Goal: Task Accomplishment & Management: Complete application form

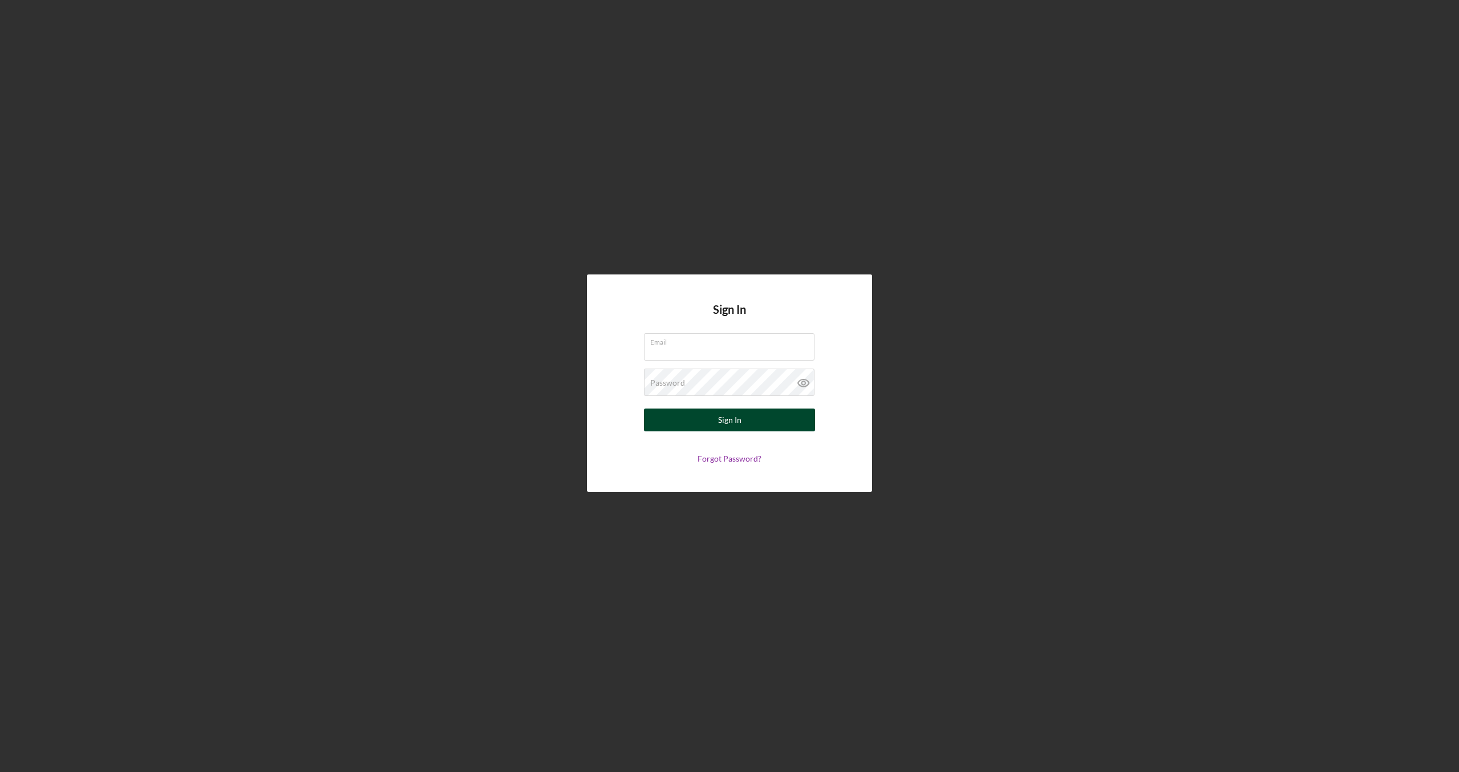
type input "[EMAIL_ADDRESS][DOMAIN_NAME]"
click at [716, 417] on button "Sign In" at bounding box center [729, 419] width 171 height 23
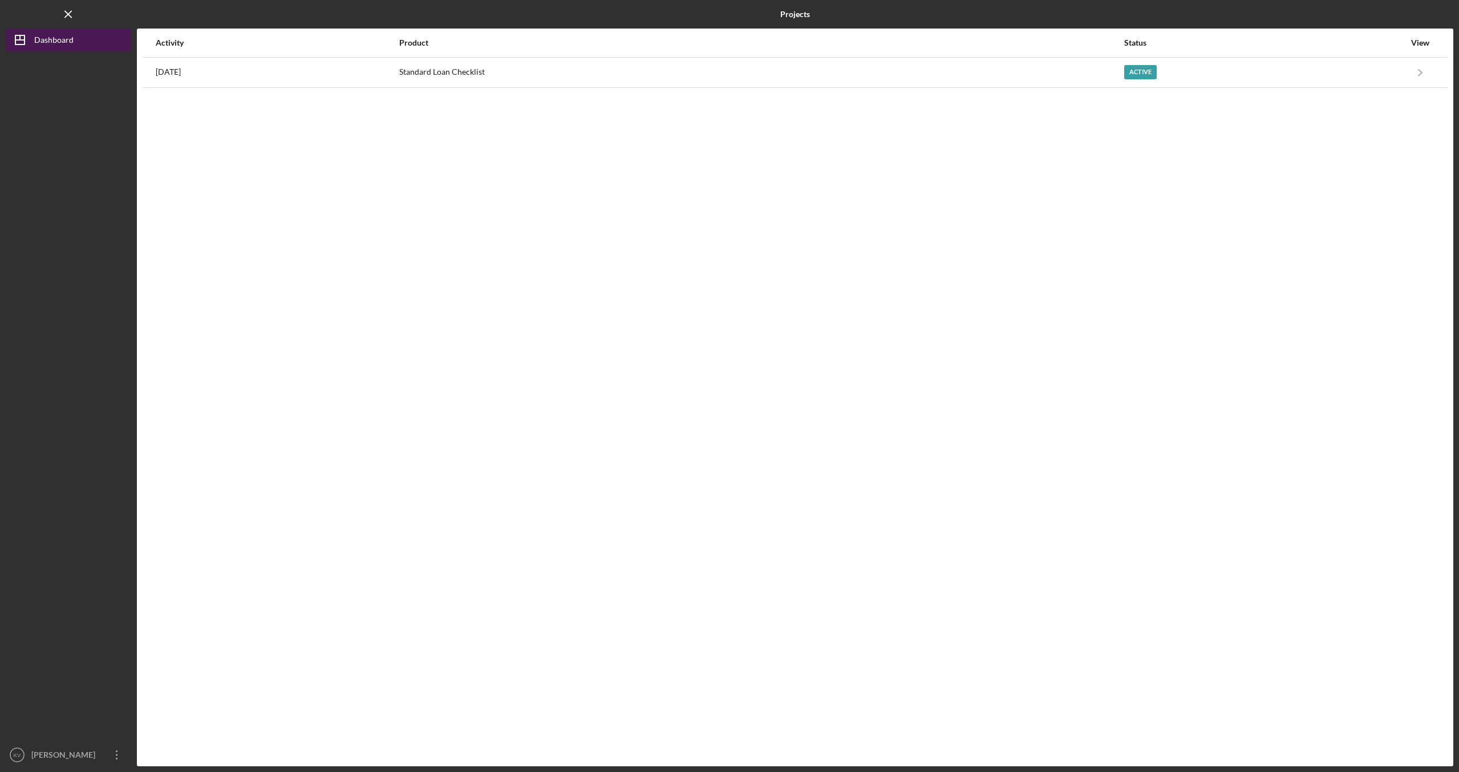
click at [27, 44] on icon "Icon/Dashboard" at bounding box center [20, 40] width 29 height 29
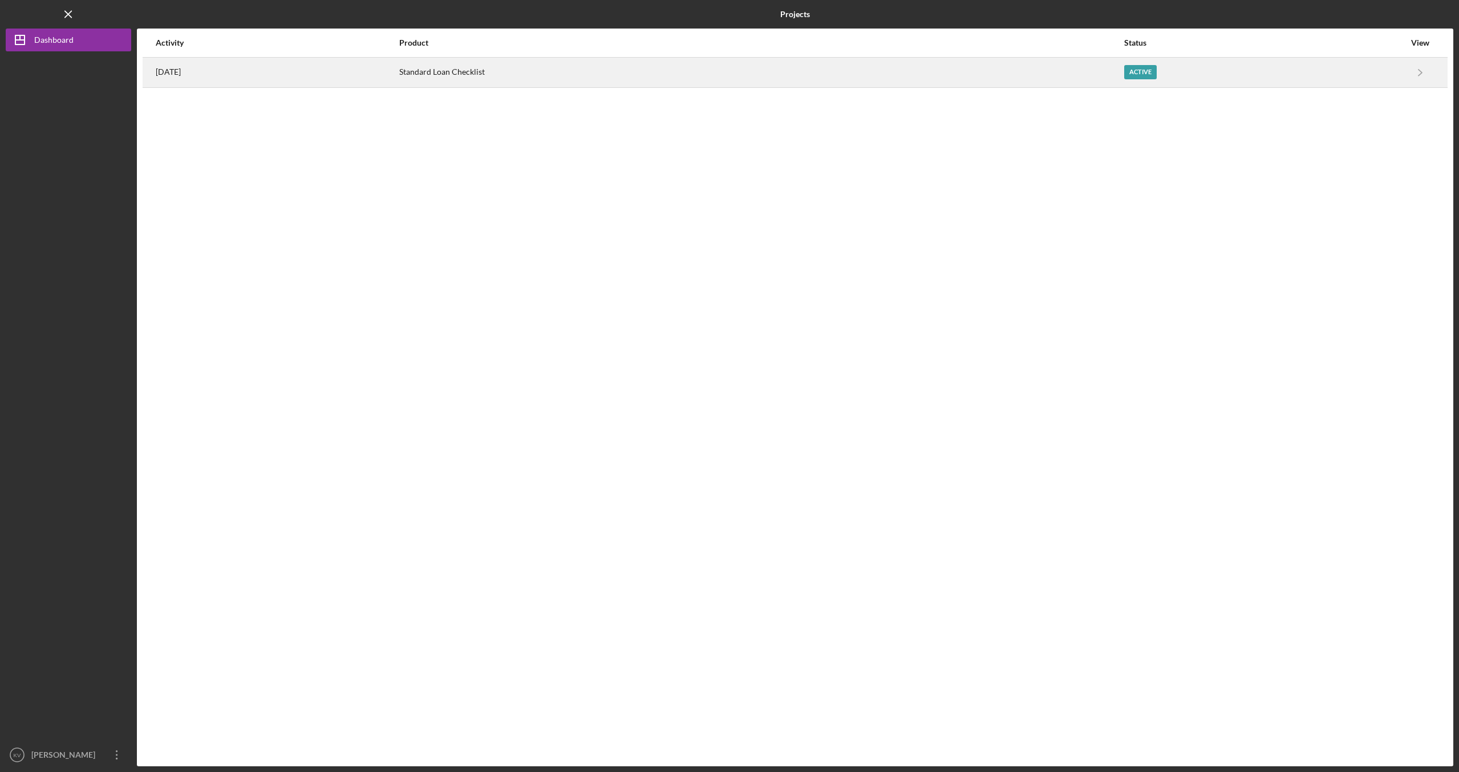
click at [557, 70] on div "Standard Loan Checklist" at bounding box center [761, 72] width 724 height 29
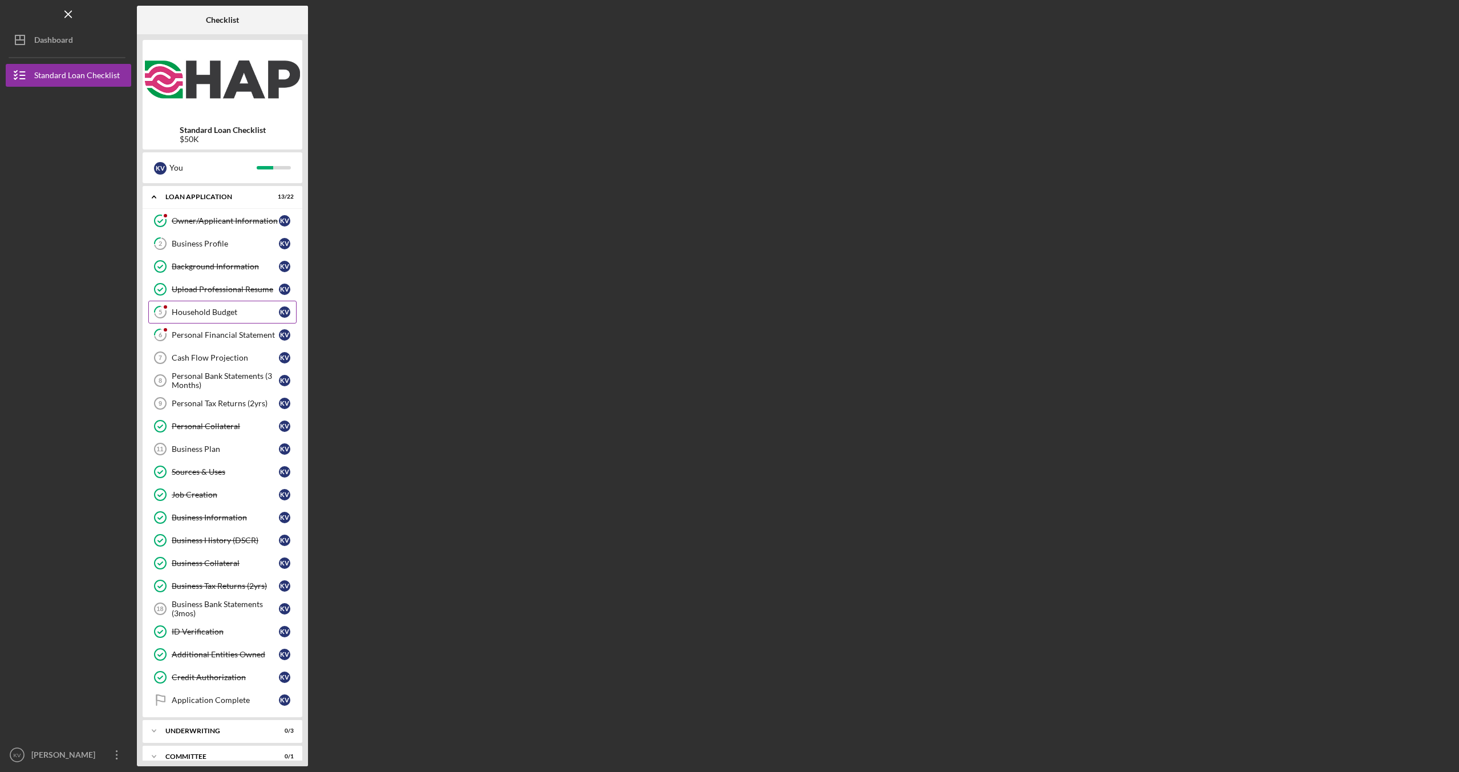
click at [193, 308] on div "Household Budget" at bounding box center [225, 311] width 107 height 9
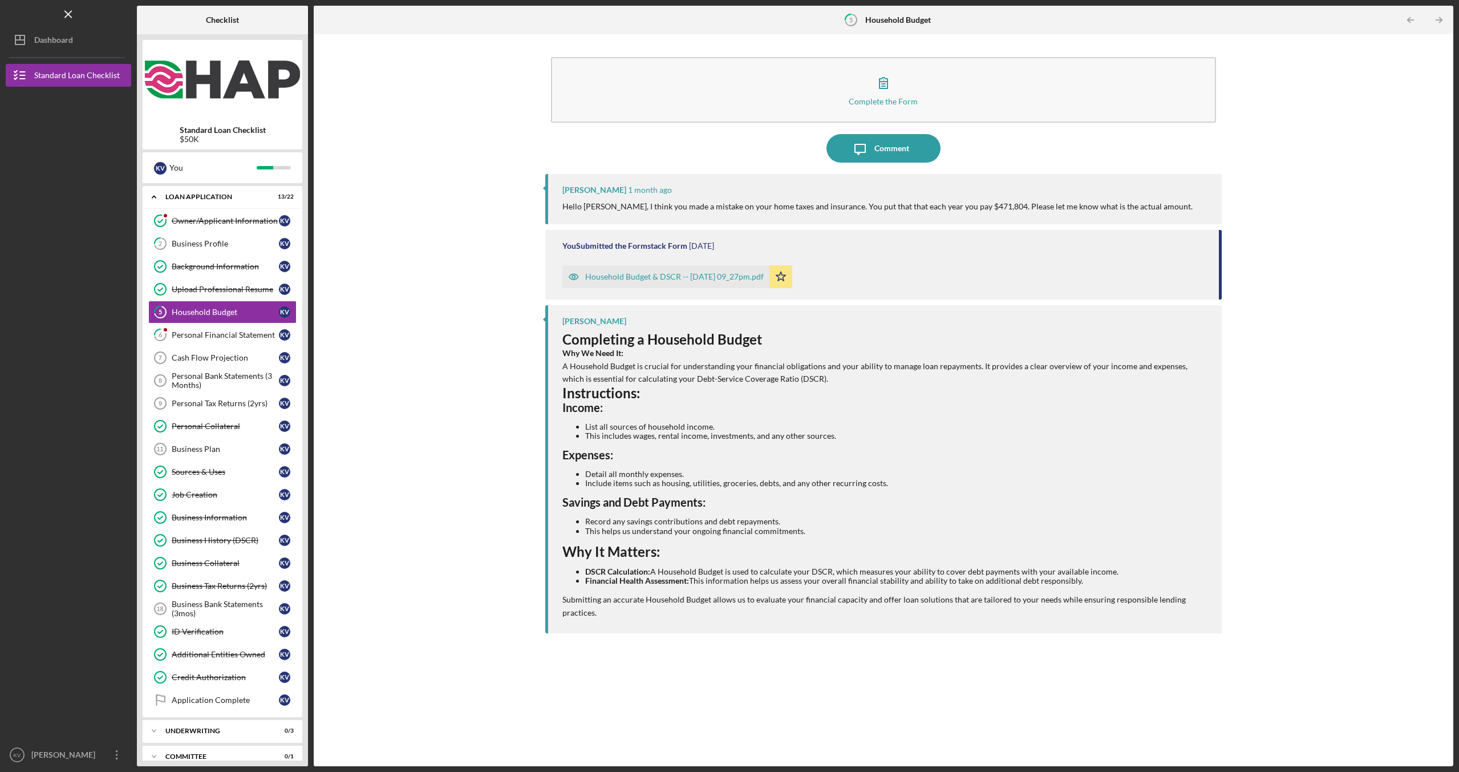
click at [655, 276] on div "Household Budget & DSCR -- [DATE] 09_27pm.pdf" at bounding box center [674, 276] width 179 height 9
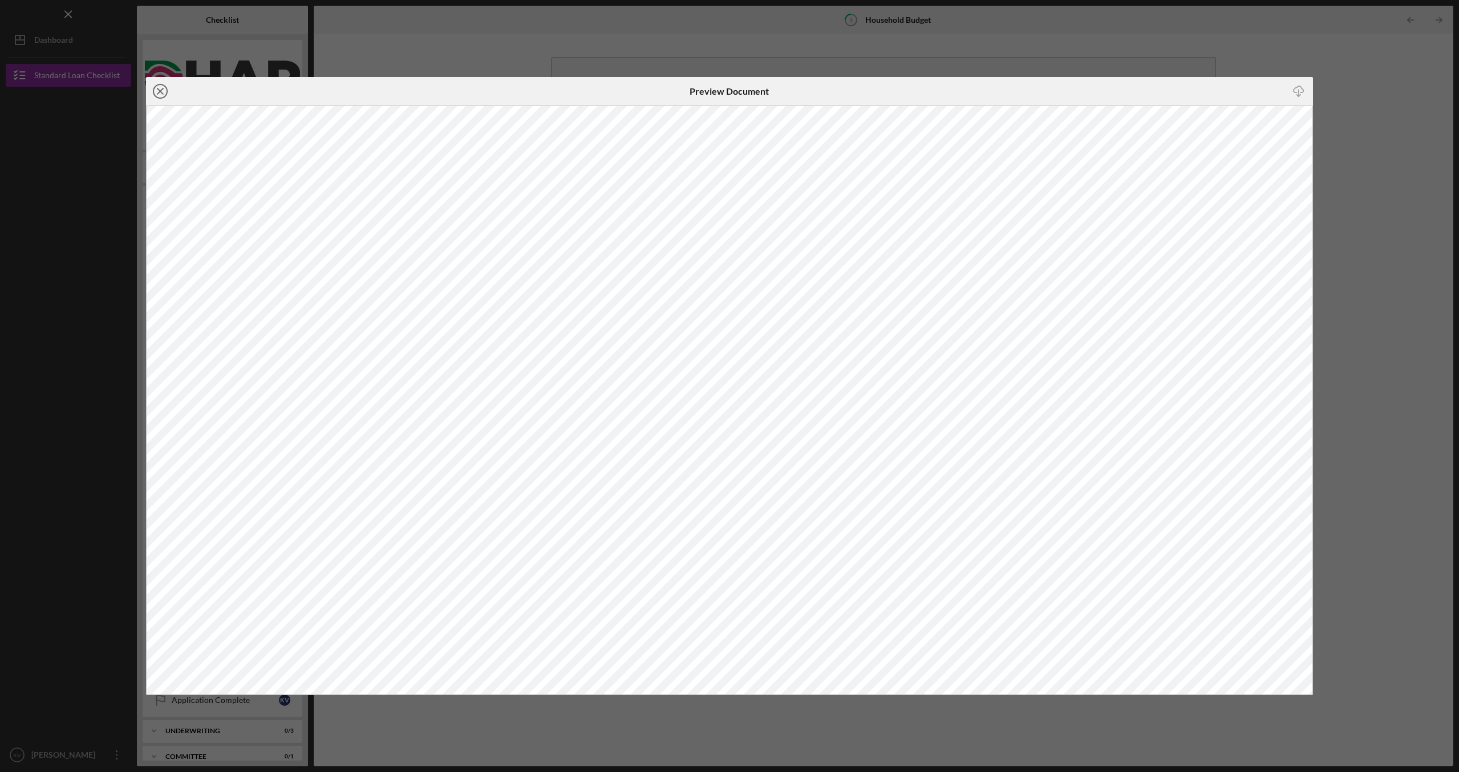
click at [156, 88] on icon "Icon/Close" at bounding box center [160, 91] width 29 height 29
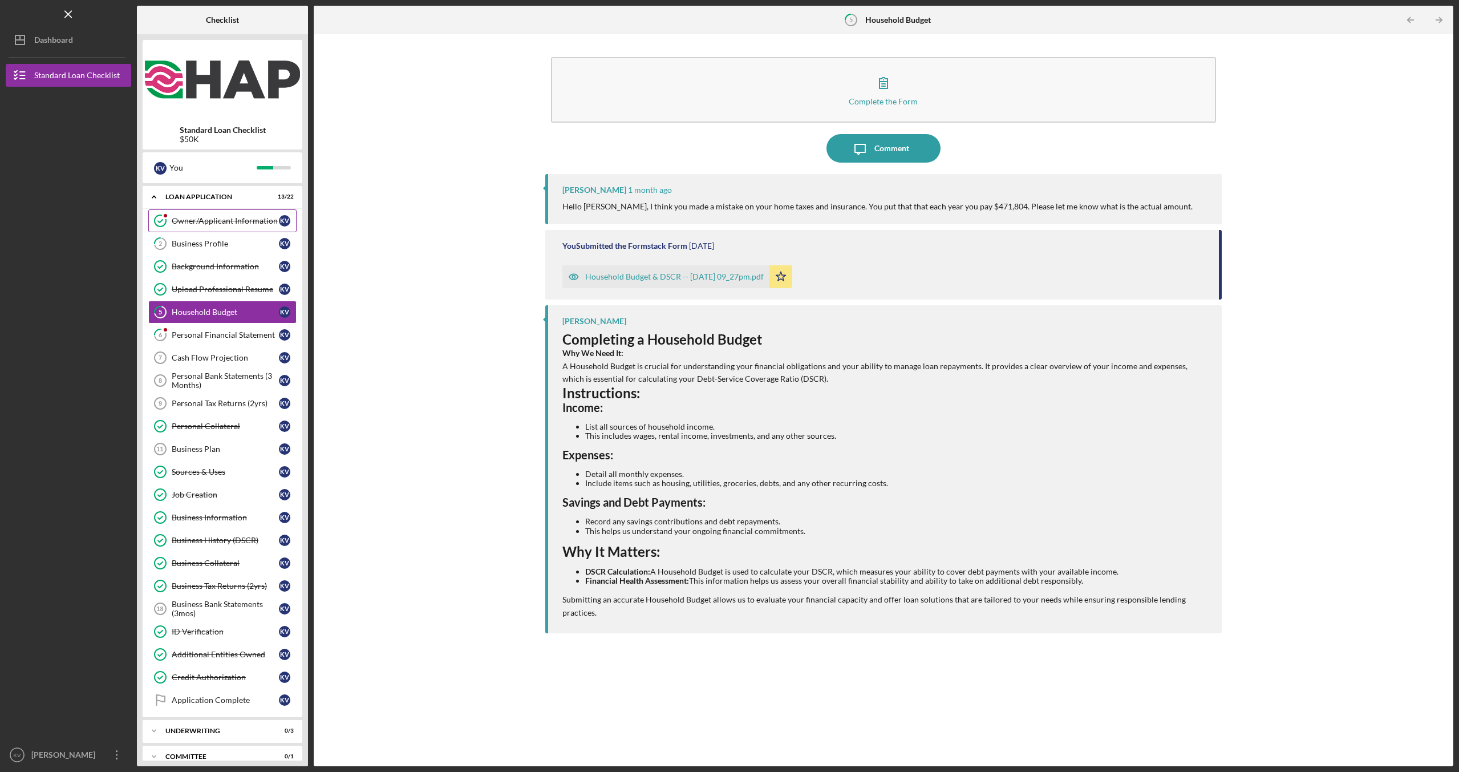
click at [217, 221] on div "Owner/Applicant Information" at bounding box center [225, 220] width 107 height 9
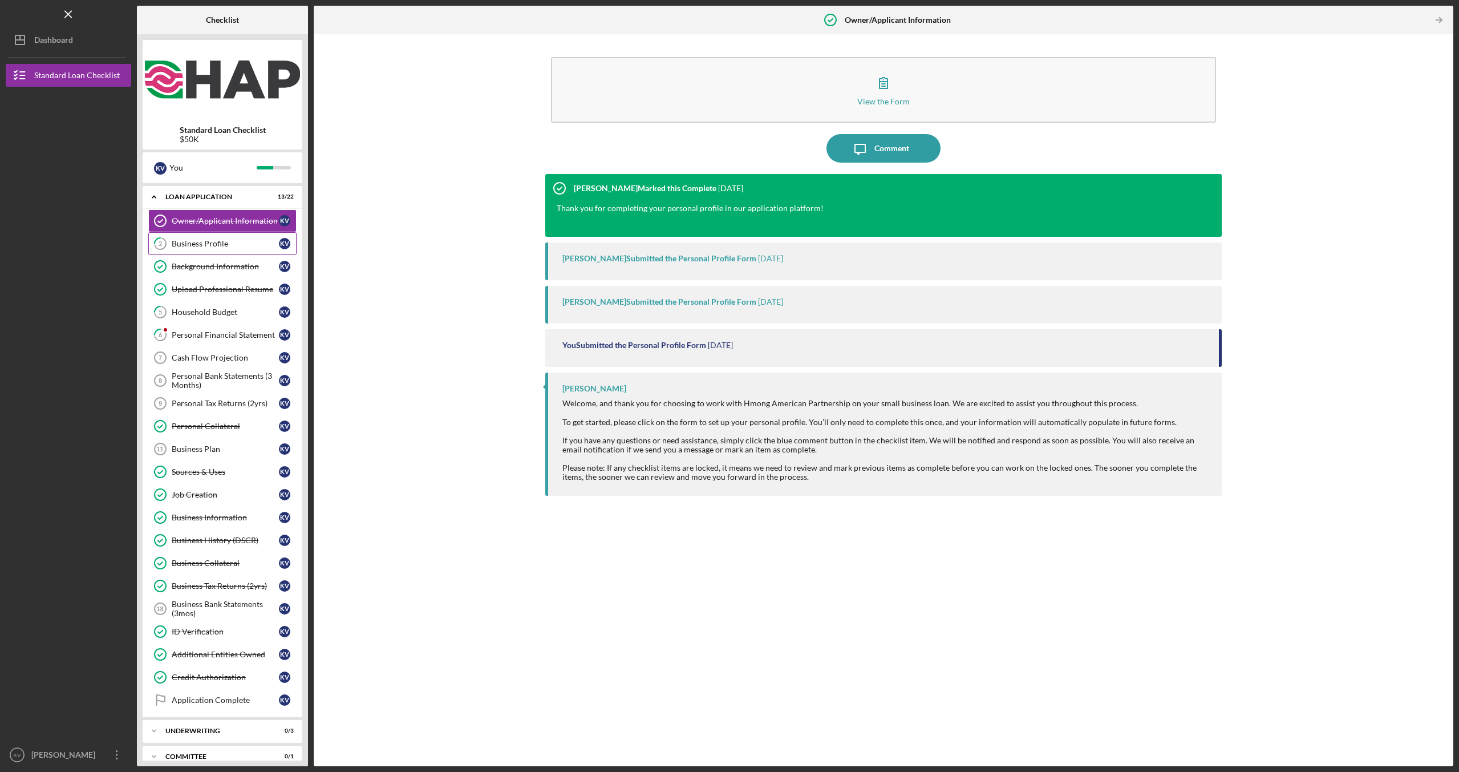
click at [209, 245] on div "Business Profile" at bounding box center [225, 243] width 107 height 9
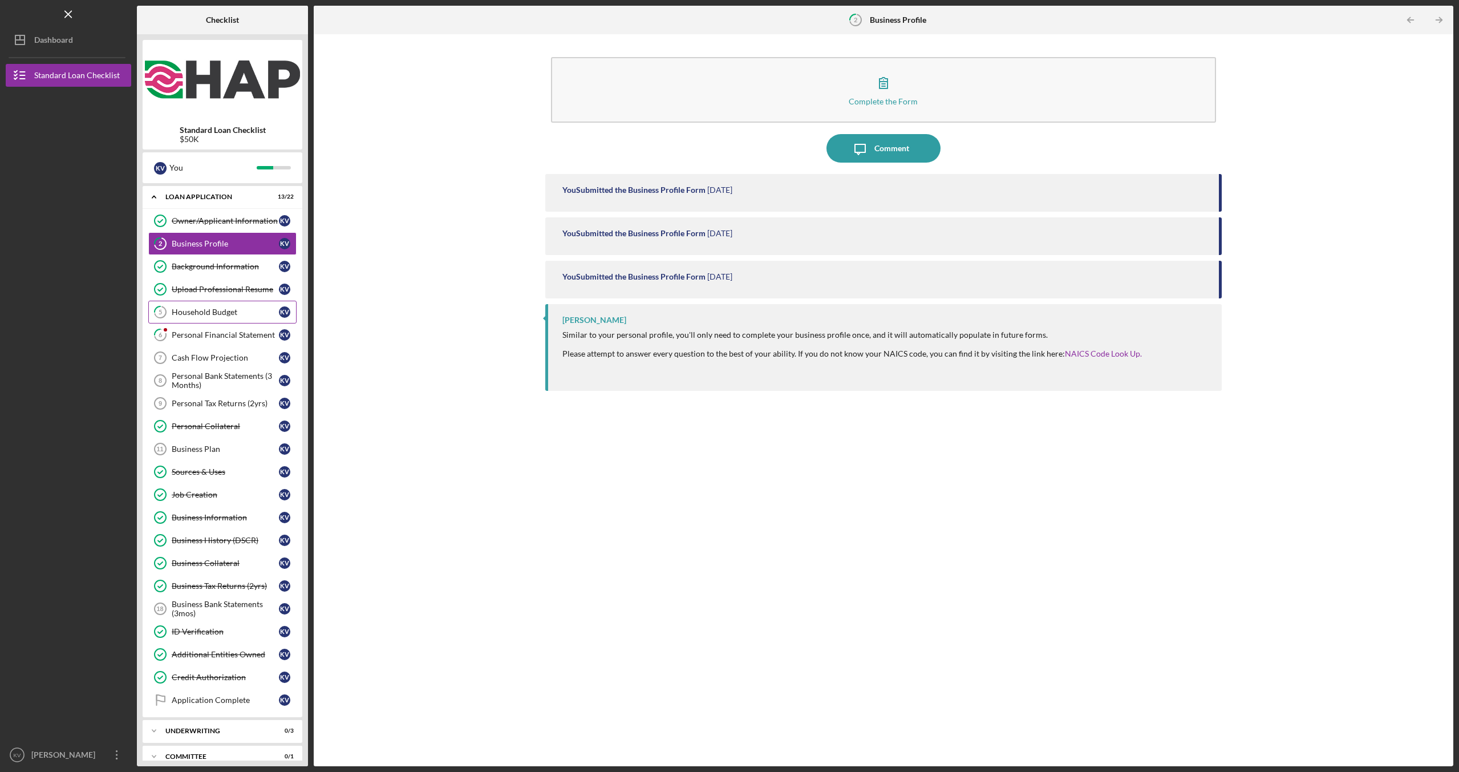
click at [231, 312] on div "Household Budget" at bounding box center [225, 311] width 107 height 9
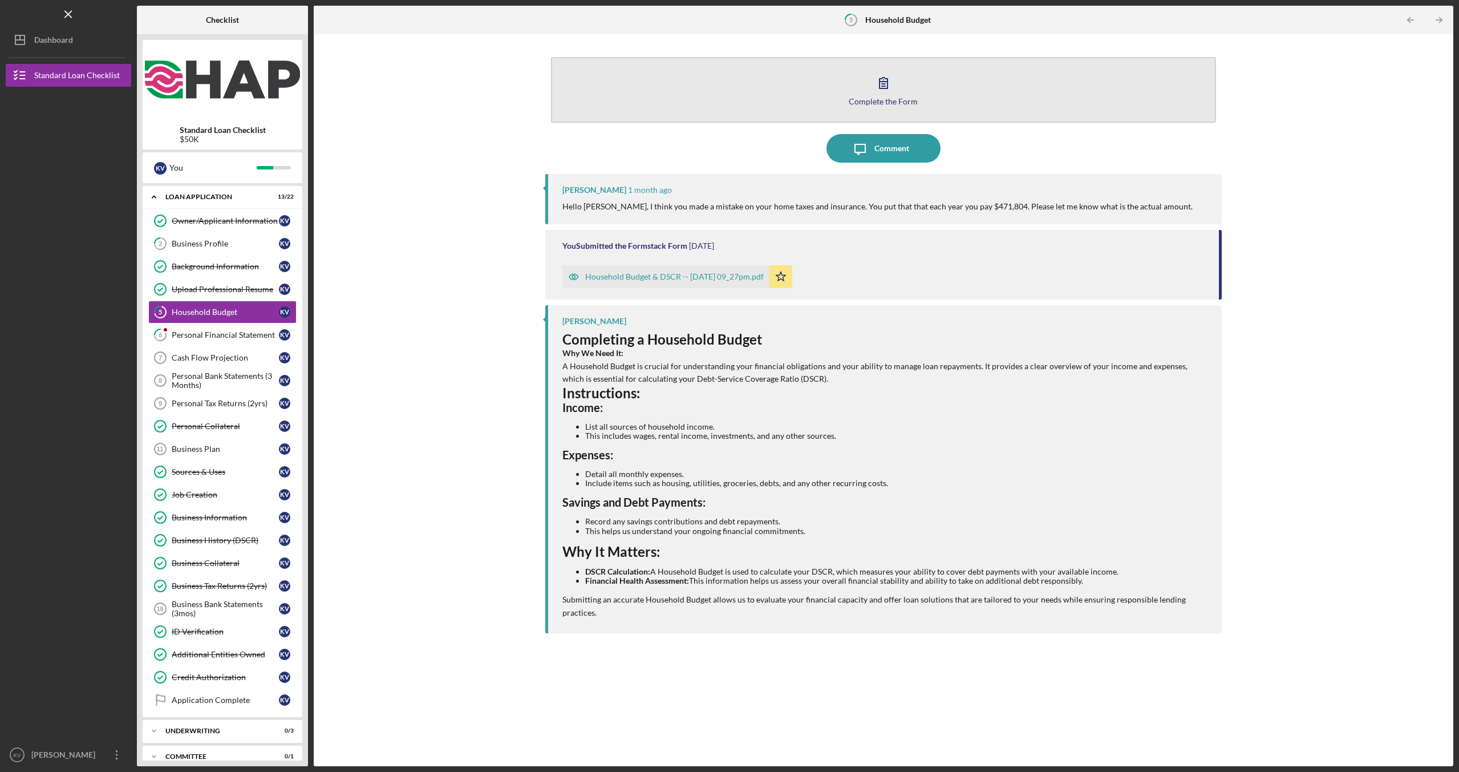
click at [894, 103] on div "Complete the Form" at bounding box center [883, 101] width 69 height 9
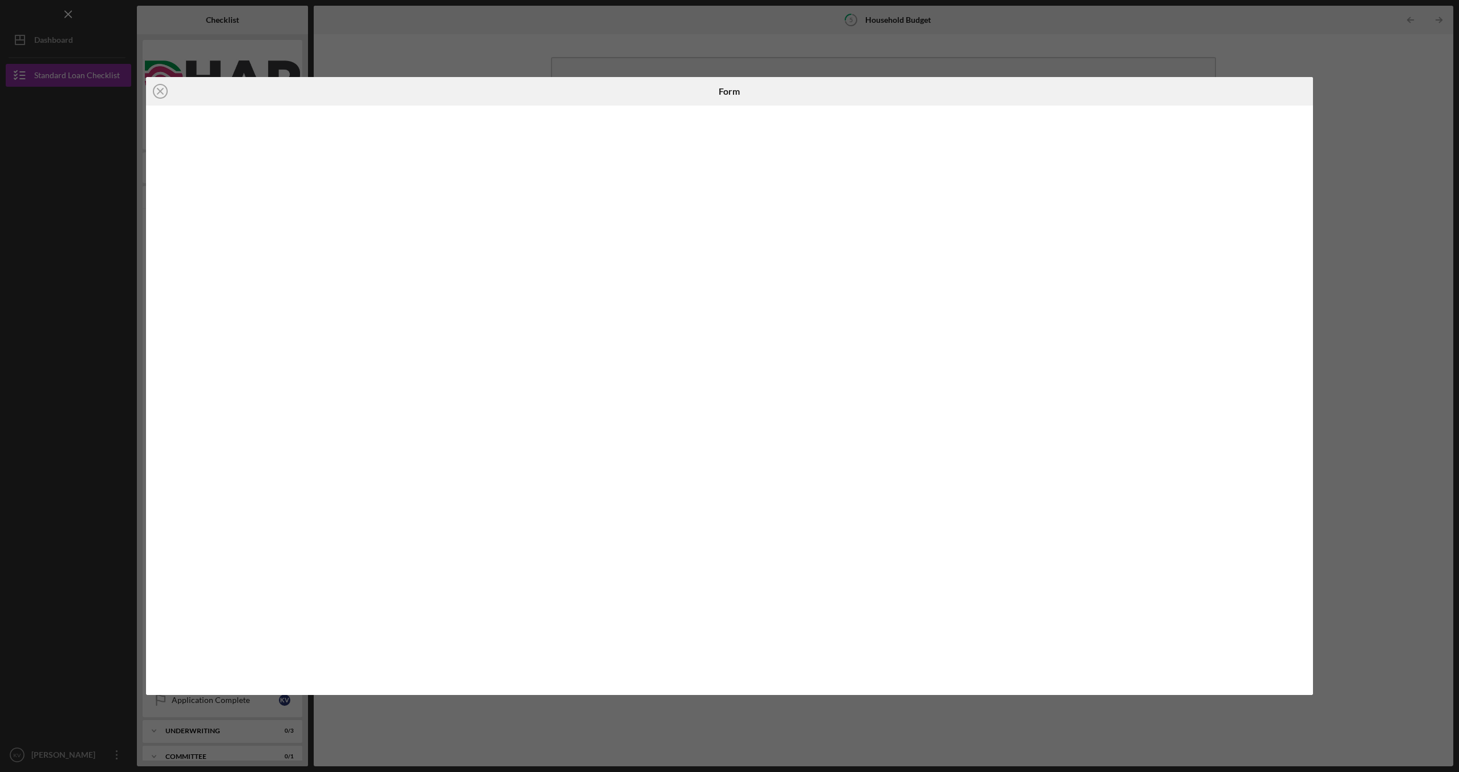
click at [1376, 297] on div "Icon/Close Form" at bounding box center [729, 386] width 1459 height 772
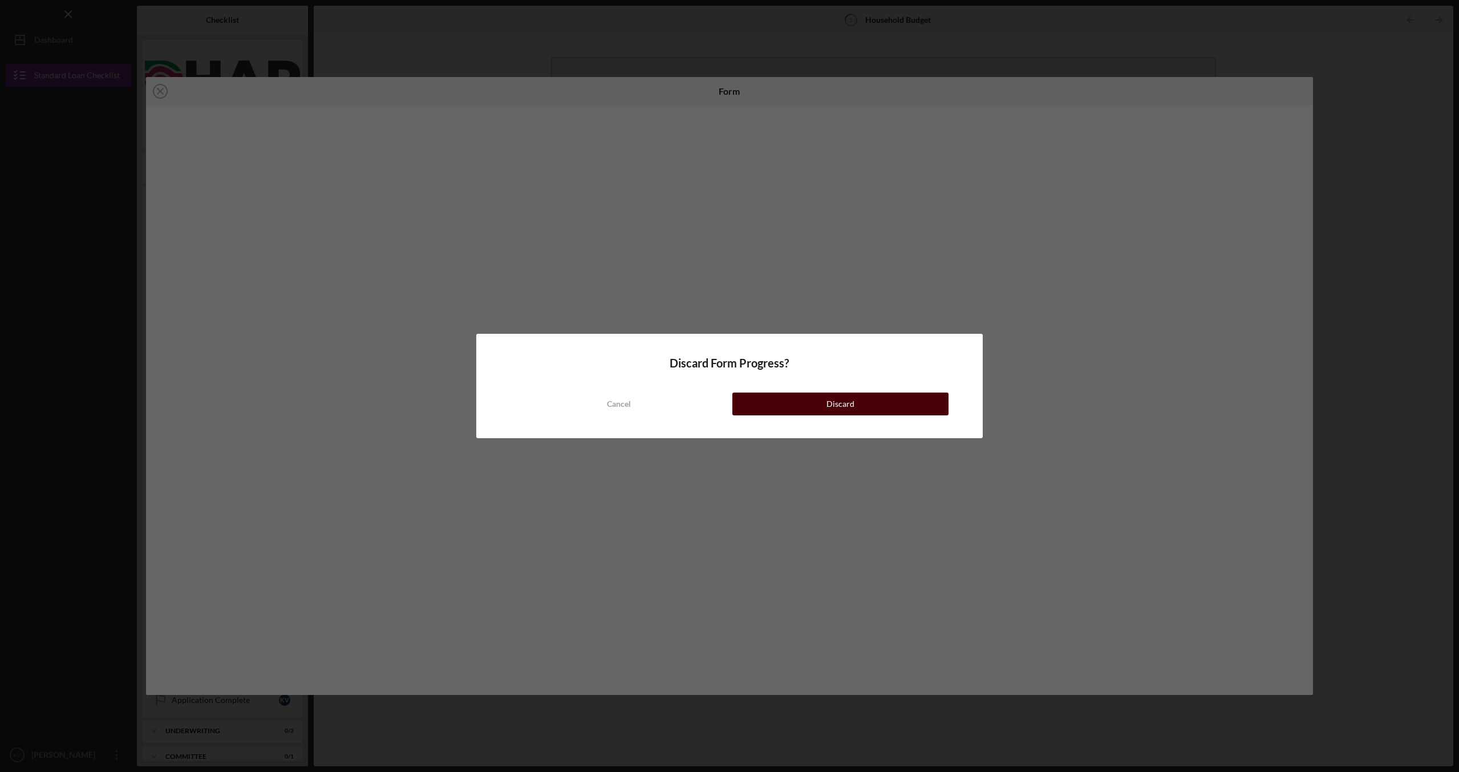
click at [800, 404] on button "Discard" at bounding box center [840, 403] width 216 height 23
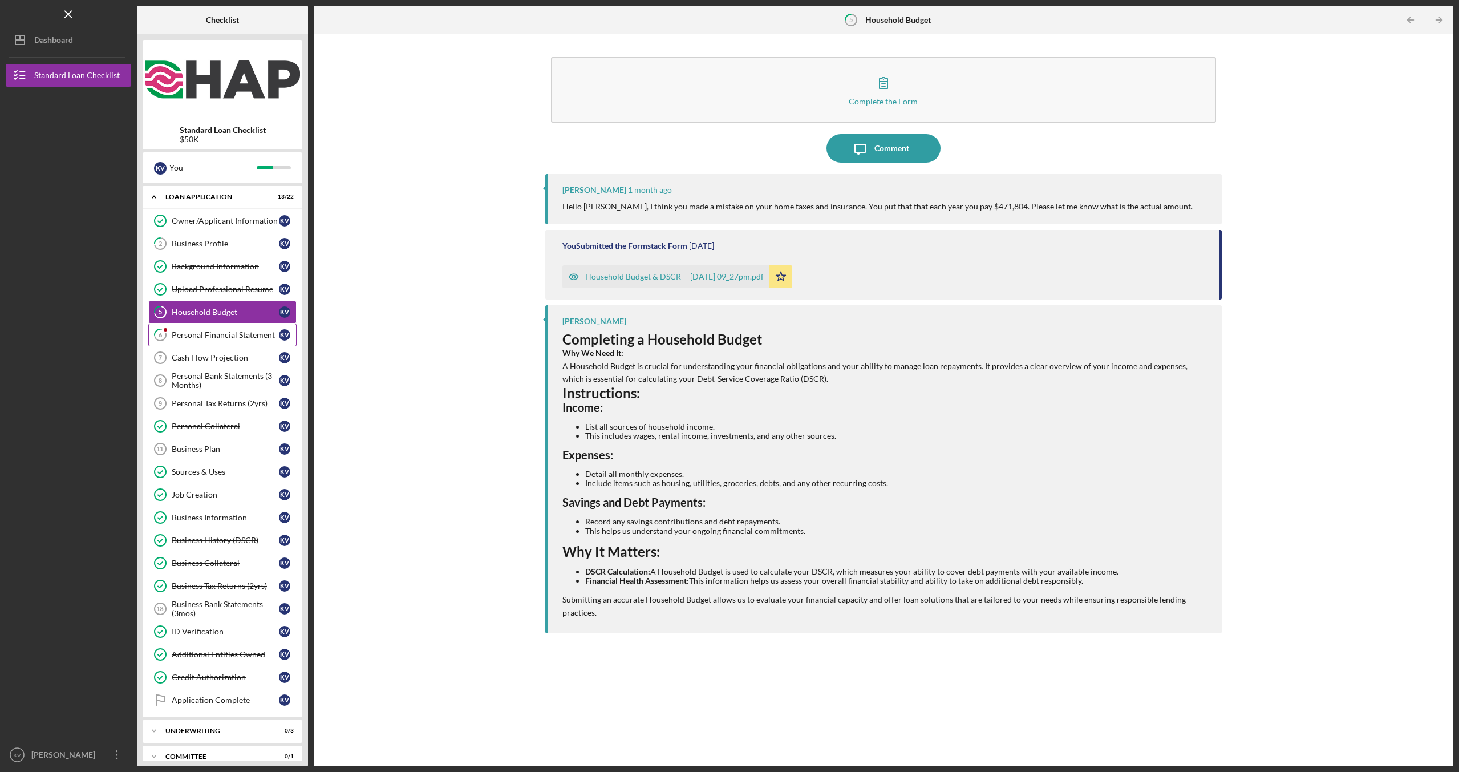
click at [212, 335] on div "Personal Financial Statement" at bounding box center [225, 334] width 107 height 9
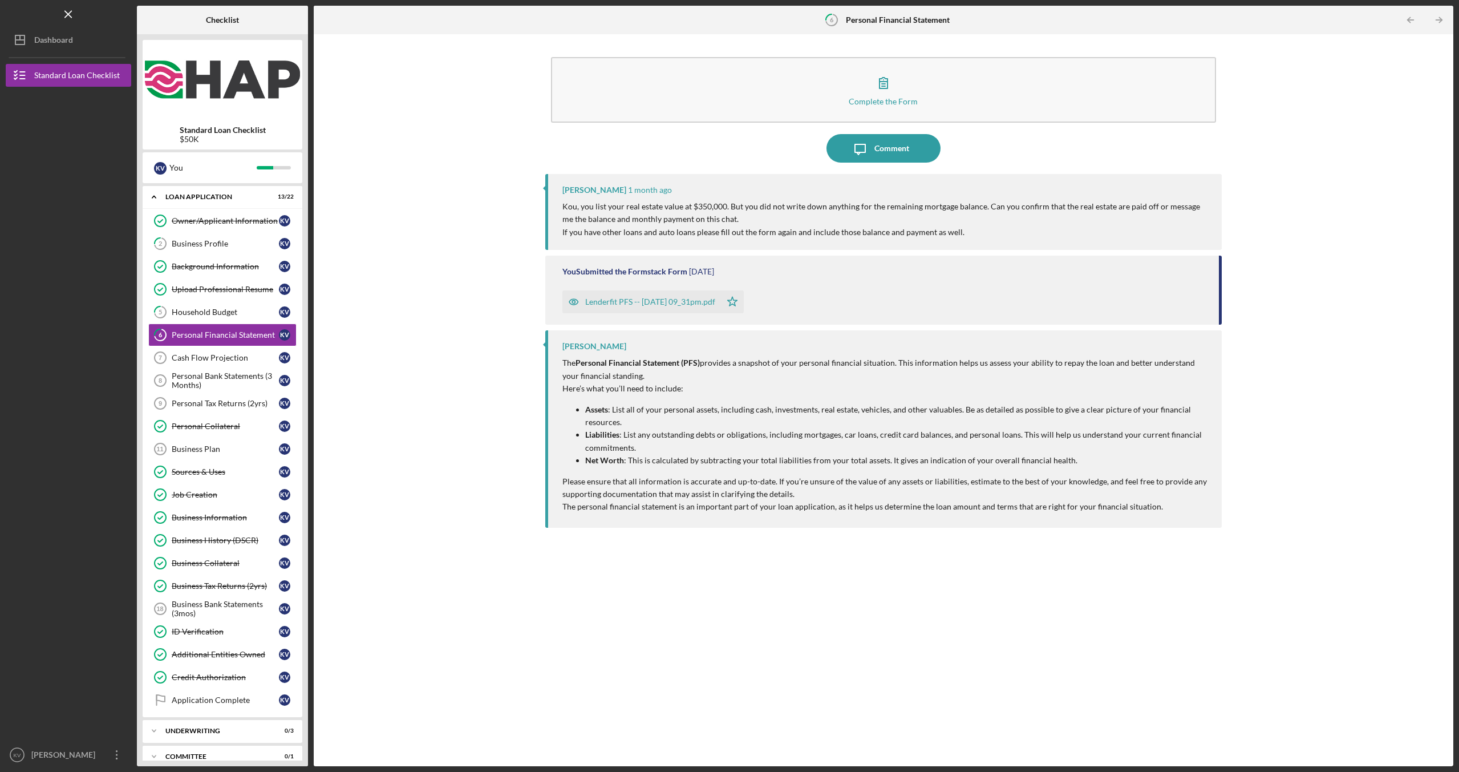
click at [614, 301] on div "Lenderfit PFS -- [DATE] 09_31pm.pdf" at bounding box center [650, 301] width 130 height 9
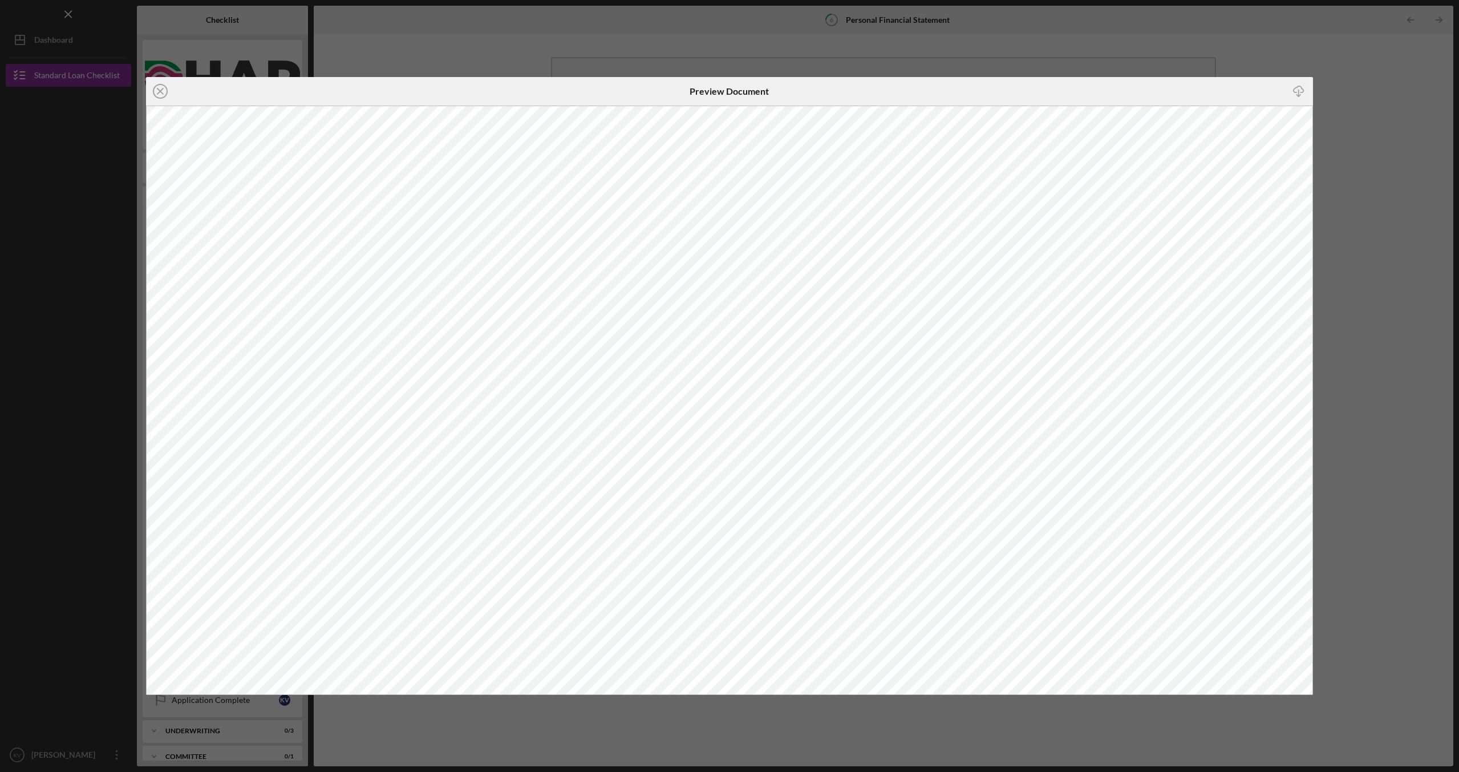
click at [1346, 102] on div "Icon/Close Preview Document Icon/Download" at bounding box center [729, 386] width 1459 height 772
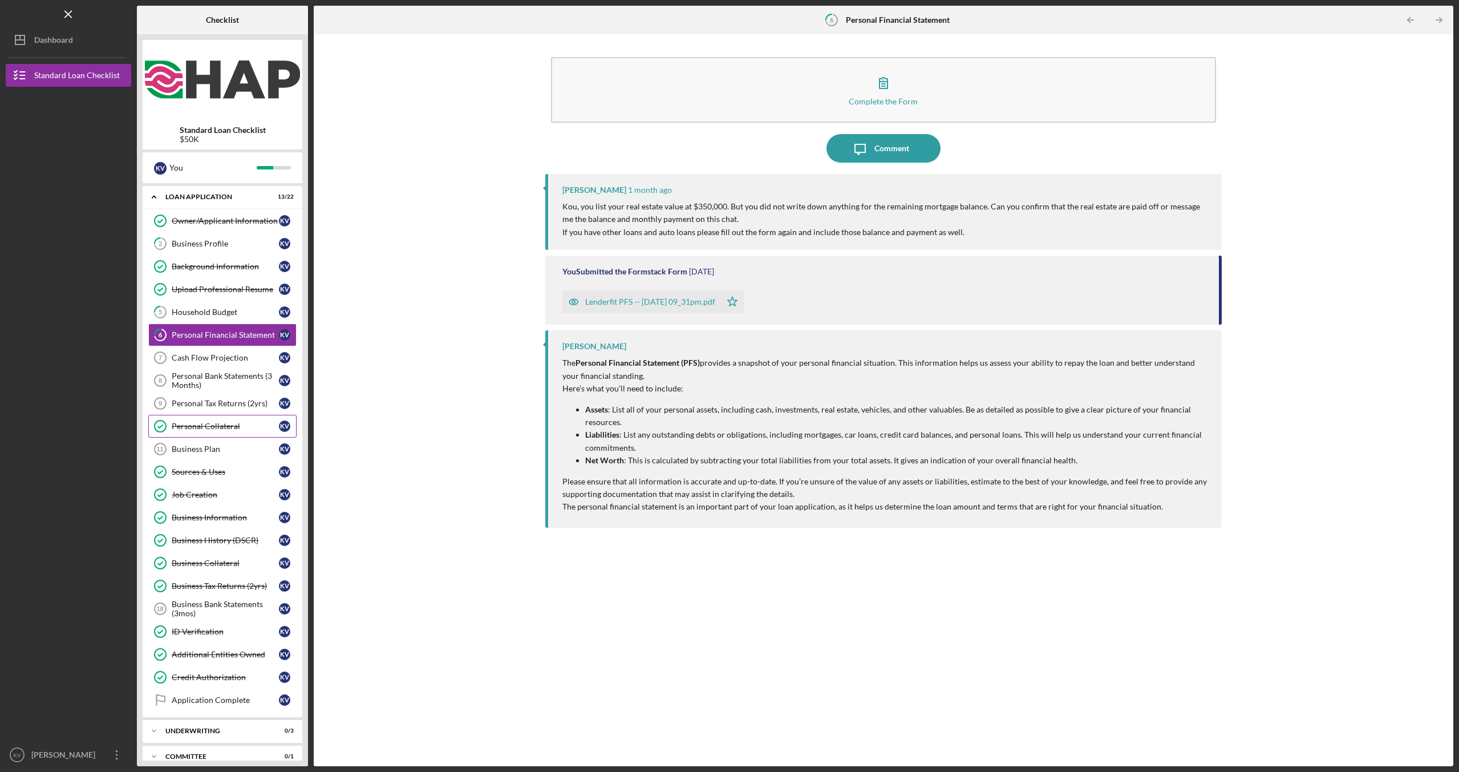
click at [226, 429] on div "Personal Collateral" at bounding box center [225, 425] width 107 height 9
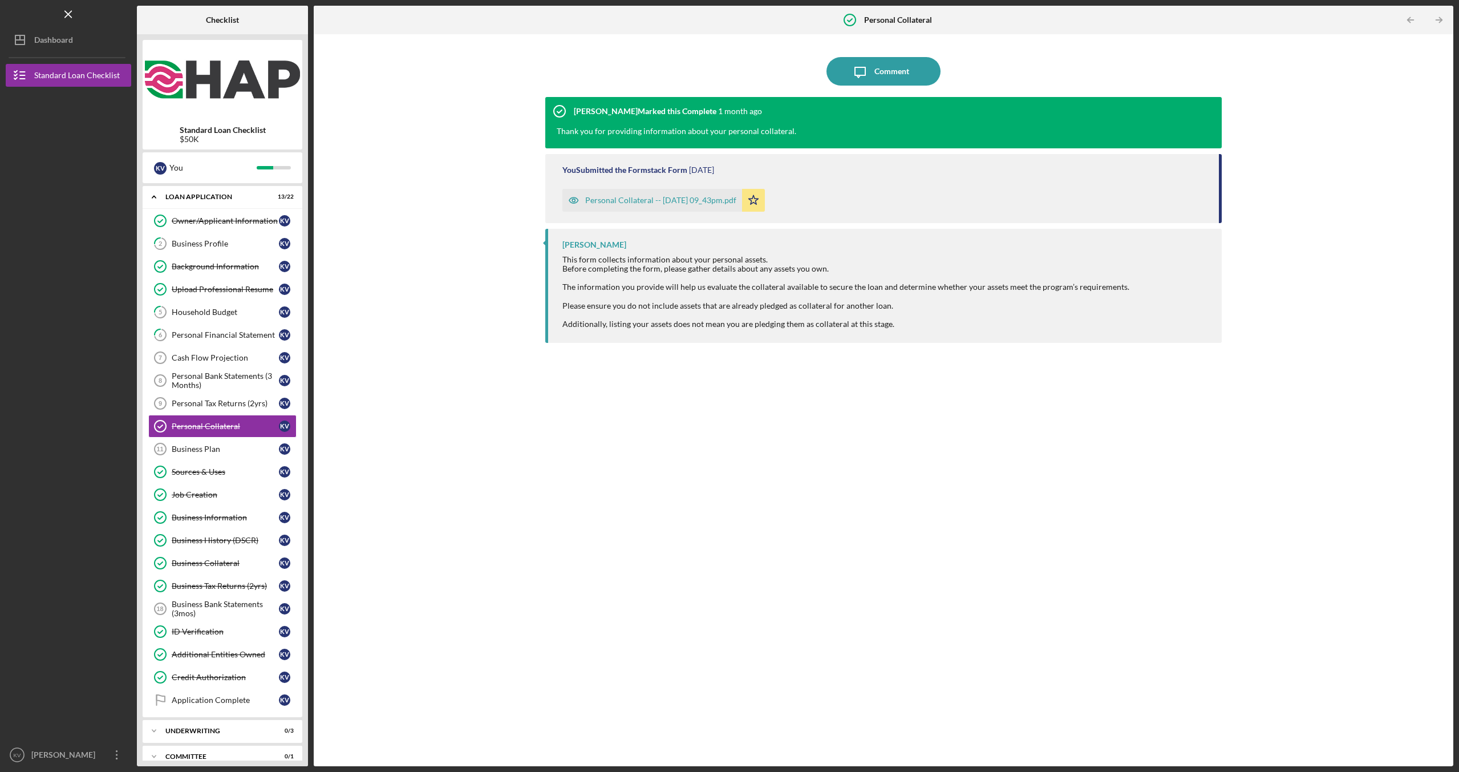
click at [627, 197] on div "Personal Collateral -- [DATE] 09_43pm.pdf" at bounding box center [660, 200] width 151 height 9
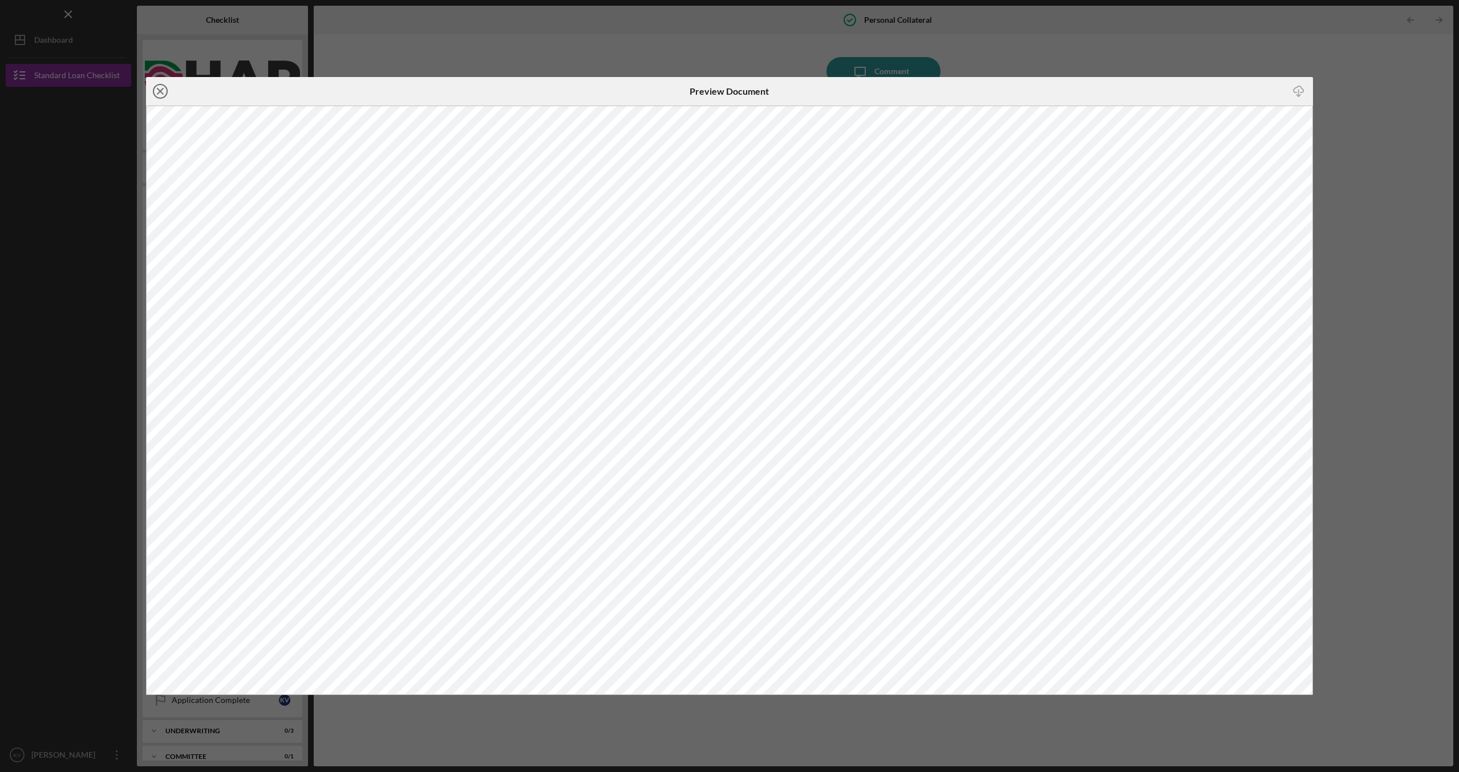
click at [160, 90] on icon "Icon/Close" at bounding box center [160, 91] width 29 height 29
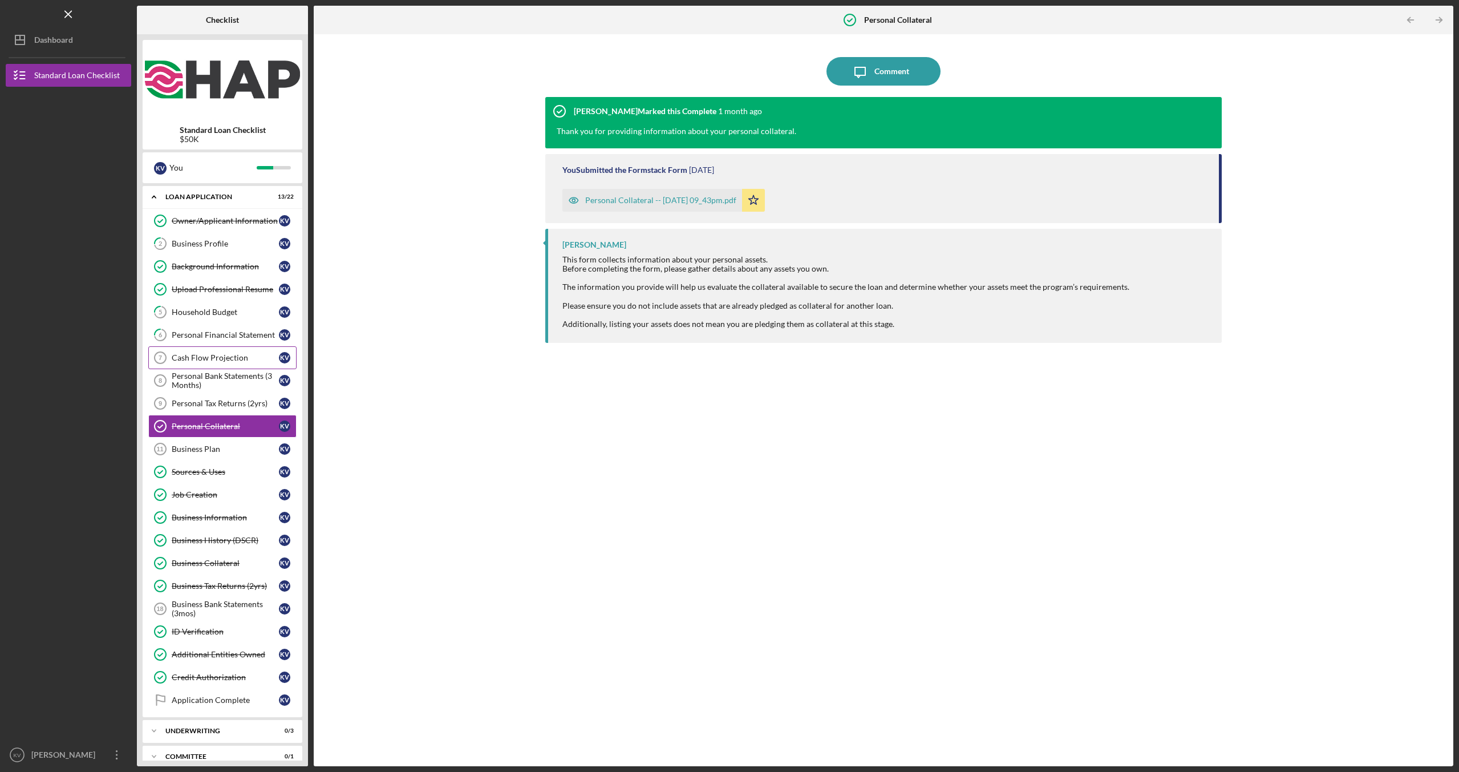
click at [246, 363] on link "Cash Flow Projection 7 Cash Flow Projection K V" at bounding box center [222, 357] width 148 height 23
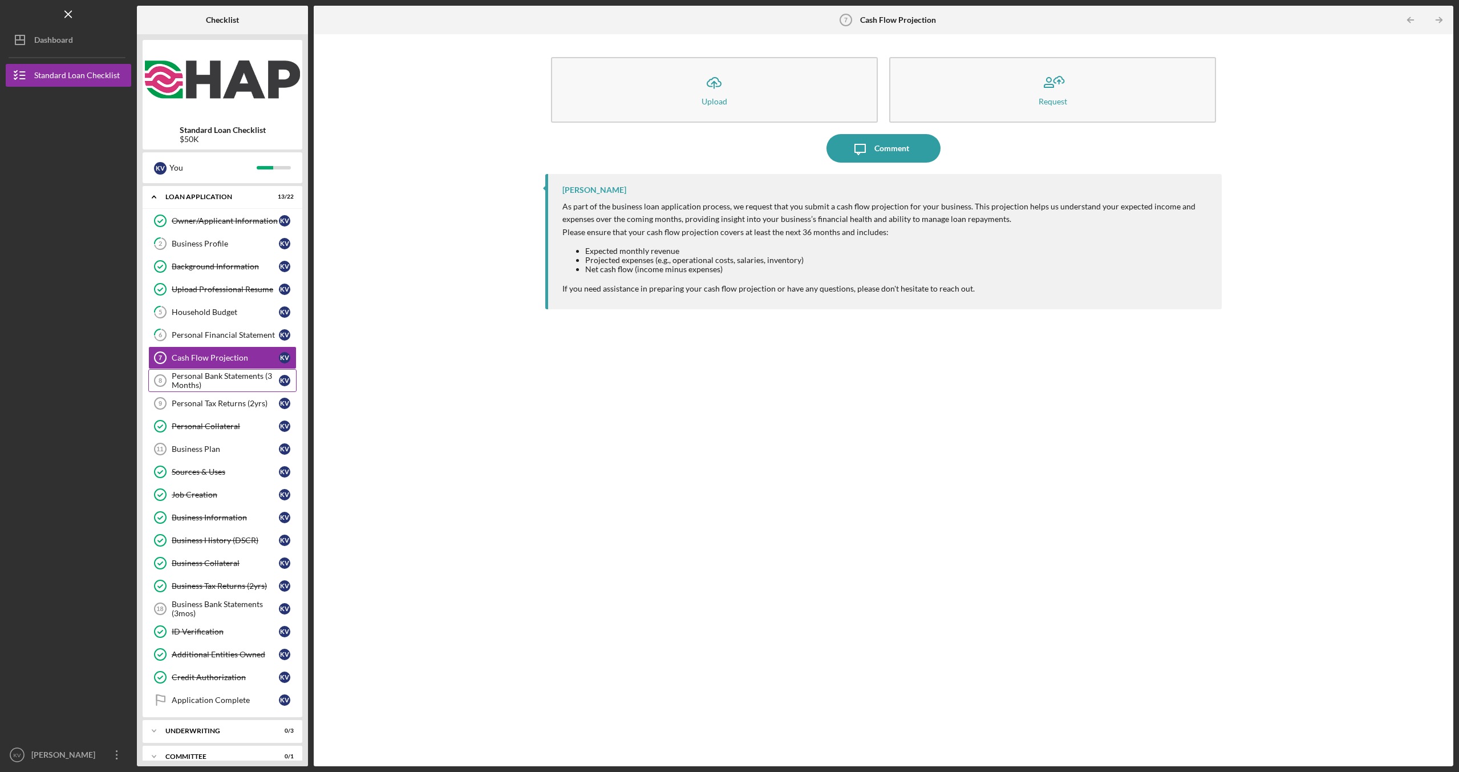
click at [244, 386] on div "Personal Bank Statements (3 Months)" at bounding box center [225, 380] width 107 height 18
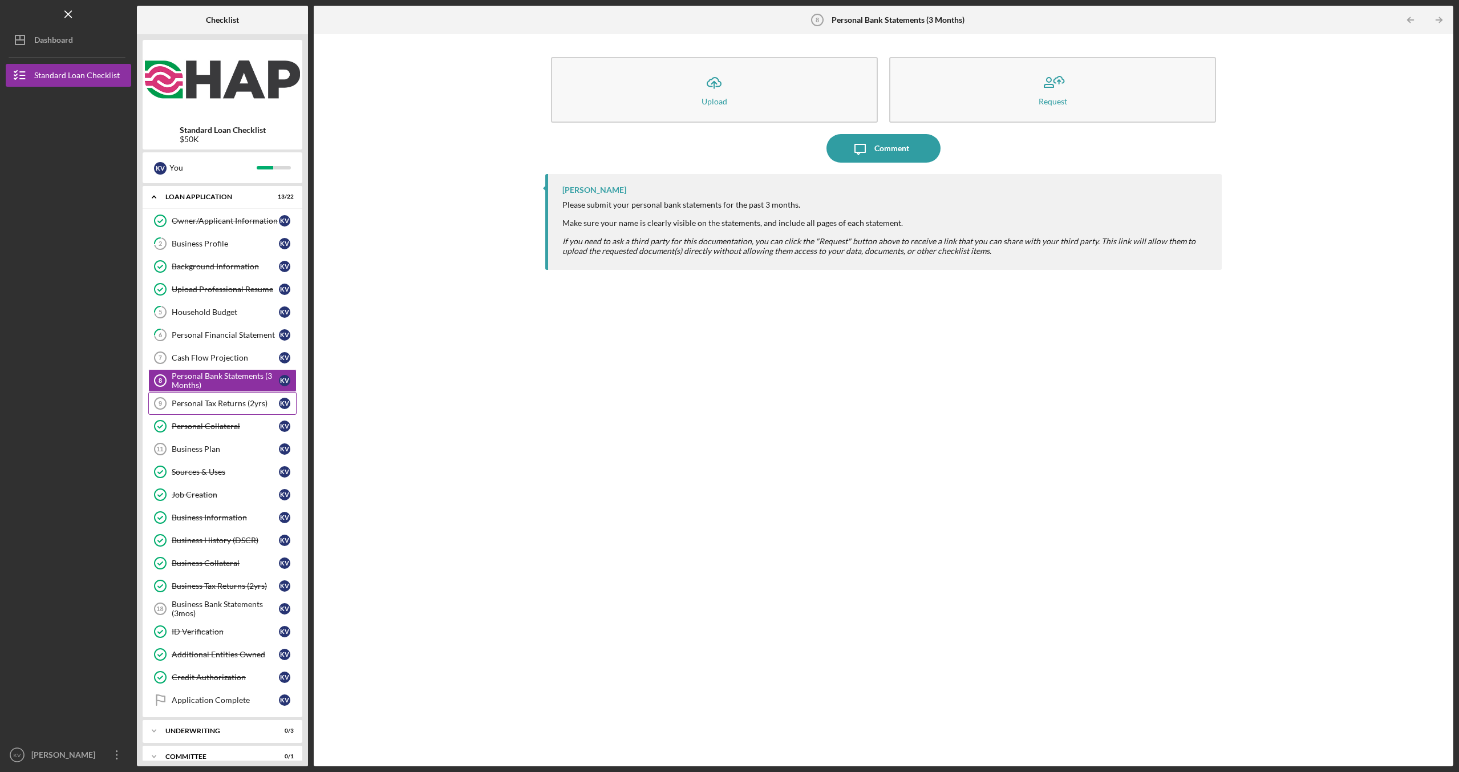
click at [239, 407] on div "Personal Tax Returns (2yrs)" at bounding box center [225, 403] width 107 height 9
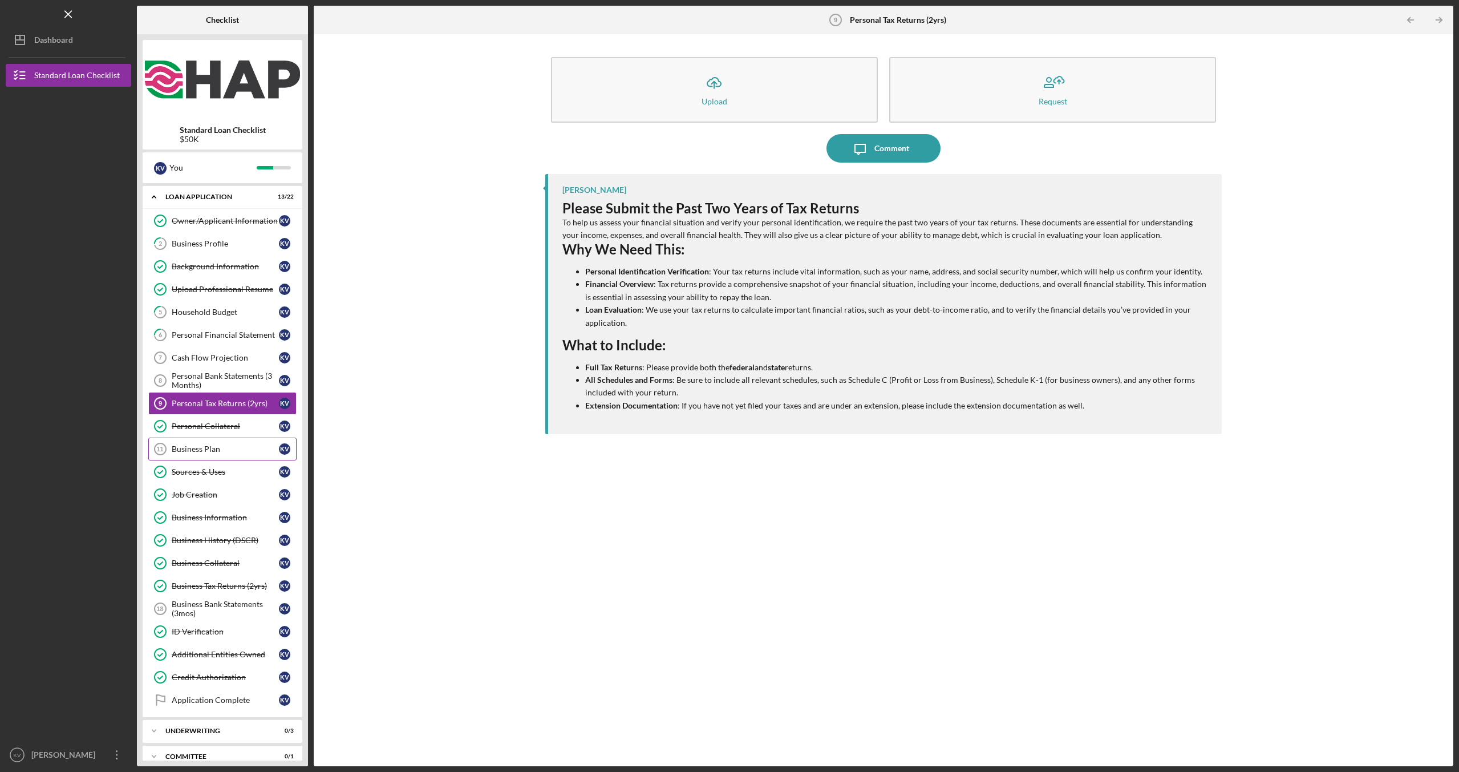
click at [231, 449] on div "Business Plan" at bounding box center [225, 448] width 107 height 9
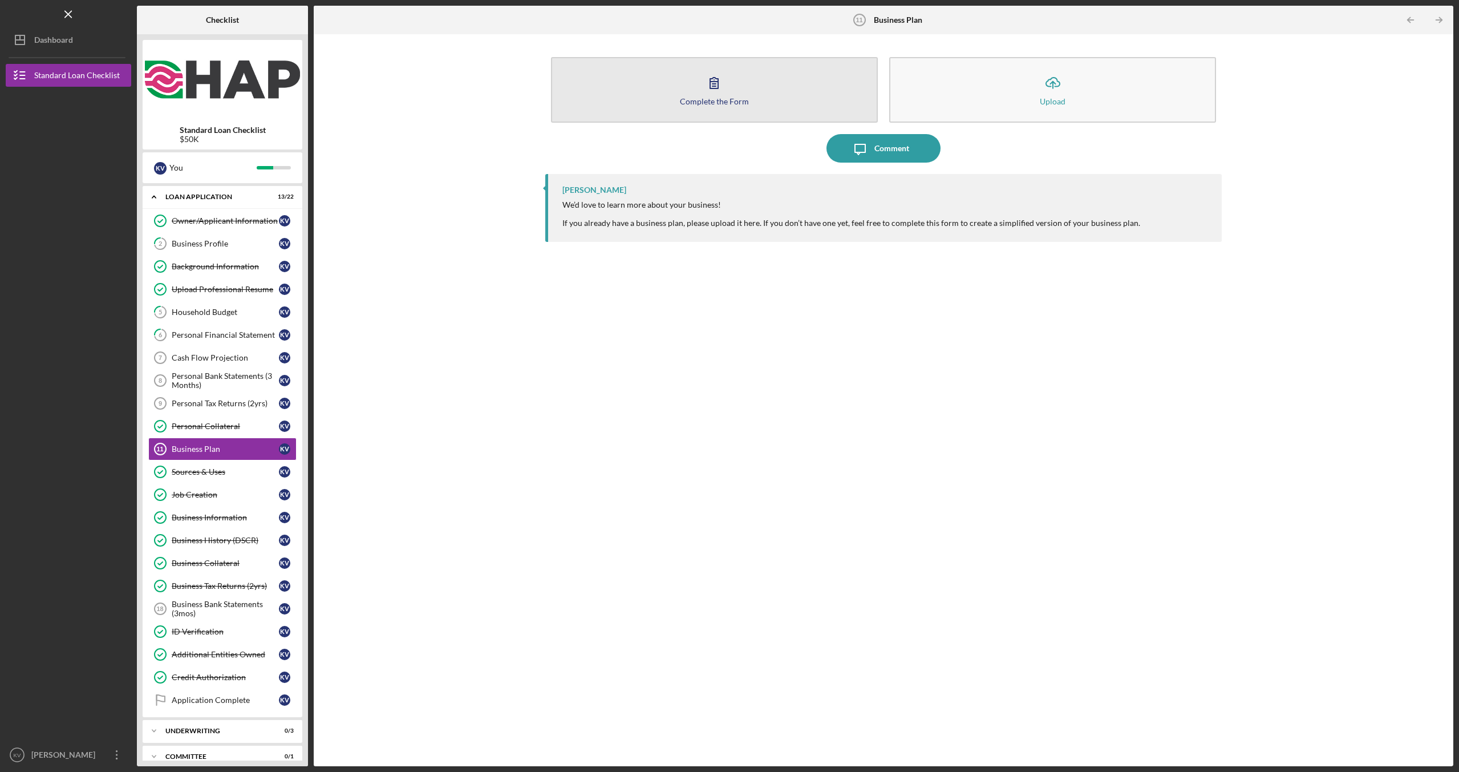
click at [721, 101] on div "Complete the Form" at bounding box center [714, 101] width 69 height 9
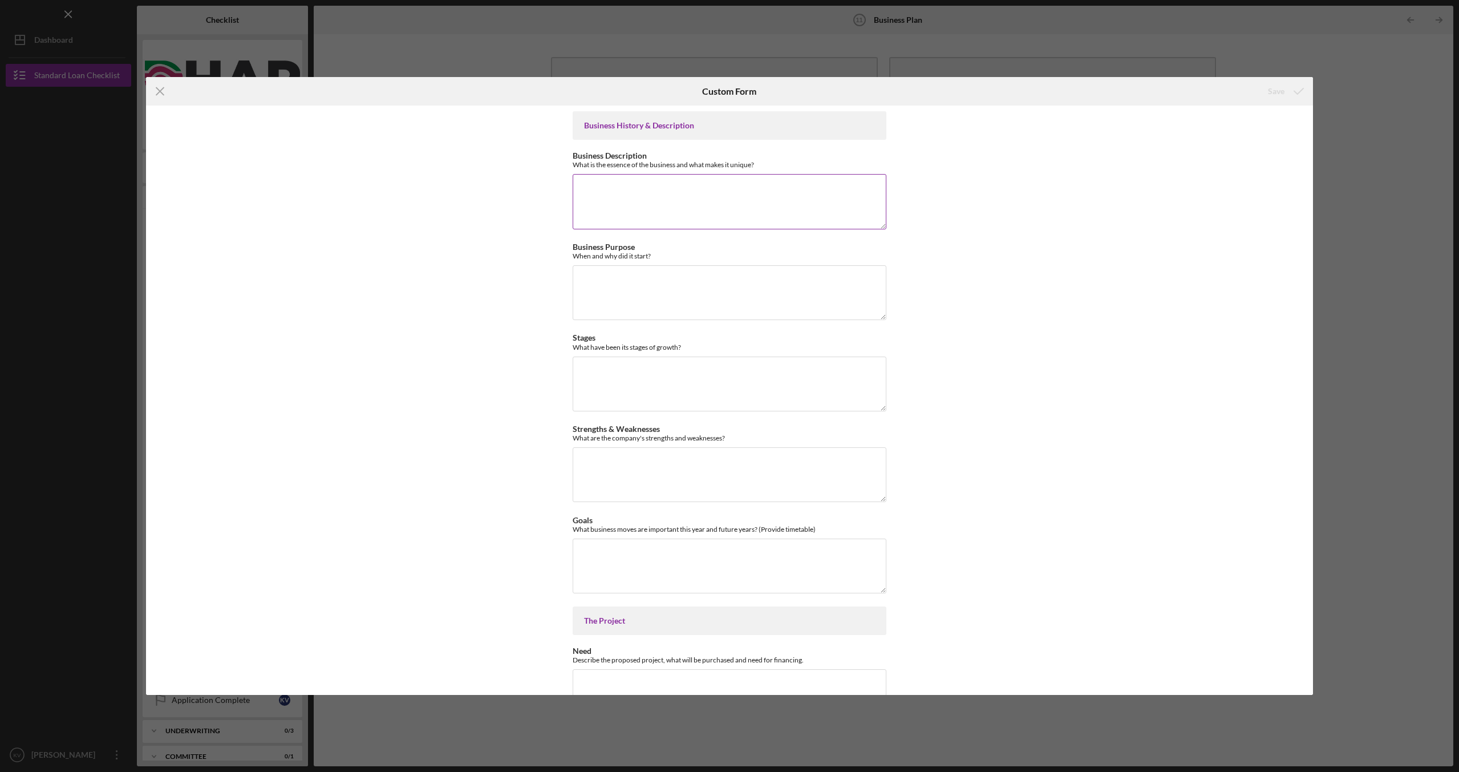
click at [655, 200] on textarea "Business Description" at bounding box center [730, 201] width 314 height 55
paste textarea "My business is a mobile food truck specializing in fresh, flavorful, and authen…"
type textarea "My business is a mobile food truck specializing in fresh, flavorful, and authen…"
click at [678, 295] on textarea "Business Purpose" at bounding box center [730, 292] width 314 height 55
click at [158, 95] on icon "Icon/Menu Close" at bounding box center [160, 91] width 29 height 29
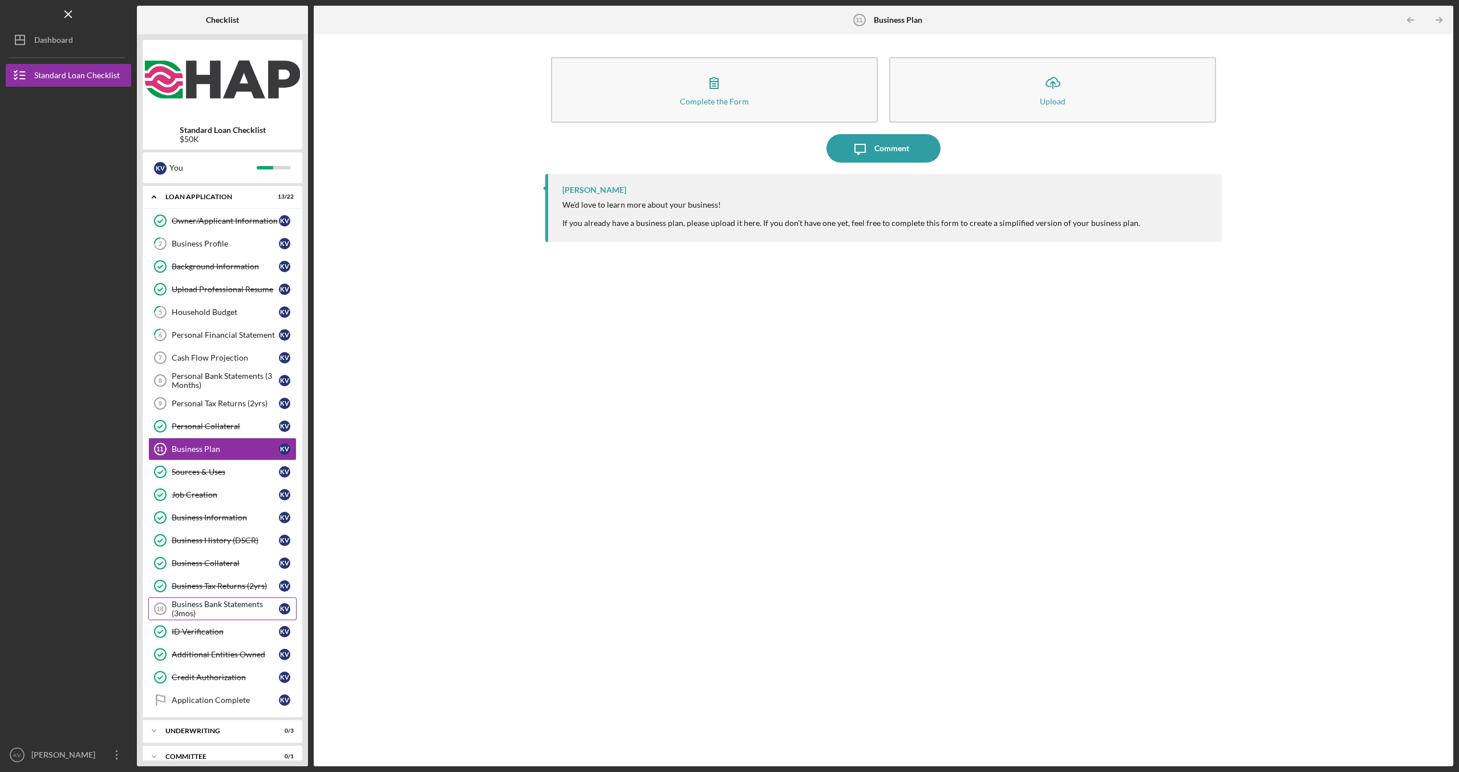
click at [238, 606] on div "Business Bank Statements (3mos)" at bounding box center [225, 608] width 107 height 18
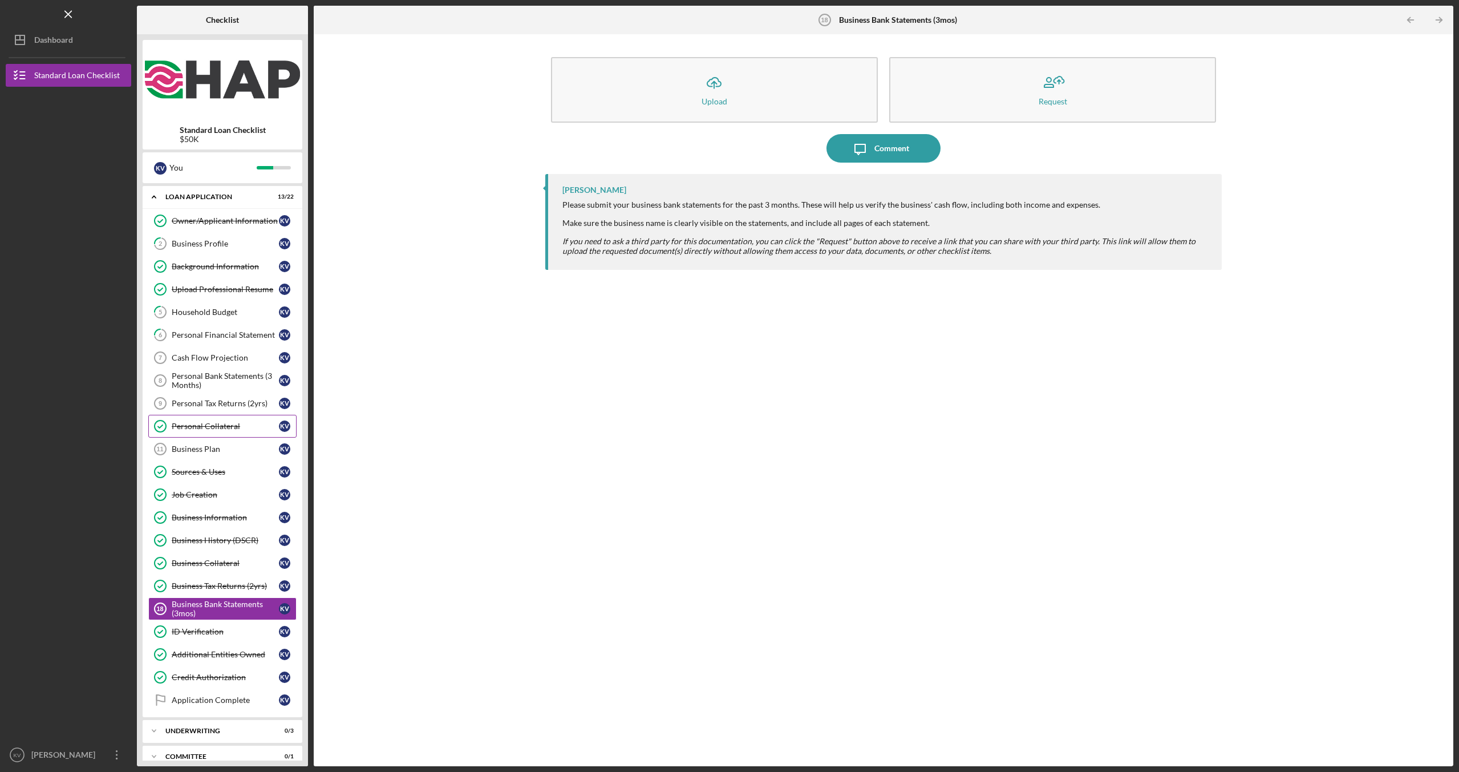
click at [234, 429] on div "Personal Collateral" at bounding box center [225, 425] width 107 height 9
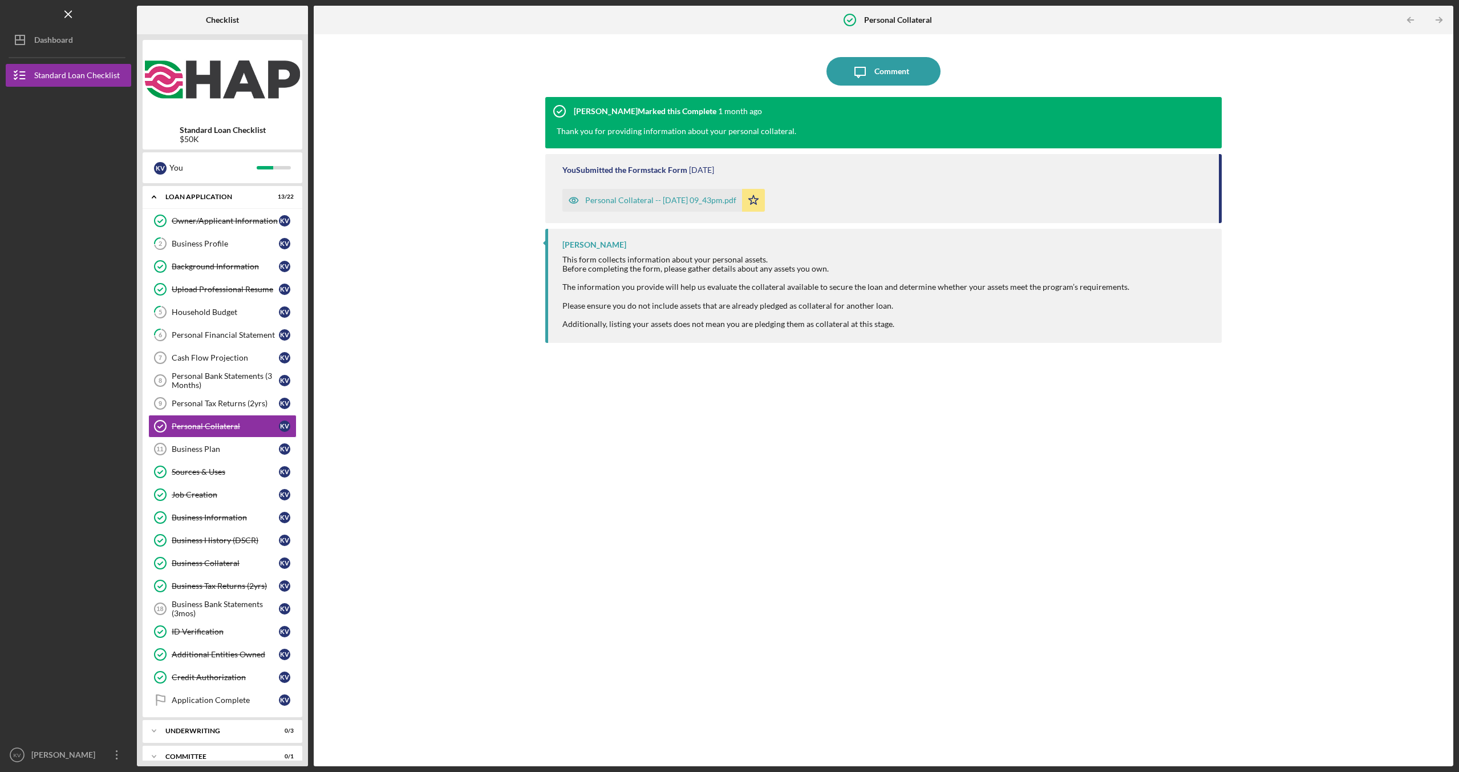
click at [638, 203] on div "Personal Collateral -- [DATE] 09_43pm.pdf" at bounding box center [660, 200] width 151 height 9
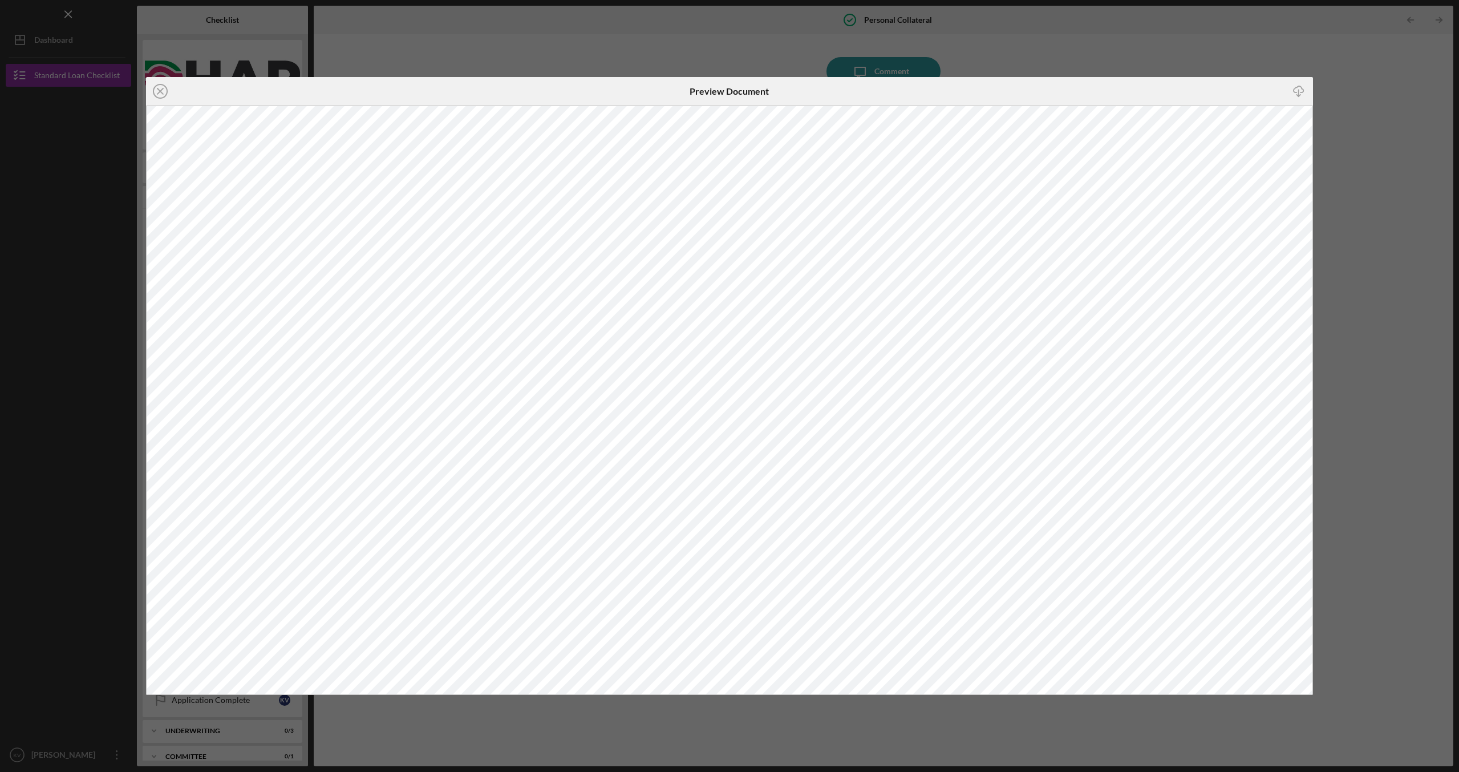
drag, startPoint x: 1146, startPoint y: 91, endPoint x: 975, endPoint y: 84, distance: 171.3
click at [927, 91] on div "Icon/Download" at bounding box center [1118, 91] width 389 height 29
click at [1276, 76] on div "Icon/Close Preview Document Icon/Download" at bounding box center [729, 386] width 1459 height 772
click at [154, 93] on circle at bounding box center [160, 91] width 14 height 14
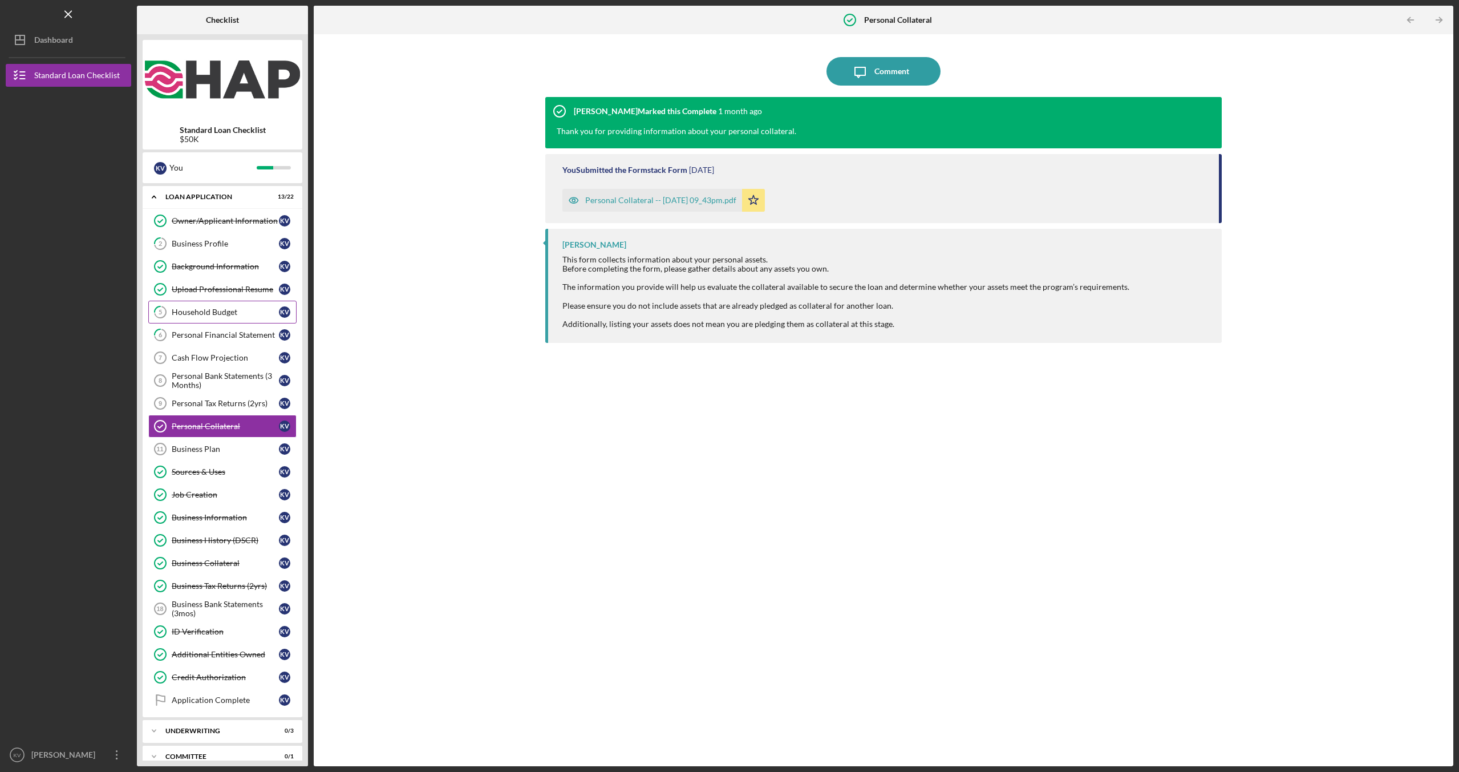
click at [241, 313] on div "Household Budget" at bounding box center [225, 311] width 107 height 9
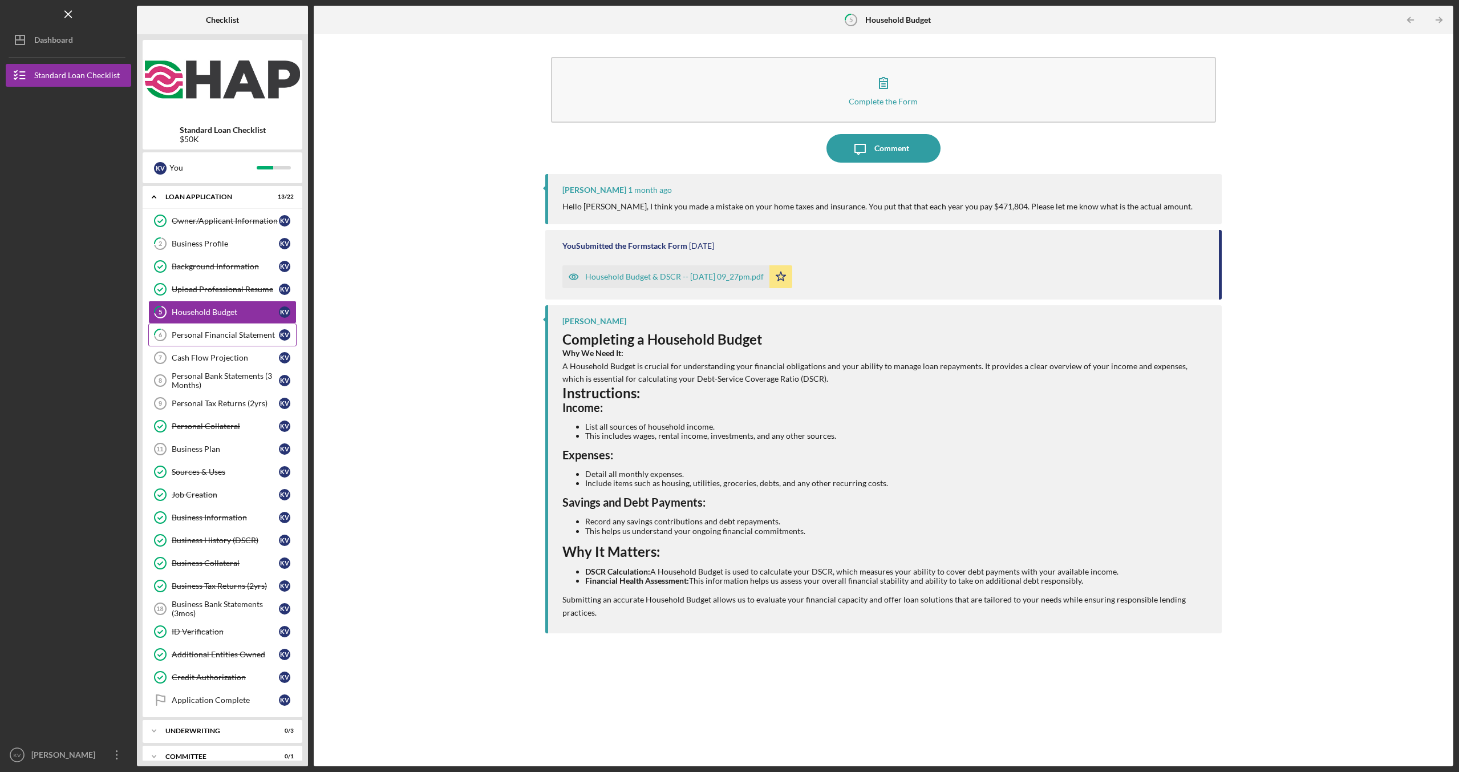
click at [236, 338] on div "Personal Financial Statement" at bounding box center [225, 334] width 107 height 9
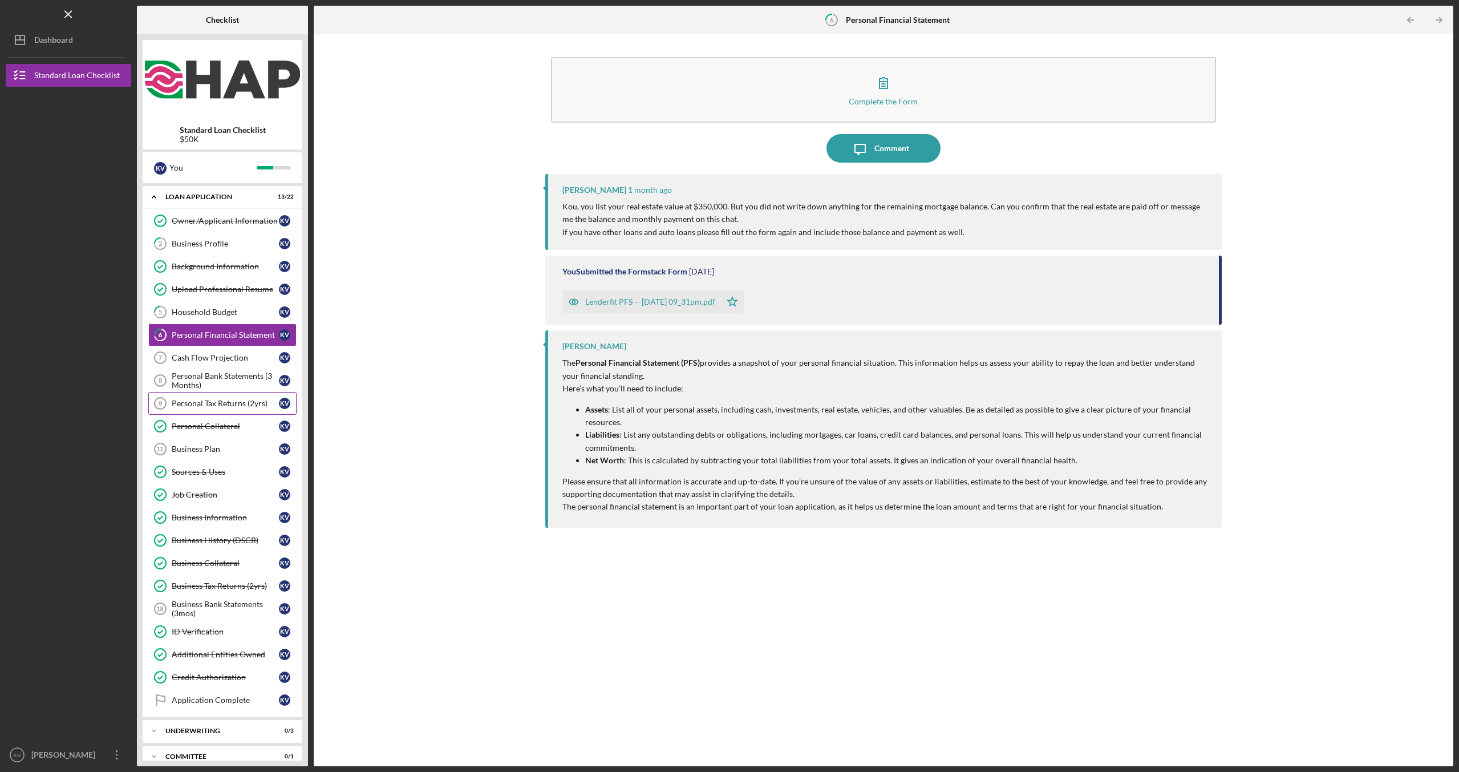
click at [218, 407] on div "Personal Tax Returns (2yrs)" at bounding box center [225, 403] width 107 height 9
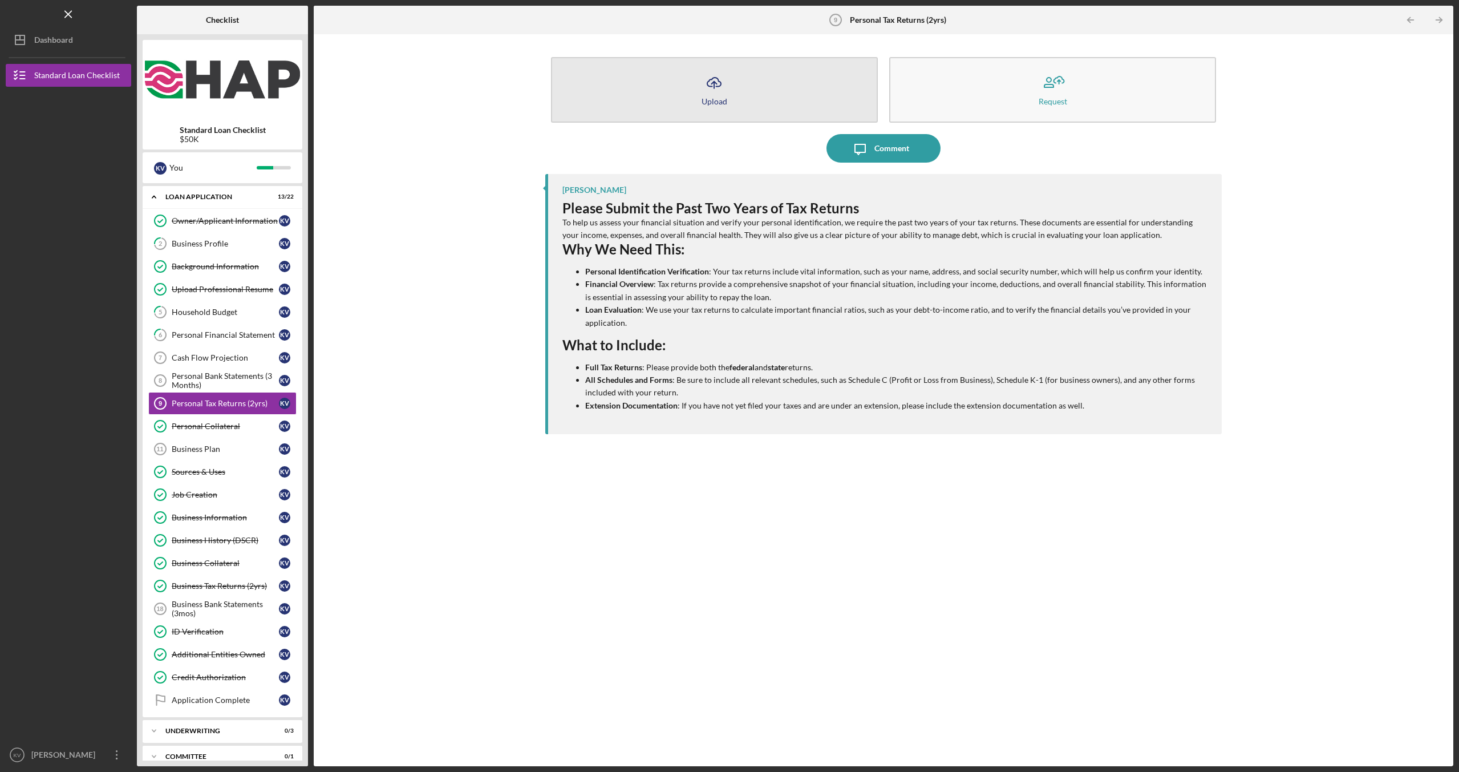
click at [721, 102] on div "Upload" at bounding box center [714, 101] width 26 height 9
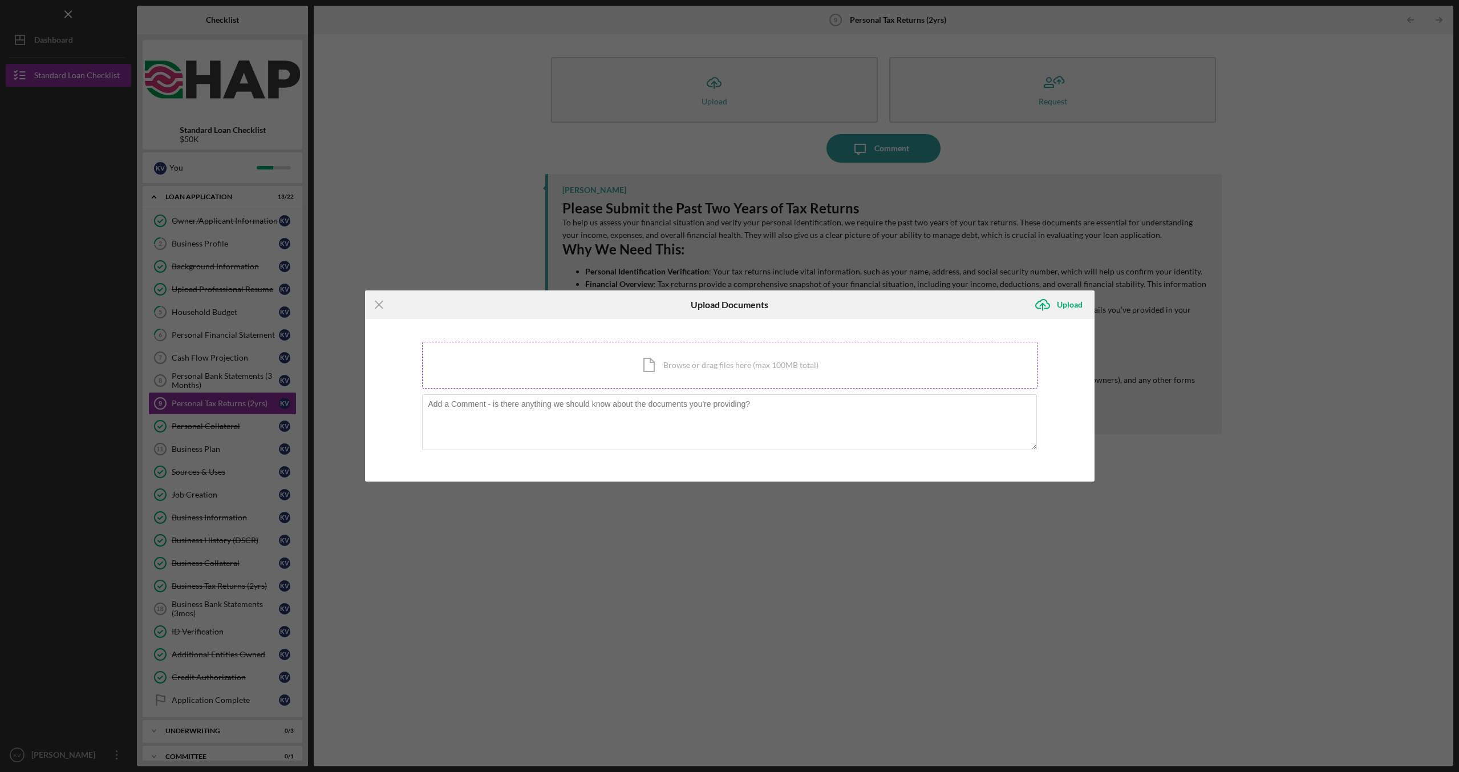
click at [705, 365] on div "Icon/Document Browse or drag files here (max 100MB total) Tap to choose files o…" at bounding box center [729, 365] width 615 height 47
click at [382, 305] on icon "Icon/Menu Close" at bounding box center [379, 304] width 29 height 29
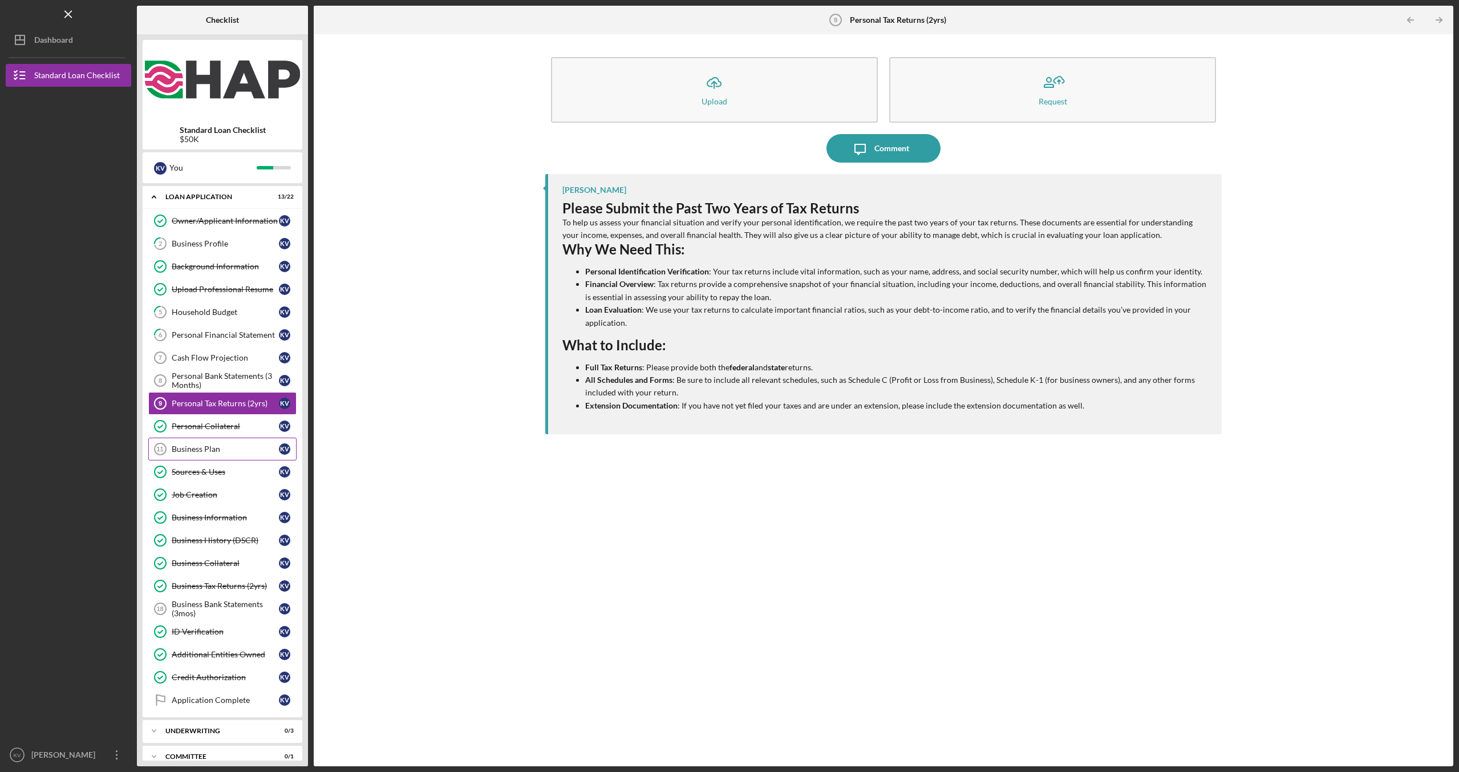
click at [231, 444] on div "Business Plan" at bounding box center [225, 448] width 107 height 9
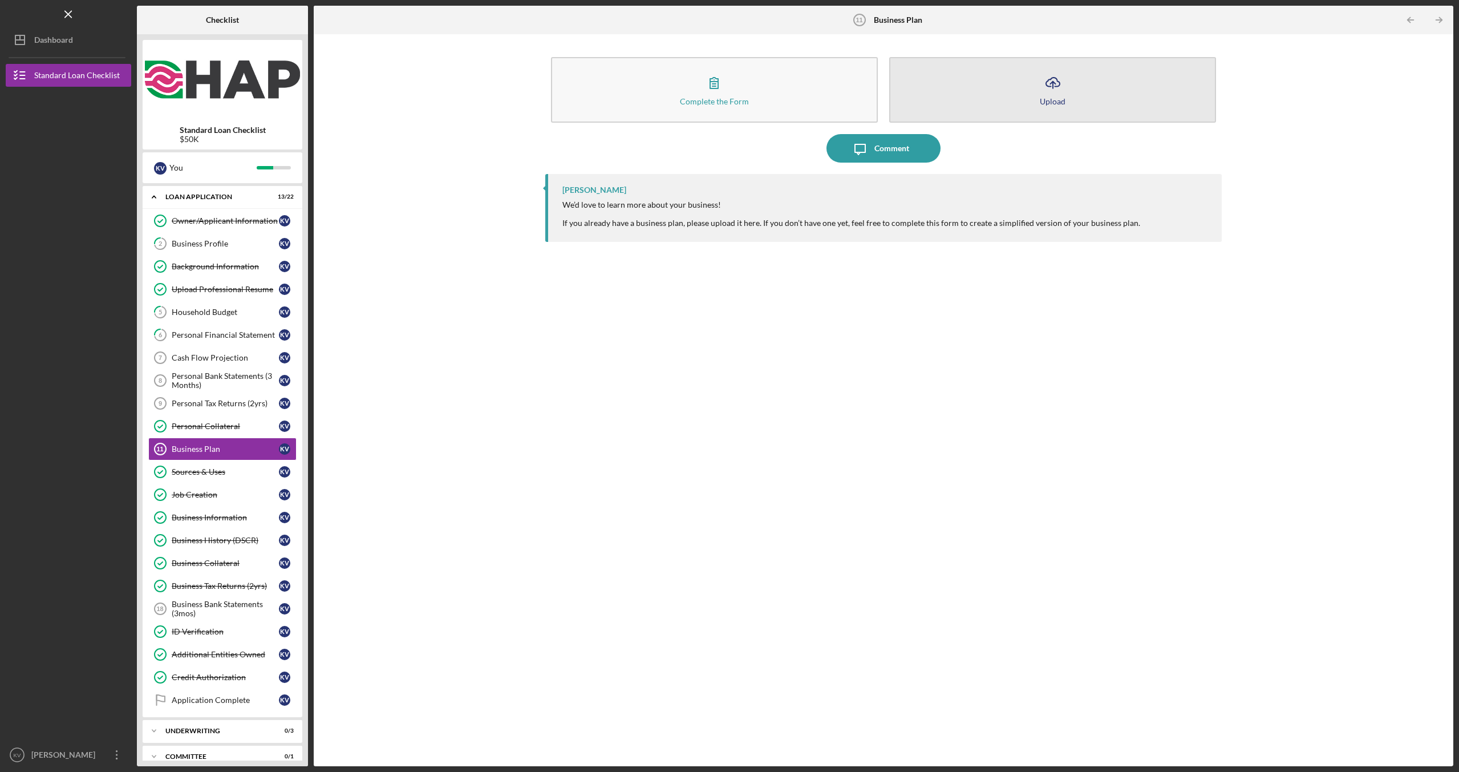
click at [1050, 100] on div "Upload" at bounding box center [1053, 101] width 26 height 9
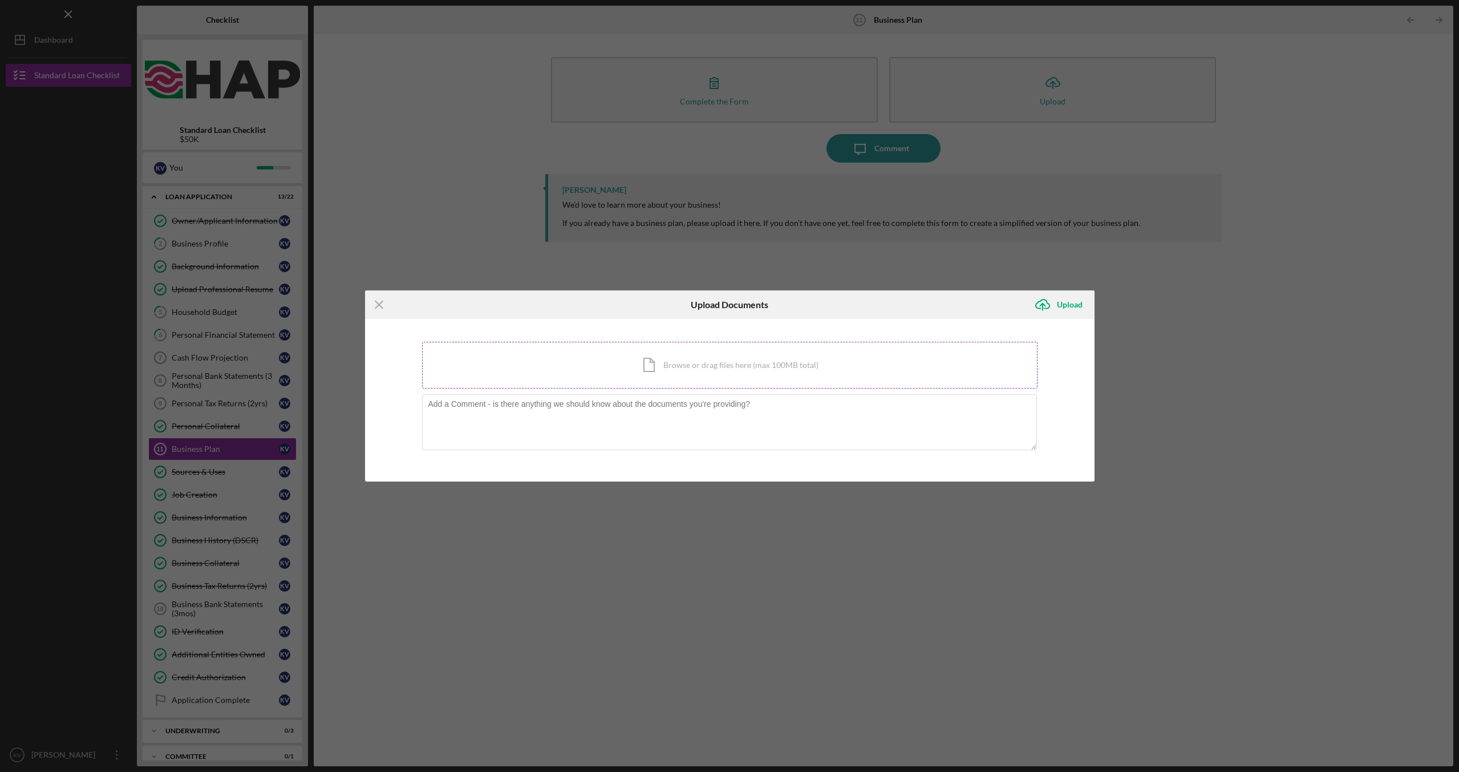
click at [709, 360] on div "Icon/Document Browse or drag files here (max 100MB total) Tap to choose files o…" at bounding box center [729, 365] width 615 height 47
click at [375, 305] on icon "Icon/Menu Close" at bounding box center [379, 304] width 29 height 29
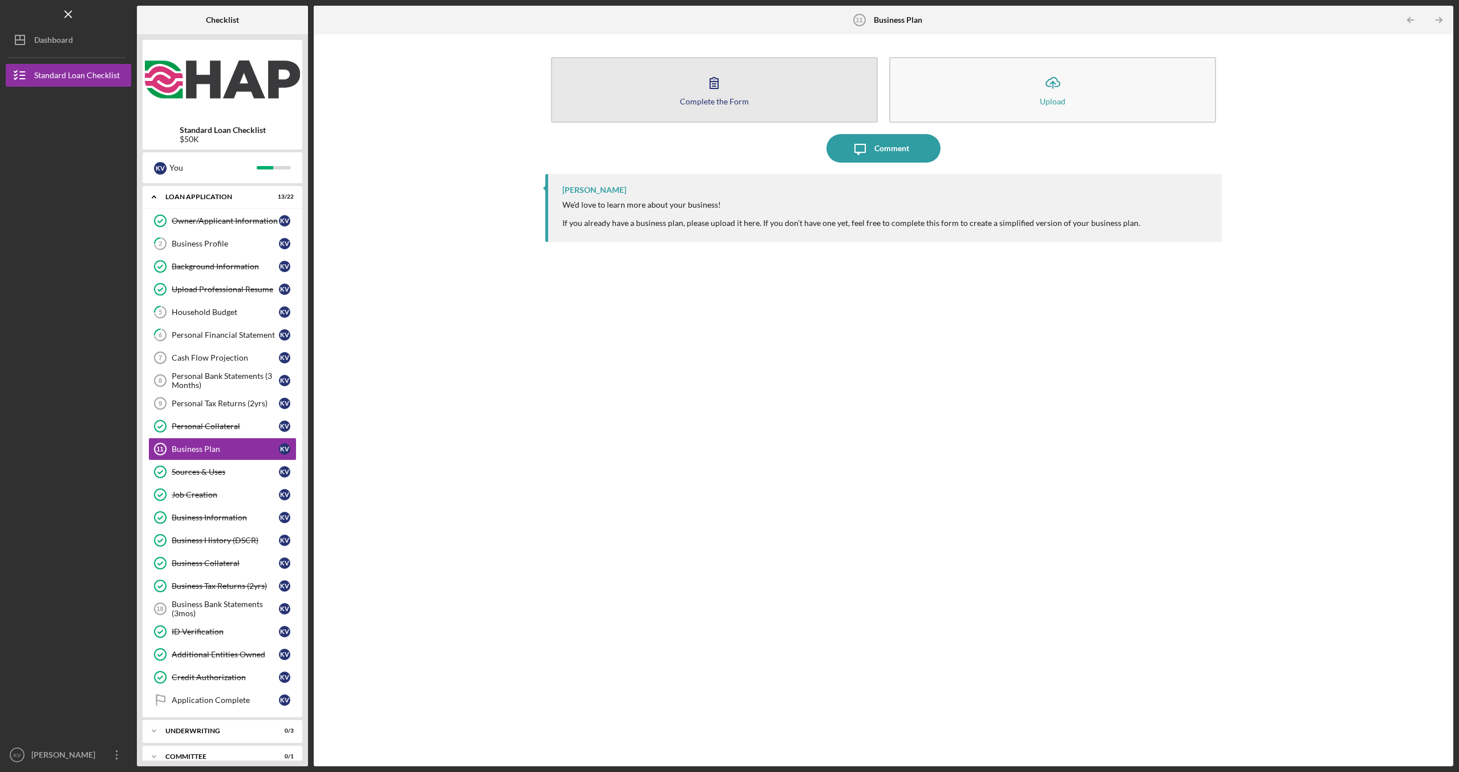
click at [705, 100] on div "Complete the Form" at bounding box center [714, 101] width 69 height 9
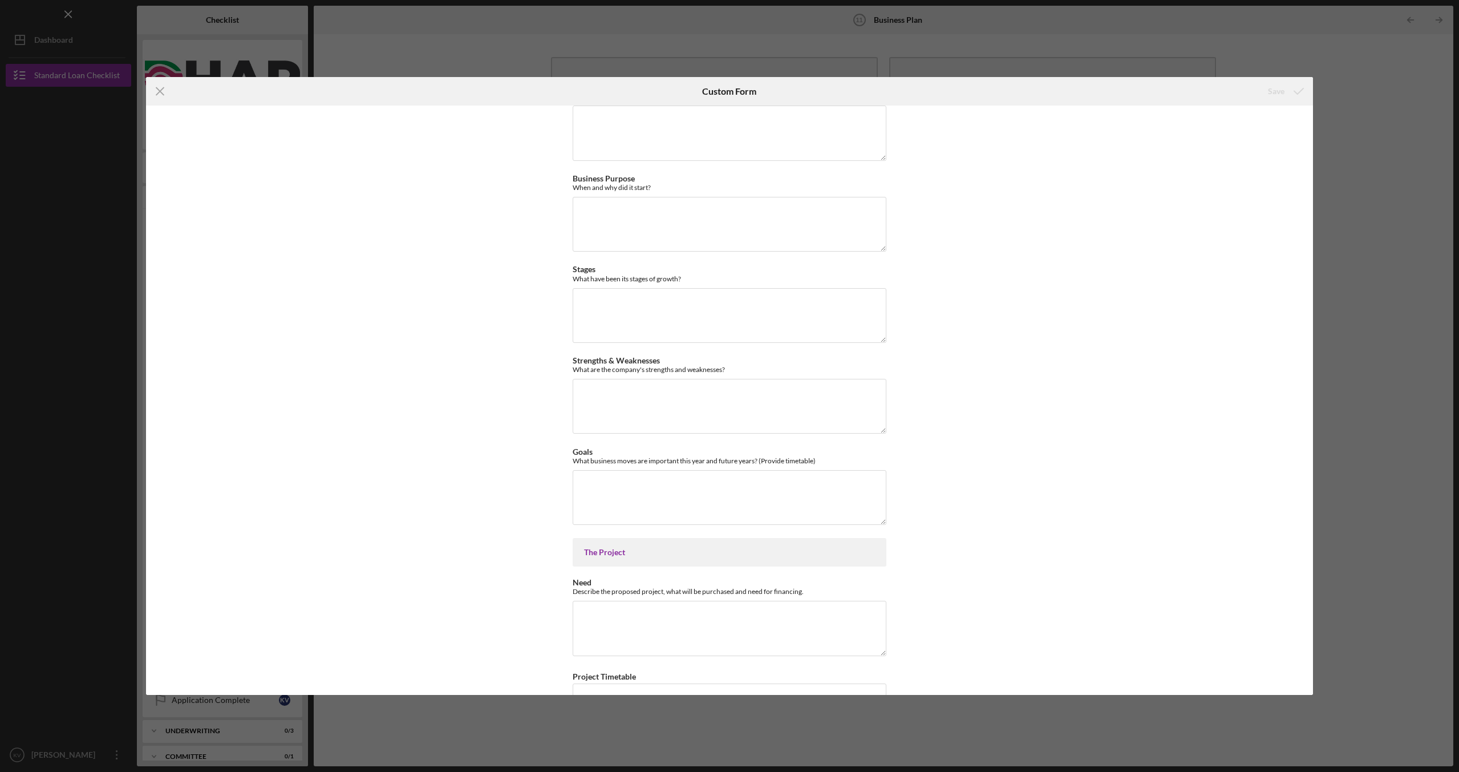
scroll to position [30, 0]
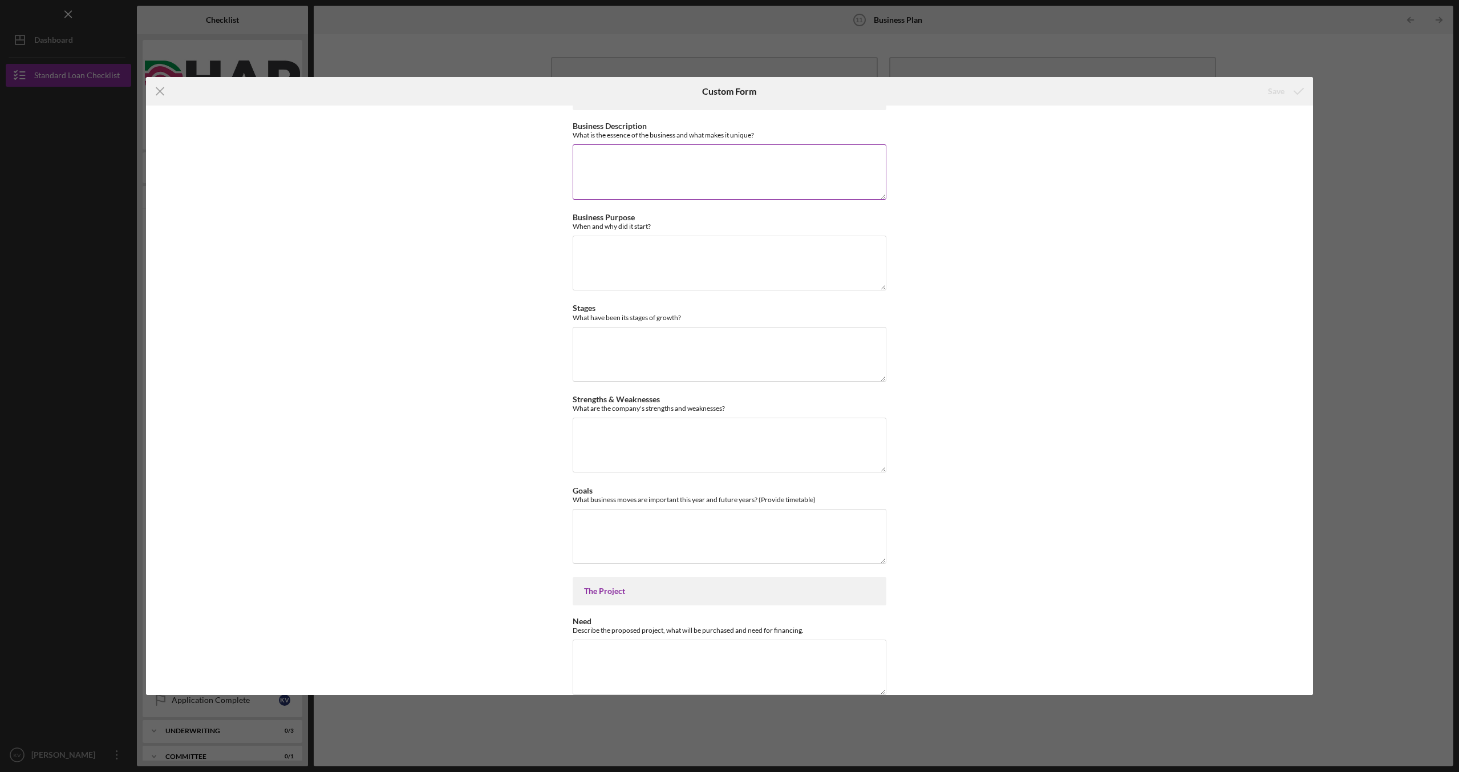
click at [681, 165] on textarea "Business Description" at bounding box center [730, 171] width 314 height 55
paste textarea "My business is a mobile food truck specializing in fresh, flavorful, and authen…"
click at [818, 166] on textarea "My business is a mobile food truck specializing in fresh, flavorful, and authen…" at bounding box center [730, 171] width 314 height 55
type textarea "My business is a mobile food truck specializing in fresh, flavorful, and authen…"
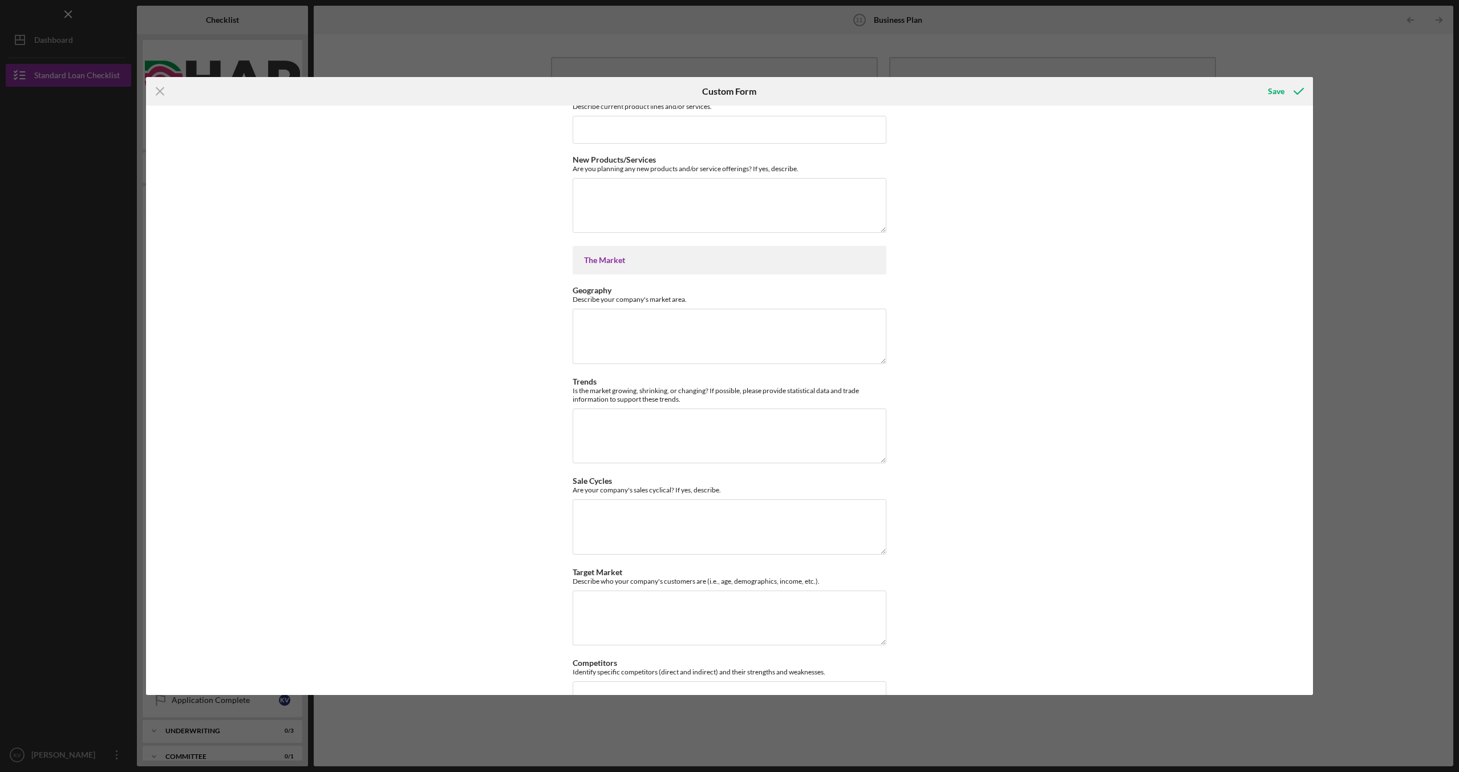
scroll to position [942, 0]
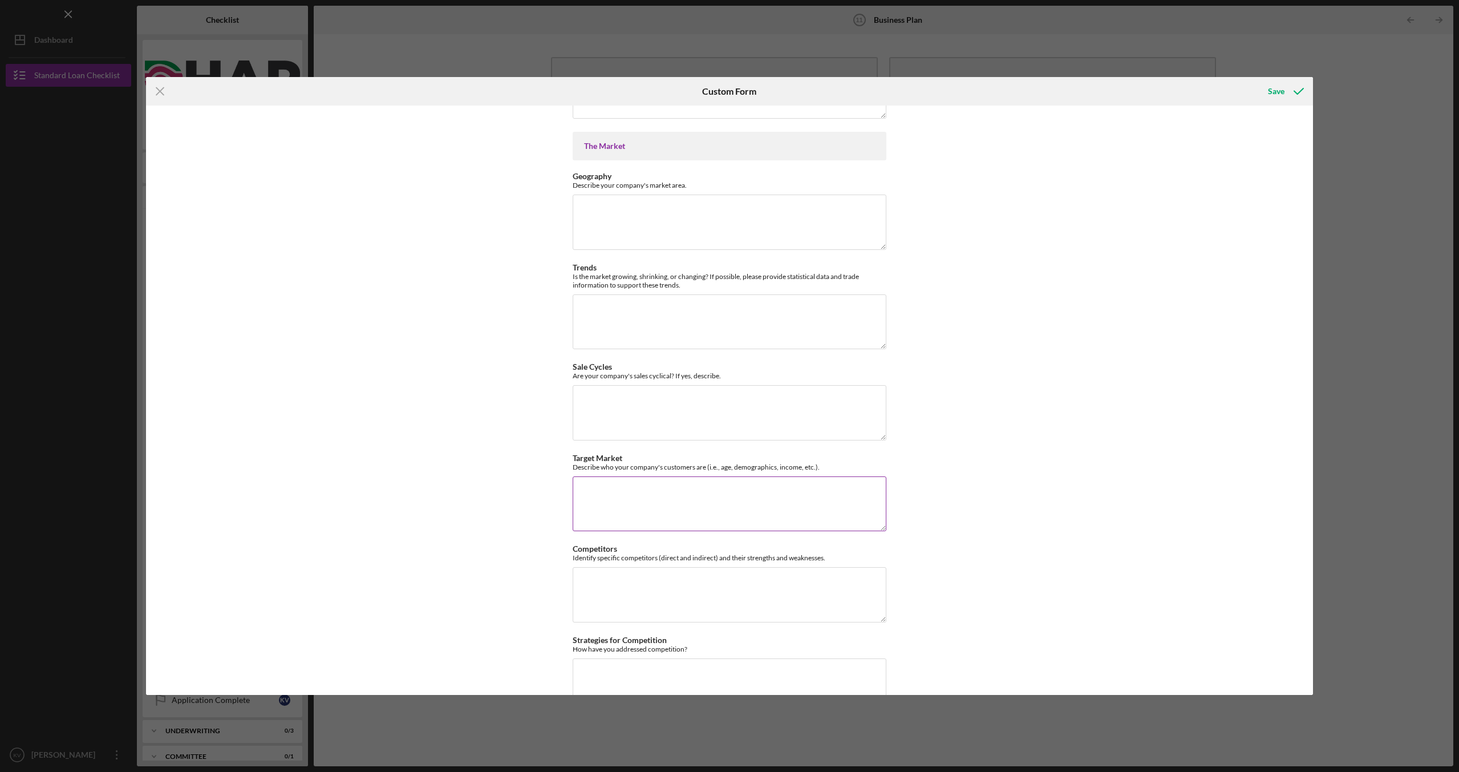
click at [767, 488] on textarea "Target Market" at bounding box center [730, 503] width 314 height 55
paste textarea "Our target customers are food lovers between the ages of [DEMOGRAPHIC_DATA] who…"
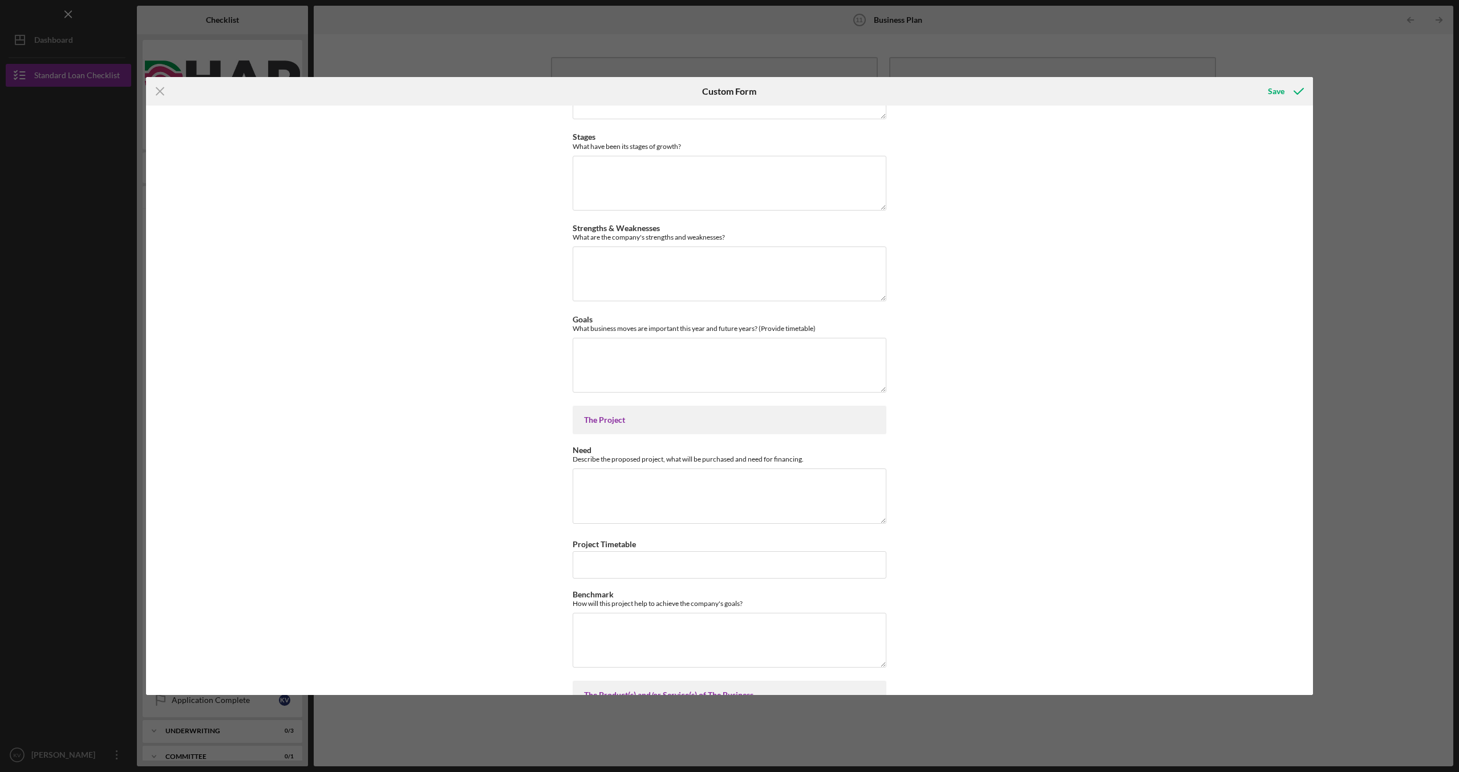
scroll to position [0, 0]
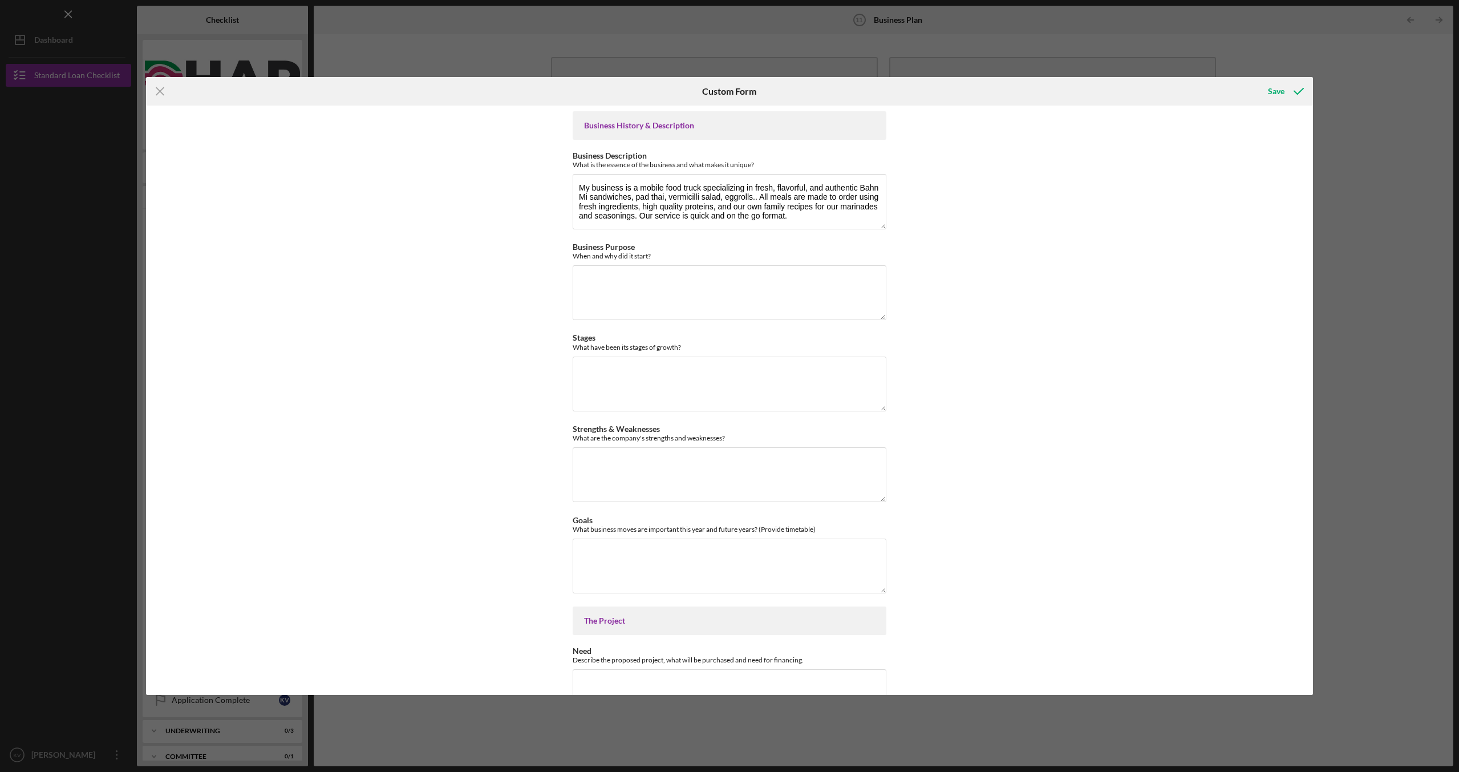
type textarea "Our target customers are food lovers between the ages of [DEMOGRAPHIC_DATA] who…"
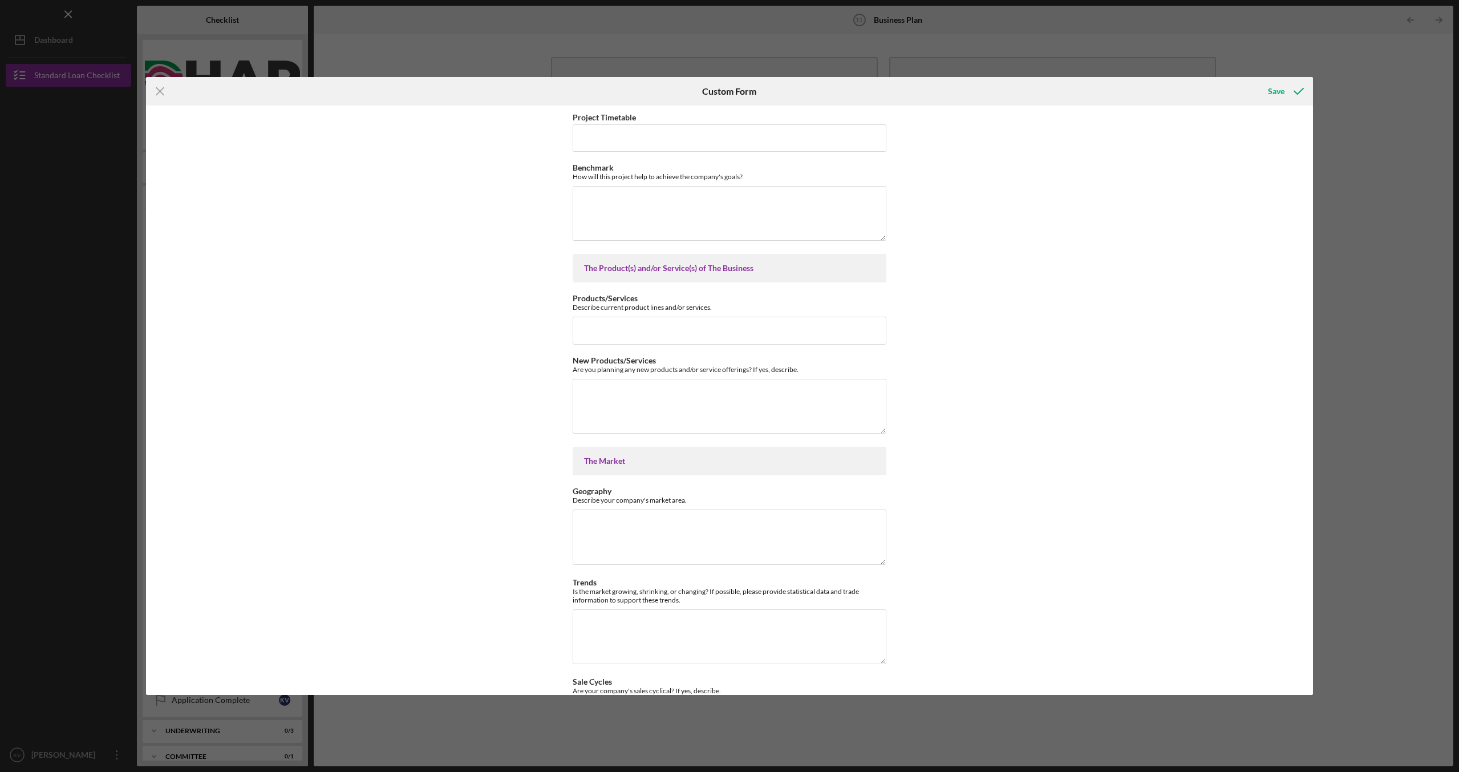
scroll to position [798, 0]
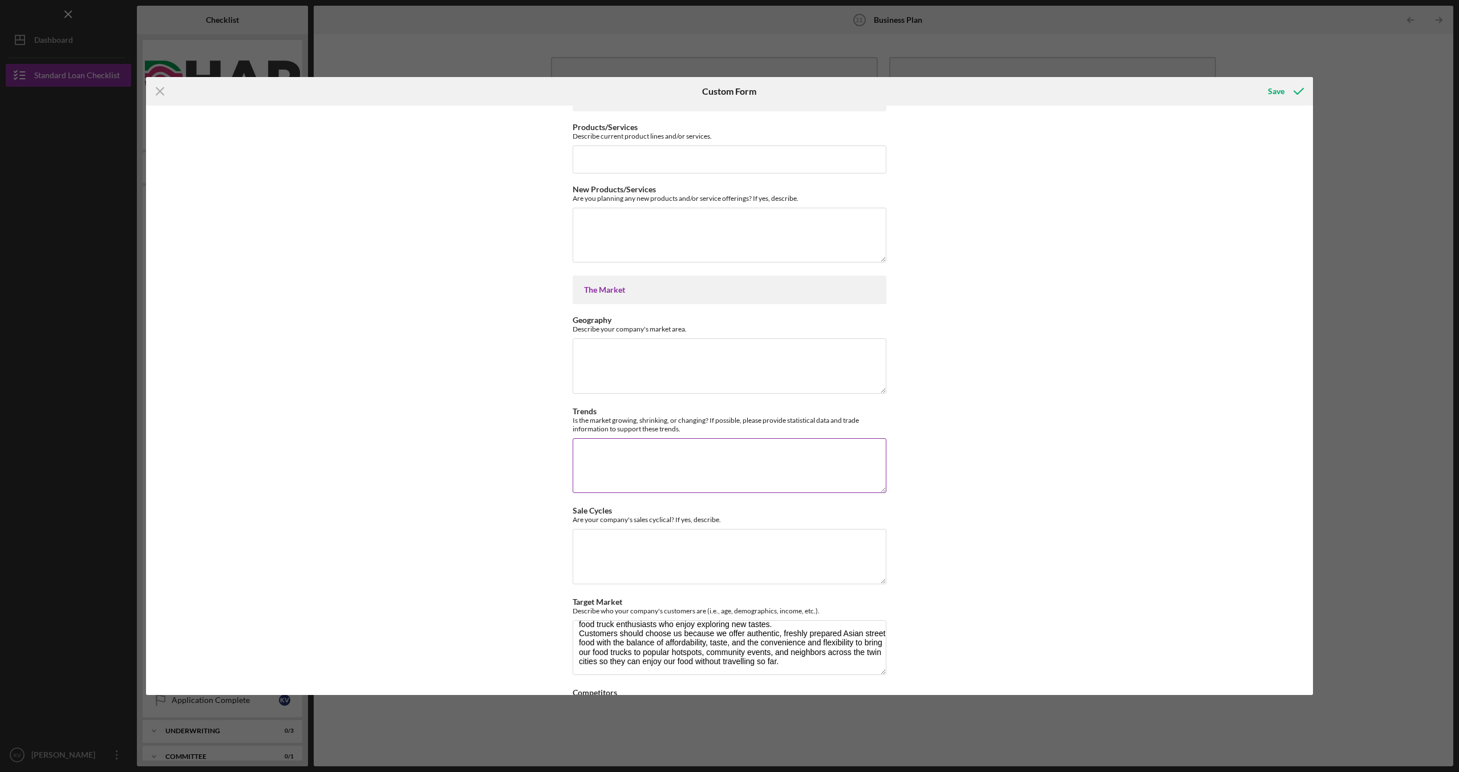
click at [735, 456] on textarea "Trends" at bounding box center [730, 465] width 314 height 55
paste textarea "The market for food trucks and Asian street food is steadily growing. Especiall…"
type textarea "The market for food trucks and Asian street food is steadily growing. Especiall…"
click at [736, 227] on textarea "New Products/Services" at bounding box center [730, 235] width 314 height 55
paste textarea "Our food trucks' low cost compared to traditional restaurants allow us to offer…"
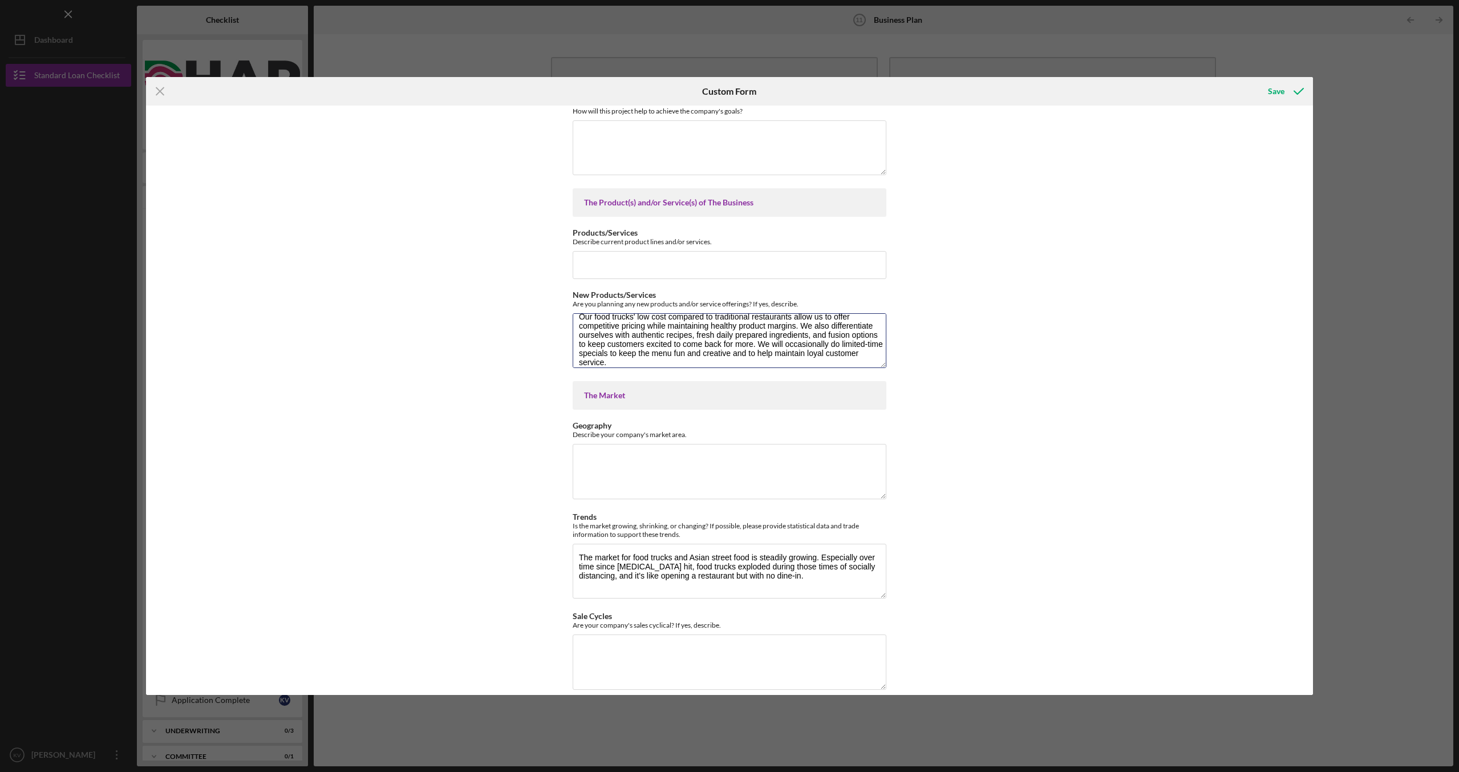
scroll to position [522, 0]
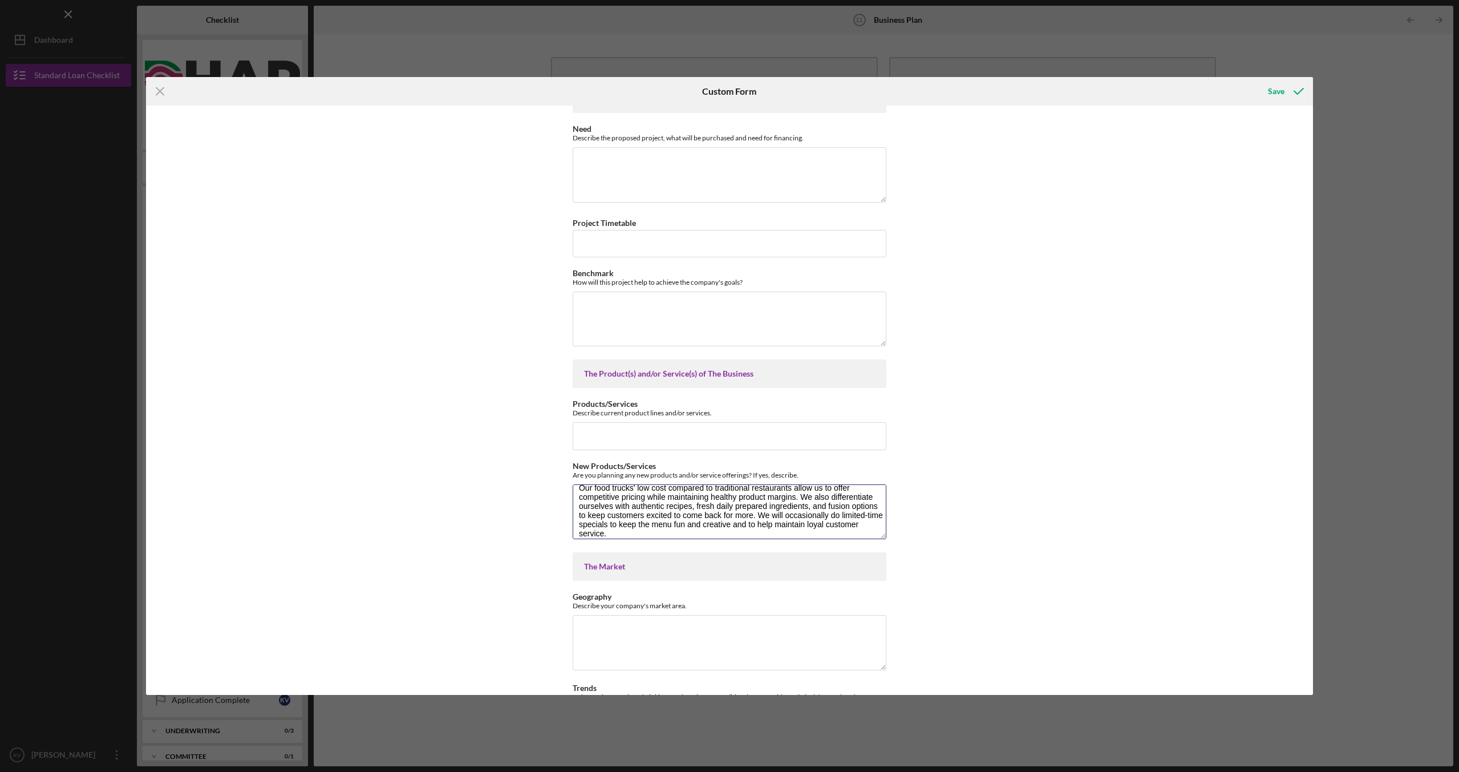
type textarea "Our food trucks' low cost compared to traditional restaurants allow us to offer…"
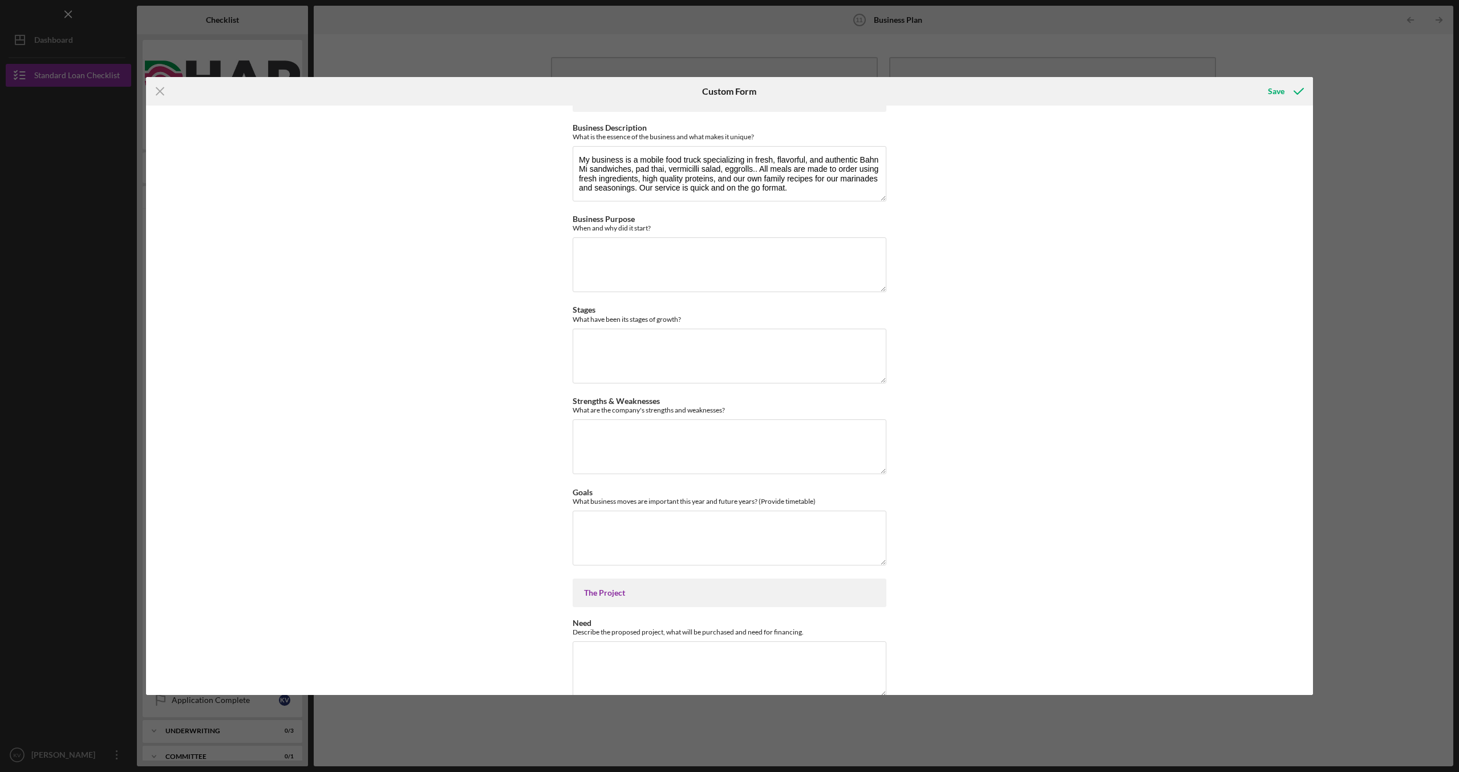
scroll to position [0, 0]
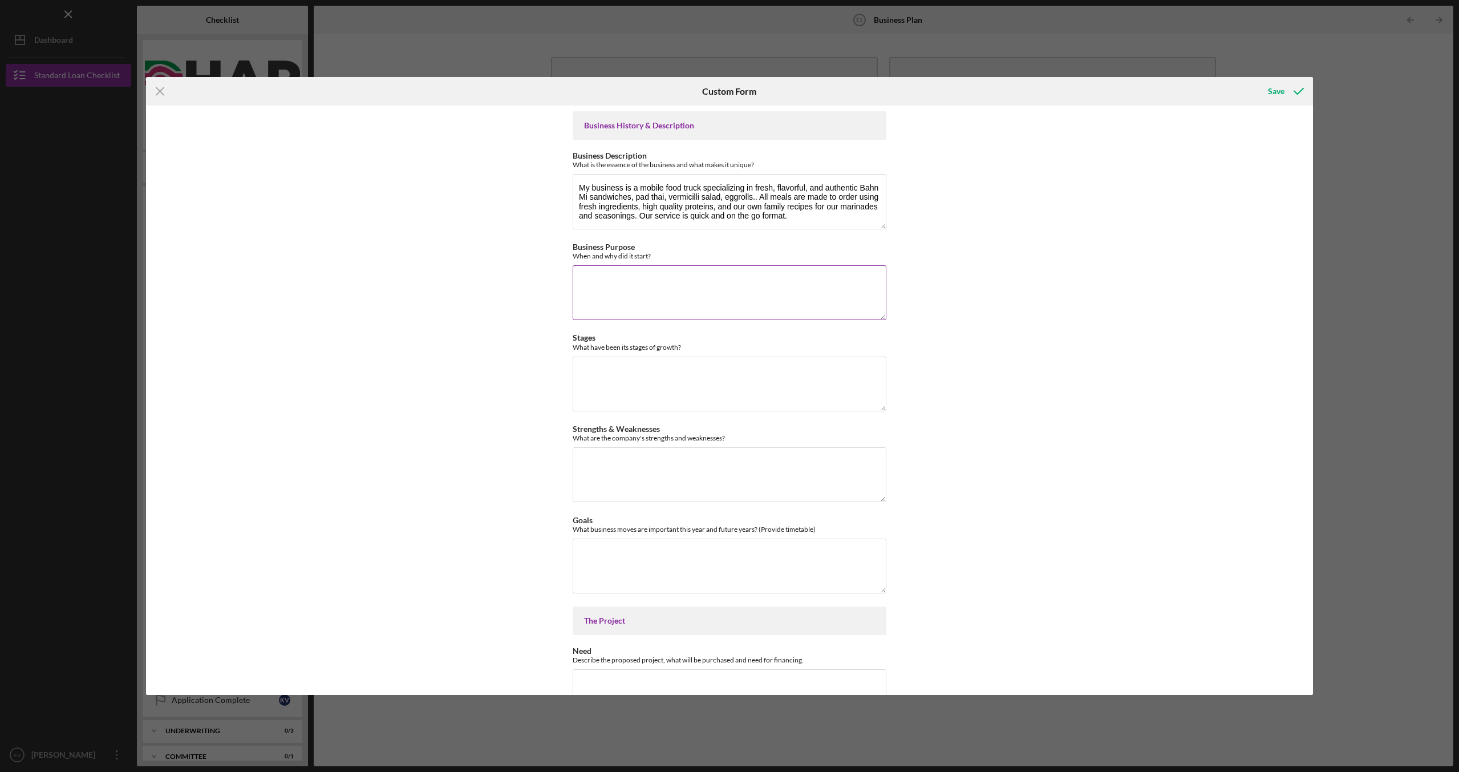
click at [626, 299] on textarea "Business Purpose" at bounding box center [730, 292] width 314 height 55
paste textarea "I have hands-on experience by being a business owner myself. I ran a restaurant…"
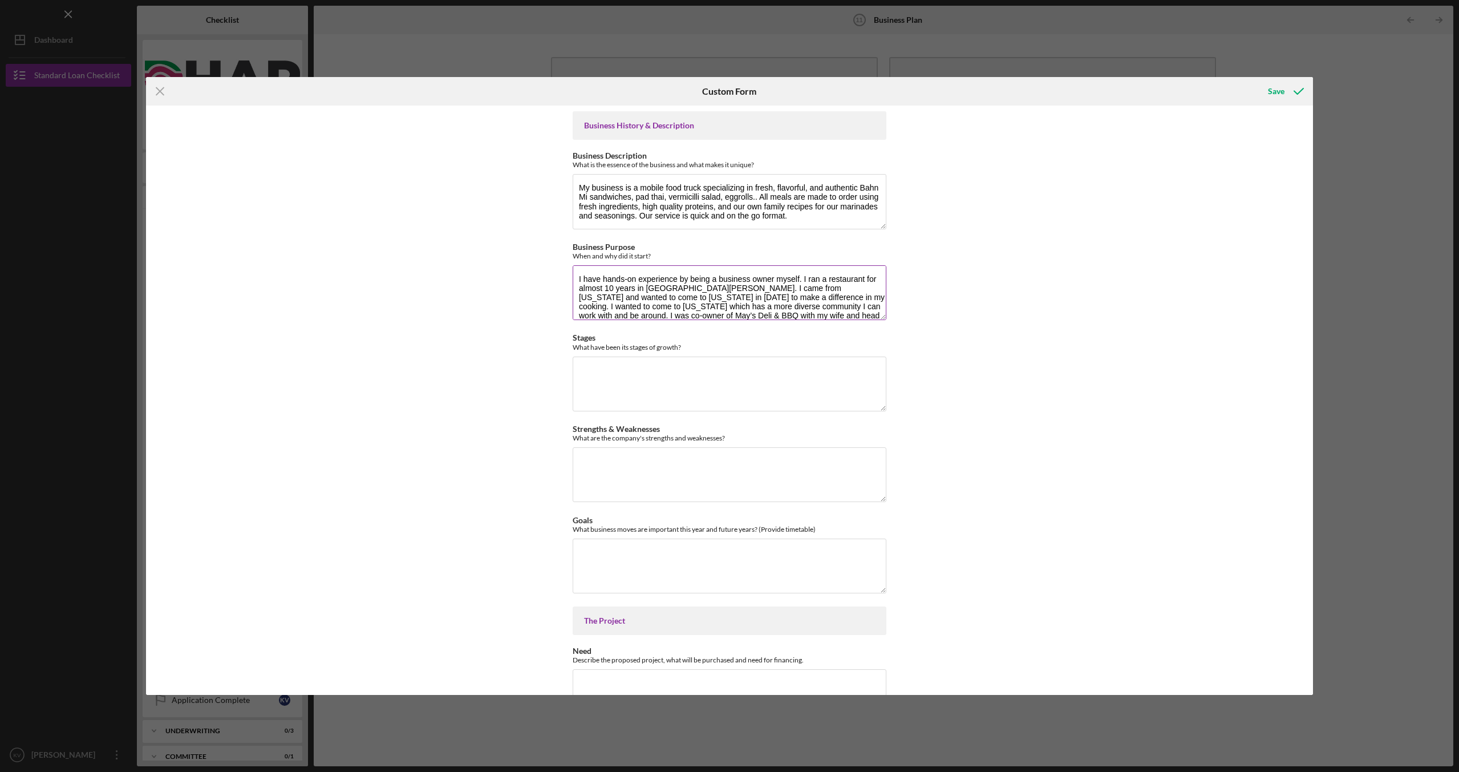
click at [575, 277] on textarea "I have hands-on experience by being a business owner myself. I ran a restaurant…" at bounding box center [730, 292] width 314 height 55
paste textarea "I am deeply passionate about cooking and sharing my foods to the community"
type textarea "I have always been passionate about cooking and sharing my foods to the communi…"
click at [987, 327] on div "Business History & Description Business Description What is the essence of the …" at bounding box center [729, 400] width 1167 height 589
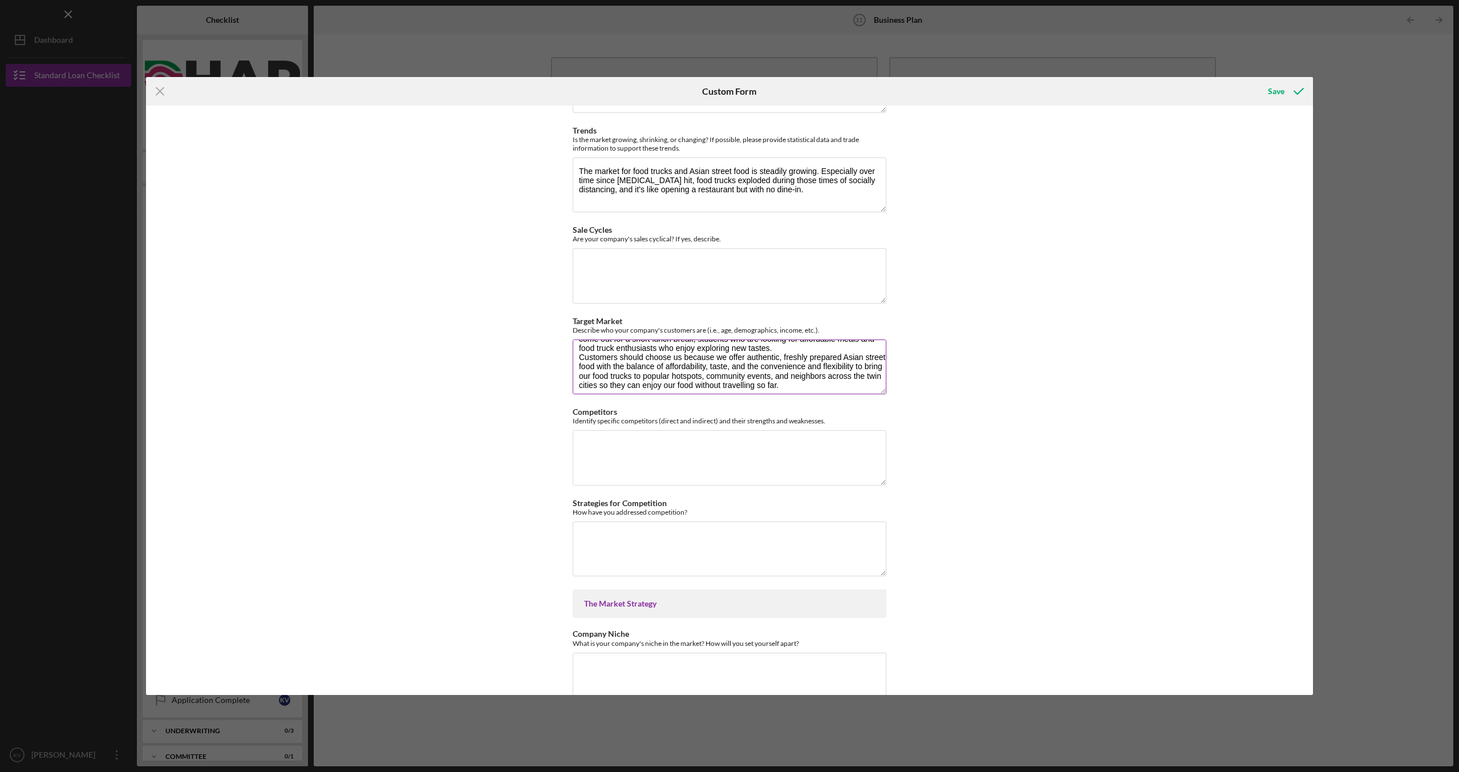
scroll to position [49, 0]
click at [951, 289] on div "Business History & Description Business Description What is the essence of the …" at bounding box center [729, 400] width 1167 height 589
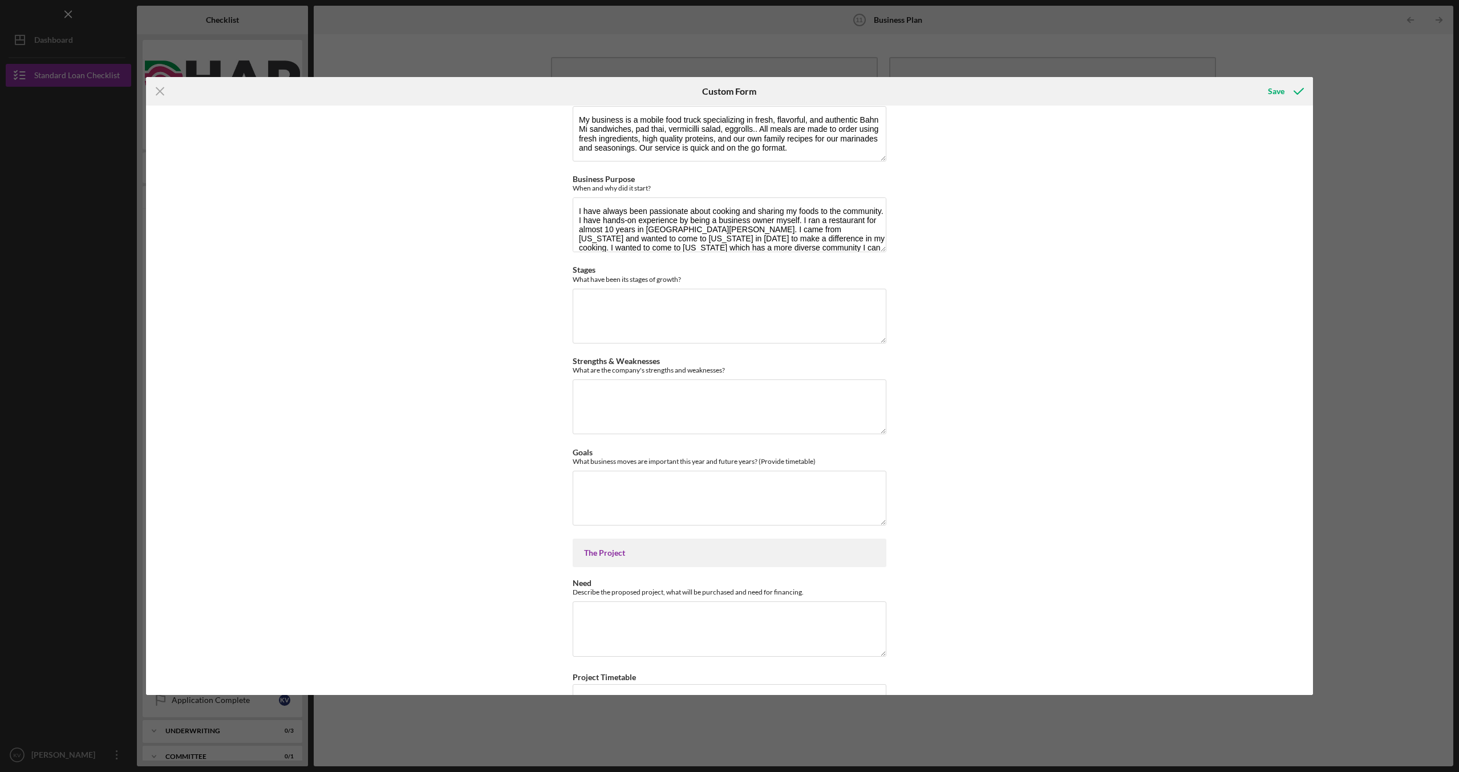
scroll to position [72, 0]
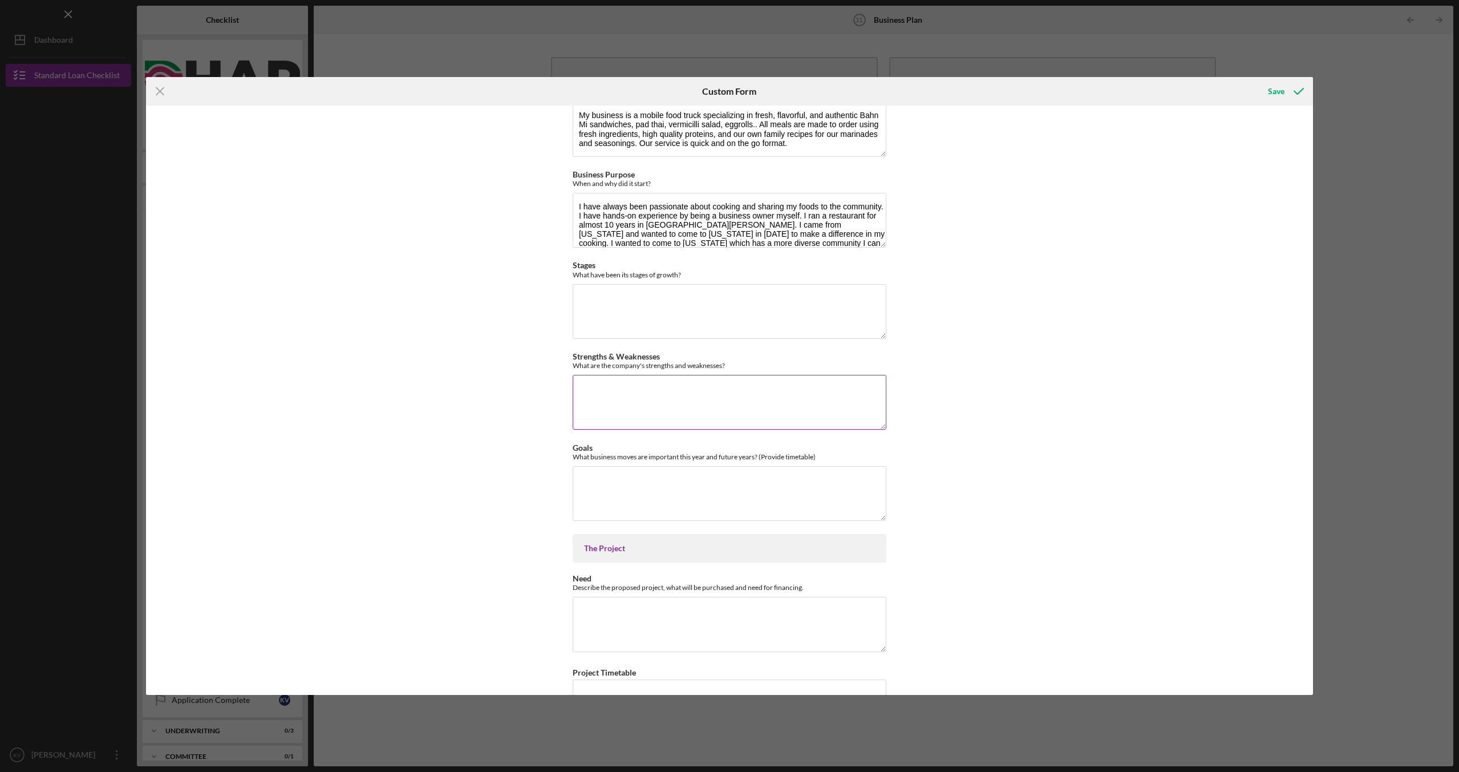
click at [810, 400] on textarea "Strengths & Weaknesses" at bounding box center [730, 402] width 314 height 55
click at [847, 391] on textarea "The strength of this company would be how mobile it is to get around in" at bounding box center [730, 402] width 314 height 55
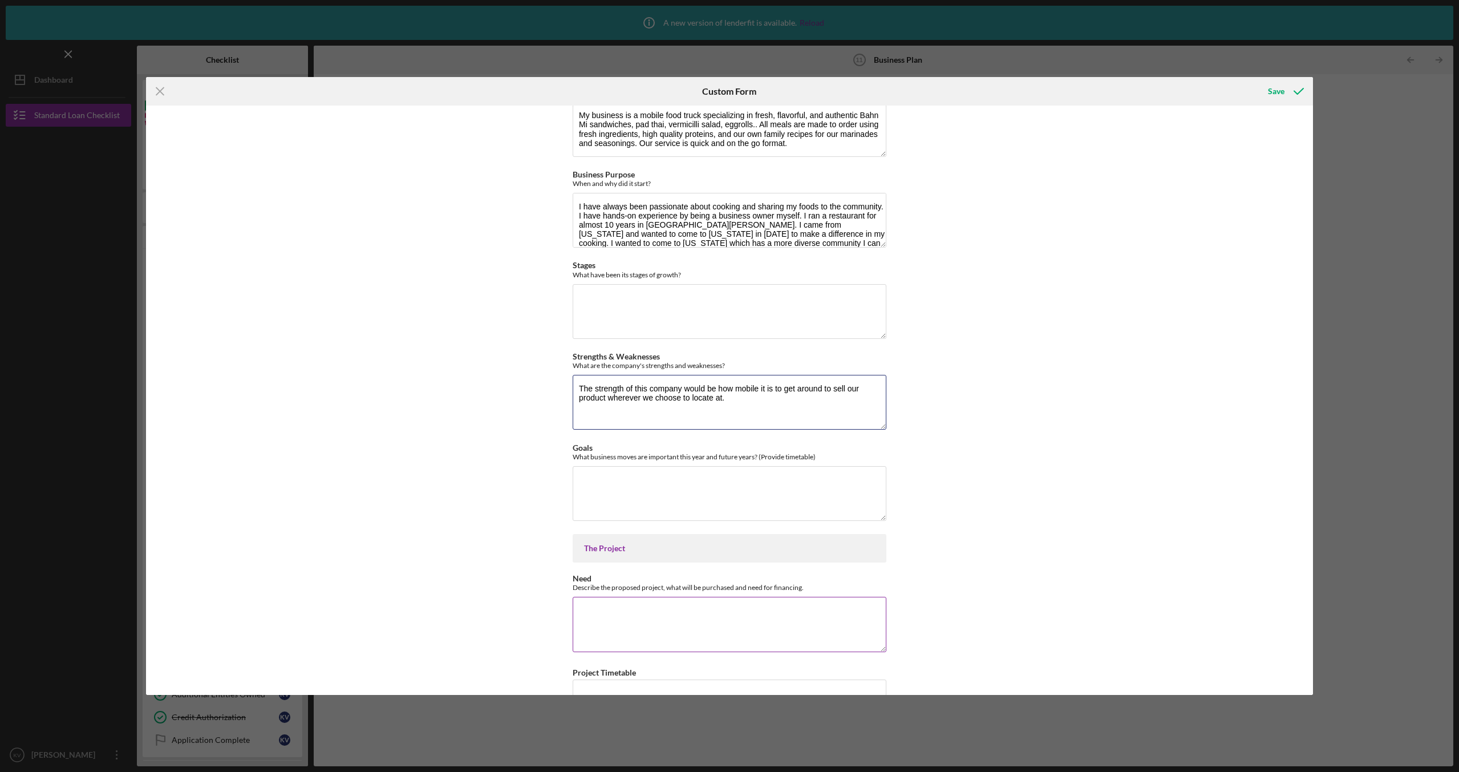
type textarea "The strength of this company would be how mobile it is to get around to sell ou…"
click at [814, 613] on textarea "Need" at bounding box center [730, 624] width 314 height 55
click at [655, 626] on textarea "This proposed project is to purchase a food trailer so that we can get the busi…" at bounding box center [730, 624] width 314 height 55
drag, startPoint x: 814, startPoint y: 612, endPoint x: 858, endPoint y: 607, distance: 44.1
click at [814, 611] on textarea "This proposed project is to purchase a food trailer so that we can get the busi…" at bounding box center [730, 624] width 314 height 55
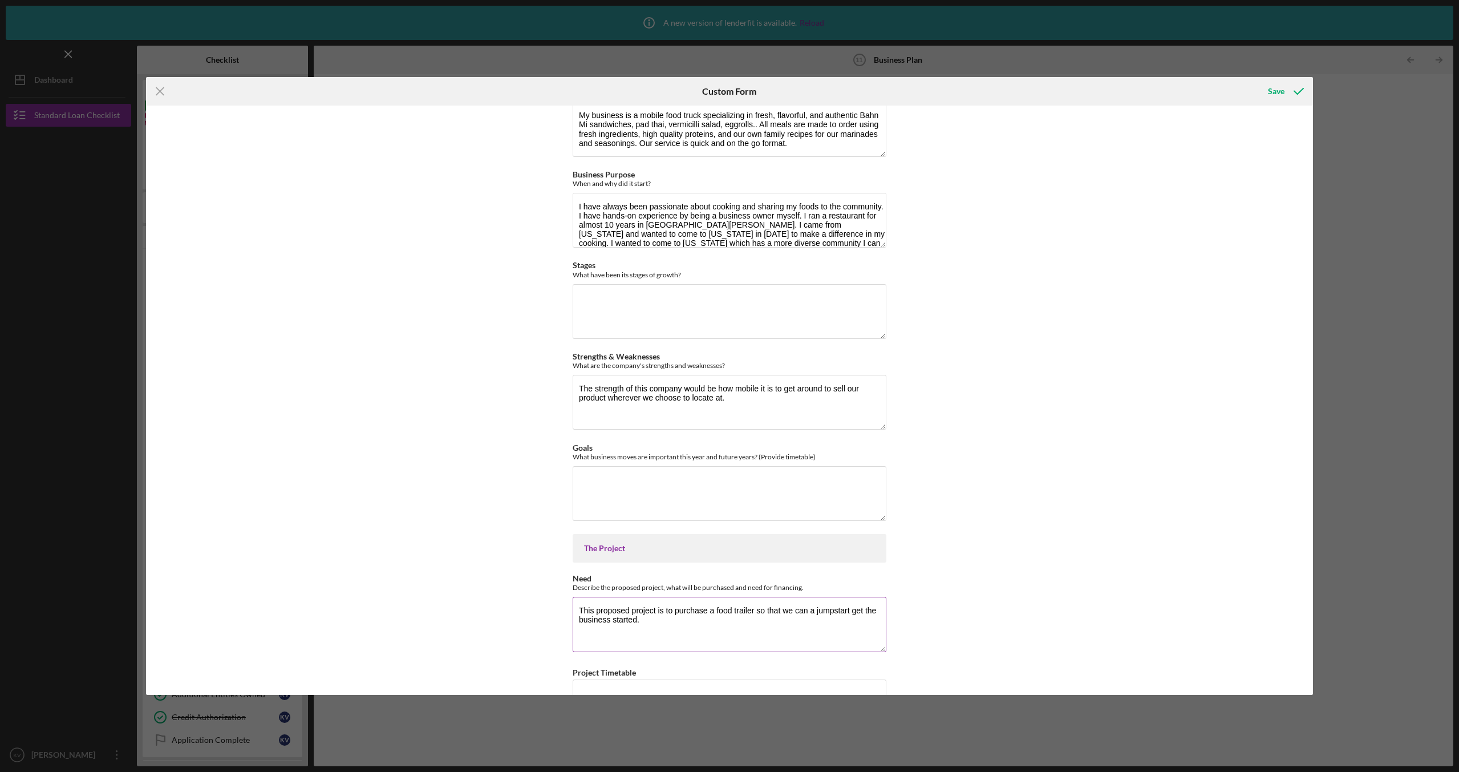
click at [766, 618] on textarea "This proposed project is to purchase a food trailer so that we can a jumpstart …" at bounding box center [730, 624] width 314 height 55
click at [758, 610] on textarea "This proposed project is to purchase a food trailer so that we can a jumpstart …" at bounding box center [730, 624] width 314 height 55
click at [730, 621] on textarea "This proposed project is to purchase a food trailer, and equipment's so that we…" at bounding box center [730, 624] width 314 height 55
click at [878, 610] on textarea "This proposed project is to purchase a food trailer, and equipment's so that we…" at bounding box center [730, 624] width 314 height 55
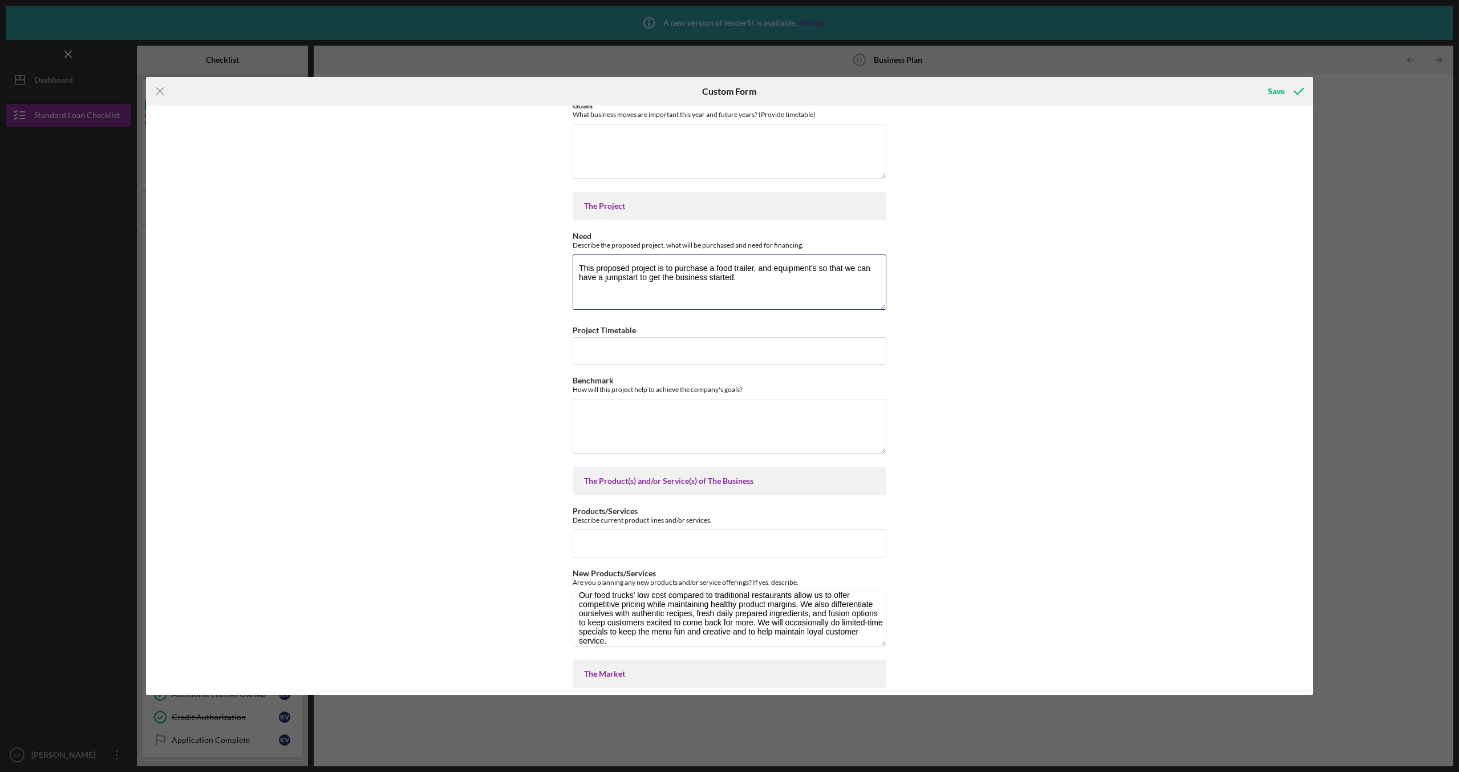
scroll to position [358, 0]
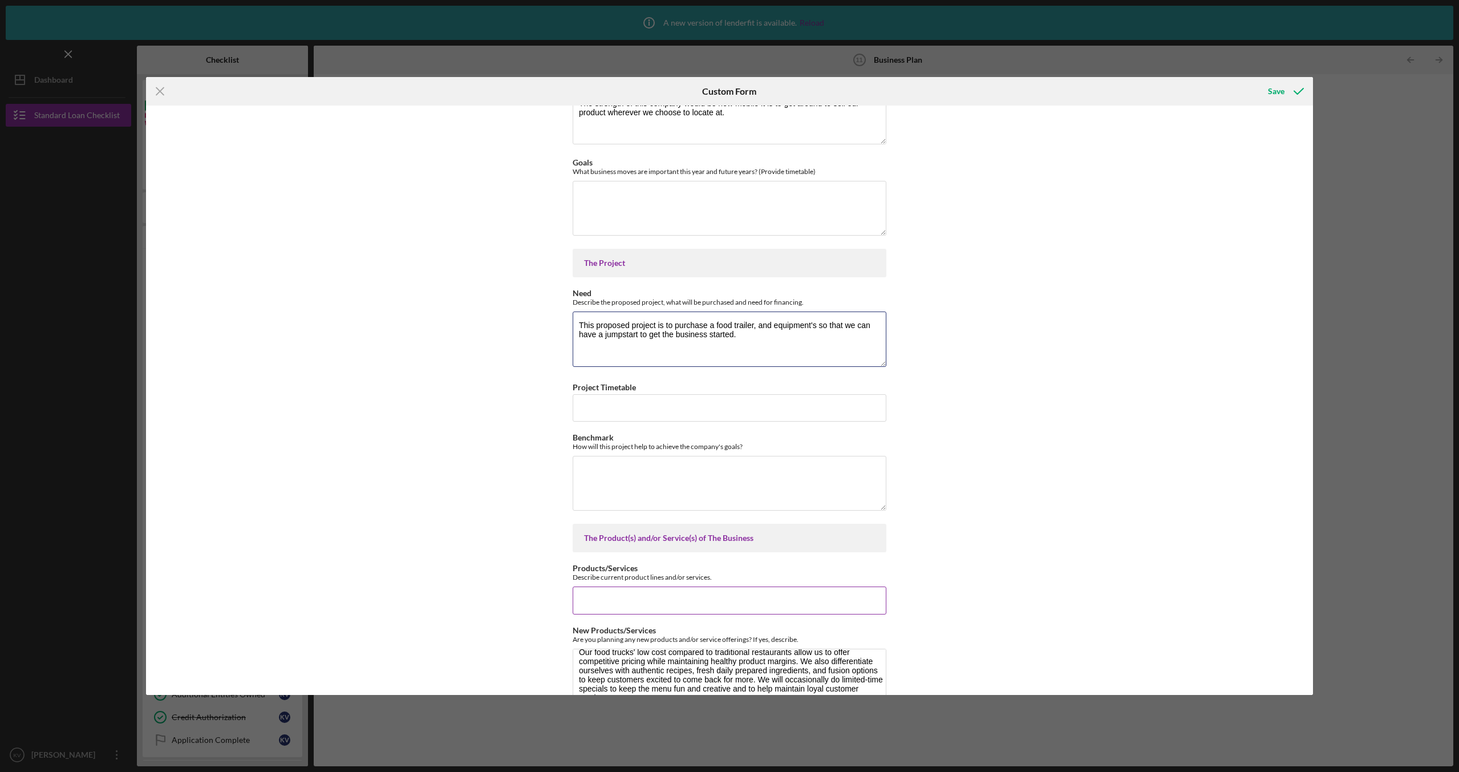
type textarea "This proposed project is to purchase a food trailer, and equipment's so that we…"
click at [809, 597] on input "Products/Services" at bounding box center [730, 599] width 314 height 27
click at [1095, 590] on div "Business History & Description Business Description What is the essence of the …" at bounding box center [729, 400] width 1167 height 589
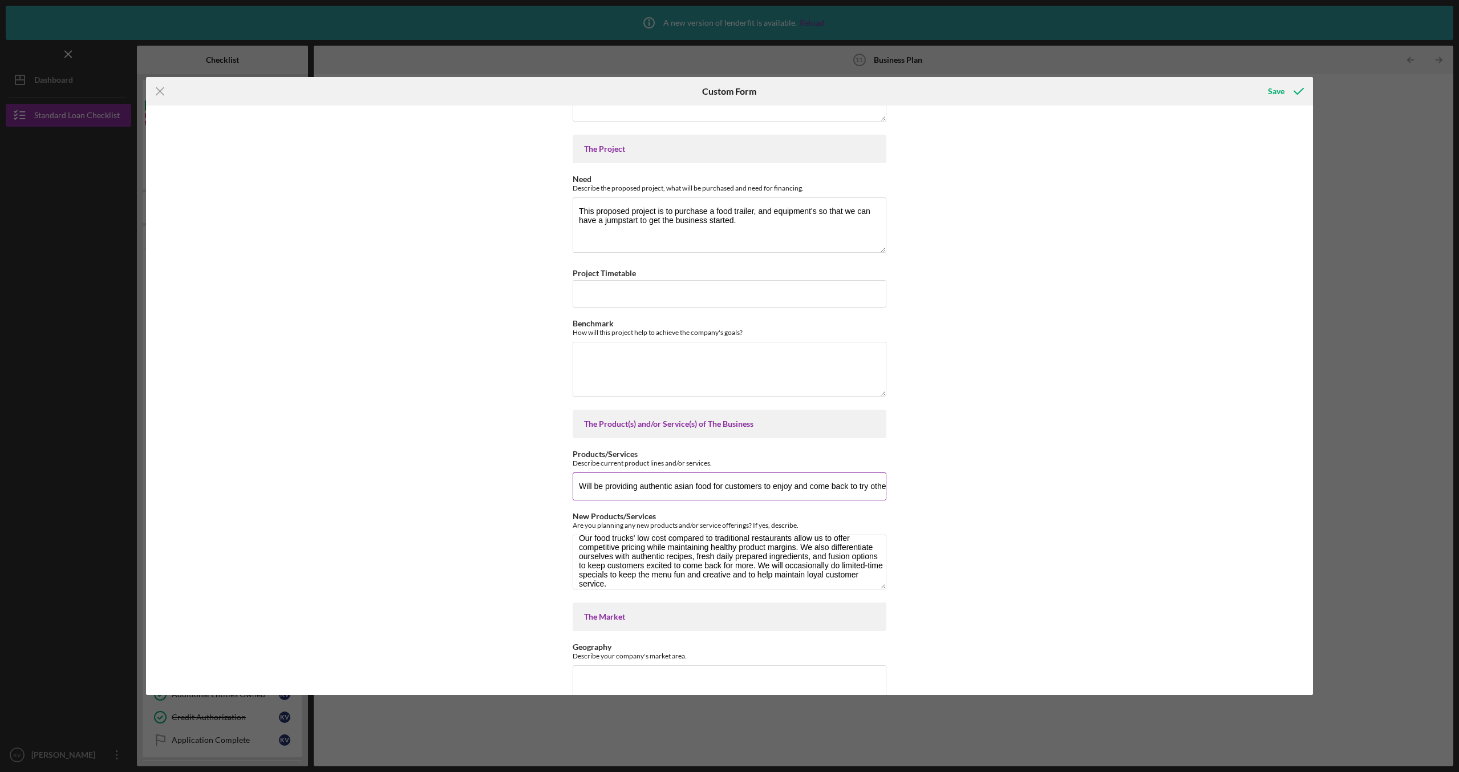
scroll to position [529, 0]
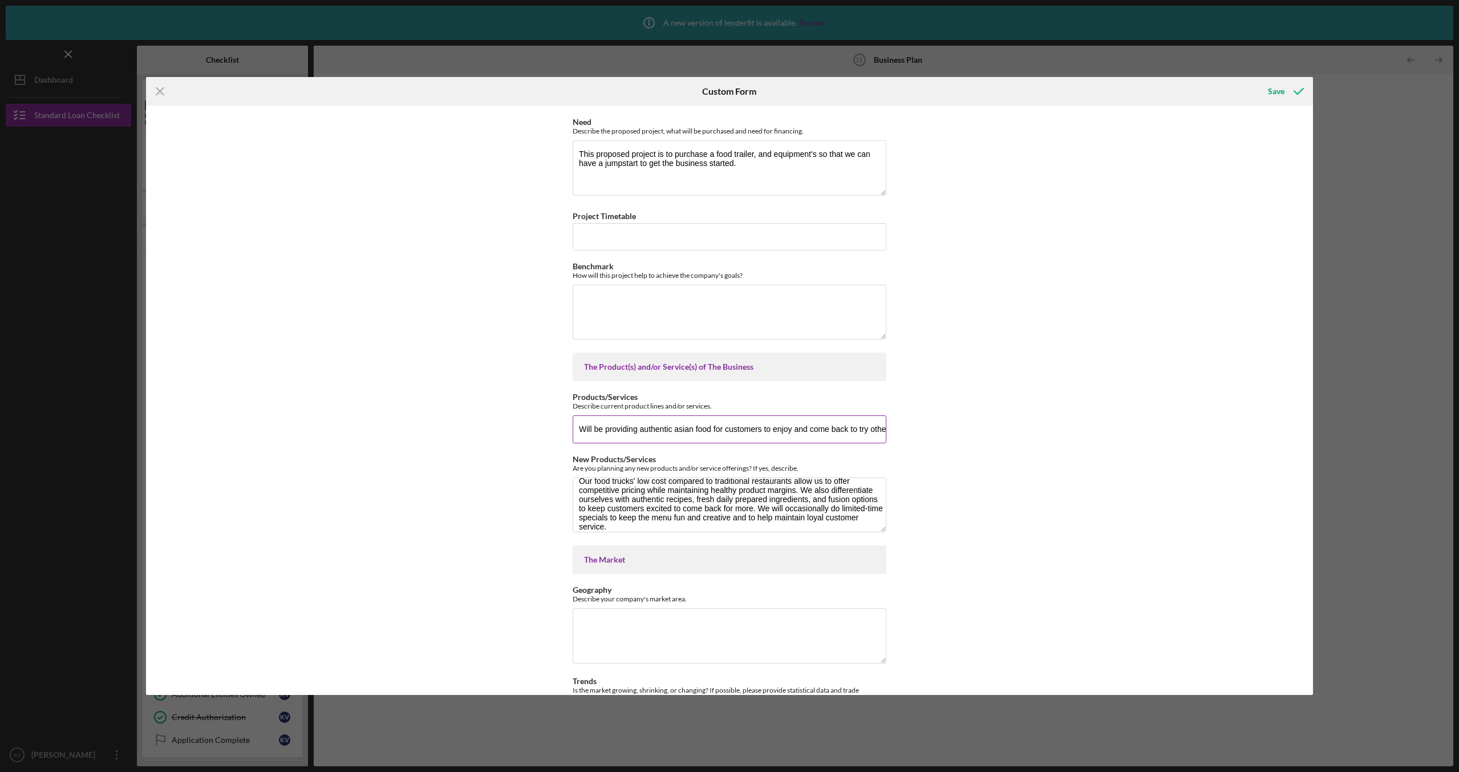
drag, startPoint x: 712, startPoint y: 429, endPoint x: 819, endPoint y: 434, distance: 106.8
click at [713, 428] on input "Will be providing authentic asian food for customers to enjoy and come back to …" at bounding box center [730, 428] width 314 height 27
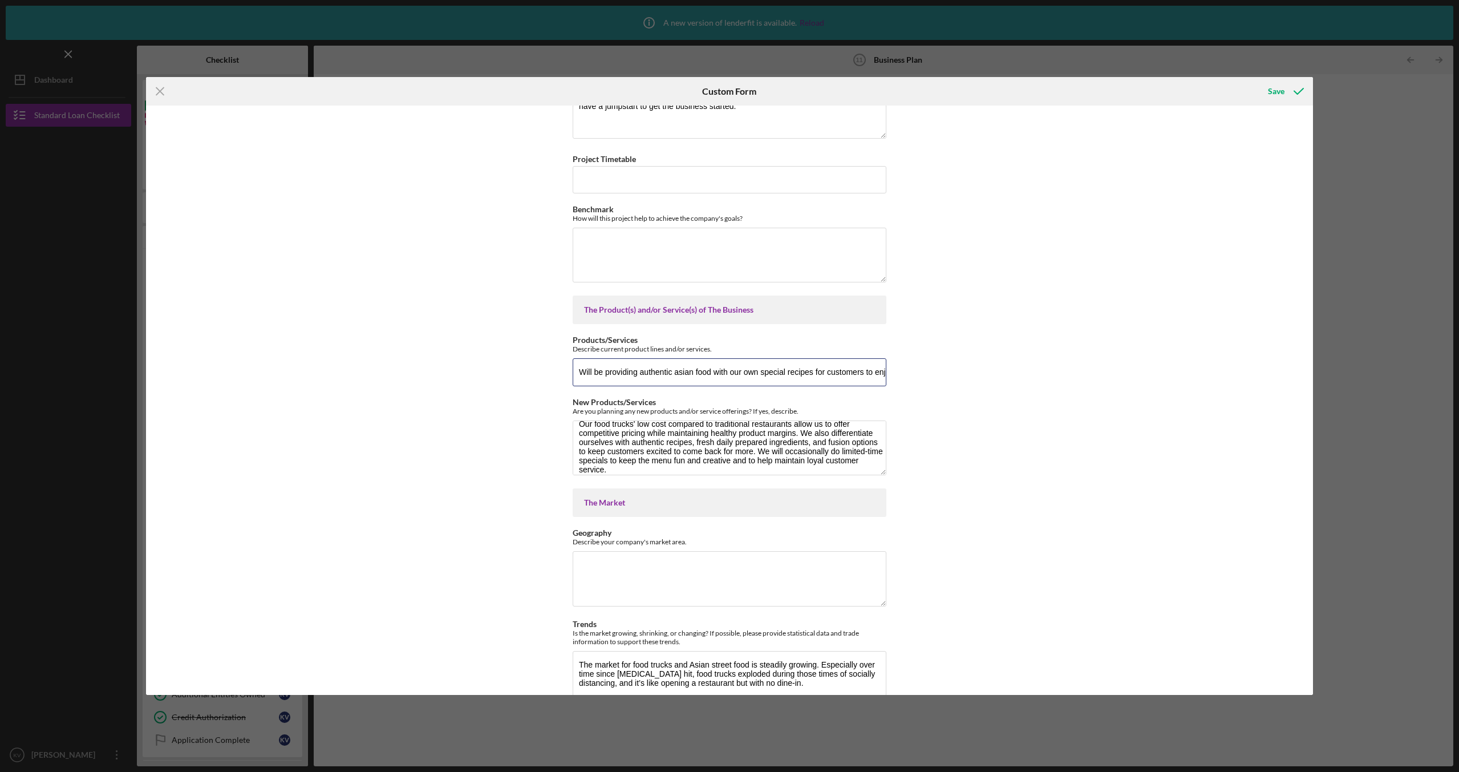
scroll to position [643, 0]
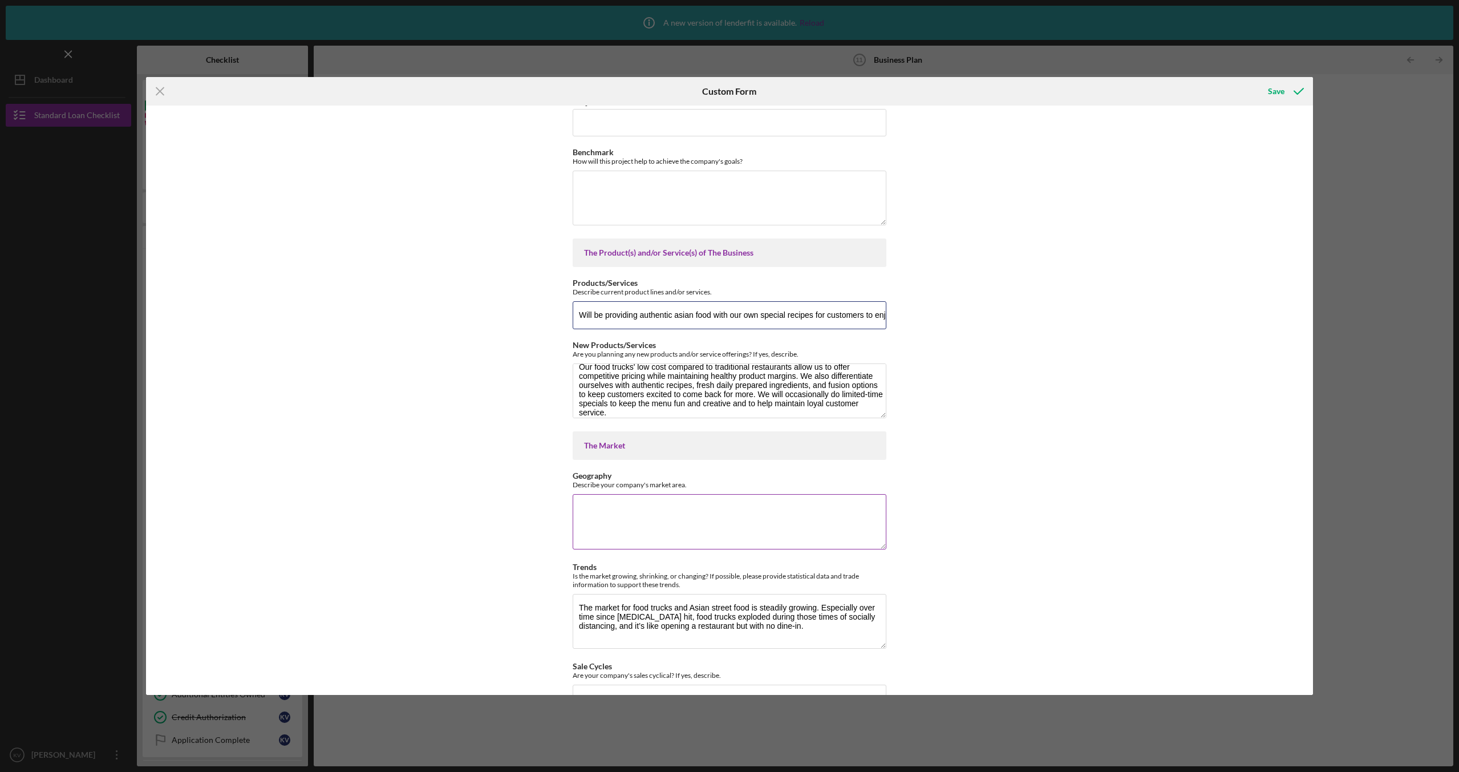
type input "Will be providing authentic asian food with our own special recipes for custome…"
click at [752, 520] on textarea "Geography" at bounding box center [730, 521] width 314 height 55
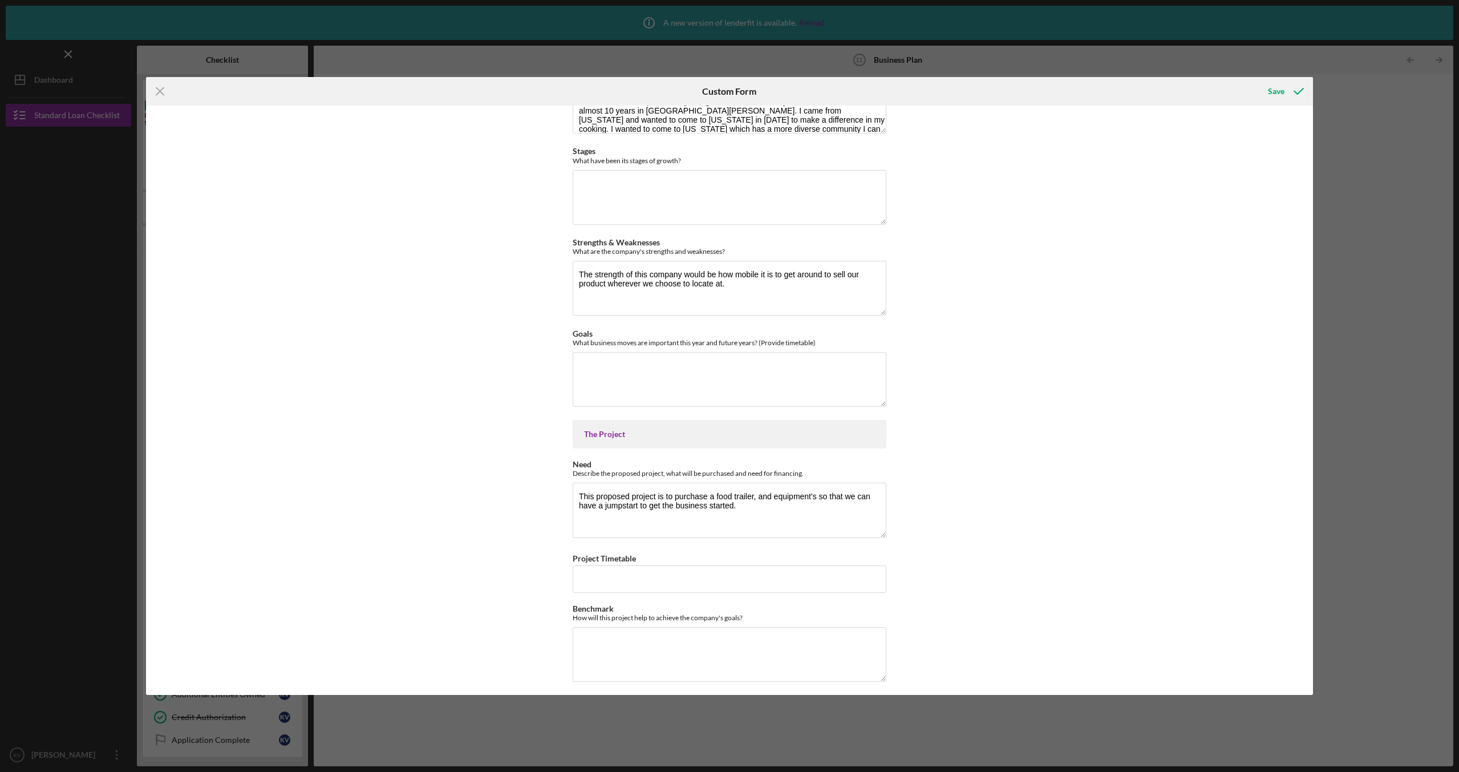
scroll to position [129, 0]
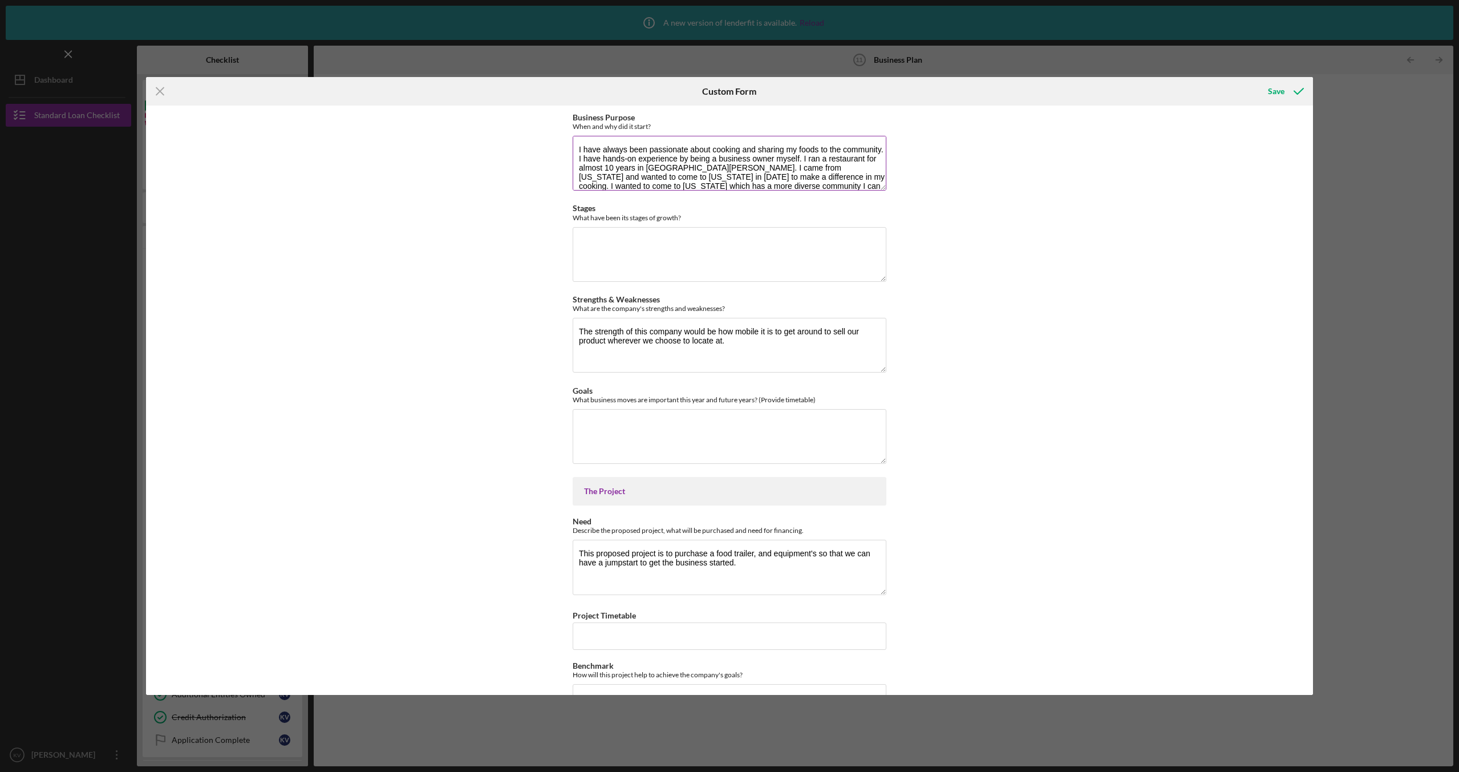
type textarea "Our market area"
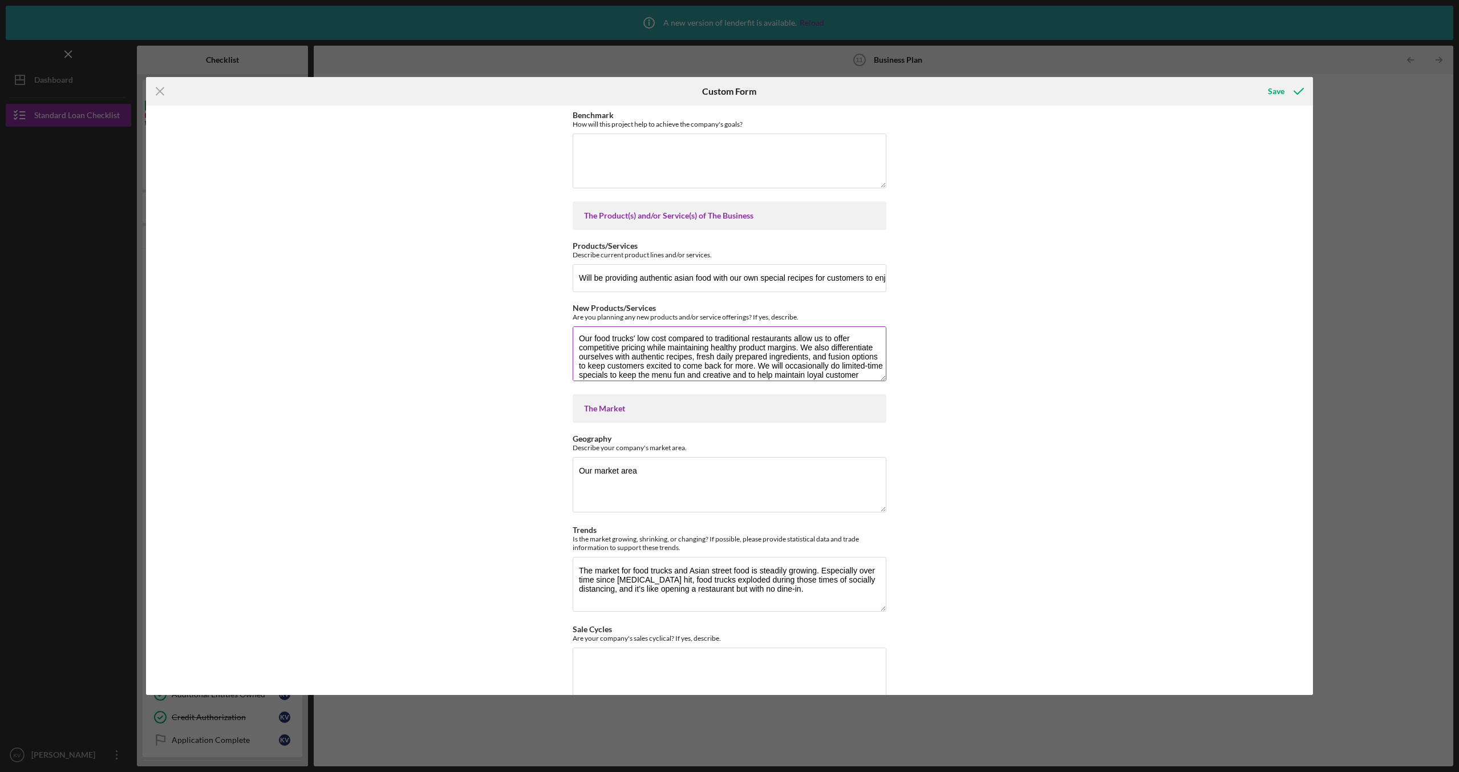
scroll to position [0, 0]
drag, startPoint x: 1308, startPoint y: 355, endPoint x: 1312, endPoint y: 378, distance: 23.2
click at [1312, 378] on div "Business History & Description Business Description What is the essence of the …" at bounding box center [729, 400] width 1167 height 589
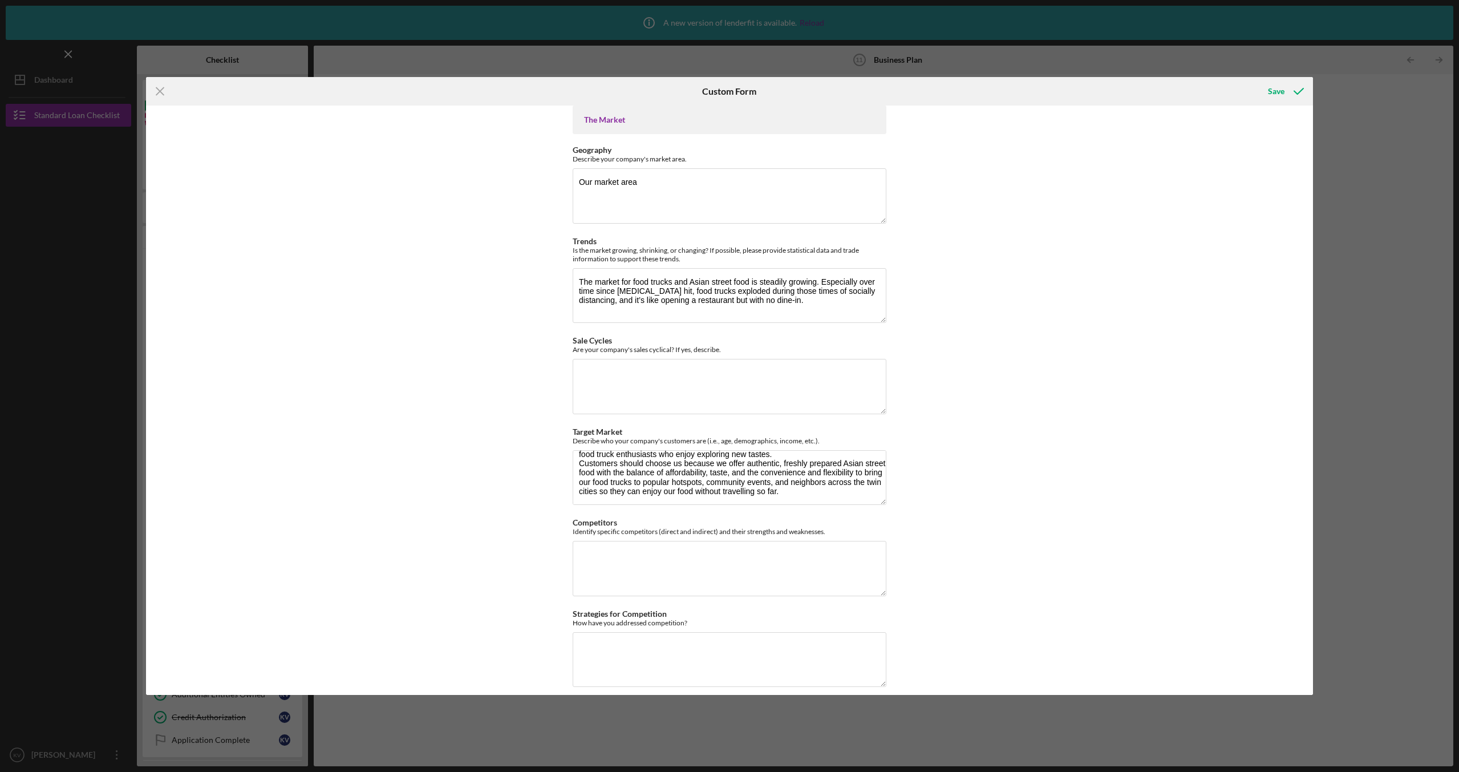
scroll to position [973, 0]
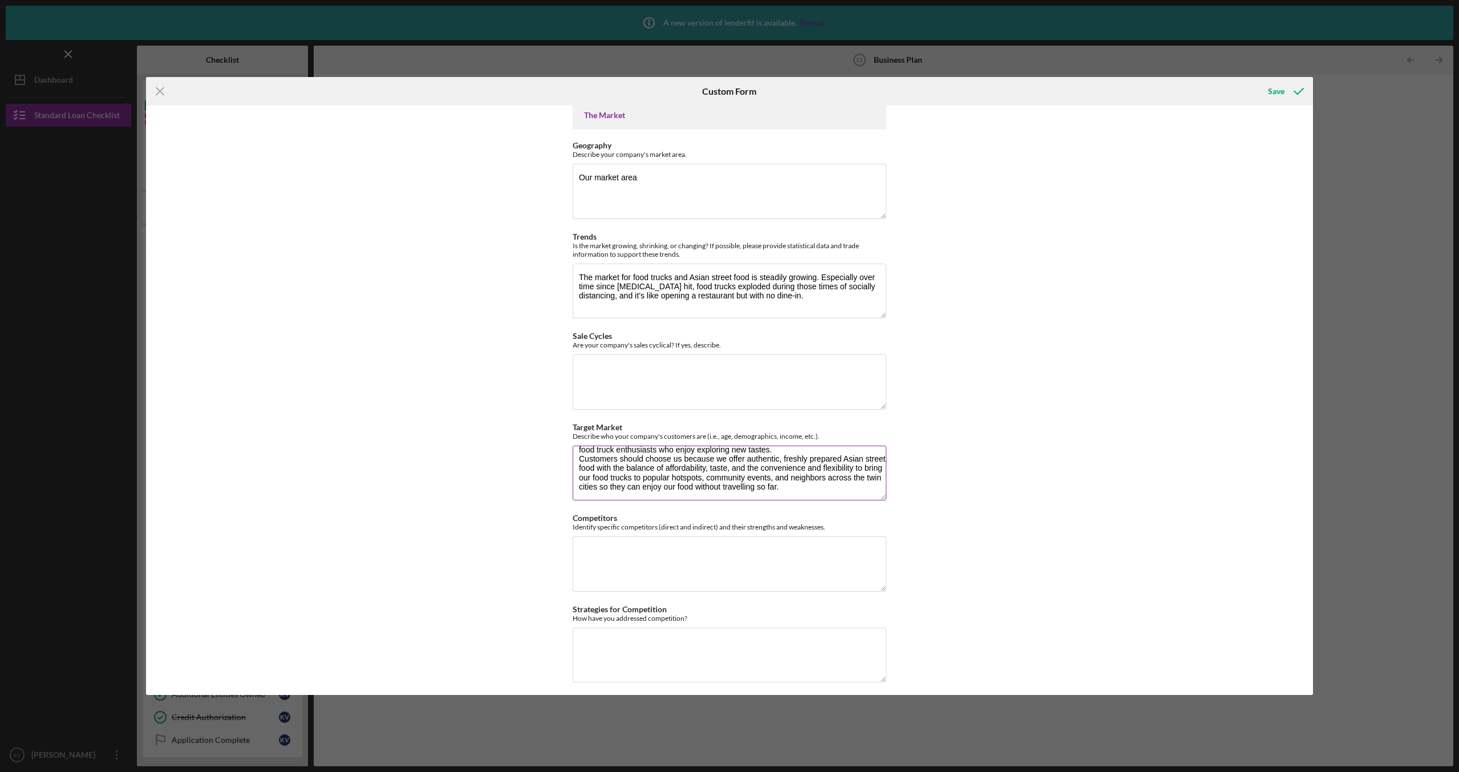
click at [602, 467] on textarea "Our target customers are food lovers between the ages of [DEMOGRAPHIC_DATA] who…" at bounding box center [730, 472] width 314 height 55
type textarea "Our target customers are food lovers between the ages of [DEMOGRAPHIC_DATA] who…"
click at [699, 192] on textarea "Our market area" at bounding box center [730, 191] width 314 height 55
click at [797, 196] on textarea "Our market area is very versatile. Since this business will always be on the go…" at bounding box center [730, 191] width 314 height 55
type textarea "Our market area is very versatile. Since this business will always be on the go…"
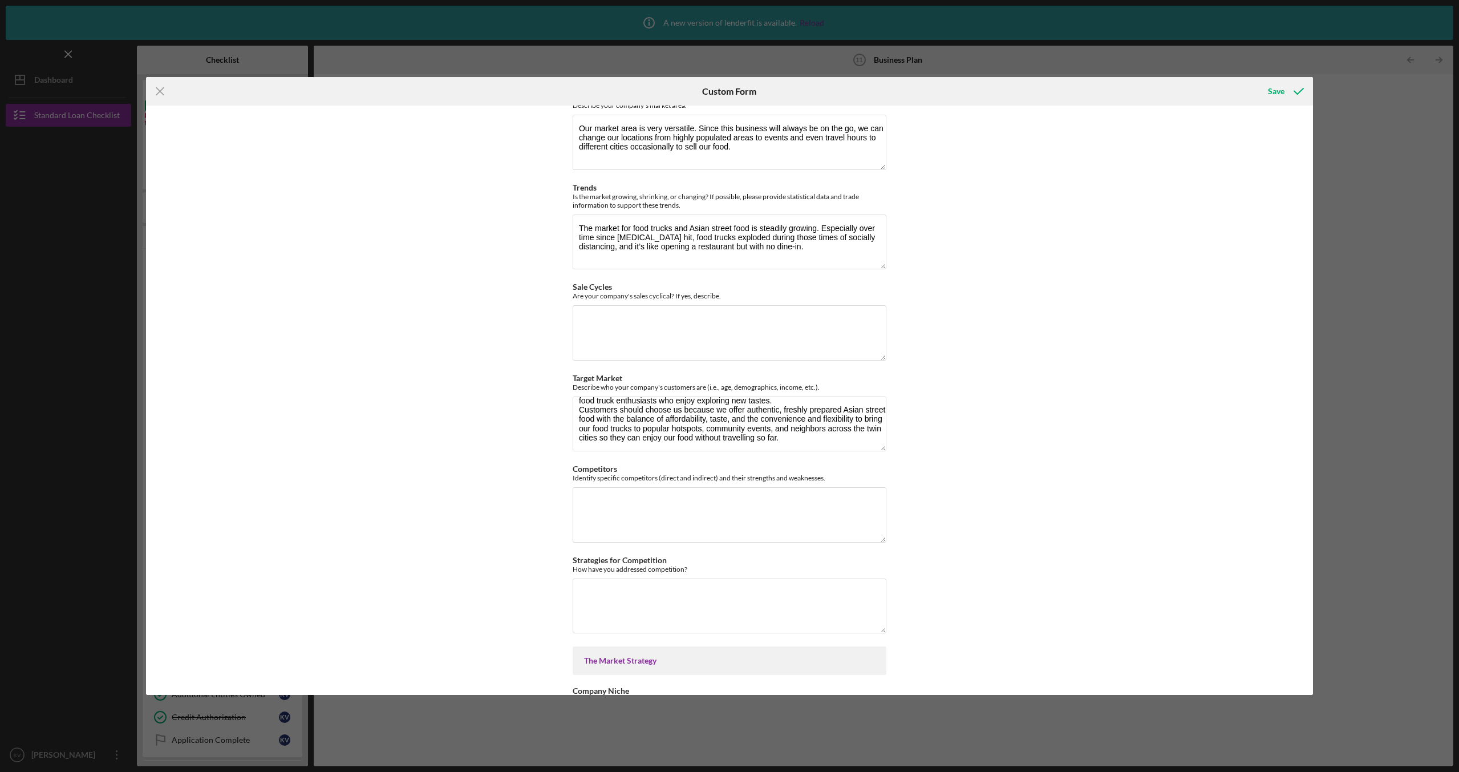
scroll to position [1032, 0]
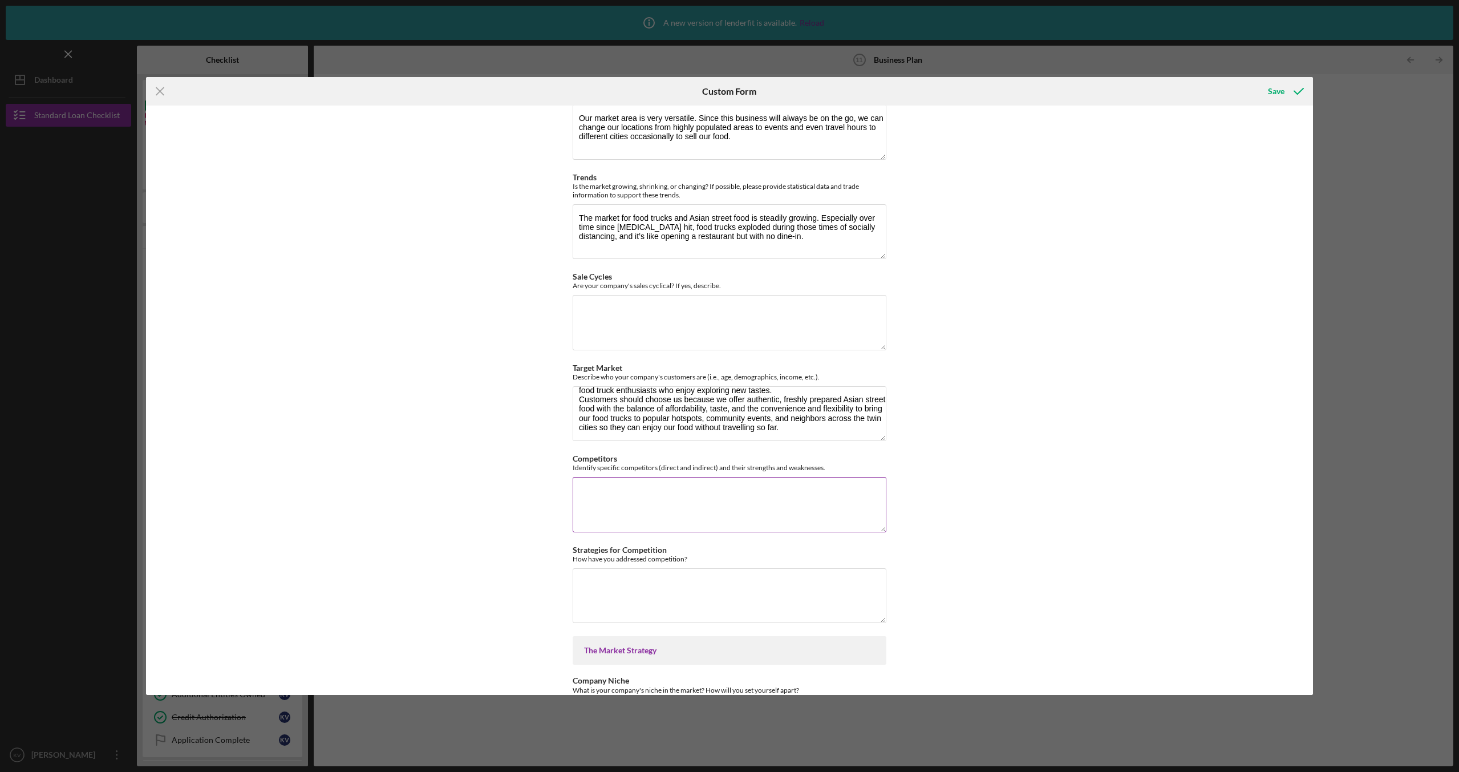
click at [776, 516] on textarea "Competitors" at bounding box center [730, 504] width 314 height 55
type textarea "Our competitors would be other food truck businesses who are selling authentic …"
click at [728, 604] on textarea "Strategies for Competition" at bounding box center [730, 595] width 314 height 55
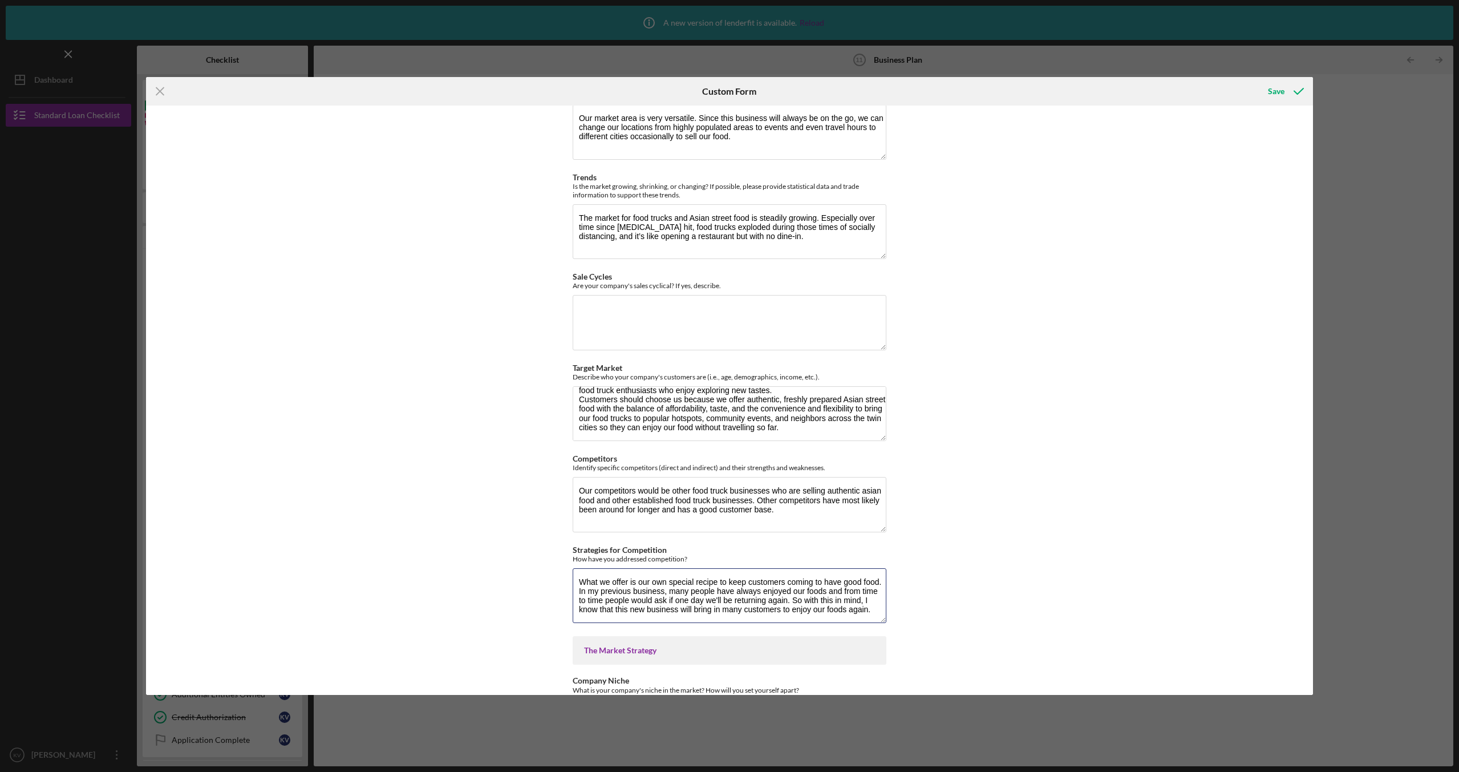
type textarea "What we offer is our own special recipe to keep customers coming to have good f…"
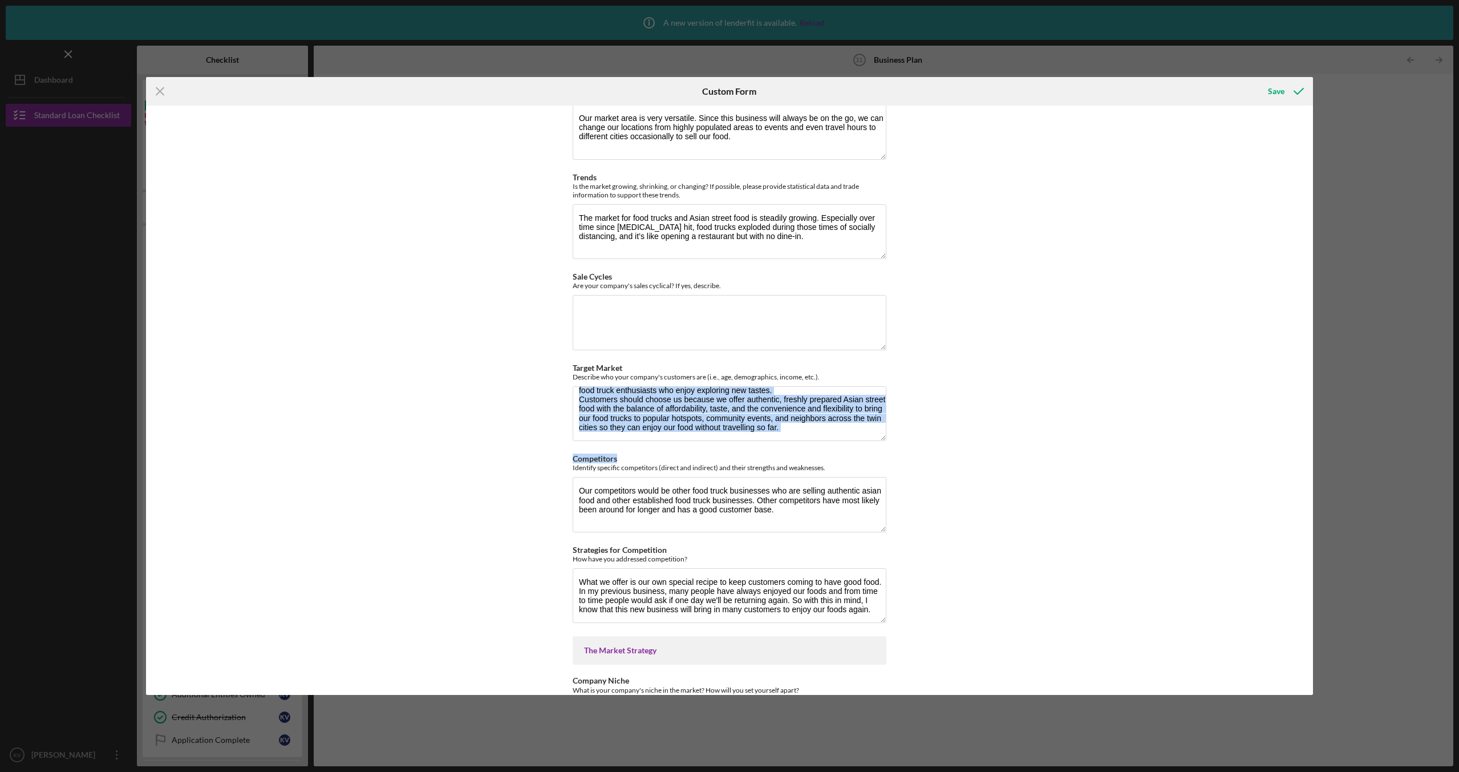
drag, startPoint x: 1309, startPoint y: 416, endPoint x: 1308, endPoint y: 461, distance: 45.6
click at [1308, 461] on div "Business History & Description Business Description What is the essence of the …" at bounding box center [729, 400] width 1167 height 589
click at [1188, 408] on div "Business History & Description Business Description What is the essence of the …" at bounding box center [729, 400] width 1167 height 589
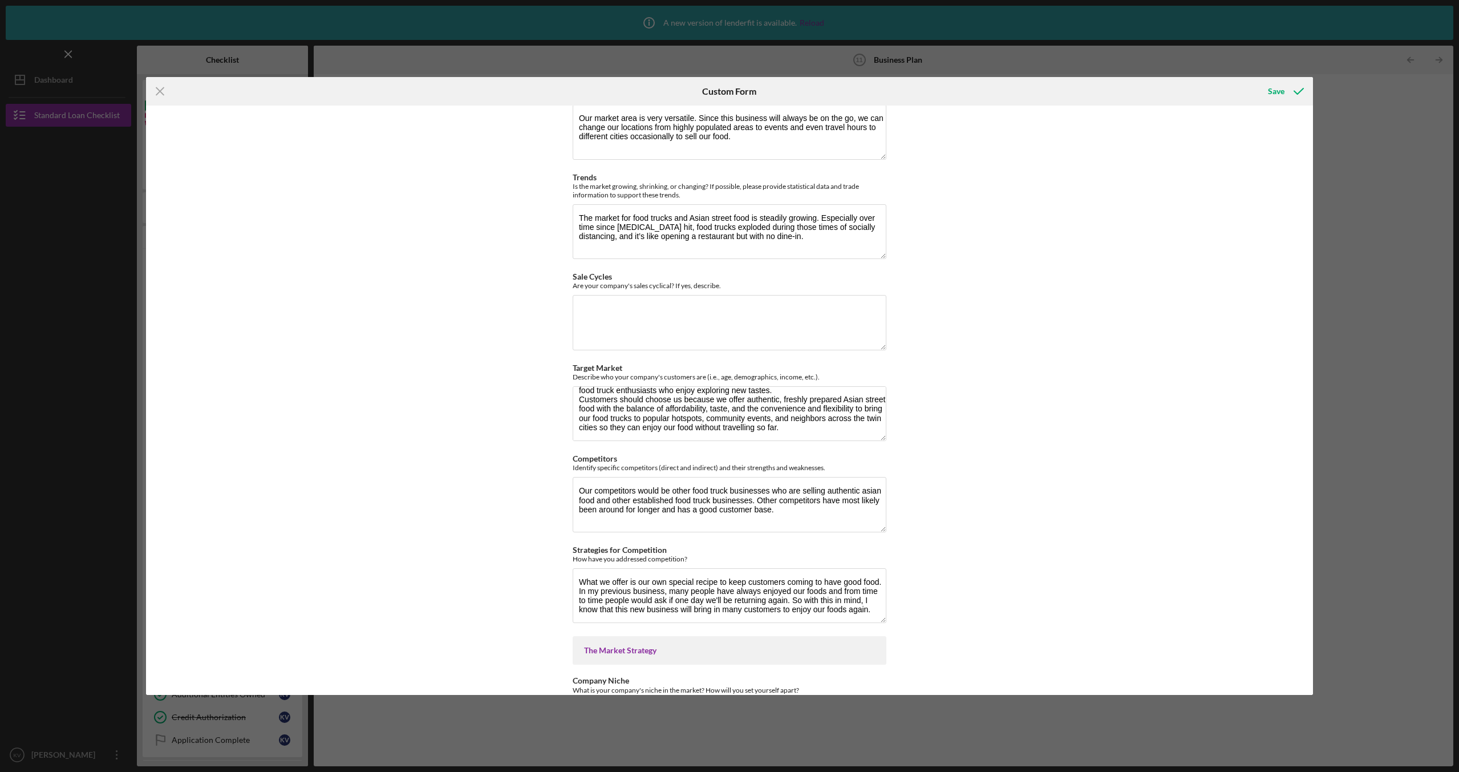
drag, startPoint x: 1049, startPoint y: 342, endPoint x: 1102, endPoint y: 328, distance: 54.8
click at [1057, 339] on div "Business History & Description Business Description What is the essence of the …" at bounding box center [729, 400] width 1167 height 589
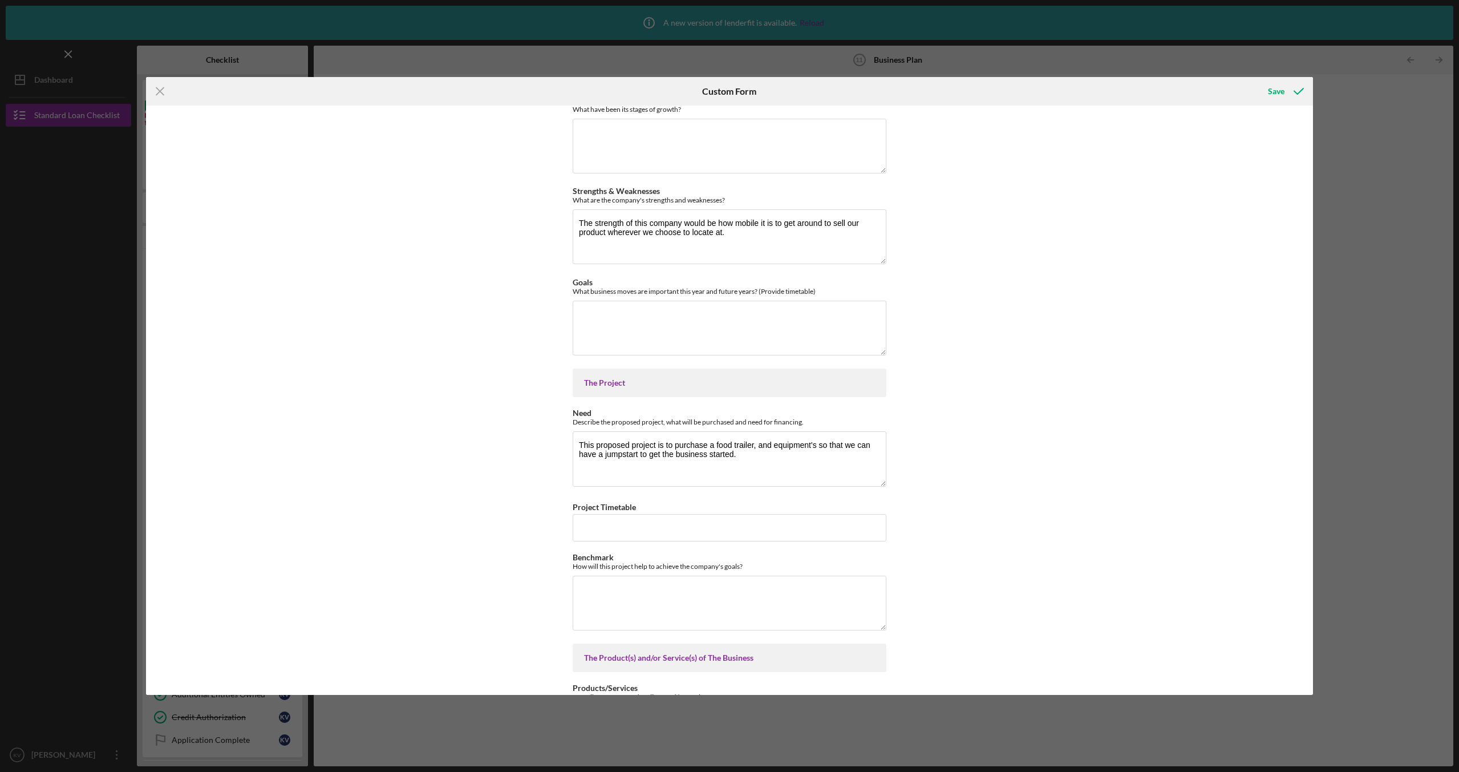
scroll to position [242, 0]
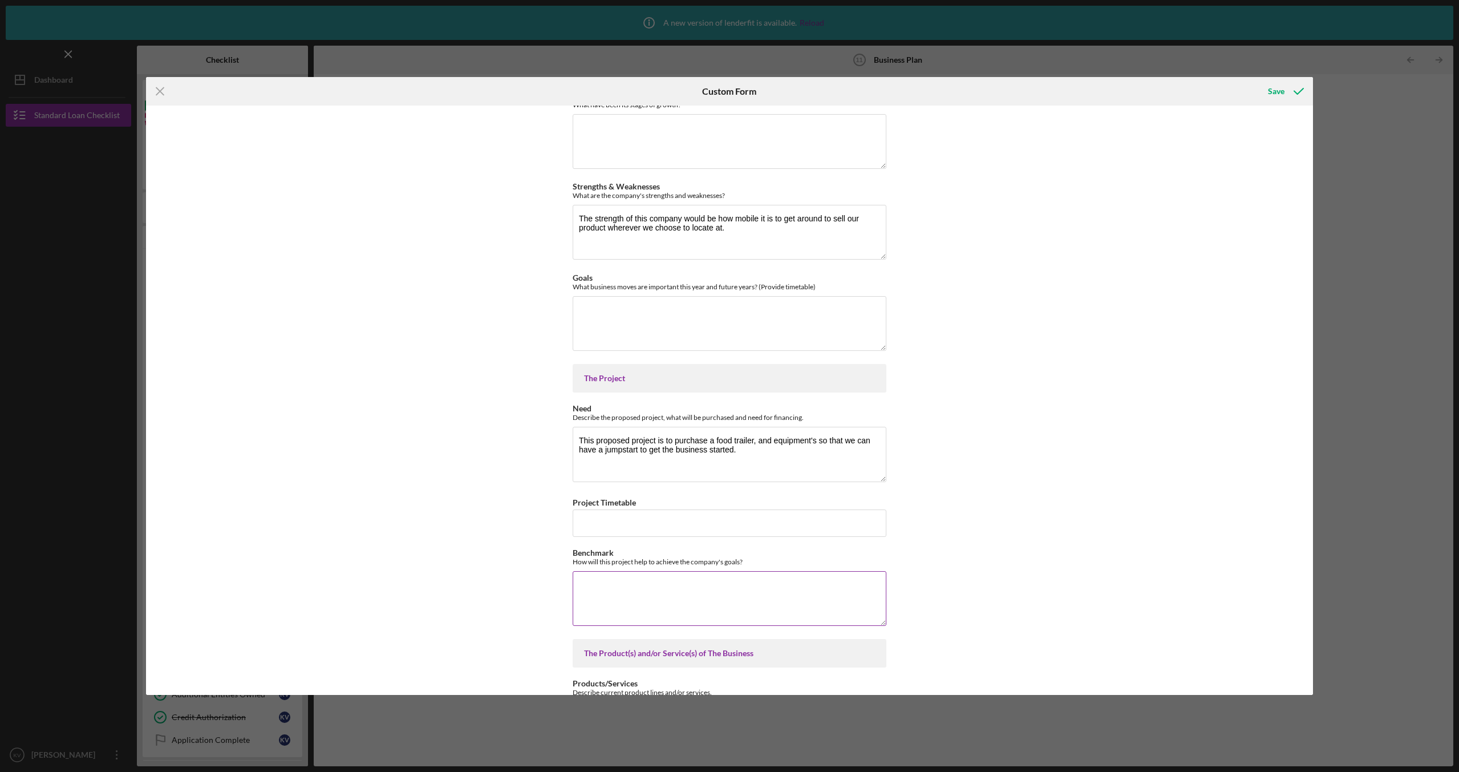
click at [784, 611] on textarea "Benchmark" at bounding box center [730, 598] width 314 height 55
type textarea "This project will help our company in many ways to get everything started for i…"
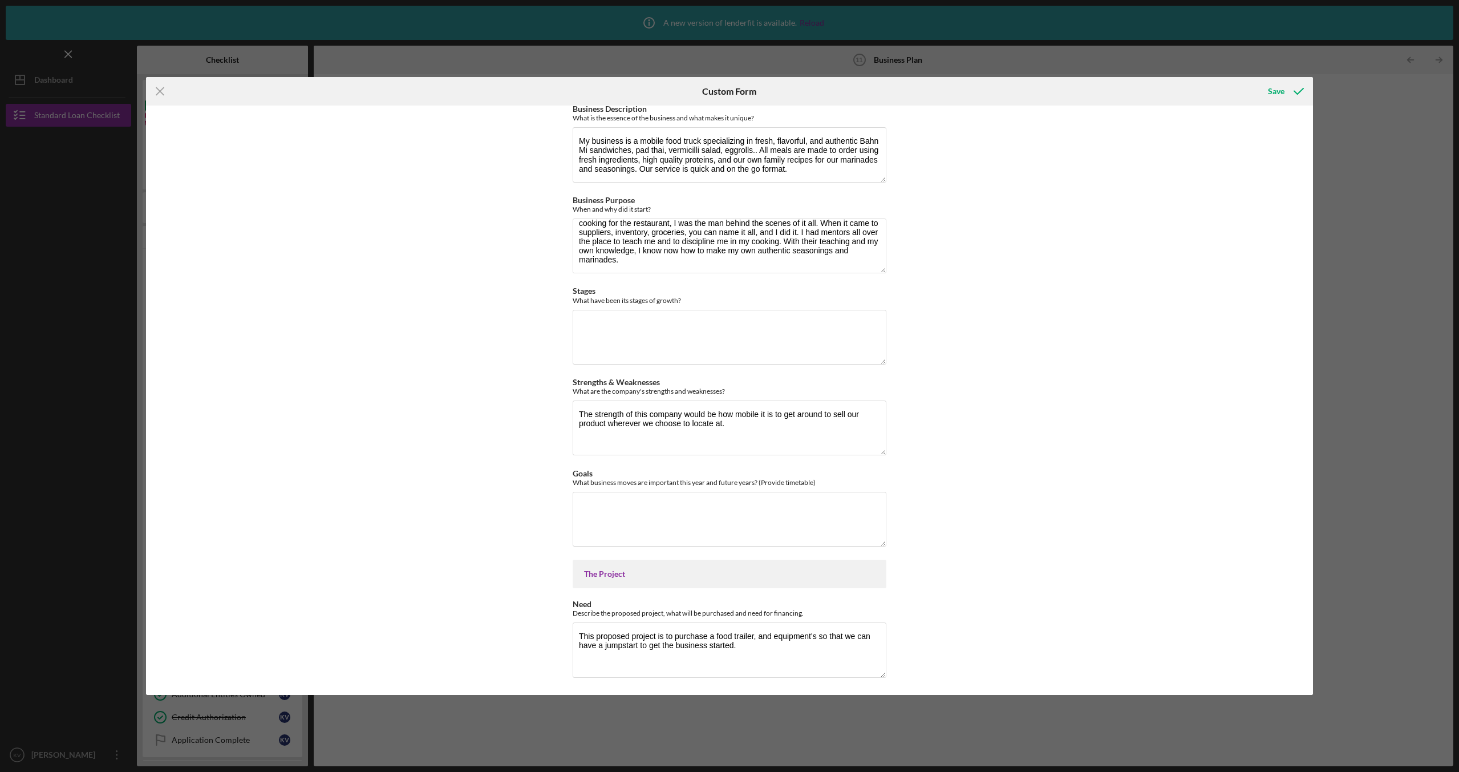
scroll to position [19, 0]
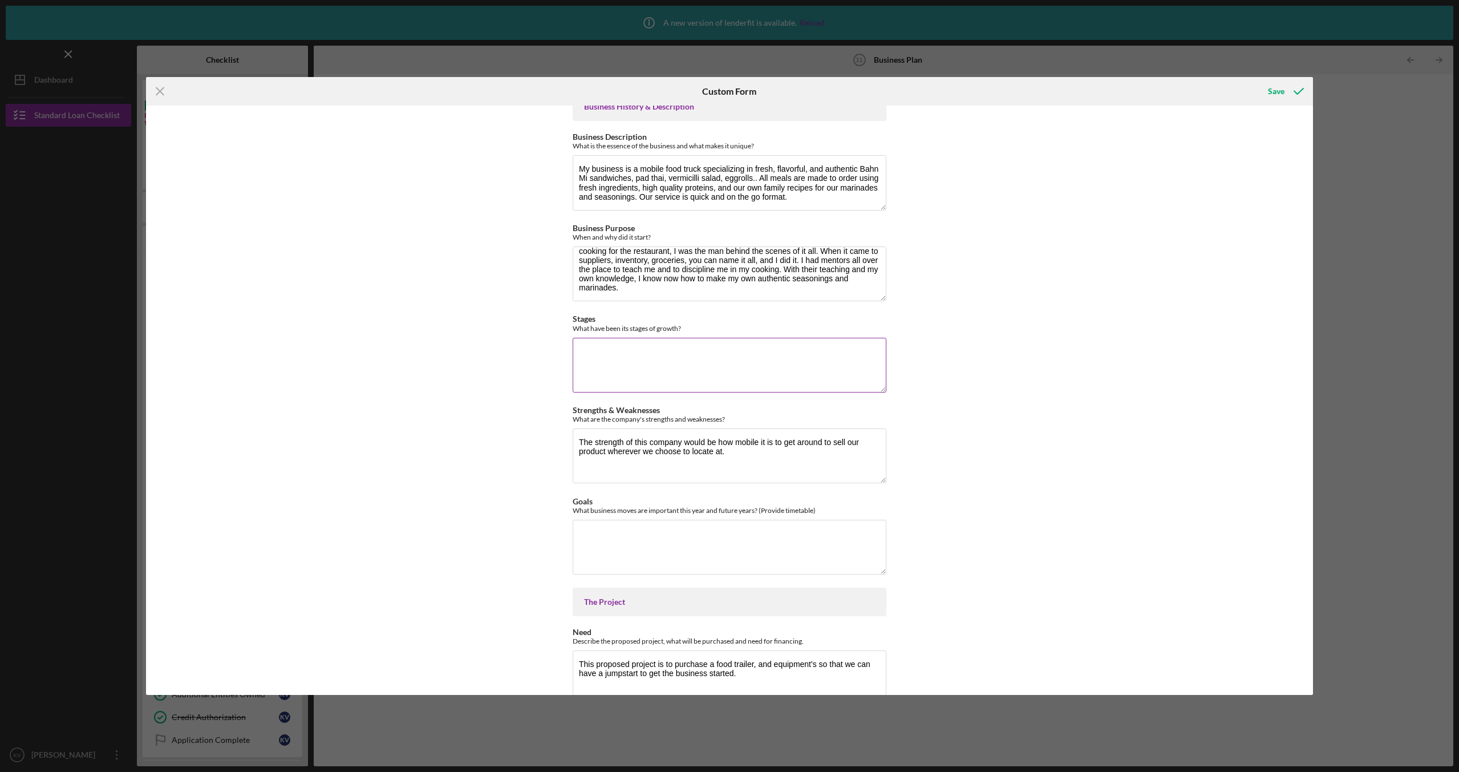
click at [781, 354] on textarea "Stages" at bounding box center [730, 365] width 314 height 55
click at [870, 344] on textarea "We have our recipes and ideas ready to be made and sold to customers" at bounding box center [730, 365] width 314 height 55
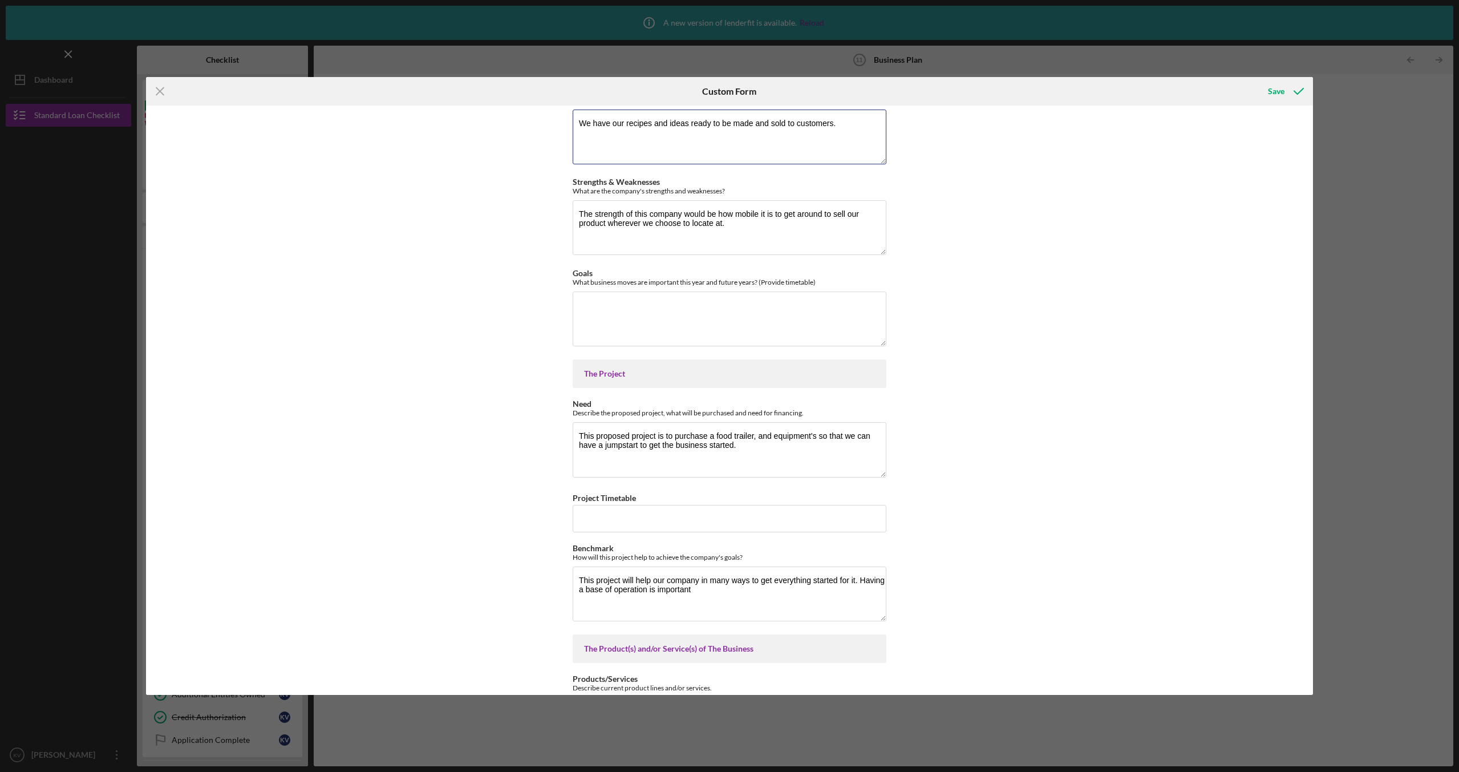
scroll to position [304, 0]
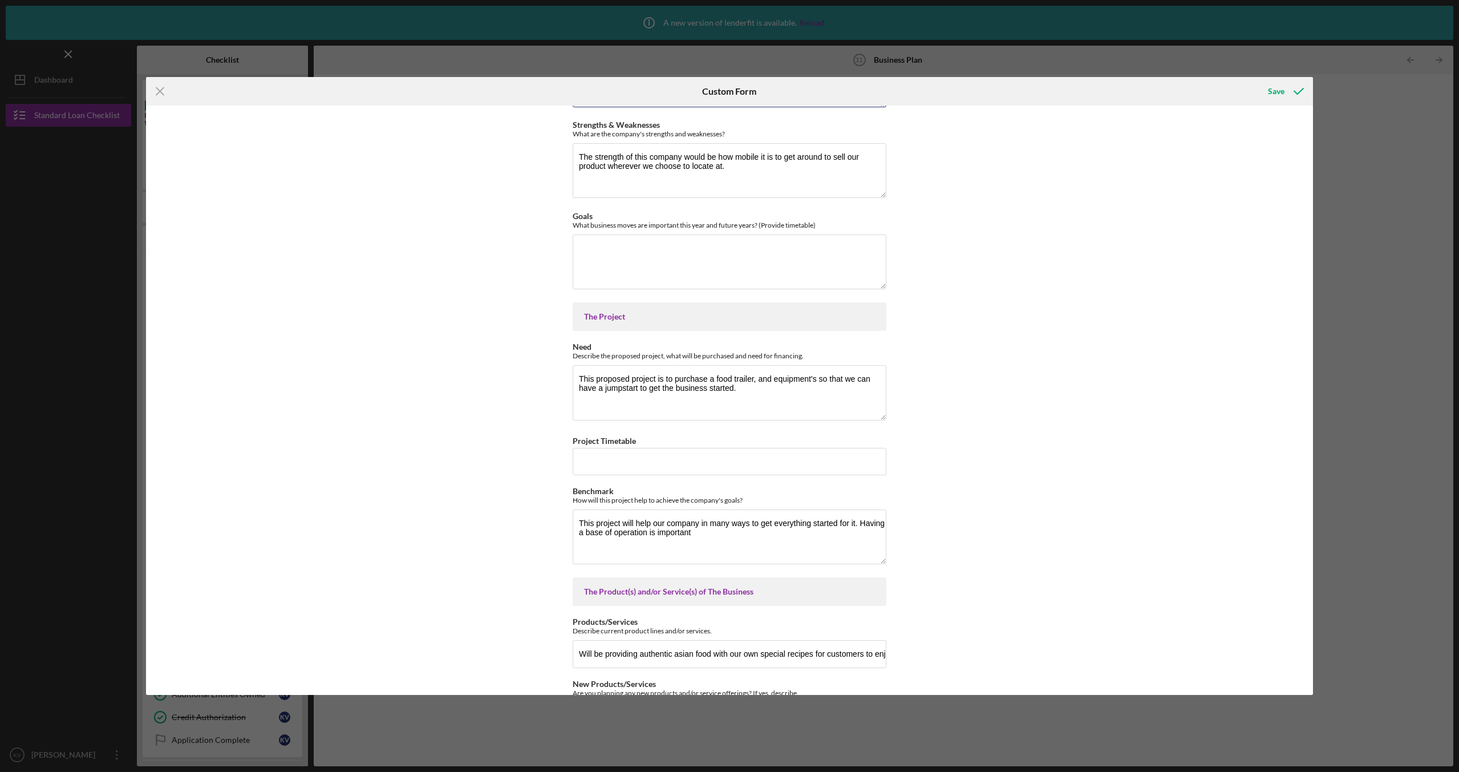
type textarea "We have our recipes and ideas ready to be made and sold to customers."
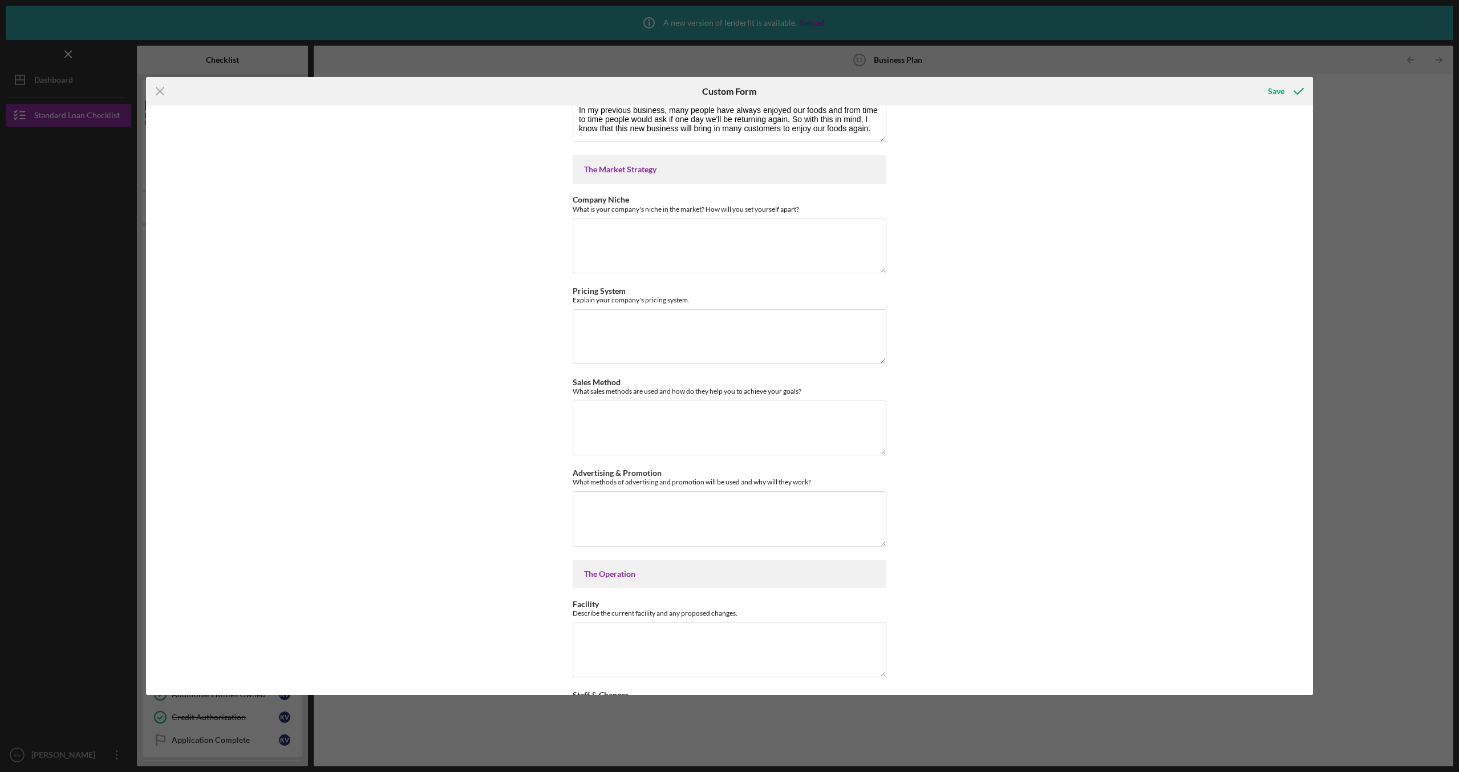
scroll to position [1510, 0]
click at [724, 232] on textarea "Company Niche" at bounding box center [730, 248] width 314 height 55
type textarea "Our company niche will be people who craves new authentic asian foods. With our…"
click at [839, 340] on textarea "Pricing System" at bounding box center [730, 339] width 314 height 55
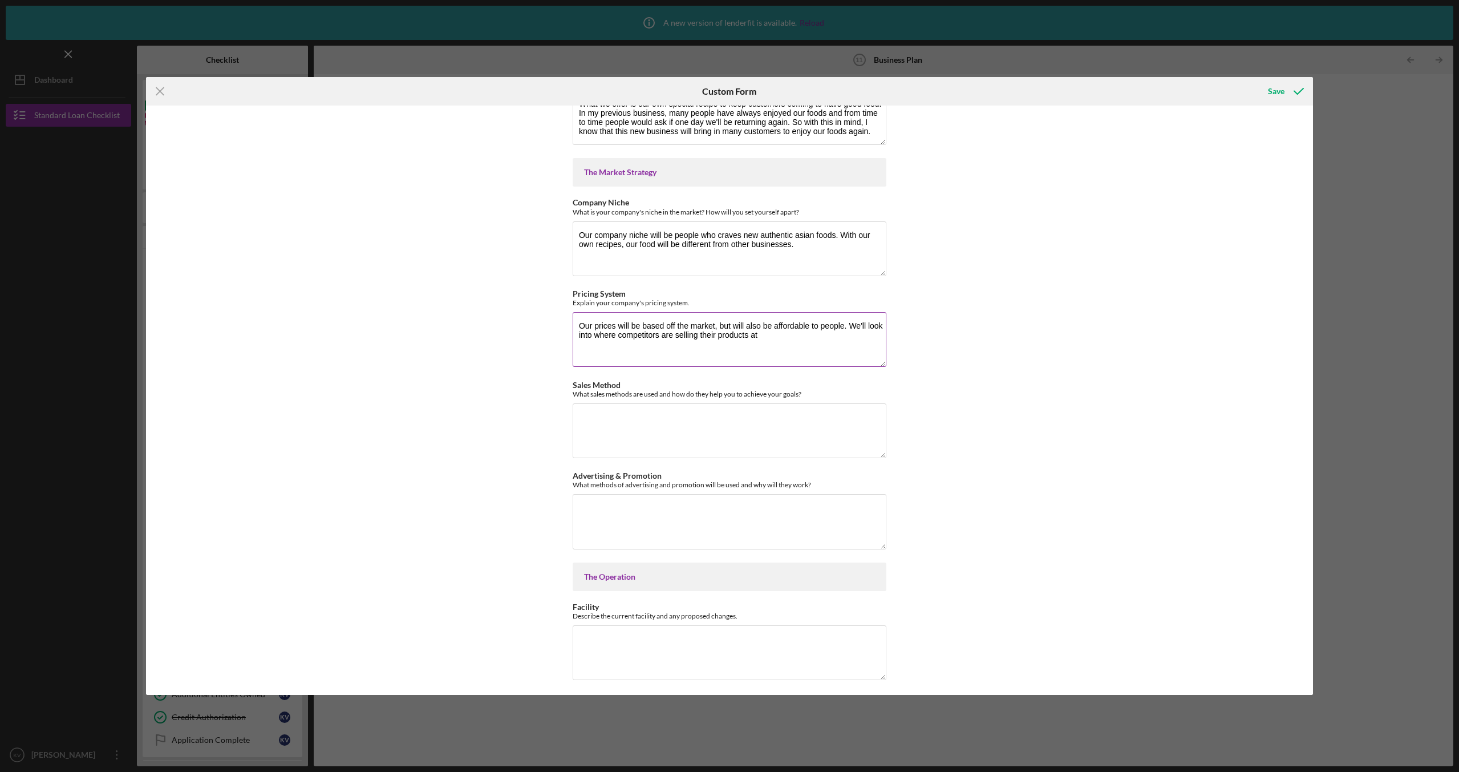
click at [715, 327] on textarea "Our prices will be based off the market, but will also be affordable to people.…" at bounding box center [730, 339] width 314 height 55
click at [842, 337] on textarea "Our prices will be based off the market, but will also be affordable to people.…" at bounding box center [730, 339] width 314 height 55
click at [715, 325] on textarea "Our prices will be based off the market, but will also be affordable to people.…" at bounding box center [730, 339] width 314 height 55
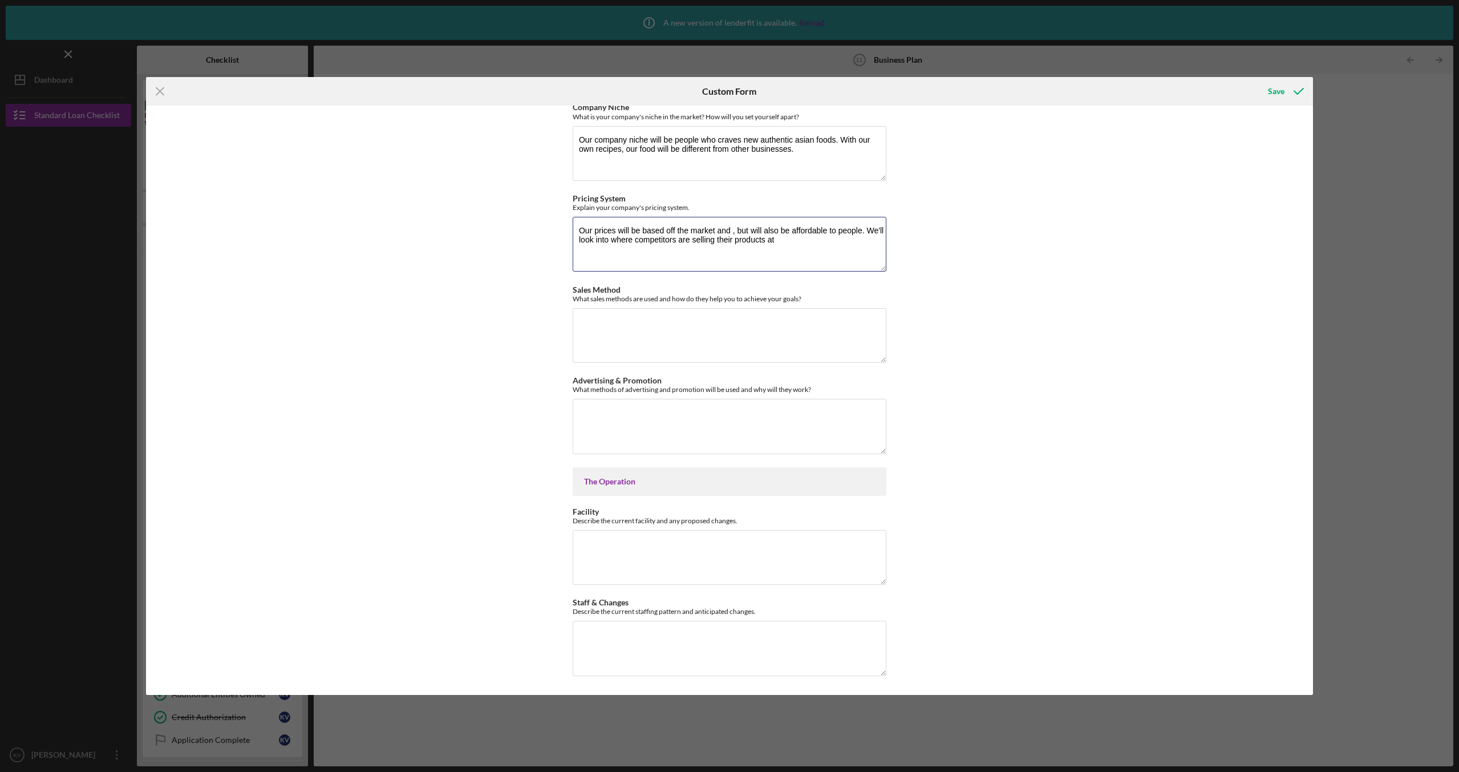
scroll to position [1548, 0]
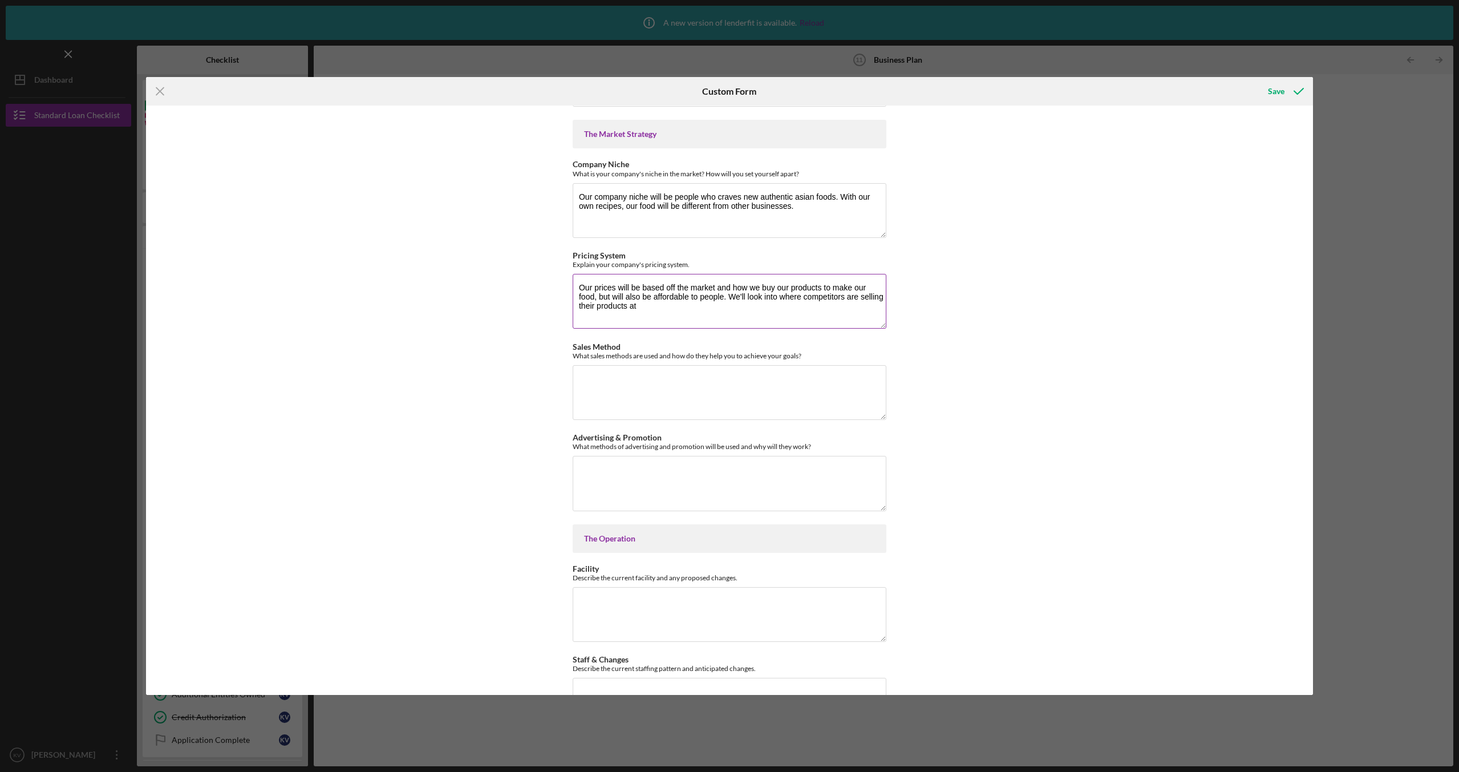
click at [718, 306] on textarea "Our prices will be based off the market and how we buy our products to make our…" at bounding box center [730, 301] width 314 height 55
type textarea "Our prices will be based off the market and how we buy our products to make our…"
click at [596, 466] on textarea "Advertising & Promotion" at bounding box center [730, 483] width 314 height 55
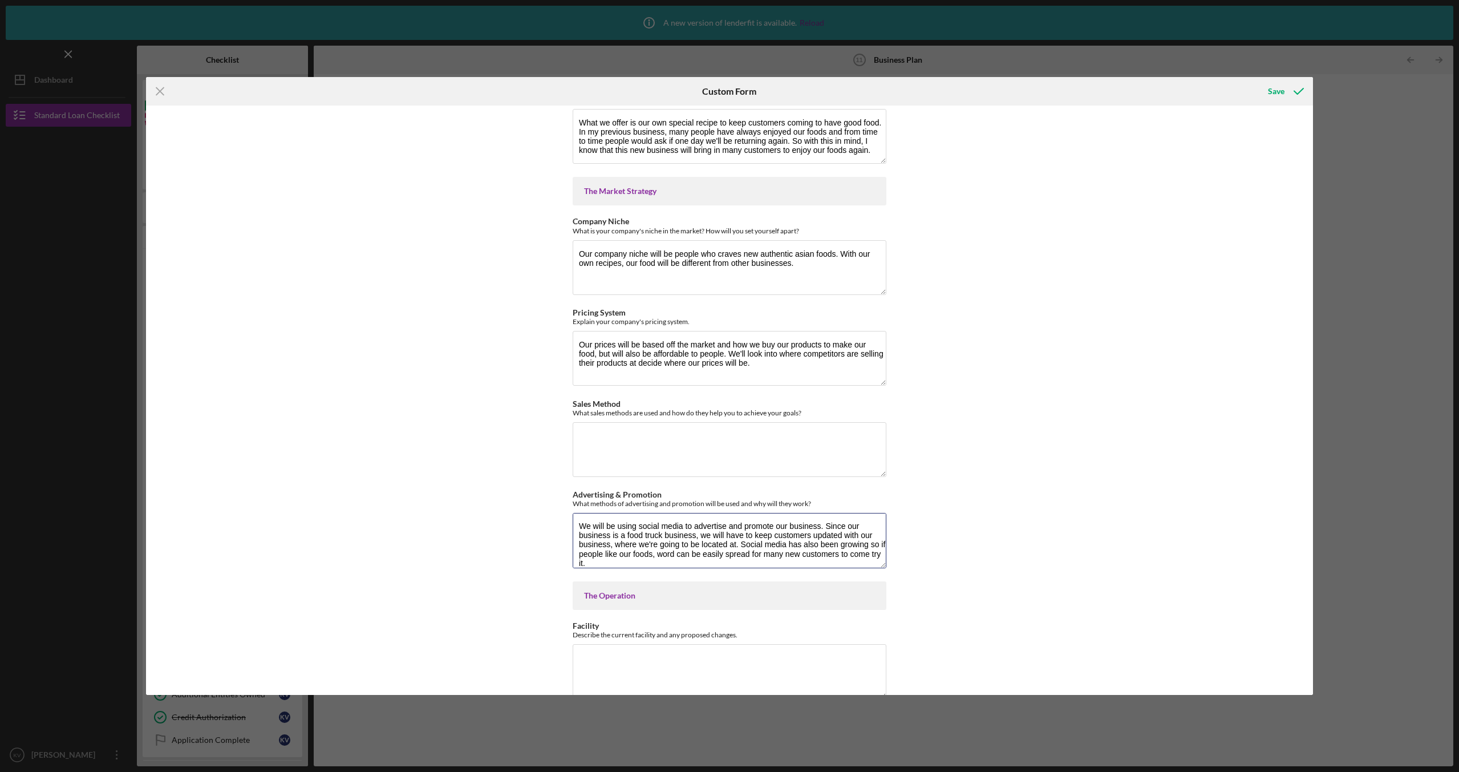
scroll to position [1605, 0]
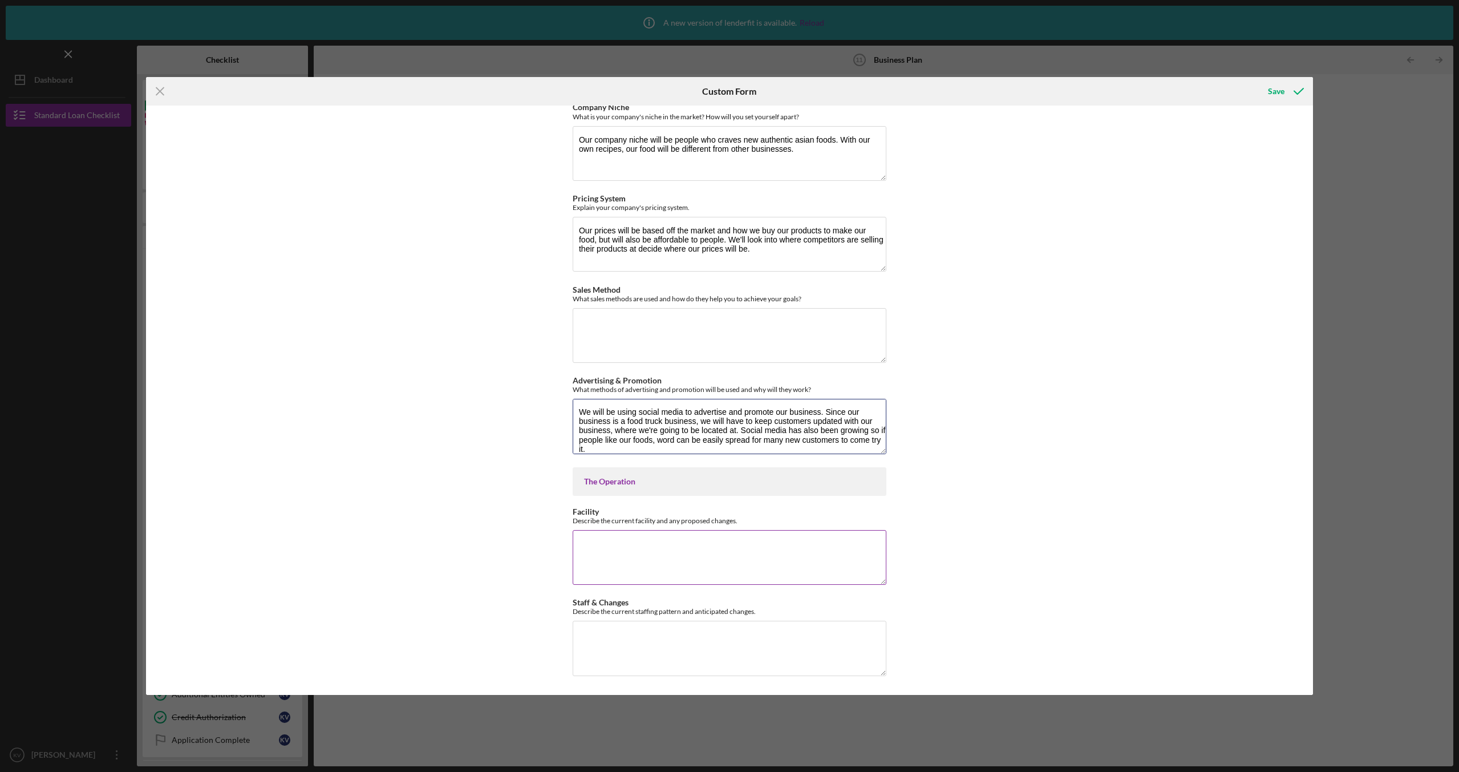
type textarea "We will be using social media to advertise and promote our business. Since our …"
click at [692, 555] on textarea "Facility" at bounding box center [730, 557] width 314 height 55
type textarea "Currently I don't have a facility to run the business, so with the purchase of …"
click at [705, 638] on textarea "Staff & Changes" at bounding box center [730, 647] width 314 height 55
type textarea "C"
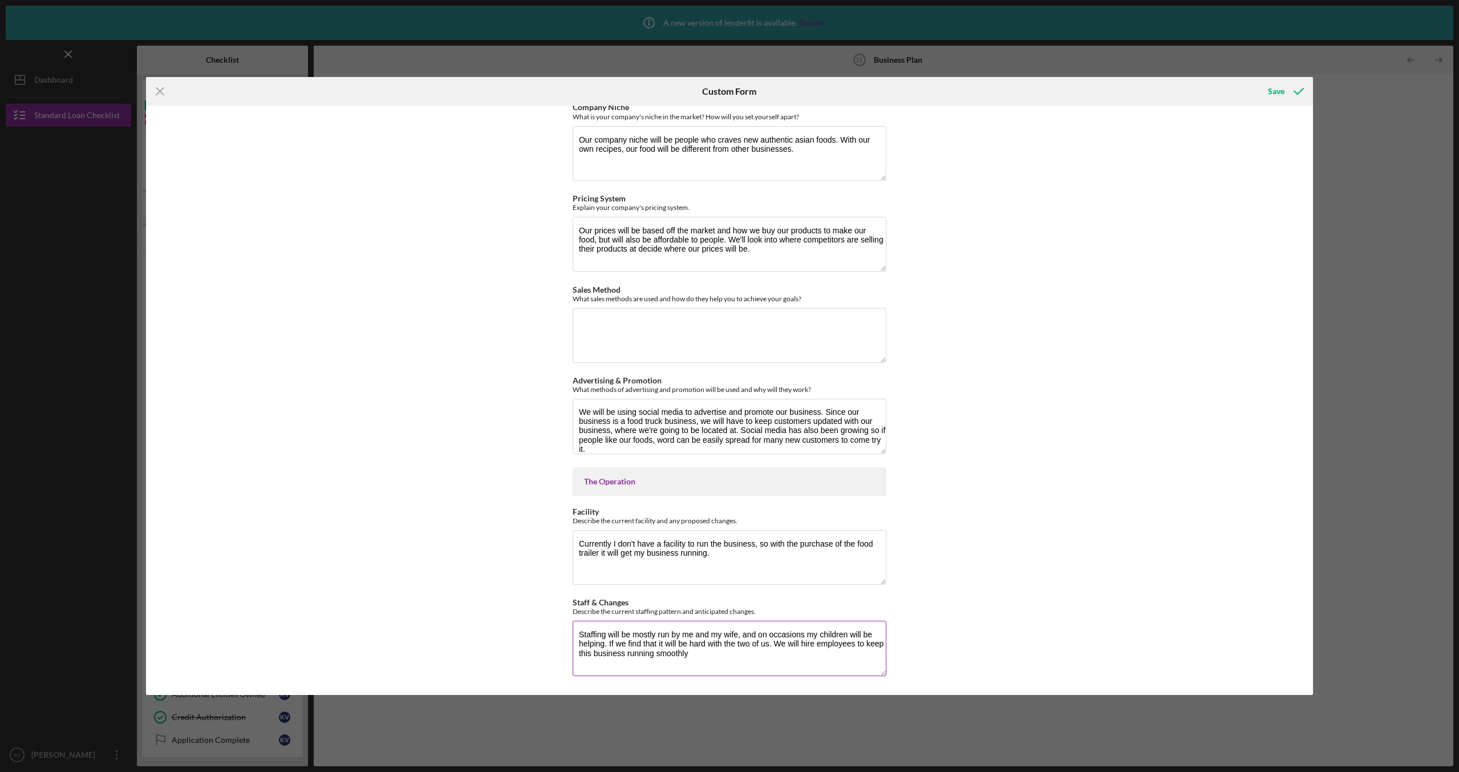
click at [728, 660] on textarea "Staffing will be mostly run by me and my wife, and on occasions my children wil…" at bounding box center [730, 647] width 314 height 55
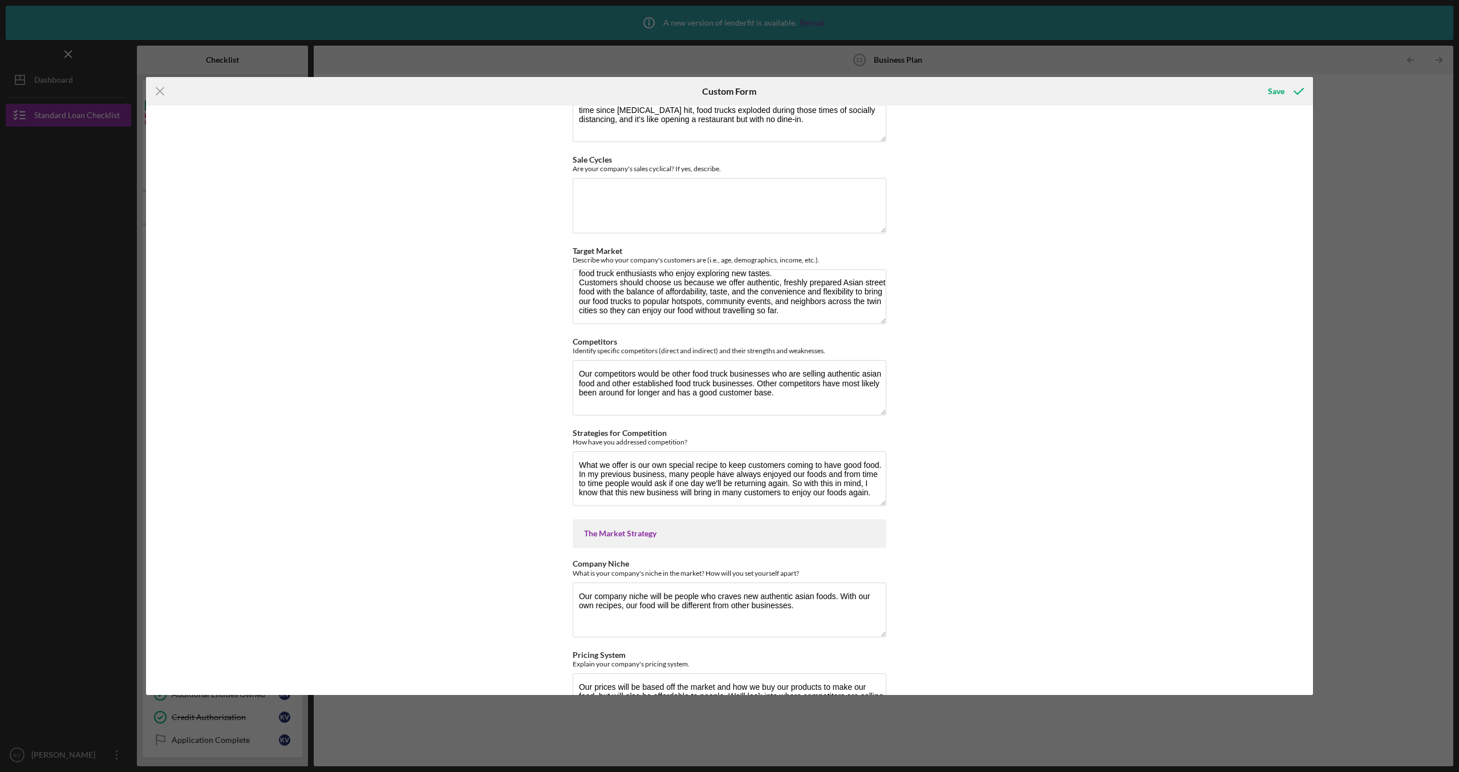
scroll to position [1092, 0]
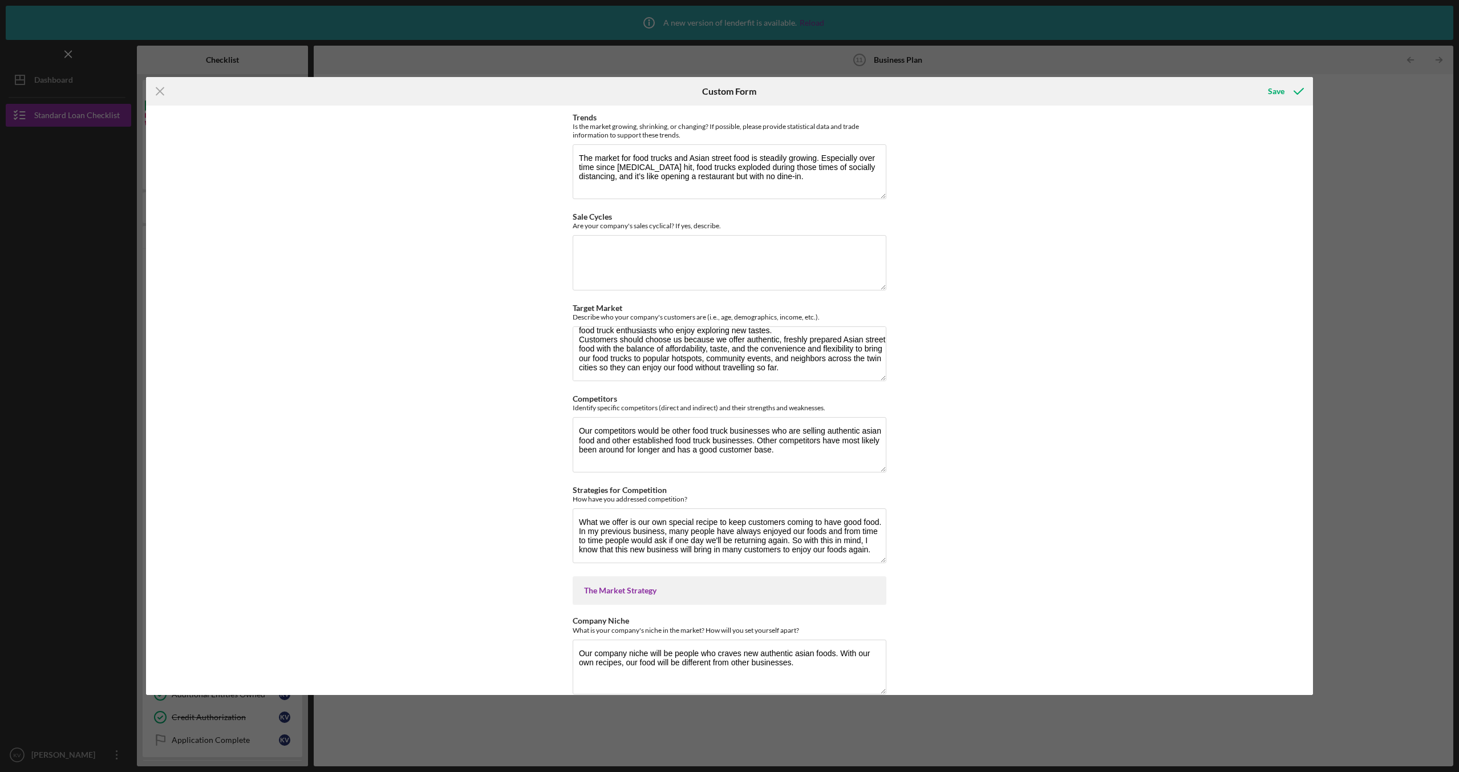
type textarea "Staffing will be mostly run by me and my wife, and on occasions my children wil…"
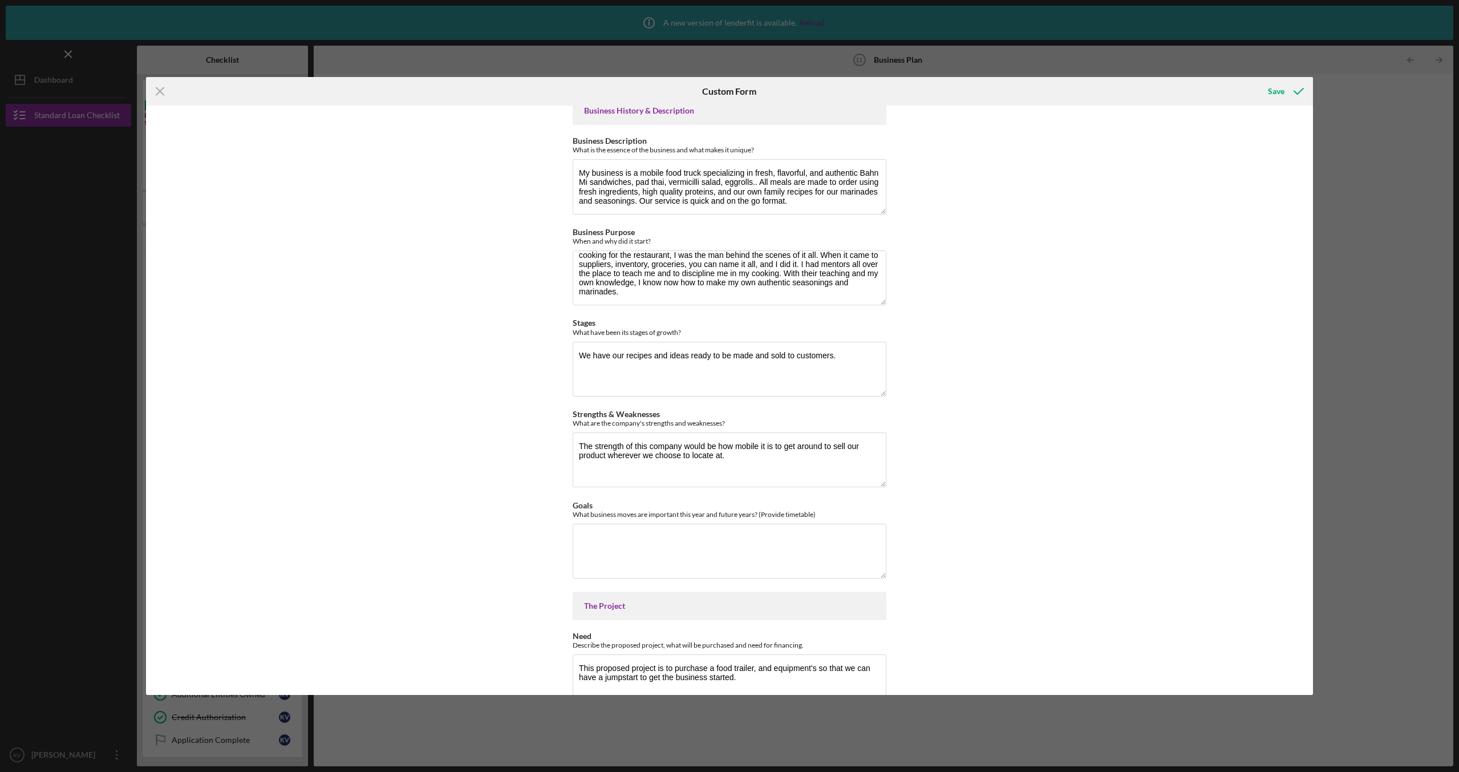
scroll to position [0, 0]
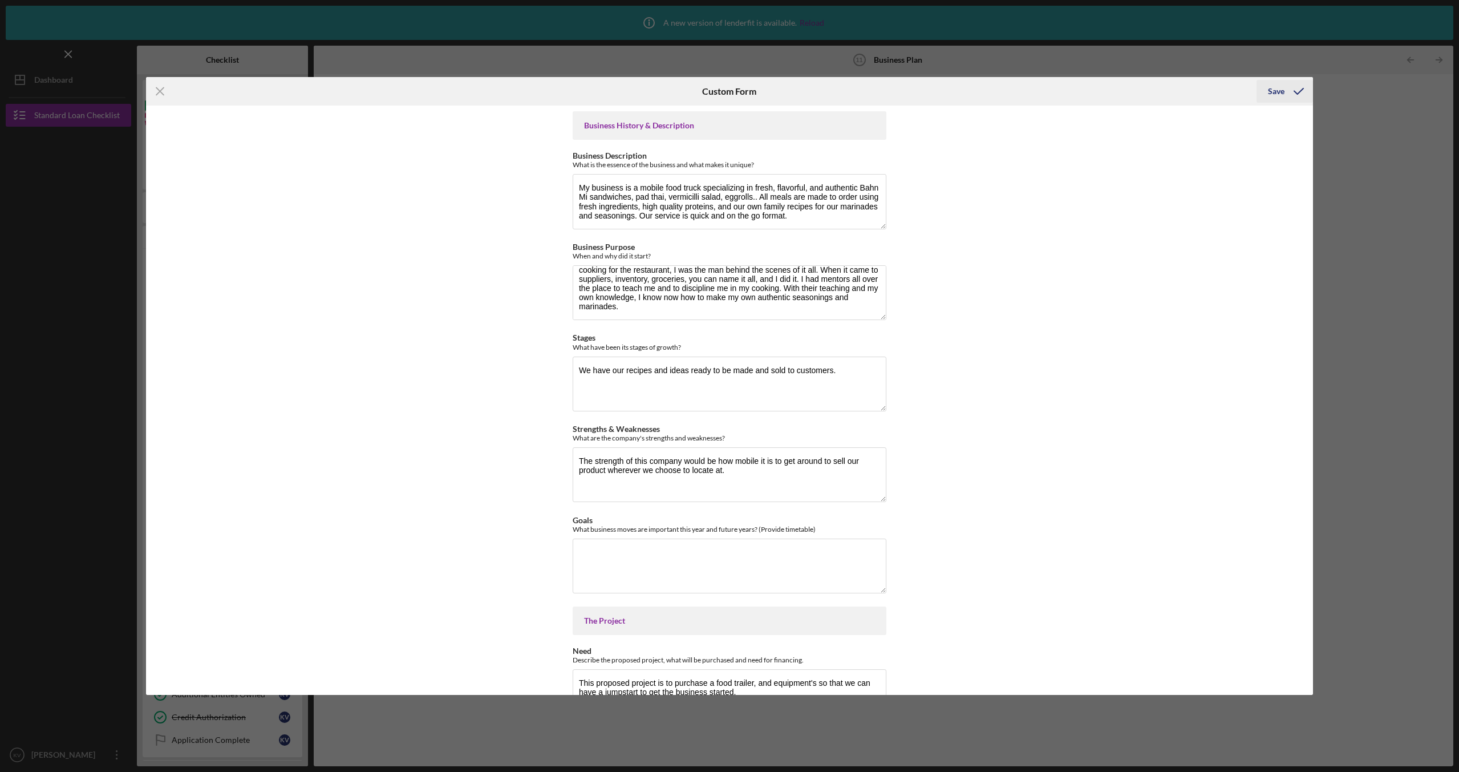
click at [1285, 90] on icon "submit" at bounding box center [1298, 91] width 29 height 29
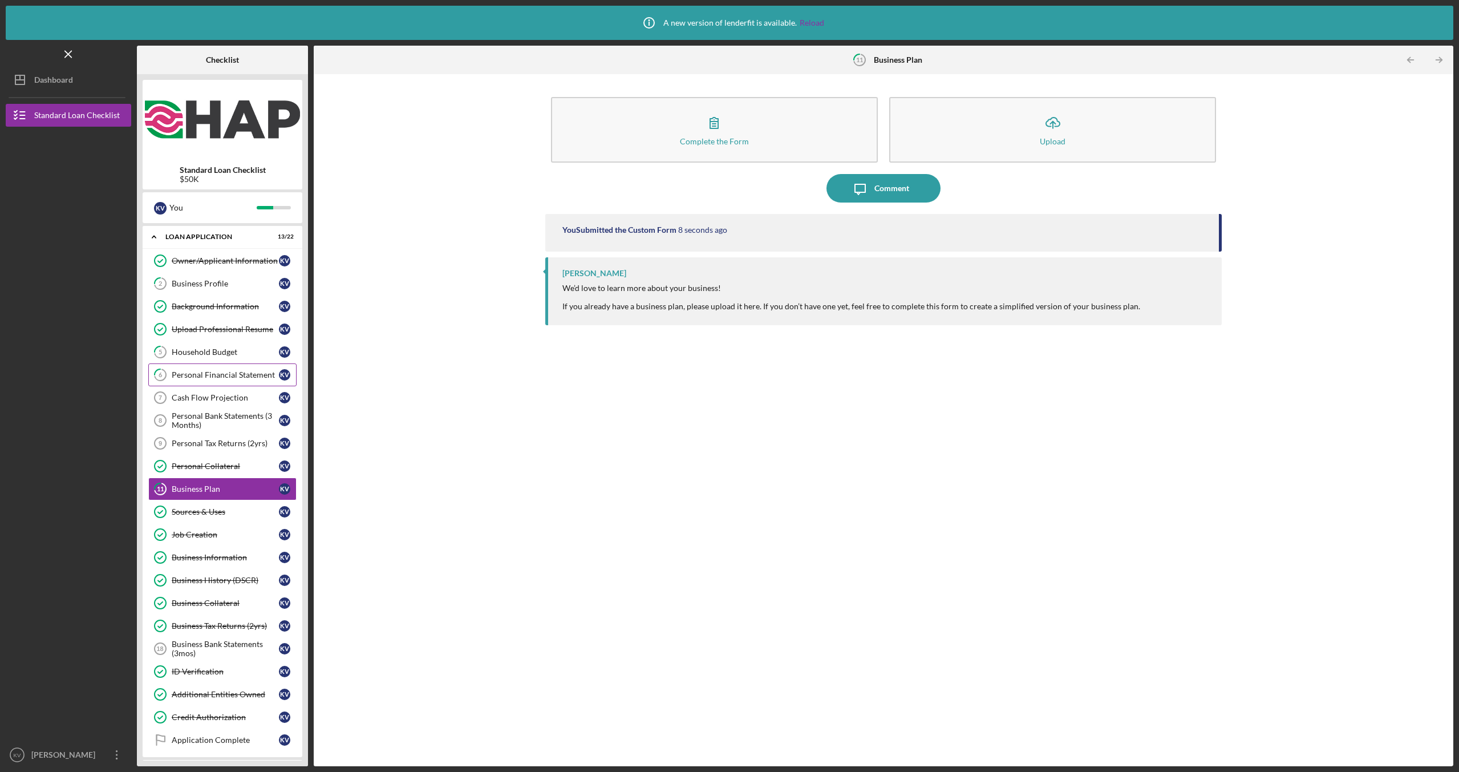
click at [231, 369] on link "6 Personal Financial Statement K V" at bounding box center [222, 374] width 148 height 23
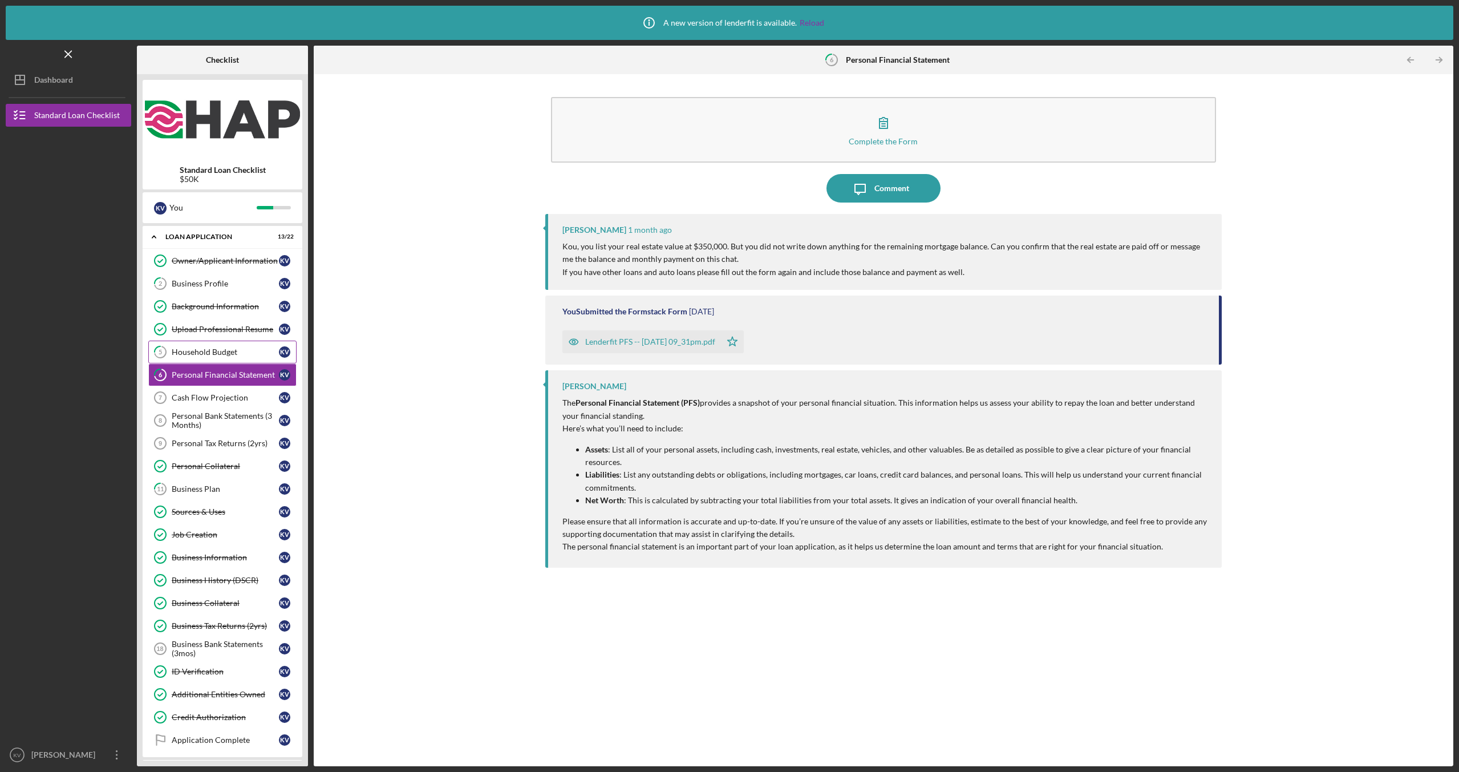
click at [249, 351] on div "Household Budget" at bounding box center [225, 351] width 107 height 9
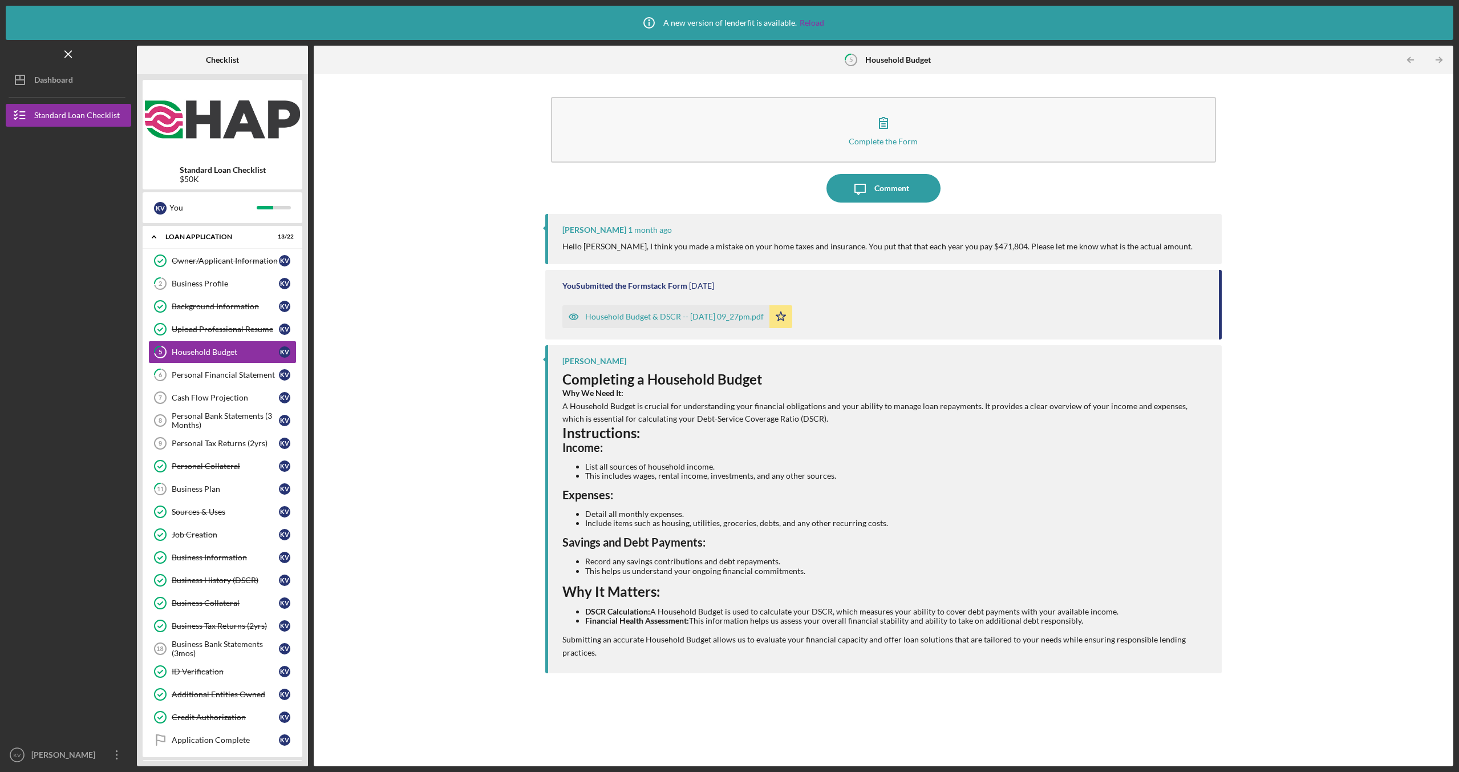
click at [616, 314] on div "Household Budget & DSCR -- [DATE] 09_27pm.pdf" at bounding box center [674, 316] width 179 height 9
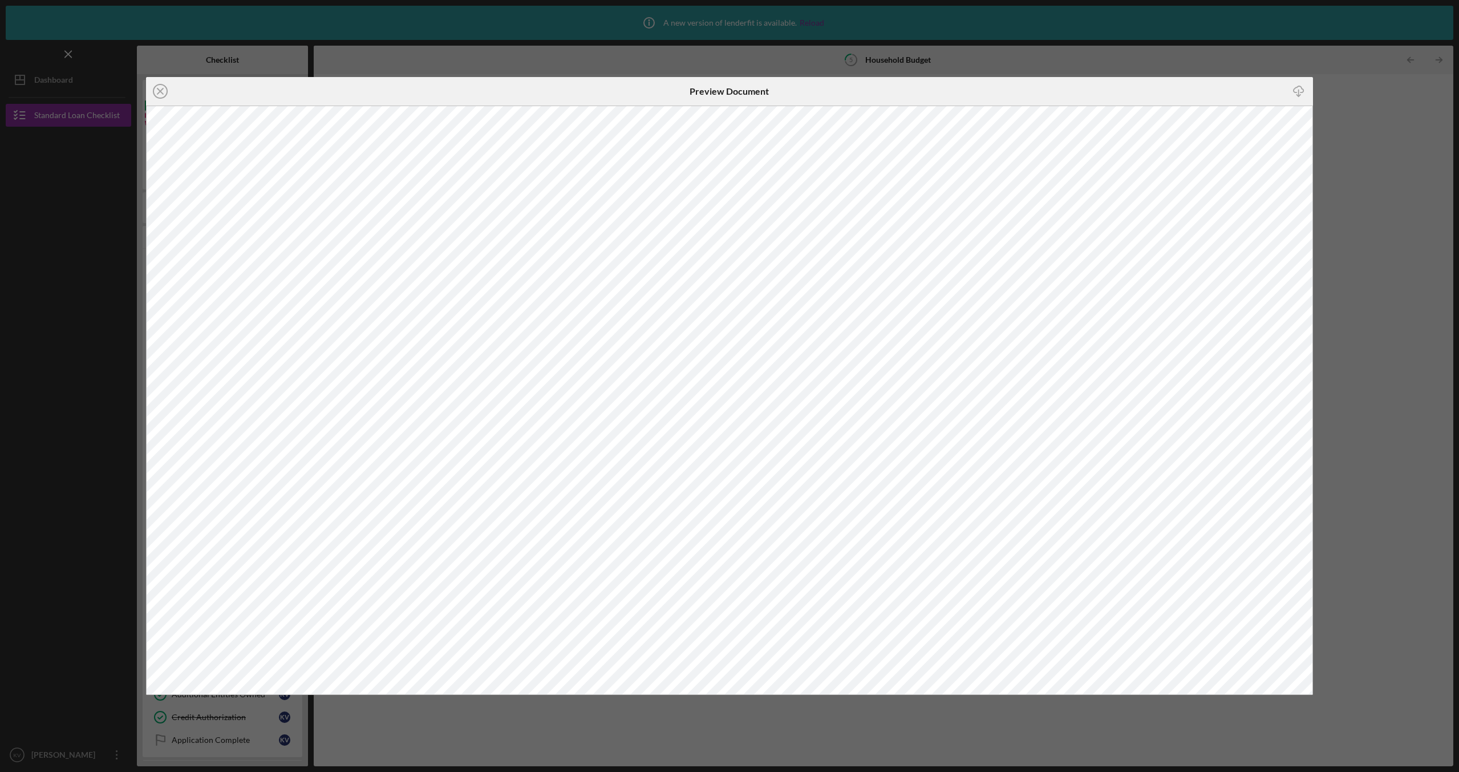
click at [1325, 144] on div "Icon/Close Preview Document Icon/Download" at bounding box center [729, 386] width 1459 height 772
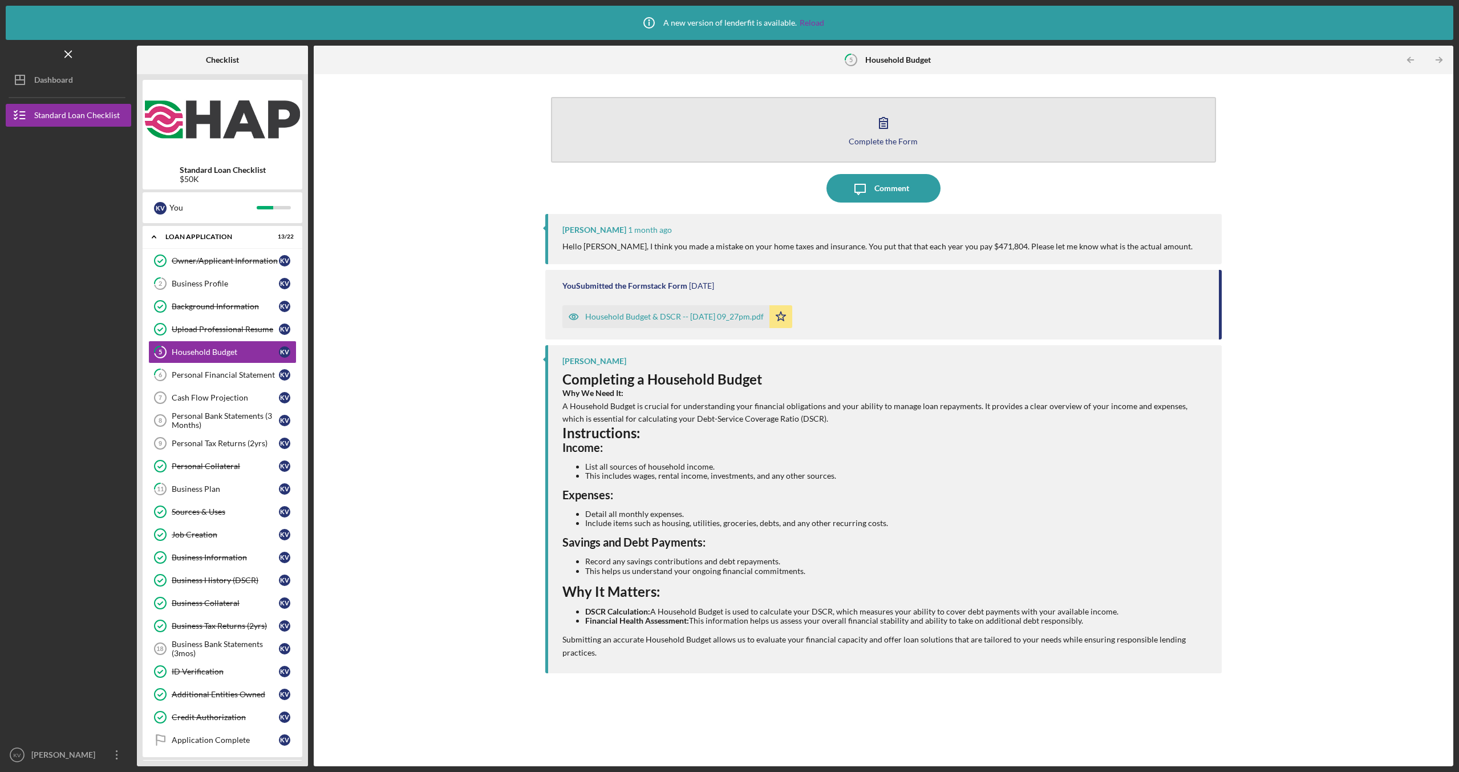
click at [900, 137] on div "Complete the Form" at bounding box center [883, 141] width 69 height 9
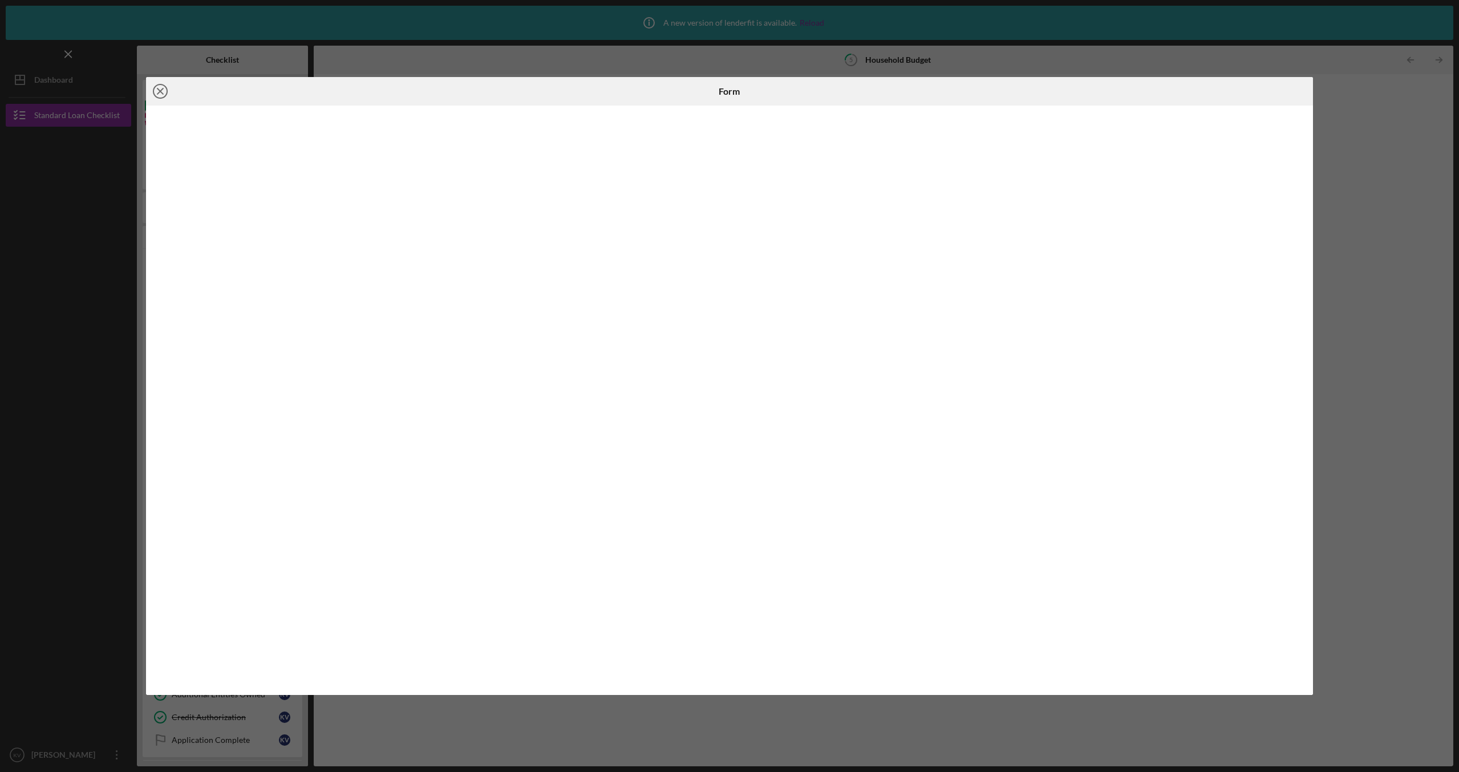
click at [151, 87] on icon "Icon/Close" at bounding box center [160, 91] width 29 height 29
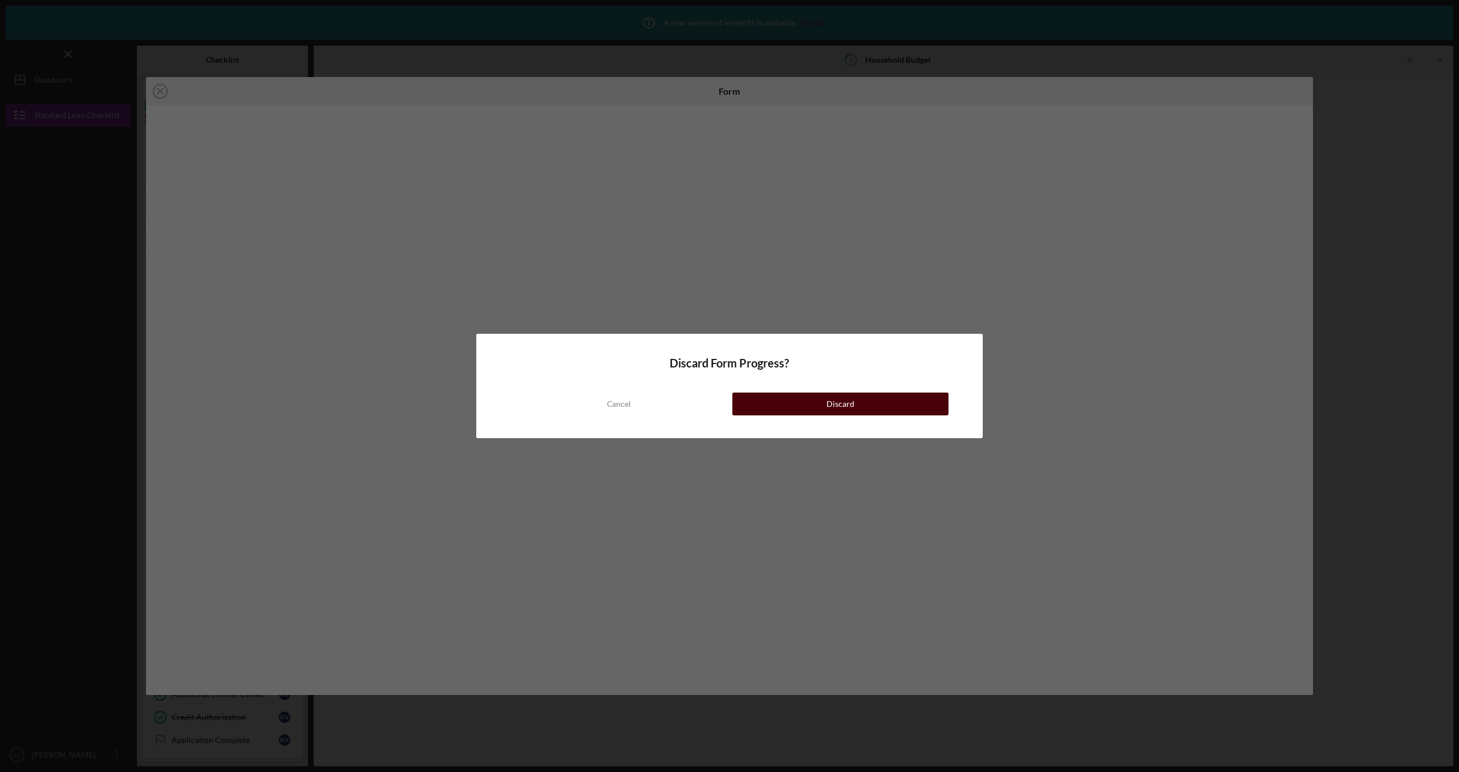
click at [814, 403] on button "Discard" at bounding box center [840, 403] width 216 height 23
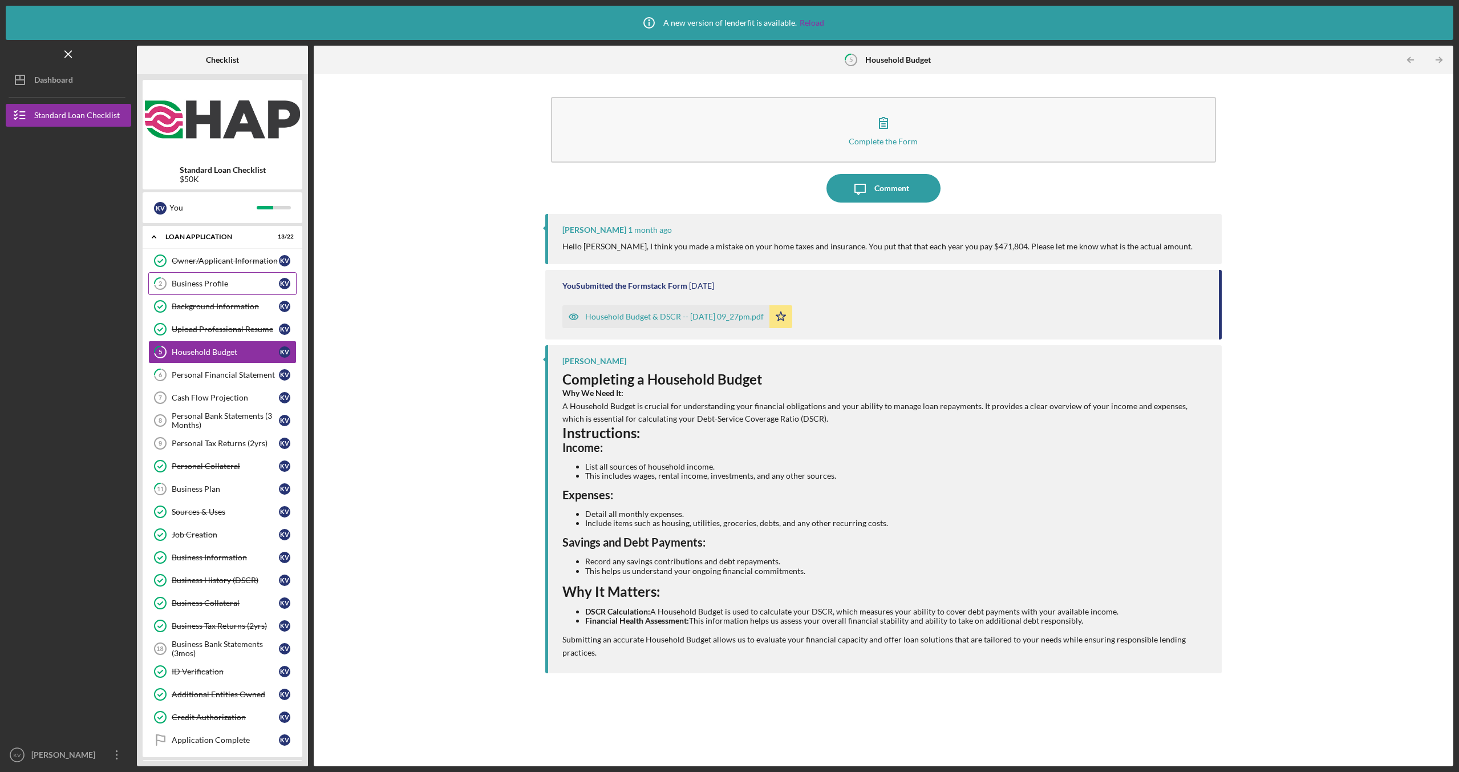
click at [196, 294] on link "2 Business Profile K V" at bounding box center [222, 283] width 148 height 23
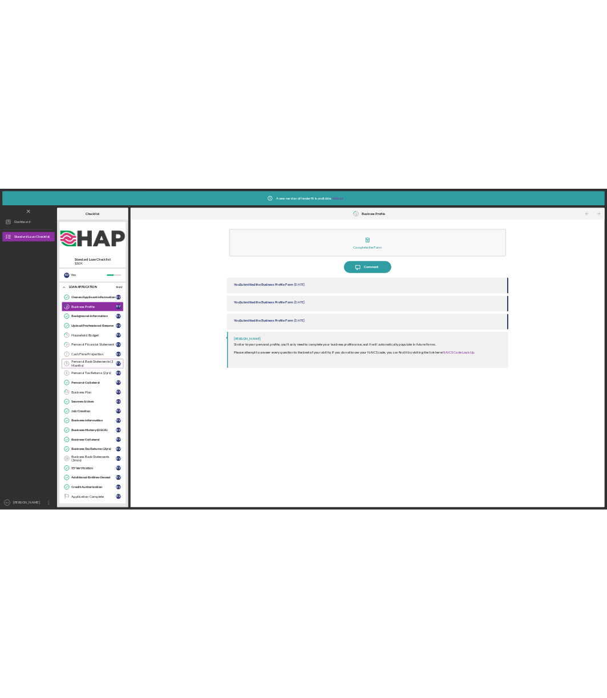
scroll to position [57, 0]
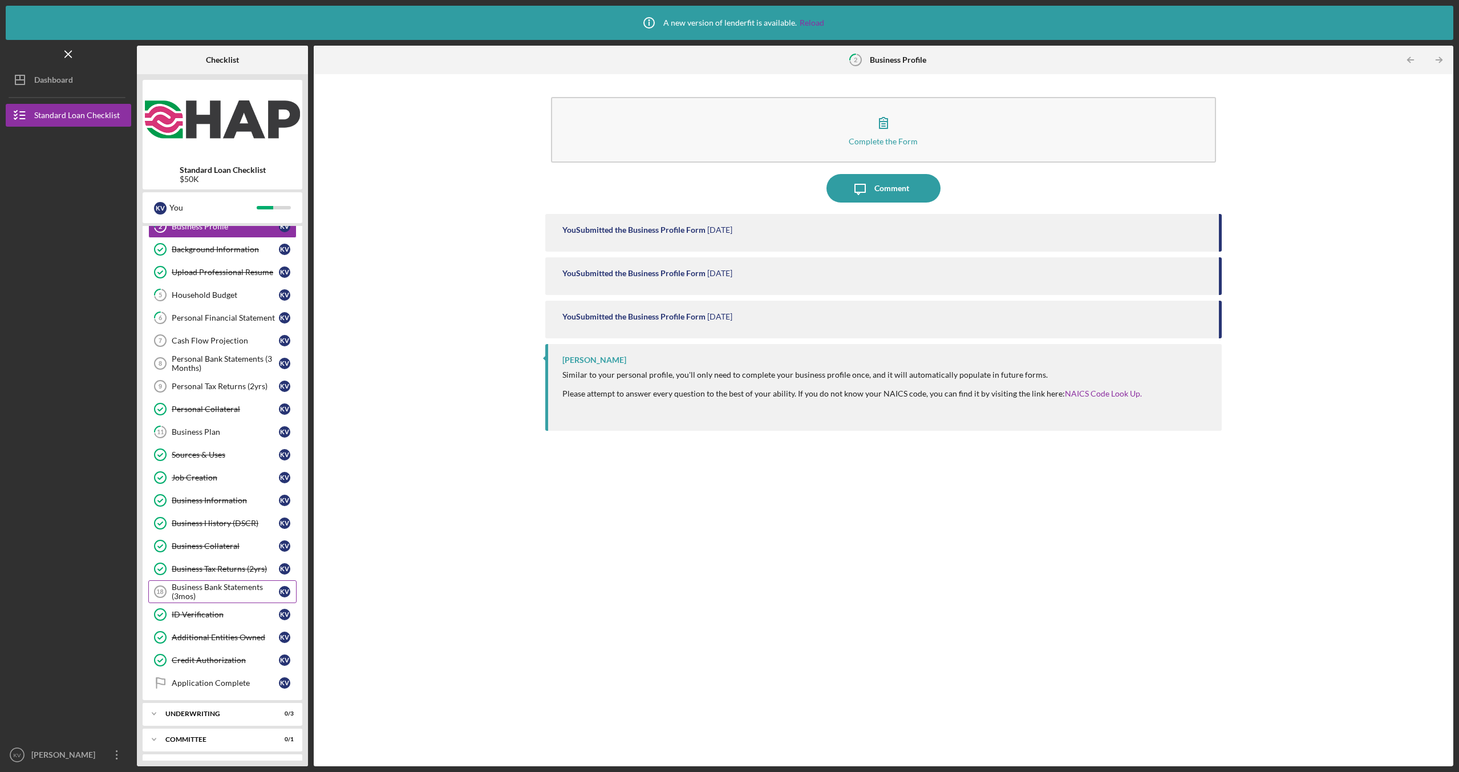
click at [214, 597] on div "Business Bank Statements (3mos)" at bounding box center [225, 591] width 107 height 18
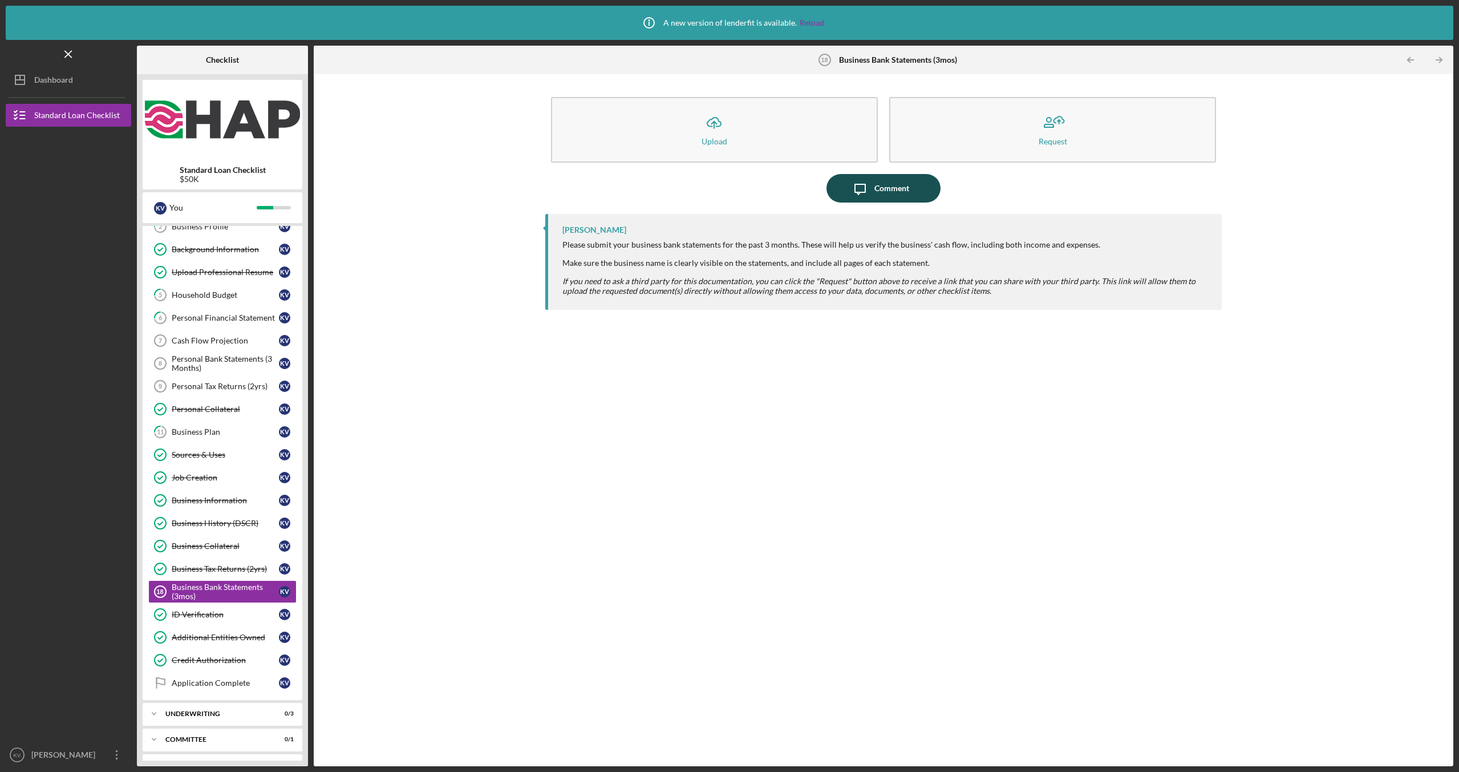
click at [875, 193] on div "Comment" at bounding box center [891, 188] width 35 height 29
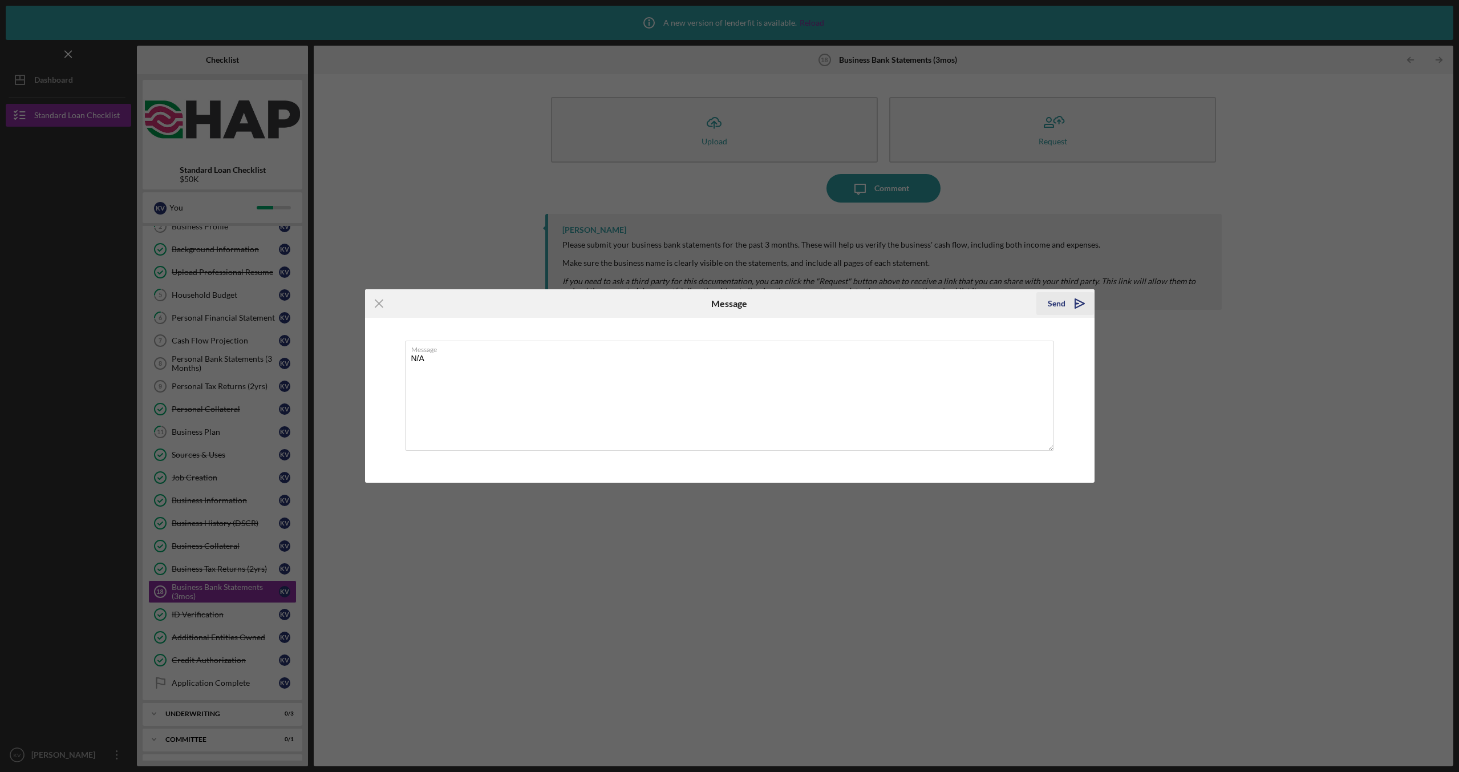
type textarea "N/A"
click at [1065, 303] on button "Send Icon/icon-invite-send" at bounding box center [1065, 303] width 58 height 23
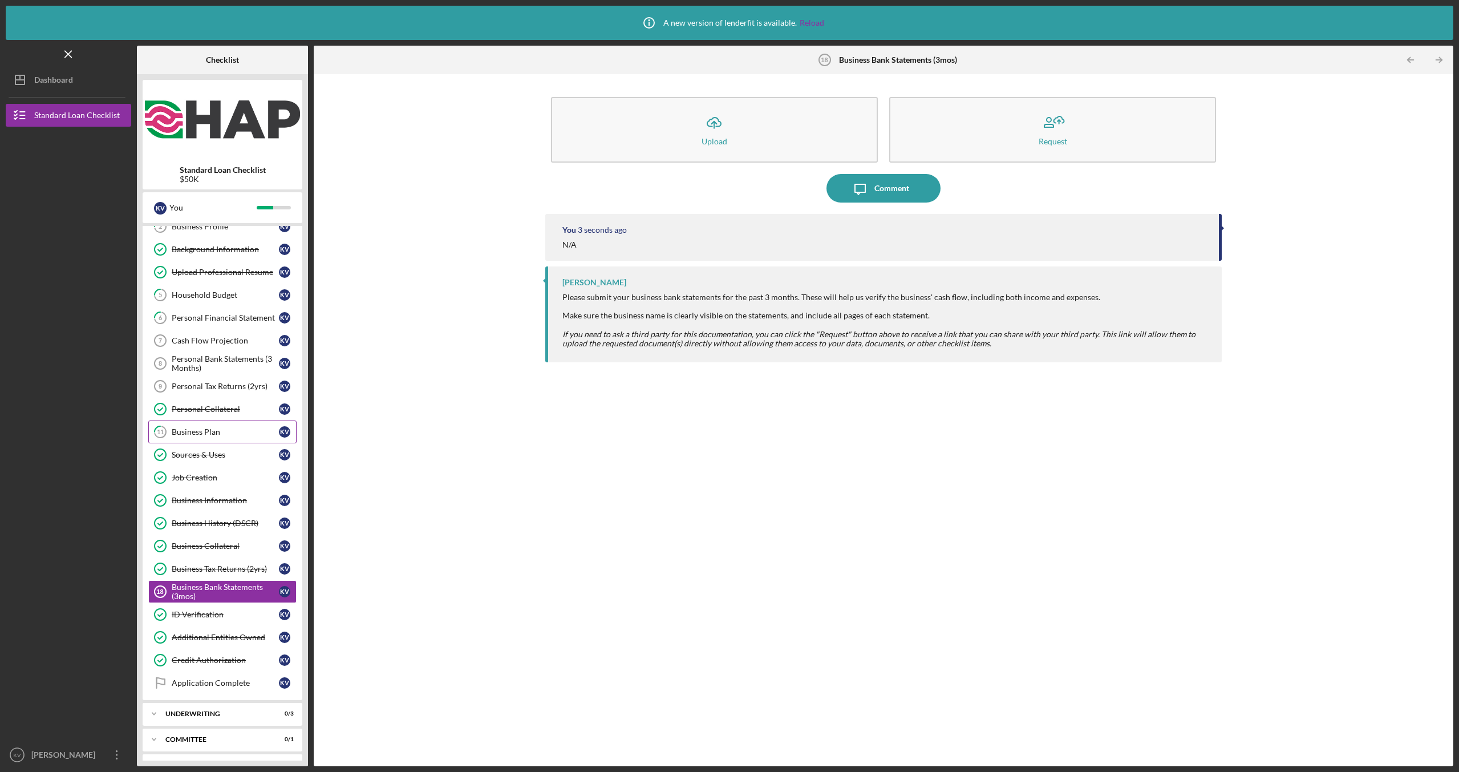
click at [213, 437] on link "11 Business Plan K V" at bounding box center [222, 431] width 148 height 23
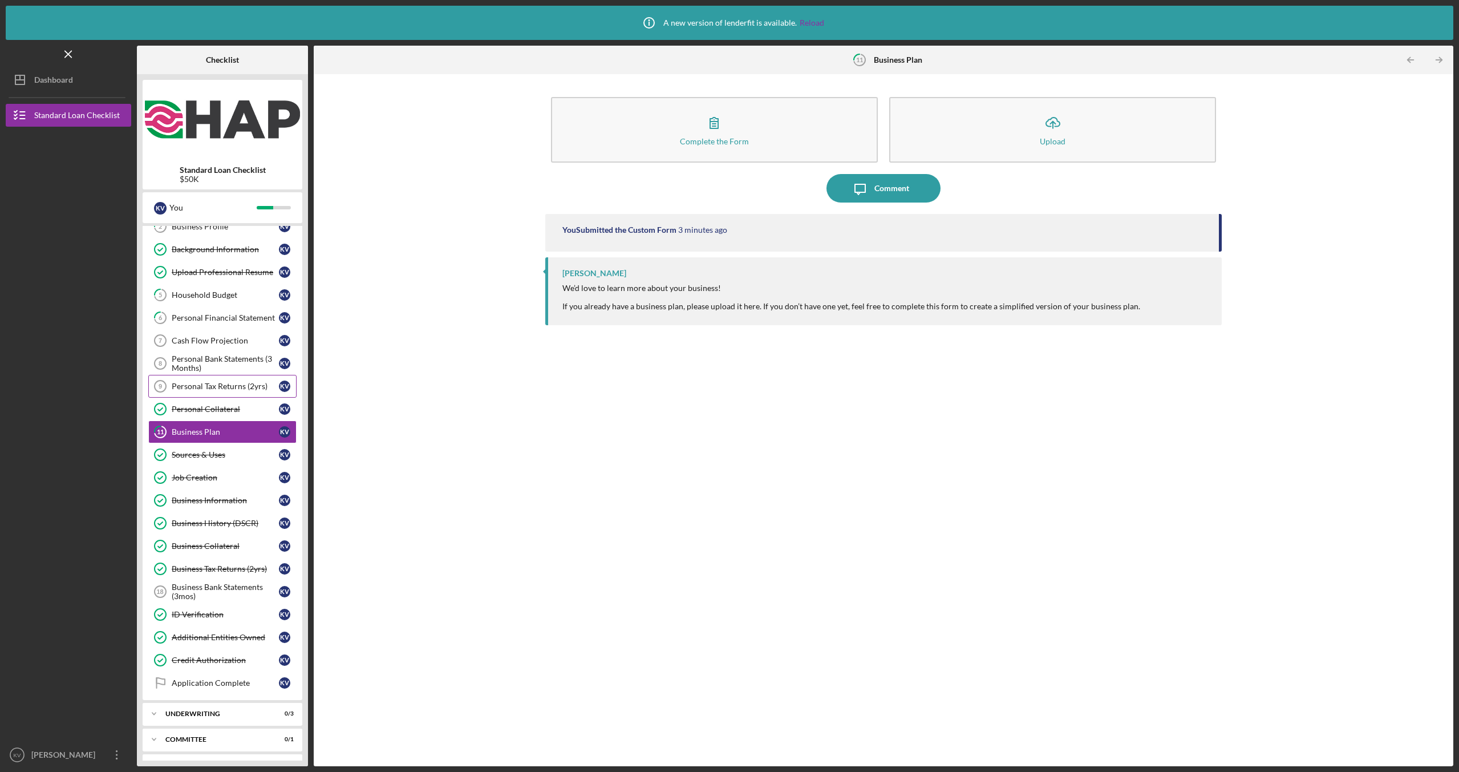
click at [222, 388] on div "Personal Tax Returns (2yrs)" at bounding box center [225, 386] width 107 height 9
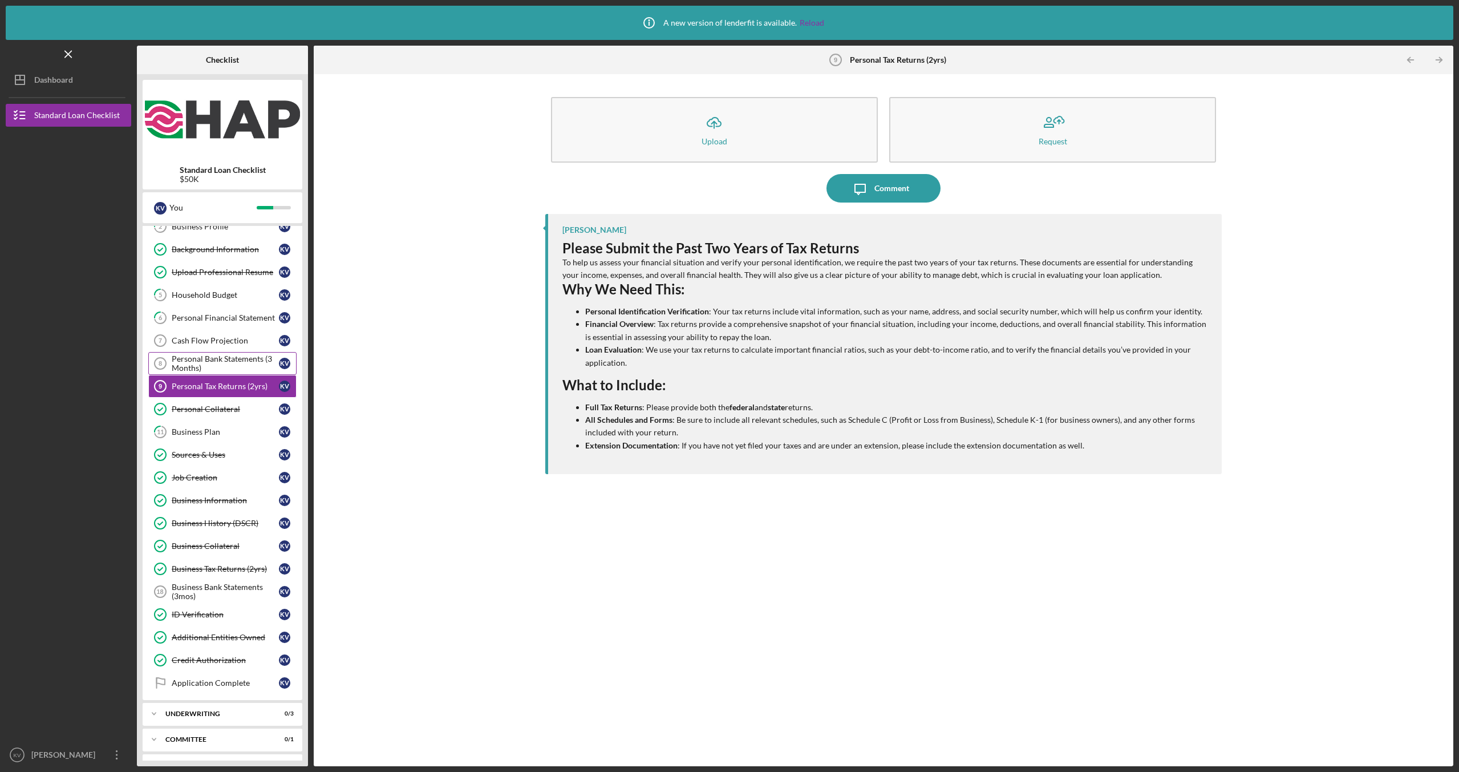
click at [224, 368] on div "Personal Bank Statements (3 Months)" at bounding box center [225, 363] width 107 height 18
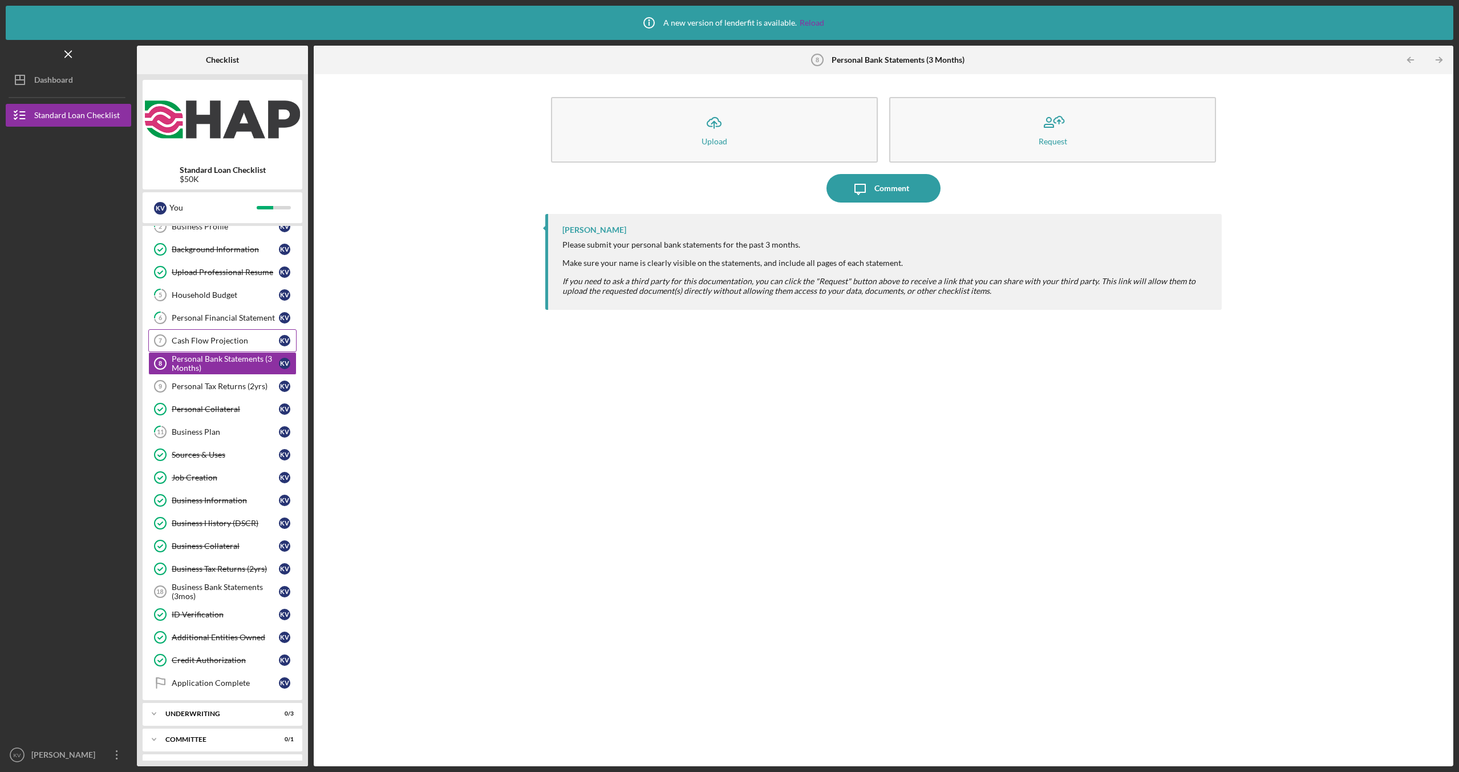
click at [227, 344] on div "Cash Flow Projection" at bounding box center [225, 340] width 107 height 9
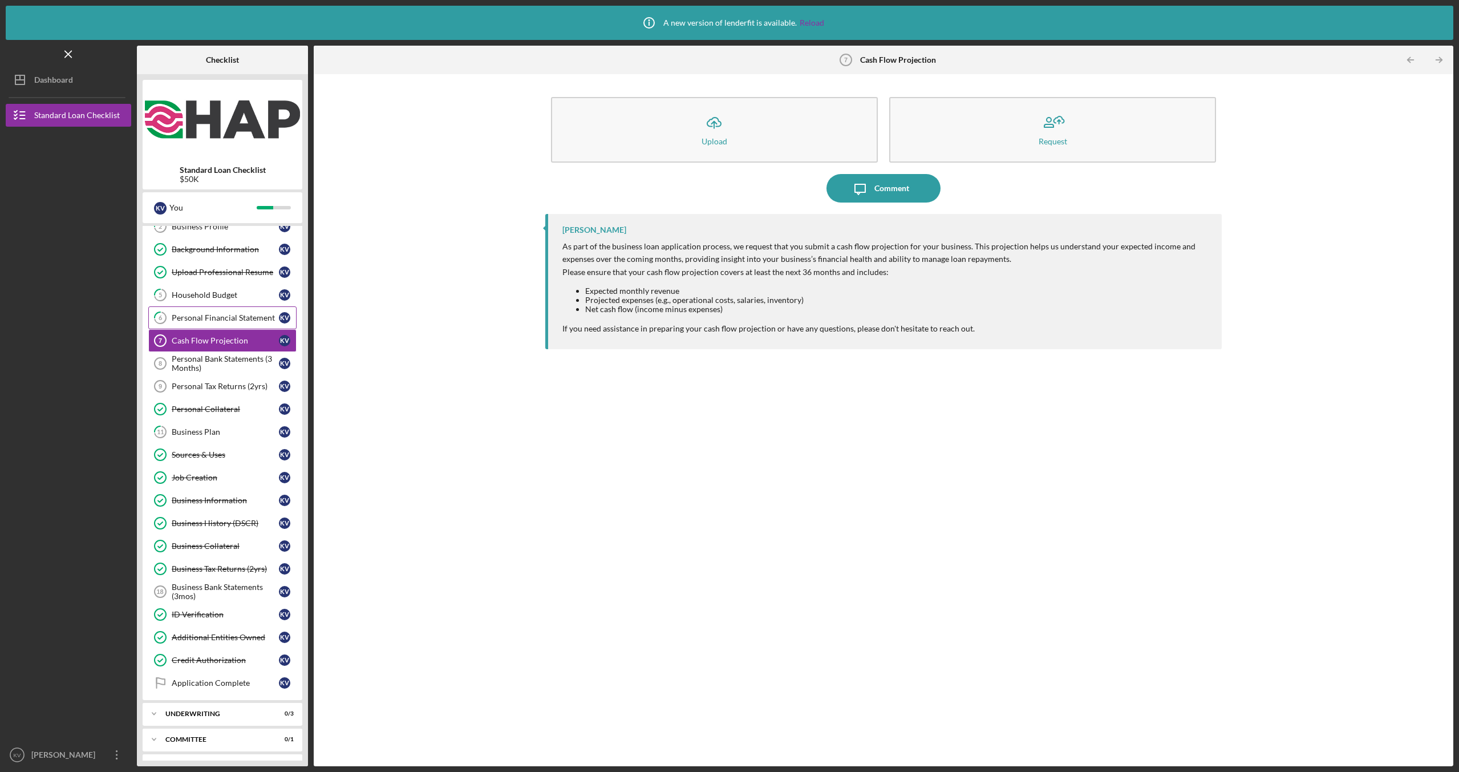
click at [224, 318] on div "Personal Financial Statement" at bounding box center [225, 317] width 107 height 9
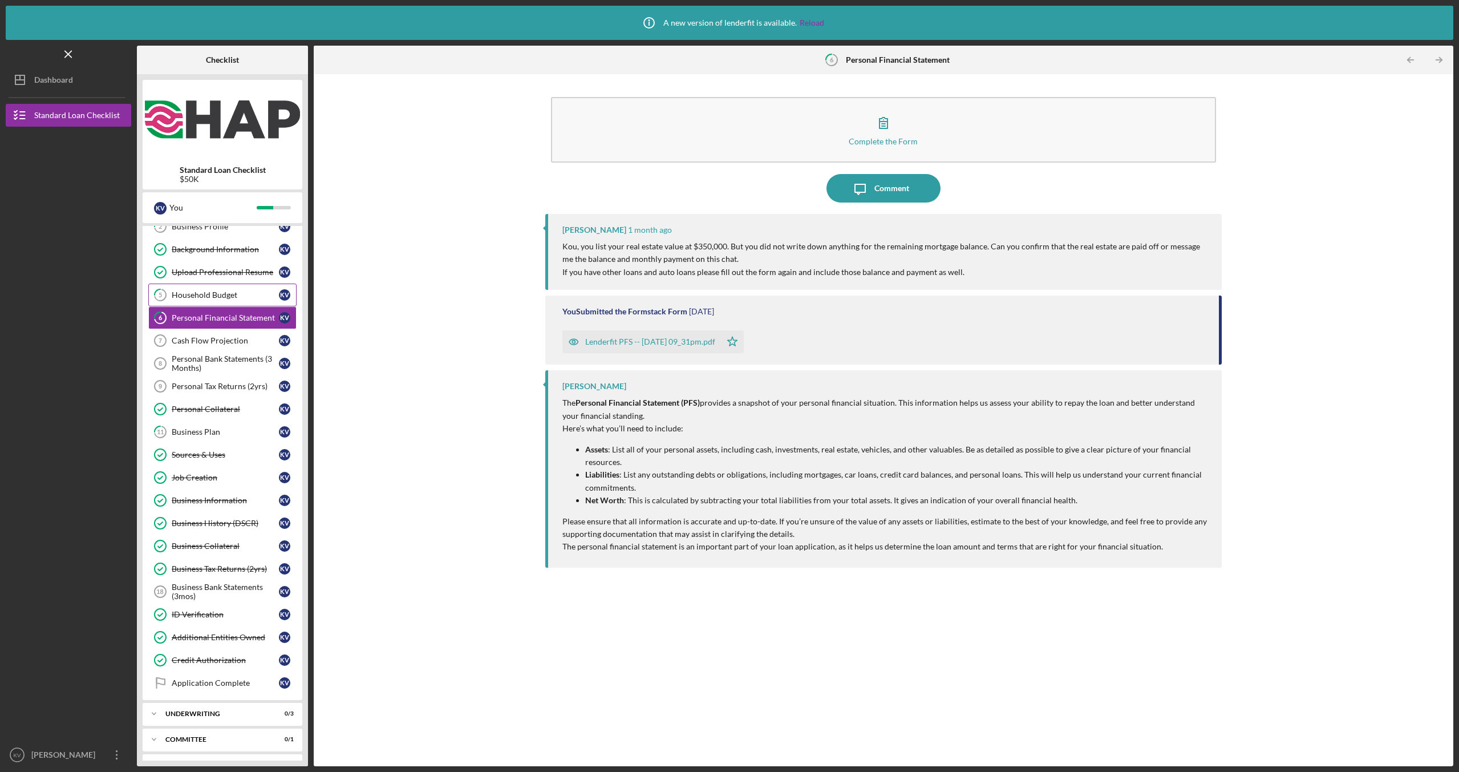
click at [225, 302] on link "5 Household Budget K V" at bounding box center [222, 294] width 148 height 23
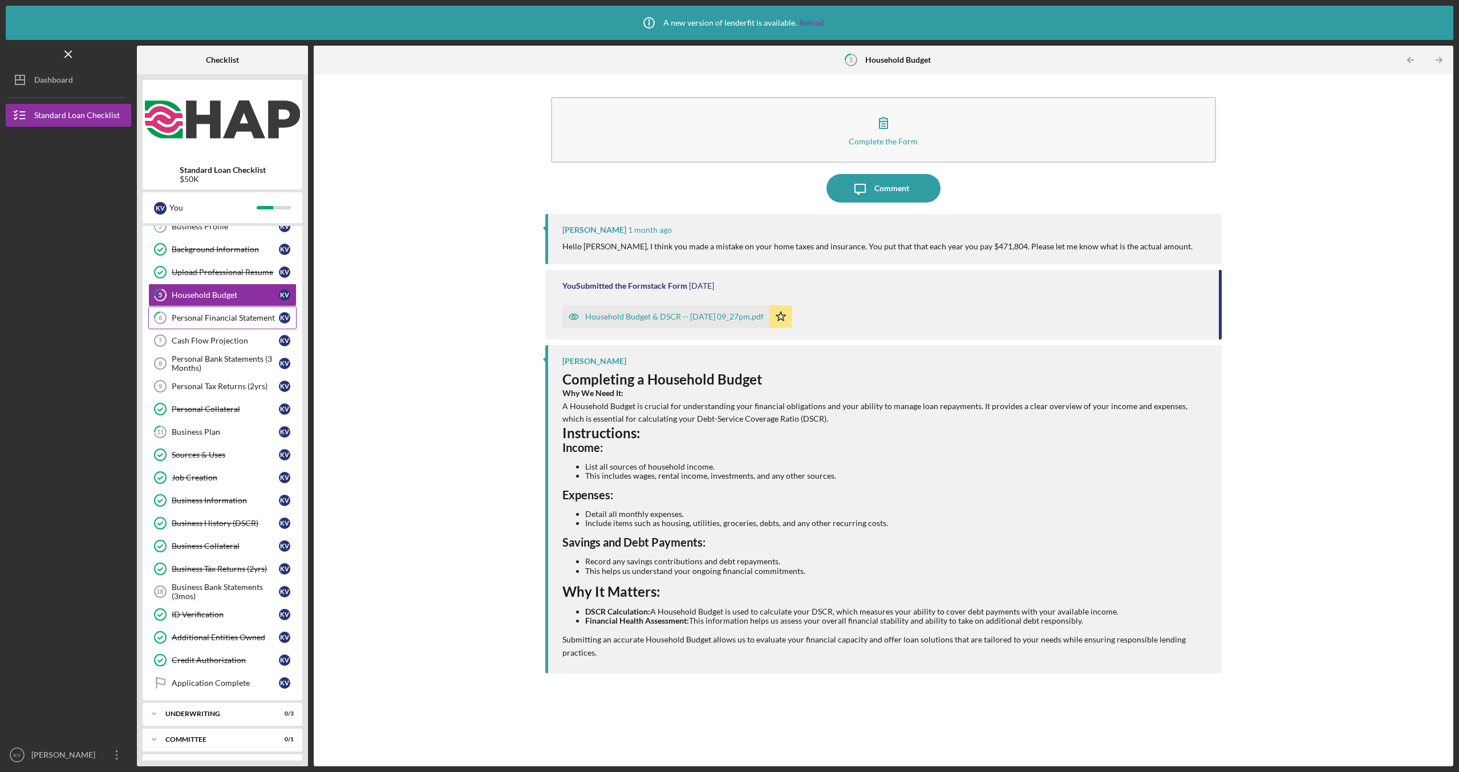
click at [223, 314] on div "Personal Financial Statement" at bounding box center [225, 317] width 107 height 9
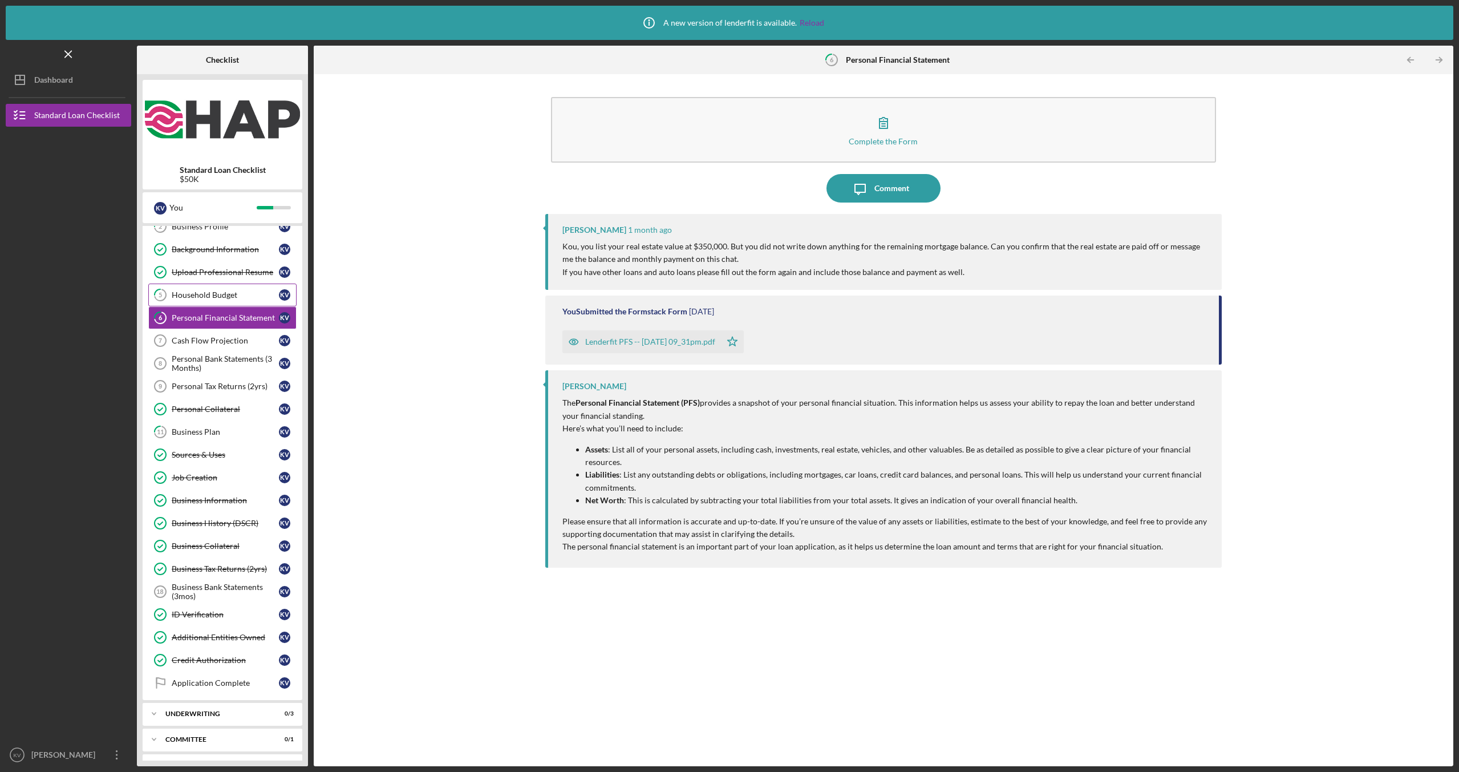
click at [227, 292] on div "Household Budget" at bounding box center [225, 294] width 107 height 9
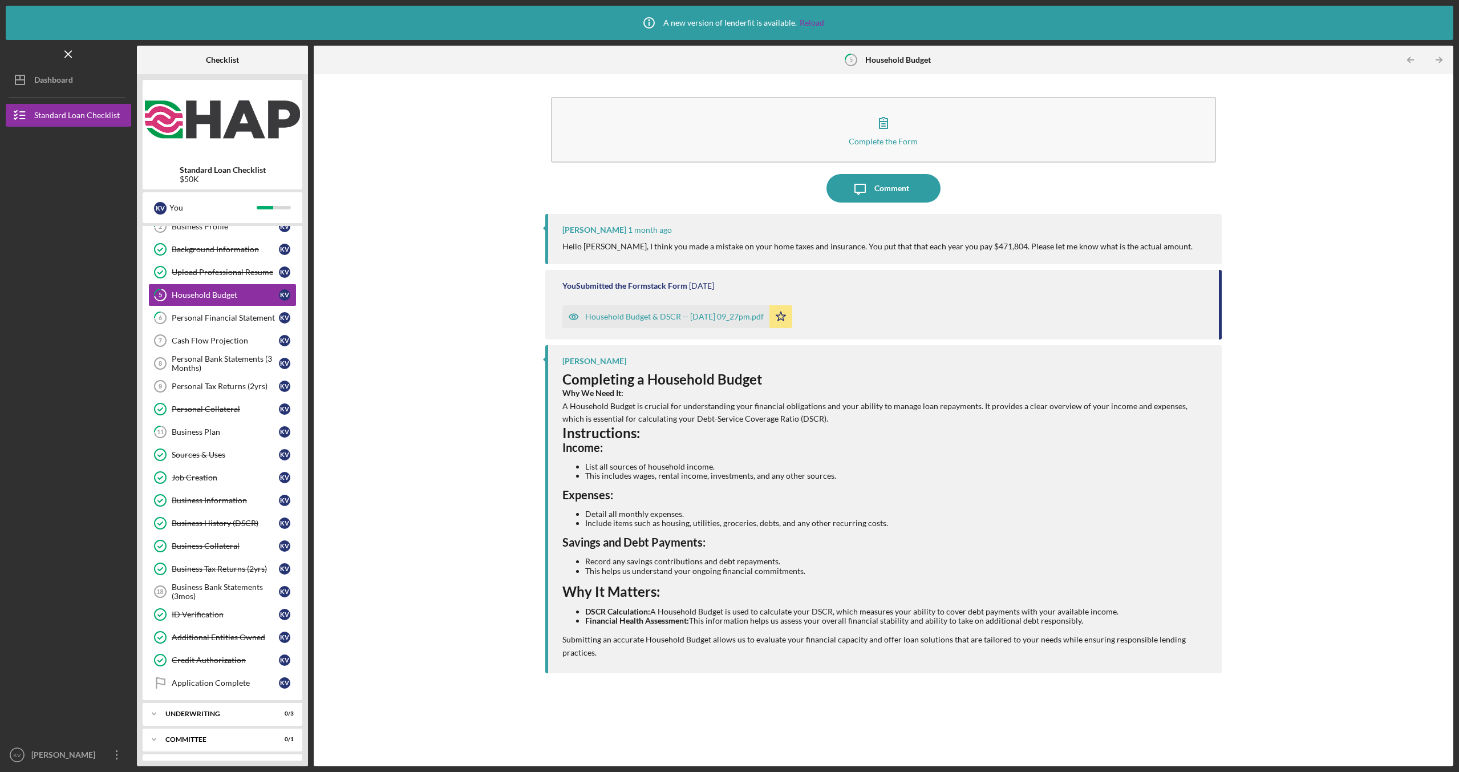
click at [441, 303] on div "Complete the Form Form Icon/Message Comment [PERSON_NAME] [DATE] Hello [PERSON_…" at bounding box center [883, 420] width 1128 height 680
click at [451, 240] on div "Complete the Form Form Icon/Message Comment [PERSON_NAME] [DATE] Hello [PERSON_…" at bounding box center [883, 420] width 1128 height 680
click at [897, 193] on div "Comment" at bounding box center [891, 188] width 35 height 29
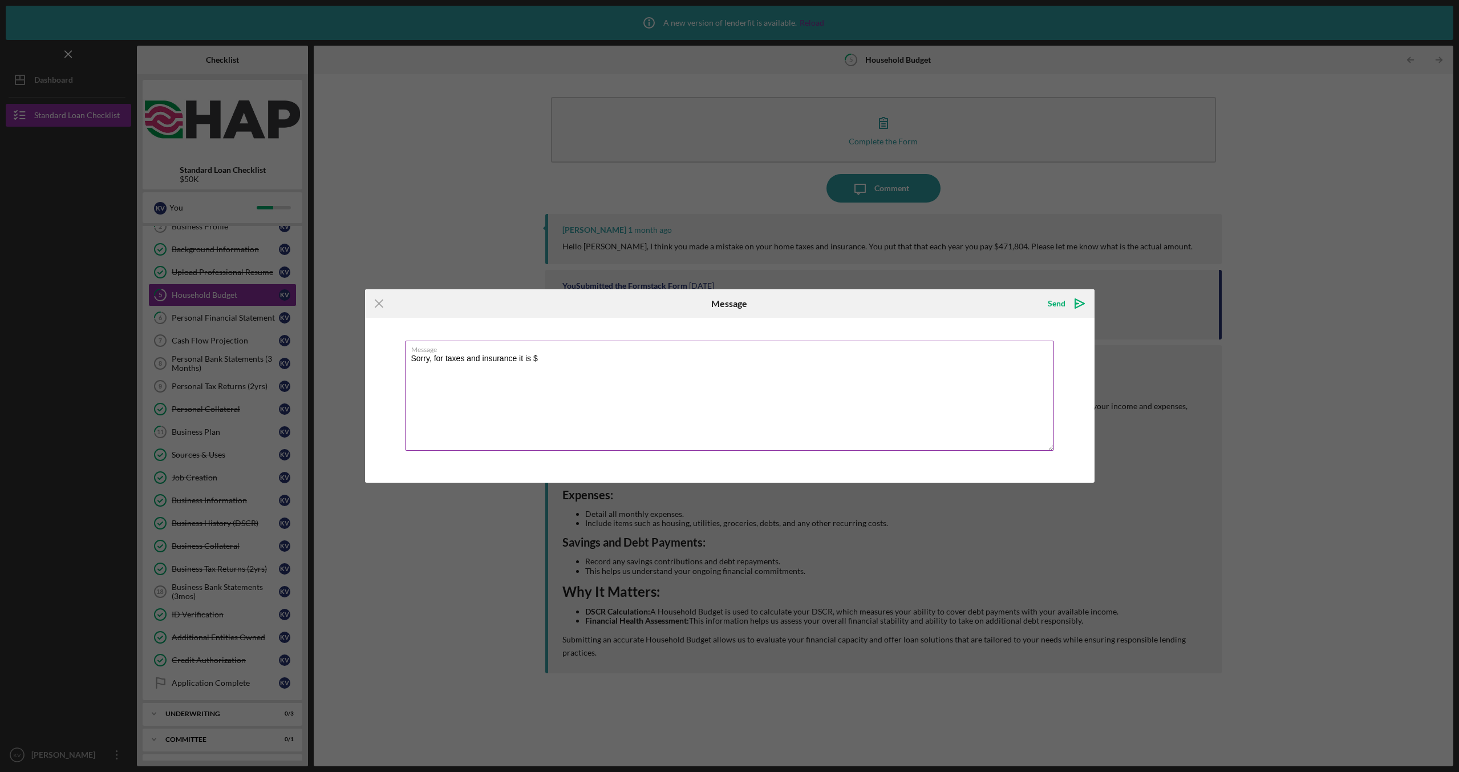
drag, startPoint x: 750, startPoint y: 376, endPoint x: 757, endPoint y: 366, distance: 12.3
click at [750, 376] on textarea "Sorry, for taxes and insurance it is $" at bounding box center [729, 395] width 649 height 110
type textarea "Sorry, for taxes and insurance it is $634.17"
click at [1076, 303] on polygon "submit" at bounding box center [1076, 303] width 3 height 1
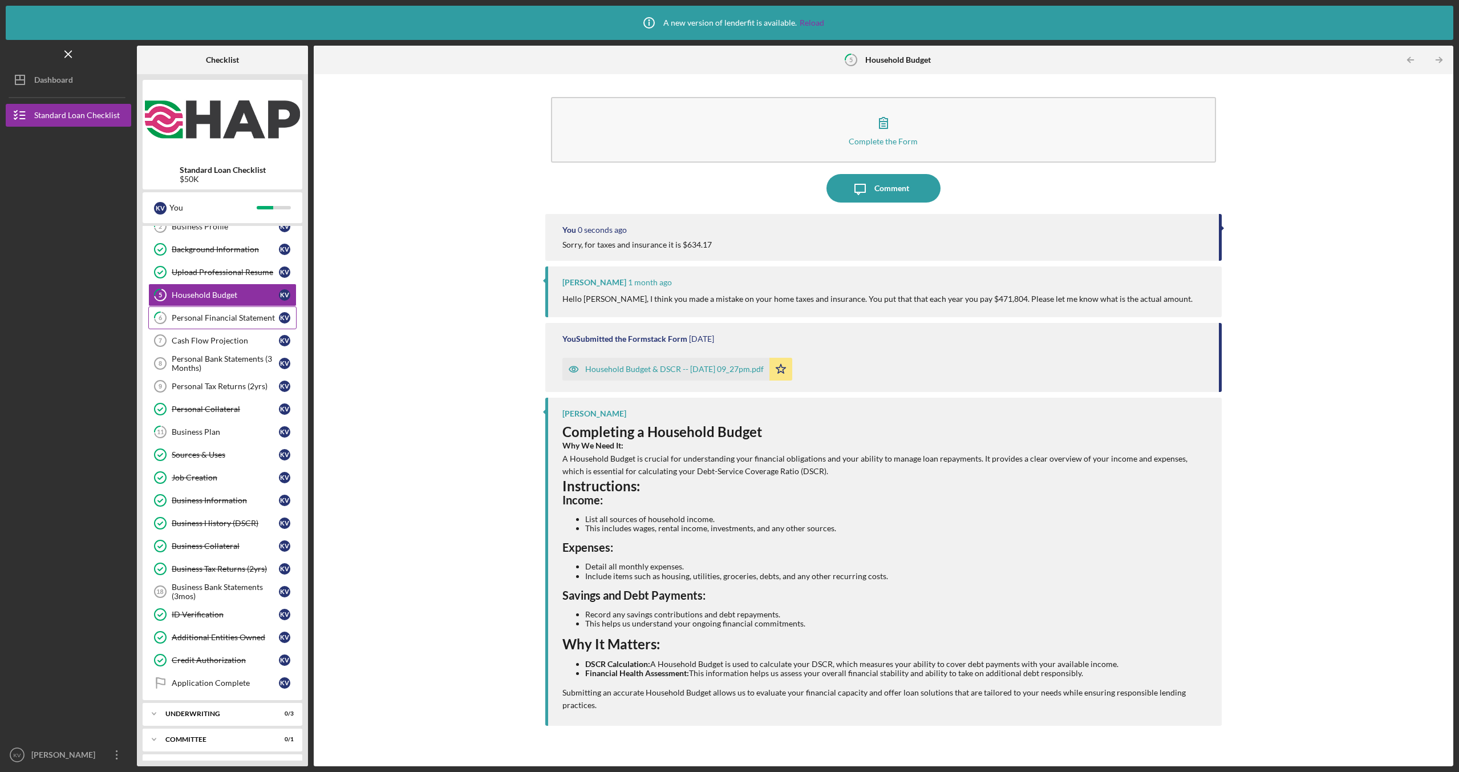
click at [200, 317] on div "Personal Financial Statement" at bounding box center [225, 317] width 107 height 9
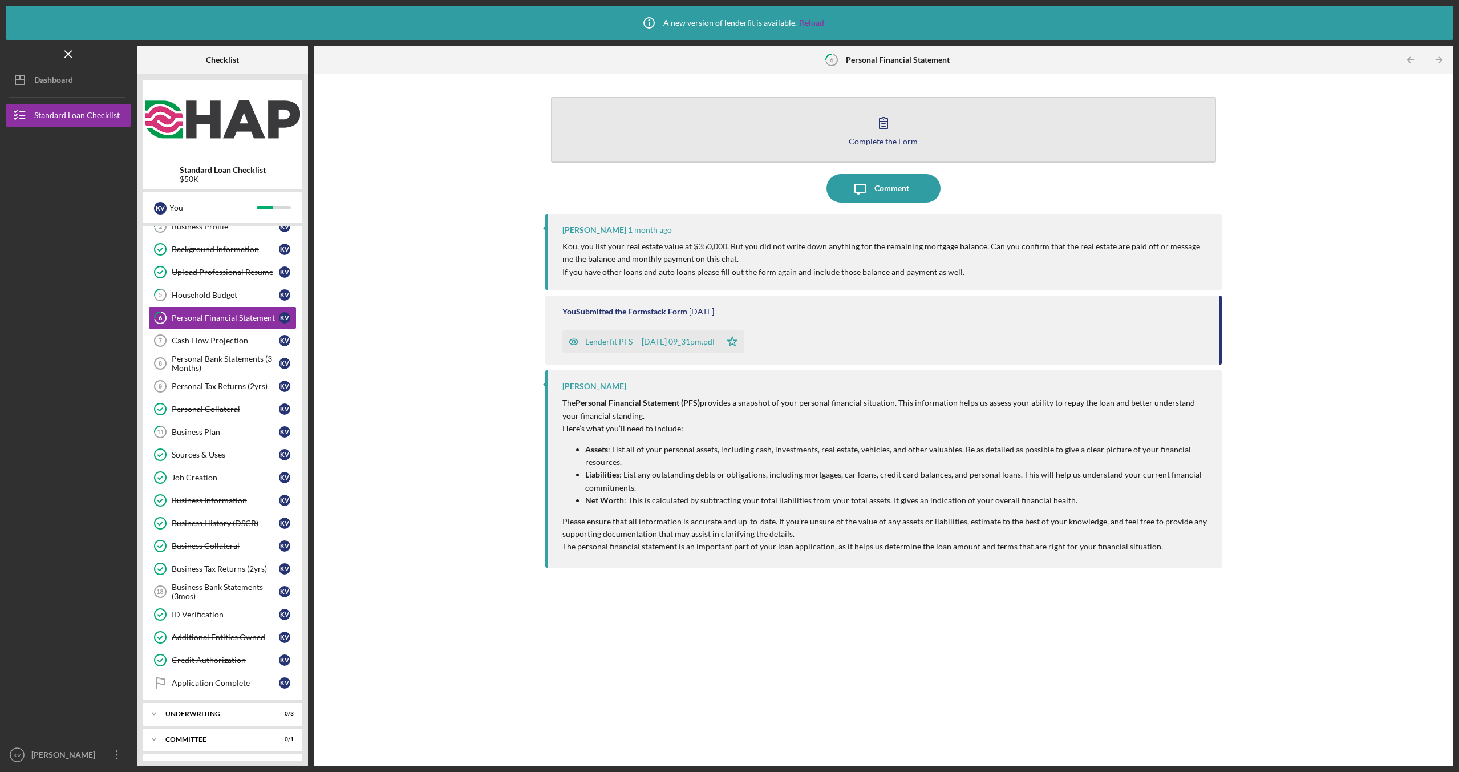
click at [898, 138] on div "Complete the Form" at bounding box center [883, 141] width 69 height 9
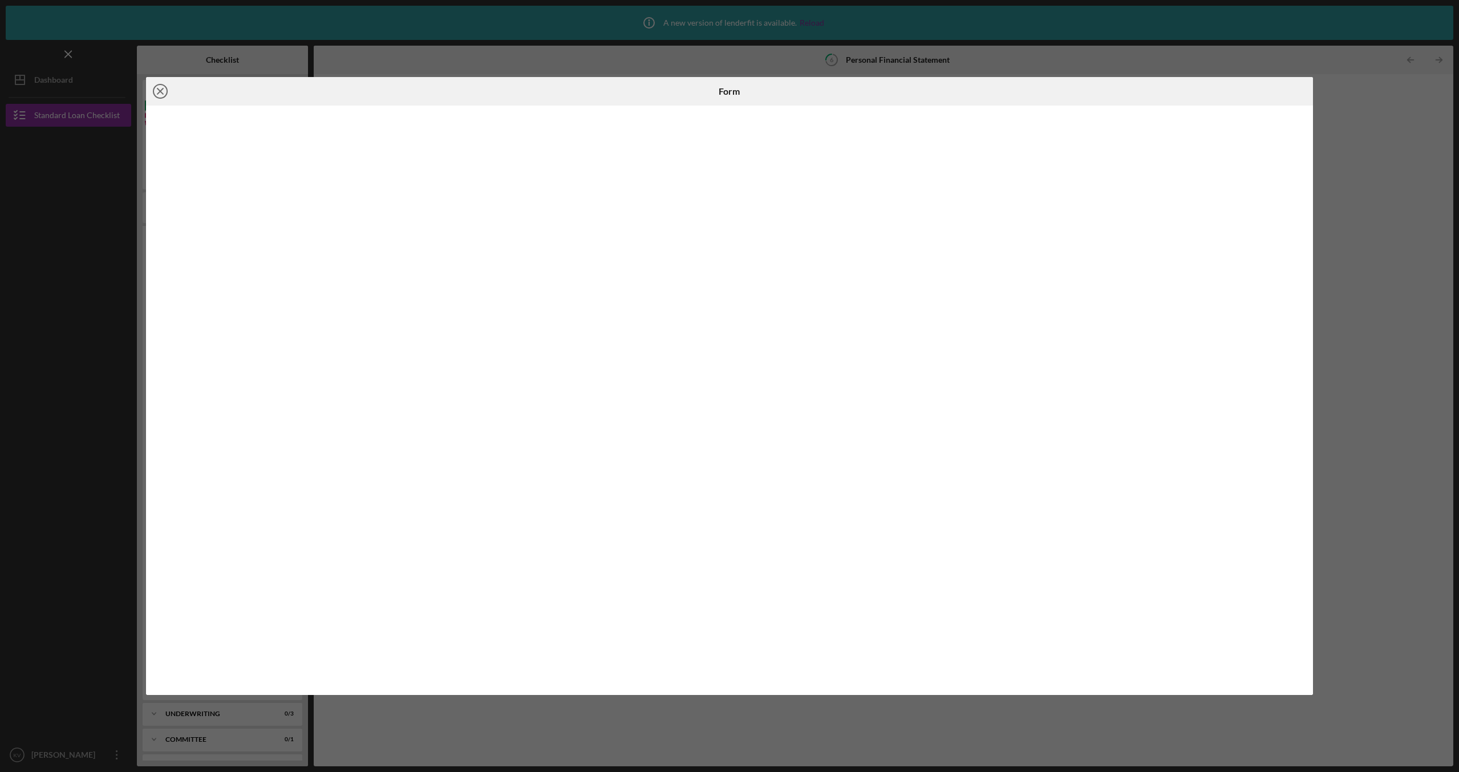
click at [164, 87] on icon "Icon/Close" at bounding box center [160, 91] width 29 height 29
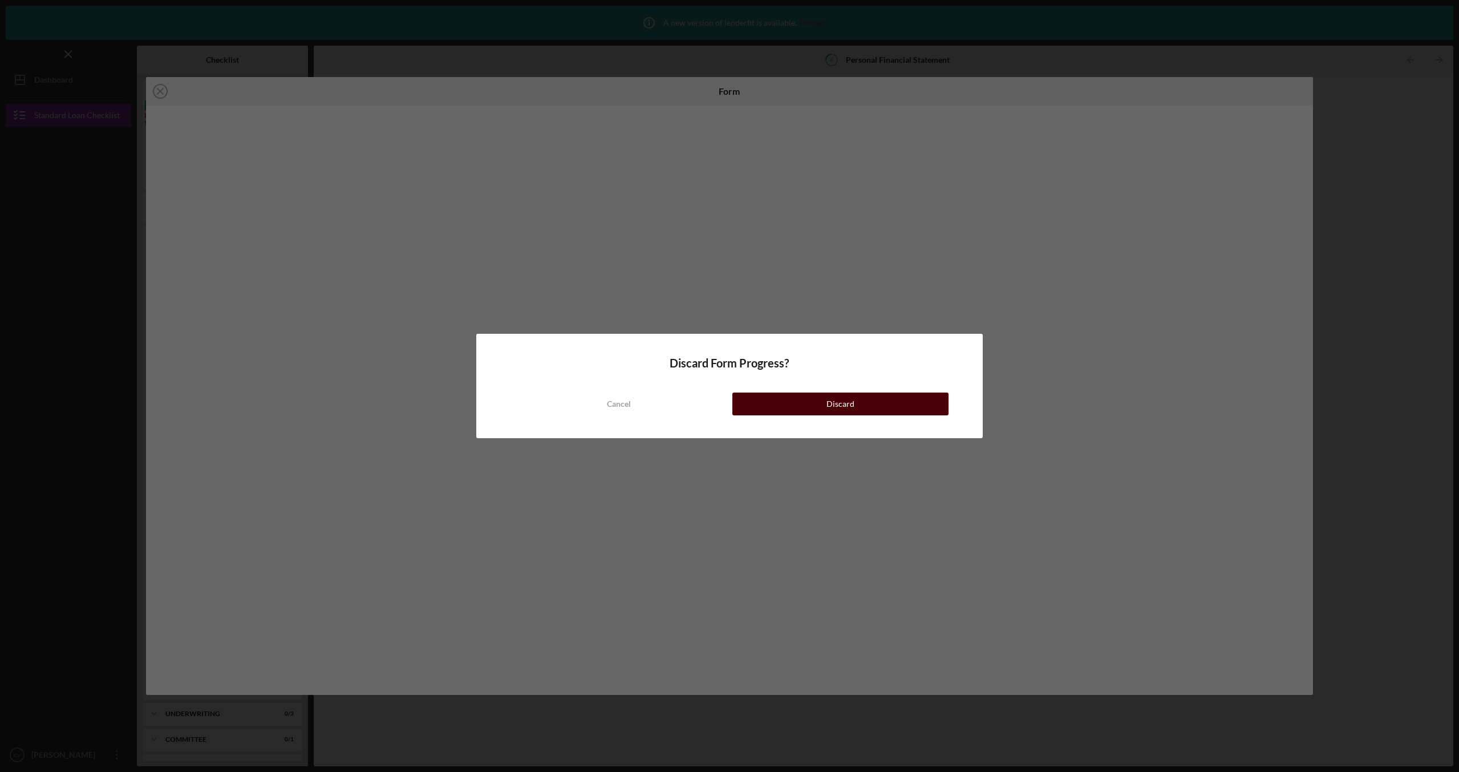
click at [838, 397] on div "Discard" at bounding box center [840, 403] width 28 height 23
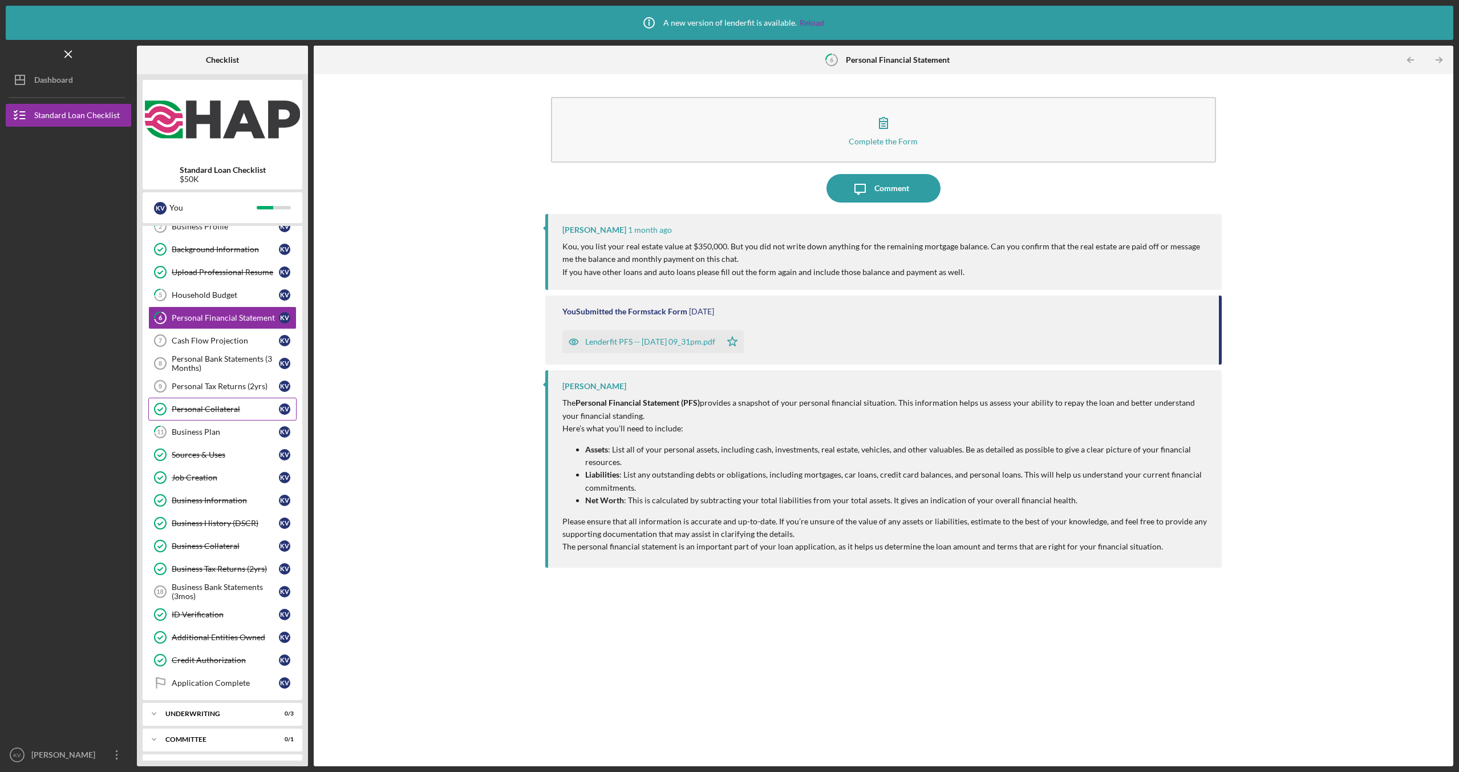
click at [226, 416] on link "Personal Collateral Personal Collateral K V" at bounding box center [222, 408] width 148 height 23
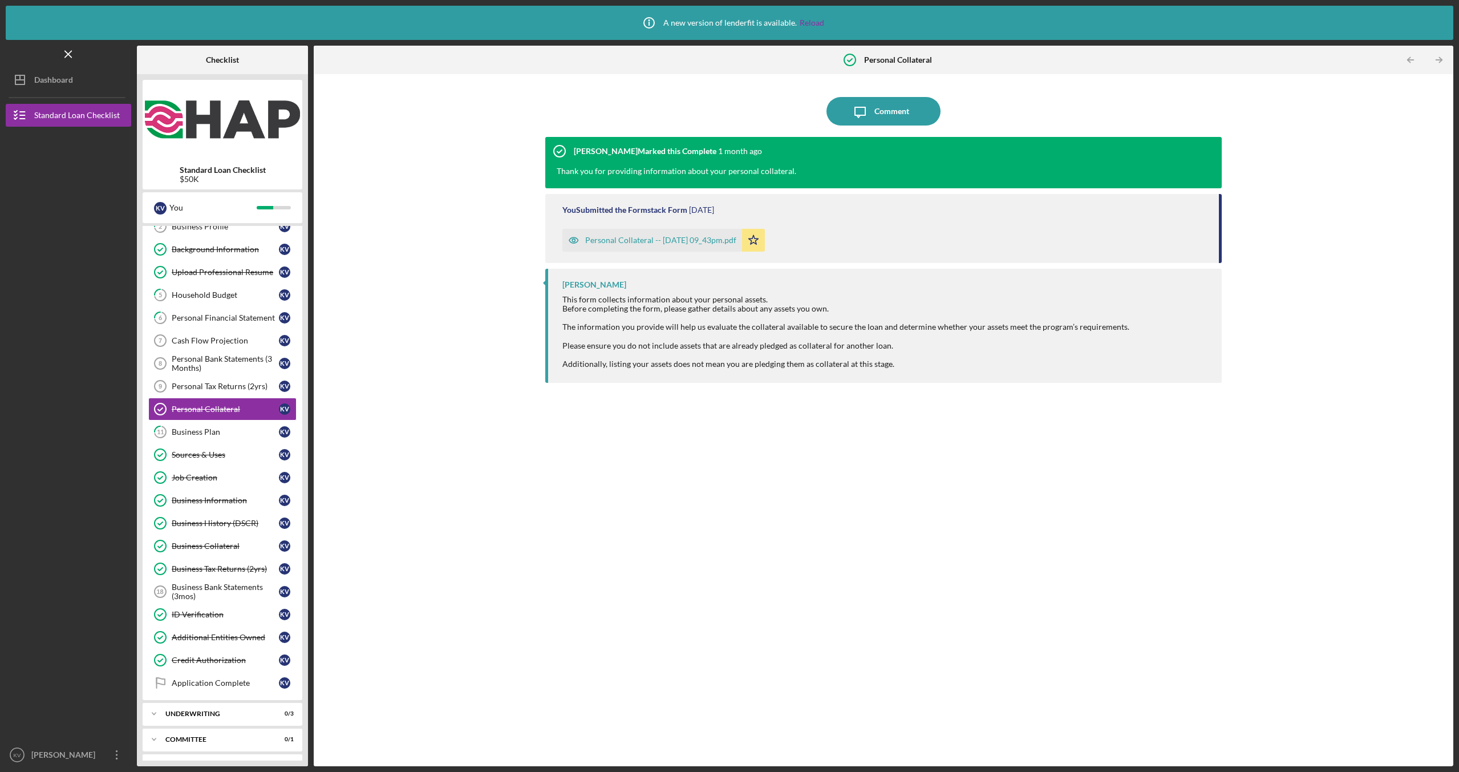
click at [646, 242] on div "Personal Collateral -- [DATE] 09_43pm.pdf" at bounding box center [660, 240] width 151 height 9
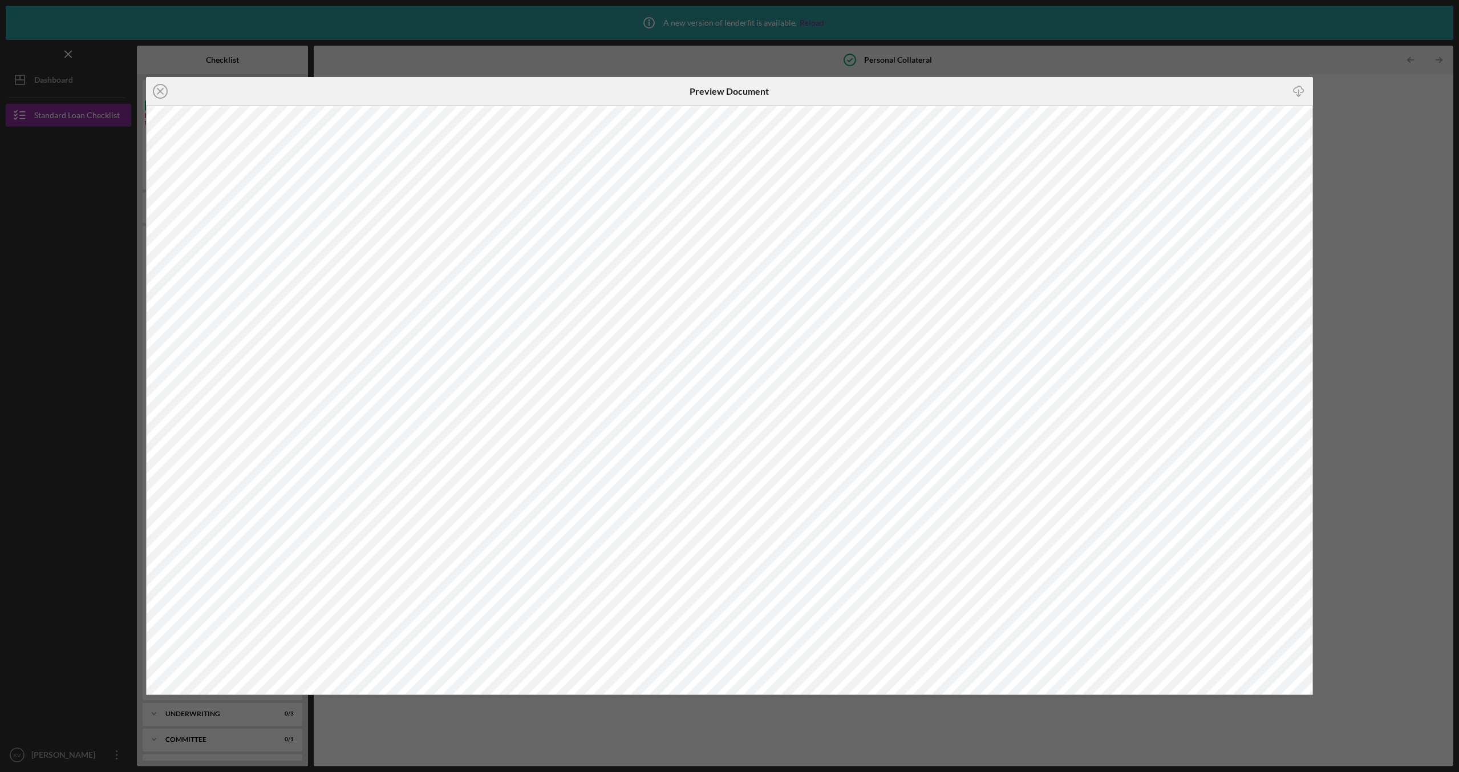
click at [1346, 214] on div "Icon/Close Preview Document Icon/Download" at bounding box center [729, 386] width 1459 height 772
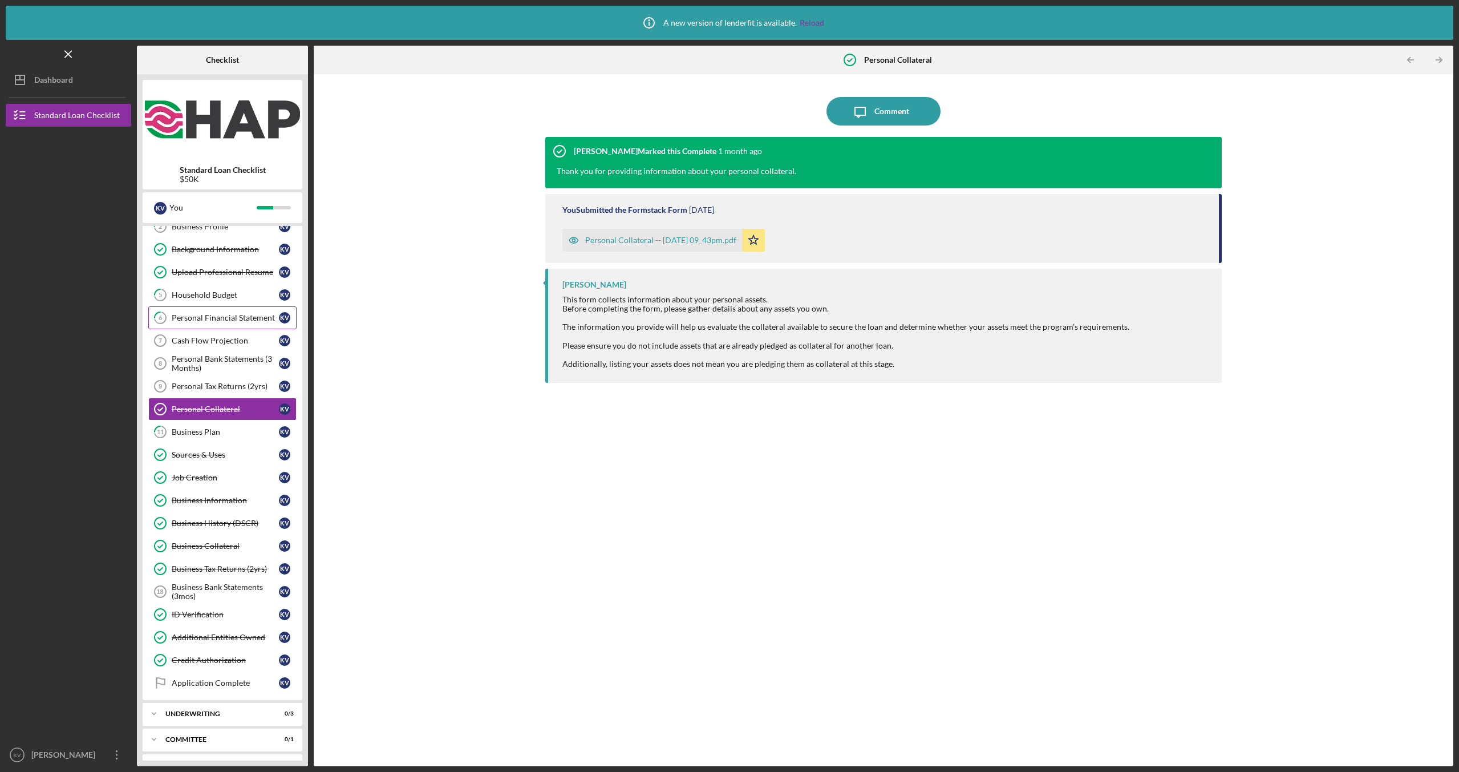
click at [233, 321] on div "Personal Financial Statement" at bounding box center [225, 317] width 107 height 9
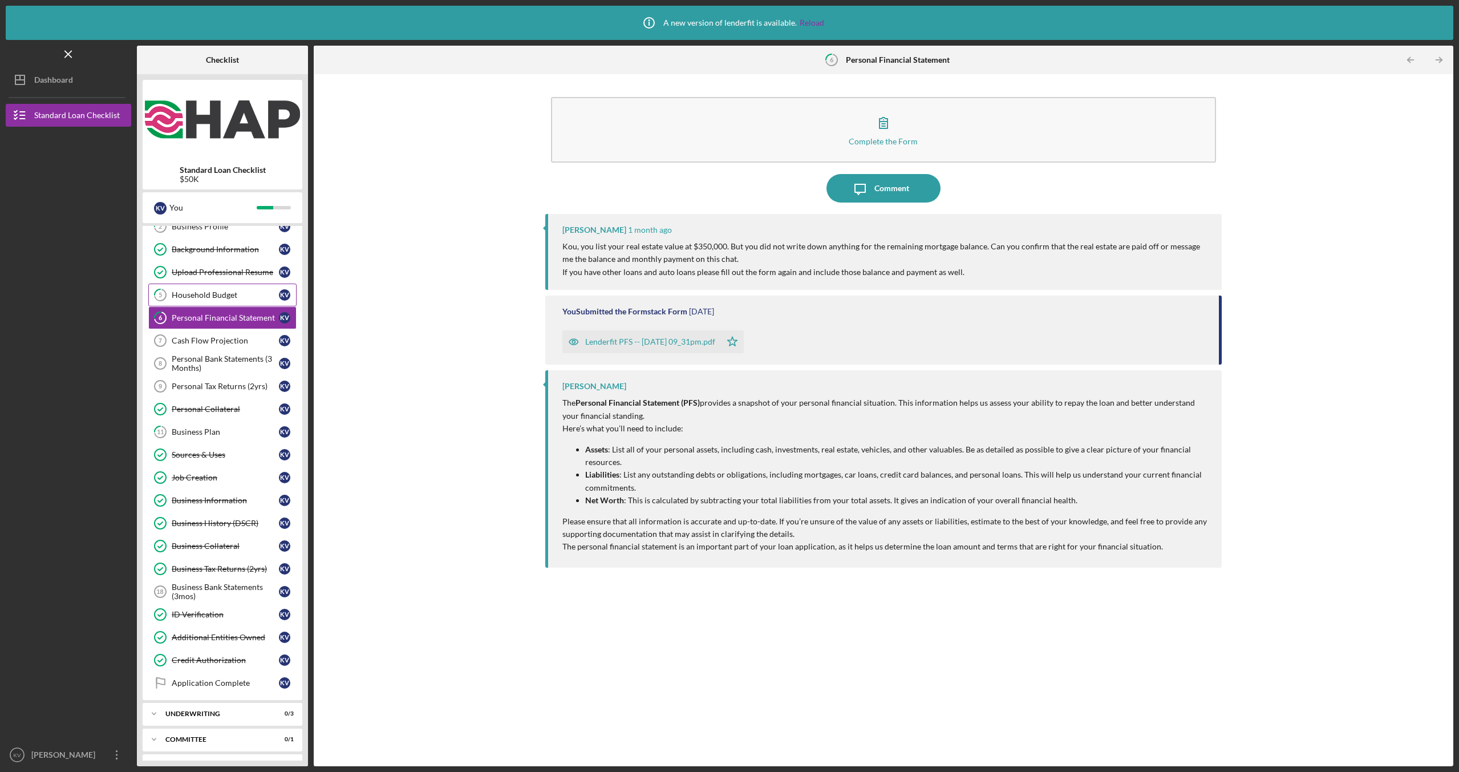
click at [235, 298] on div "Household Budget" at bounding box center [225, 294] width 107 height 9
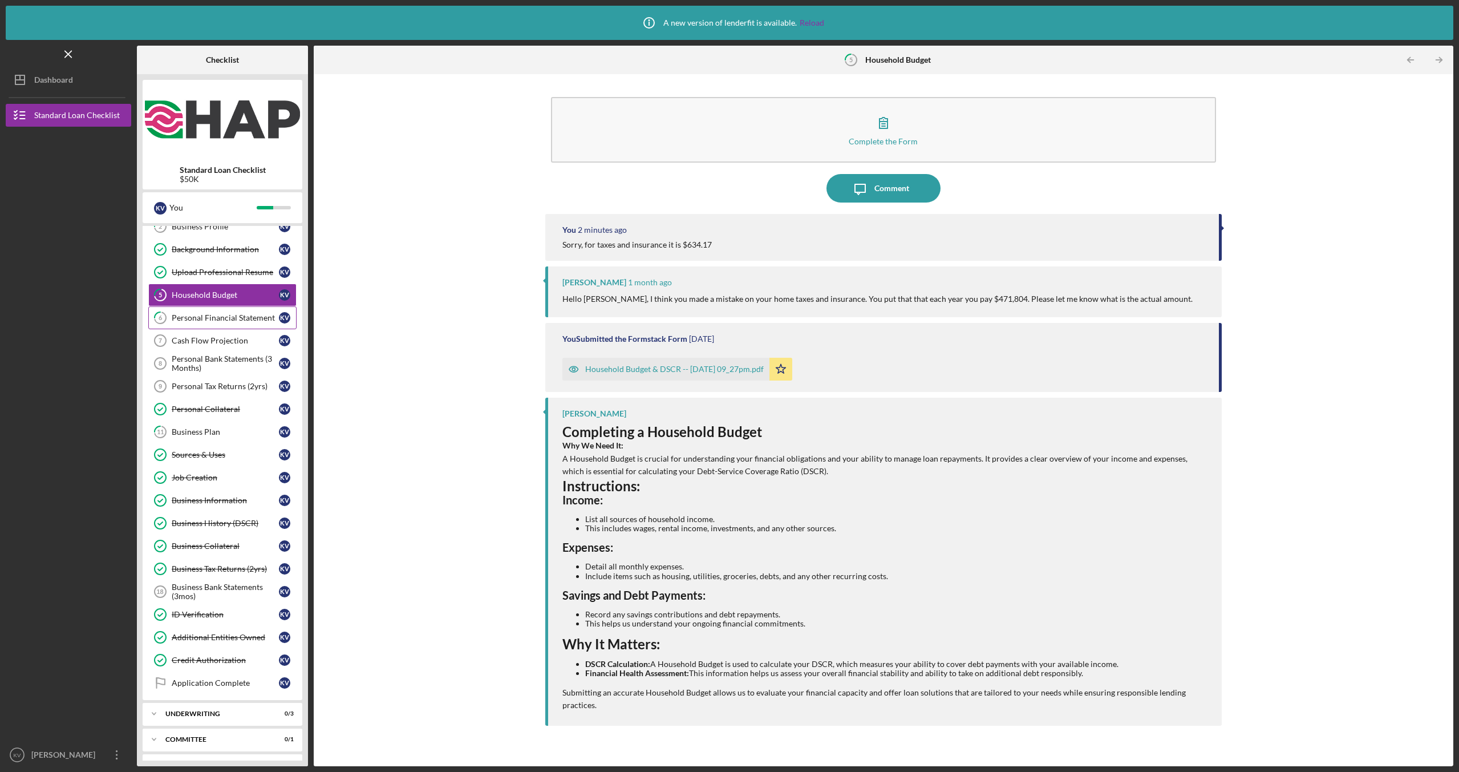
click at [235, 310] on link "6 Personal Financial Statement K V" at bounding box center [222, 317] width 148 height 23
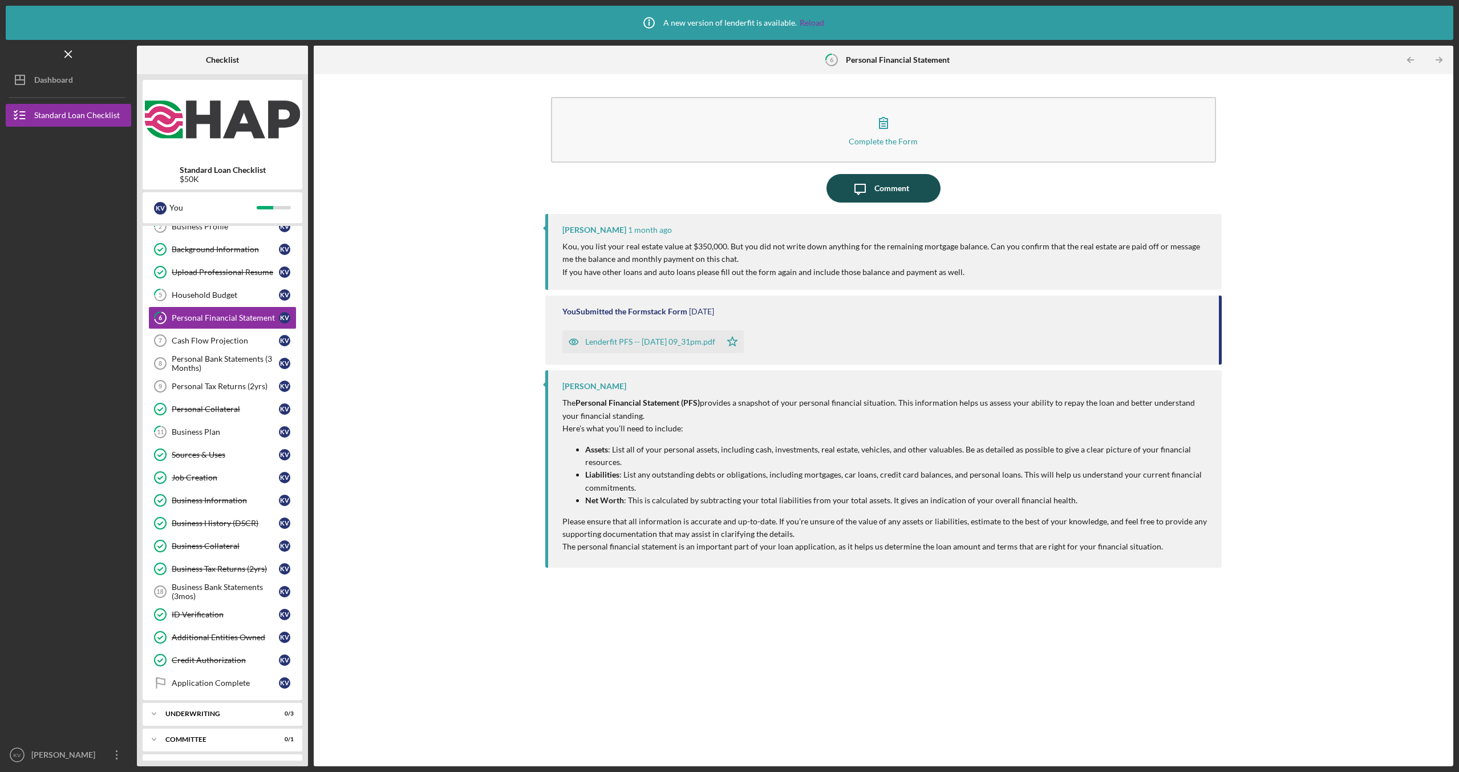
click at [877, 192] on div "Comment" at bounding box center [891, 188] width 35 height 29
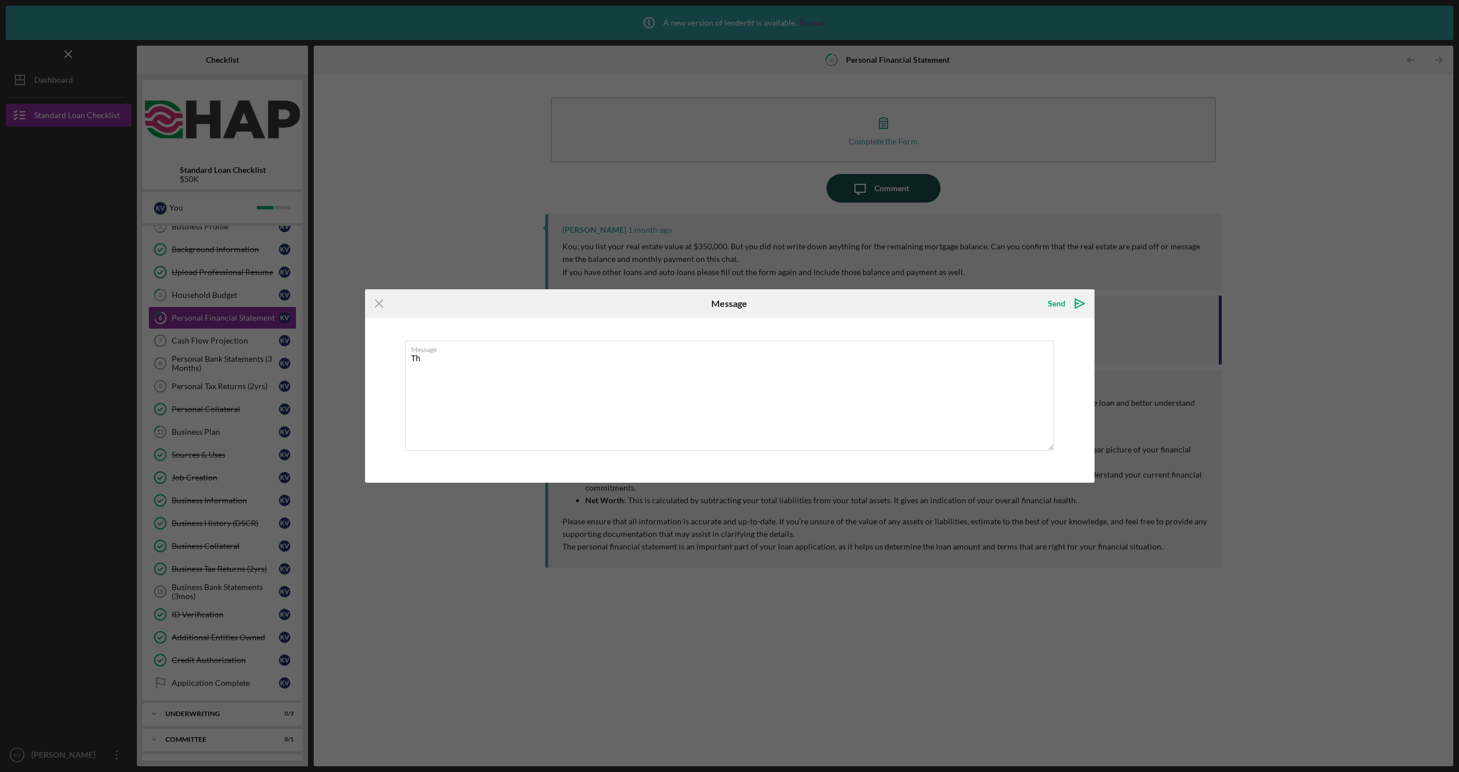
type textarea "T"
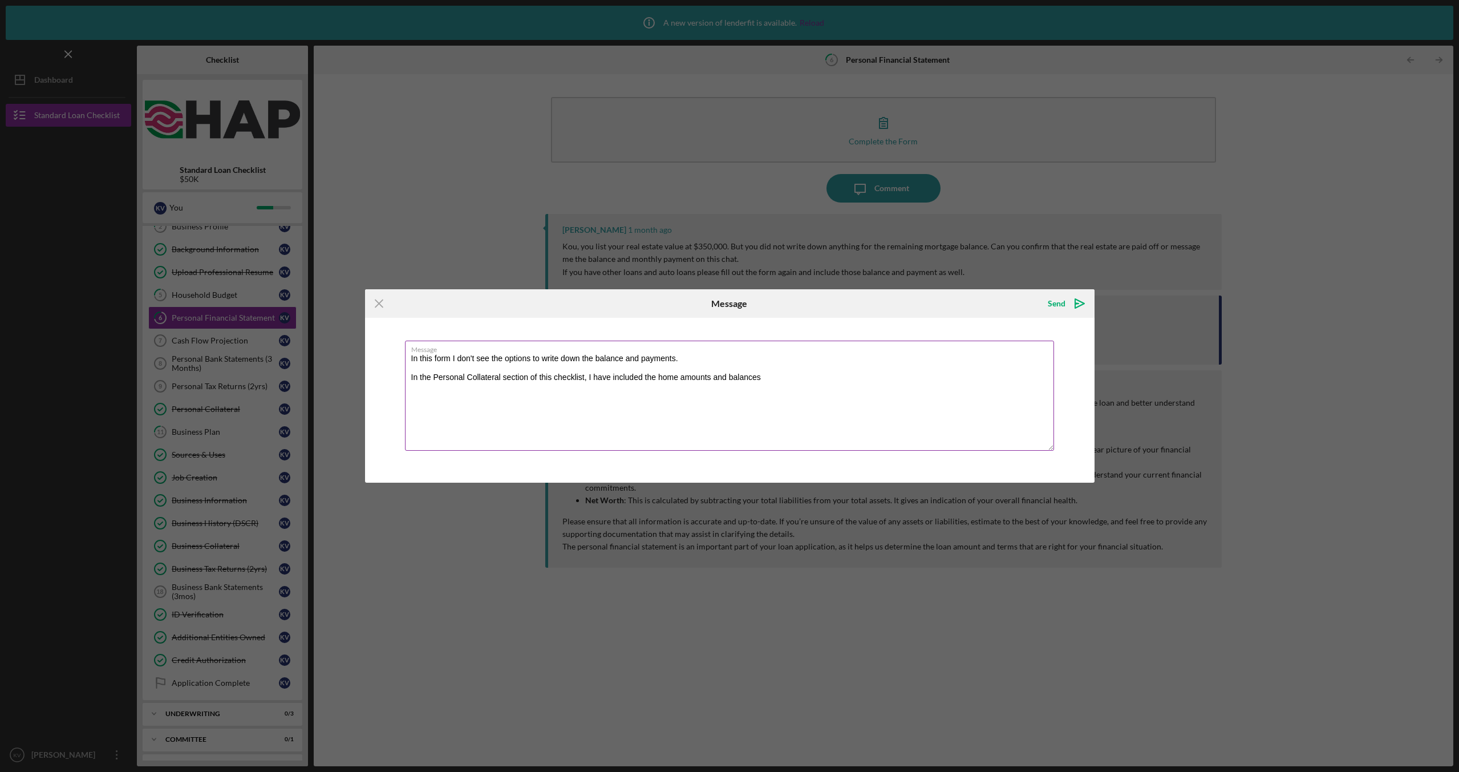
click at [799, 368] on textarea "In this form I don't see the options to write down the balance and payments. In…" at bounding box center [729, 395] width 649 height 110
click at [792, 380] on textarea "In this form I don't see the options to write down the balance and payments. In…" at bounding box center [729, 395] width 649 height 110
type textarea "In this form I don't see the options to write down the balance and payments. In…"
click at [1049, 304] on div "Send" at bounding box center [1057, 303] width 18 height 23
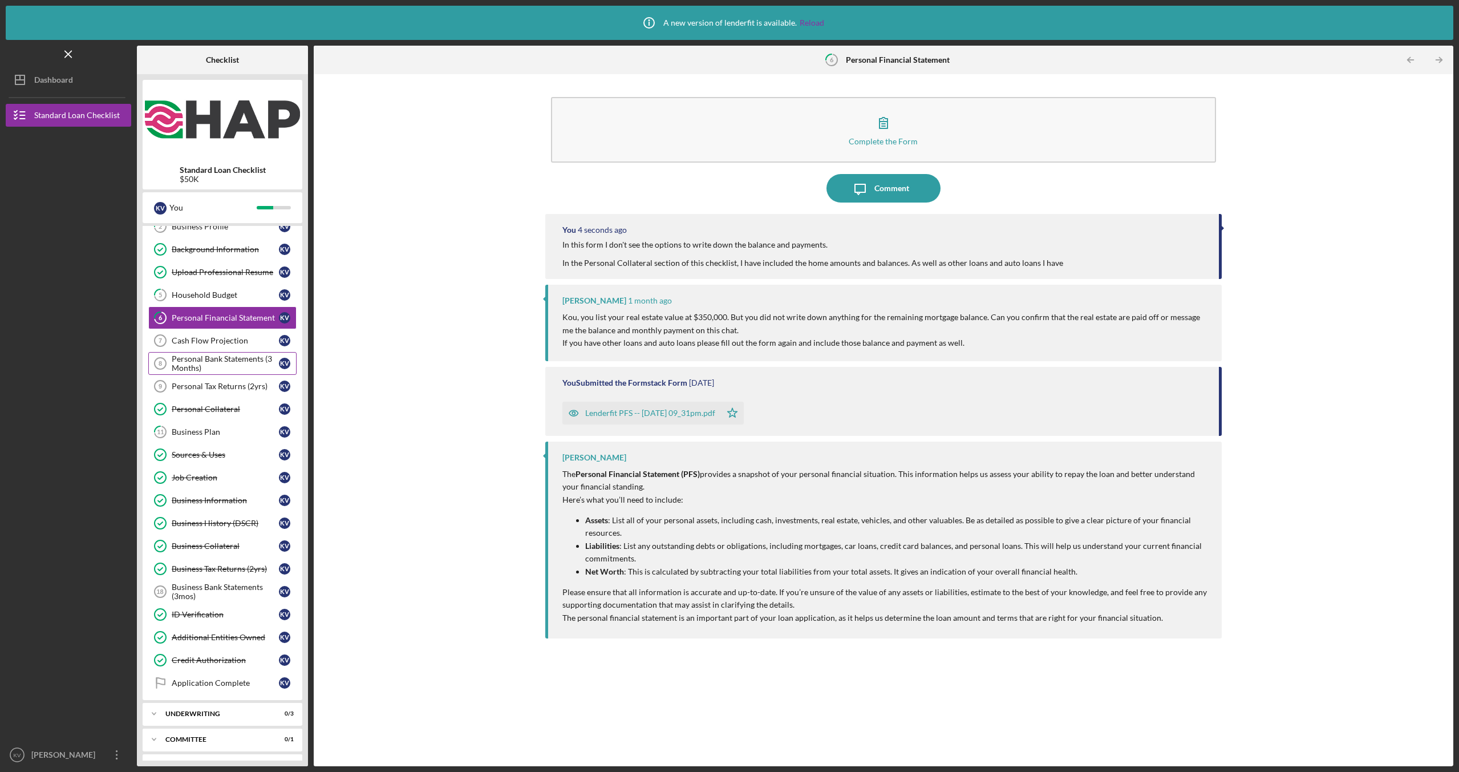
click at [213, 366] on div "Personal Bank Statements (3 Months)" at bounding box center [225, 363] width 107 height 18
